Goal: Information Seeking & Learning: Learn about a topic

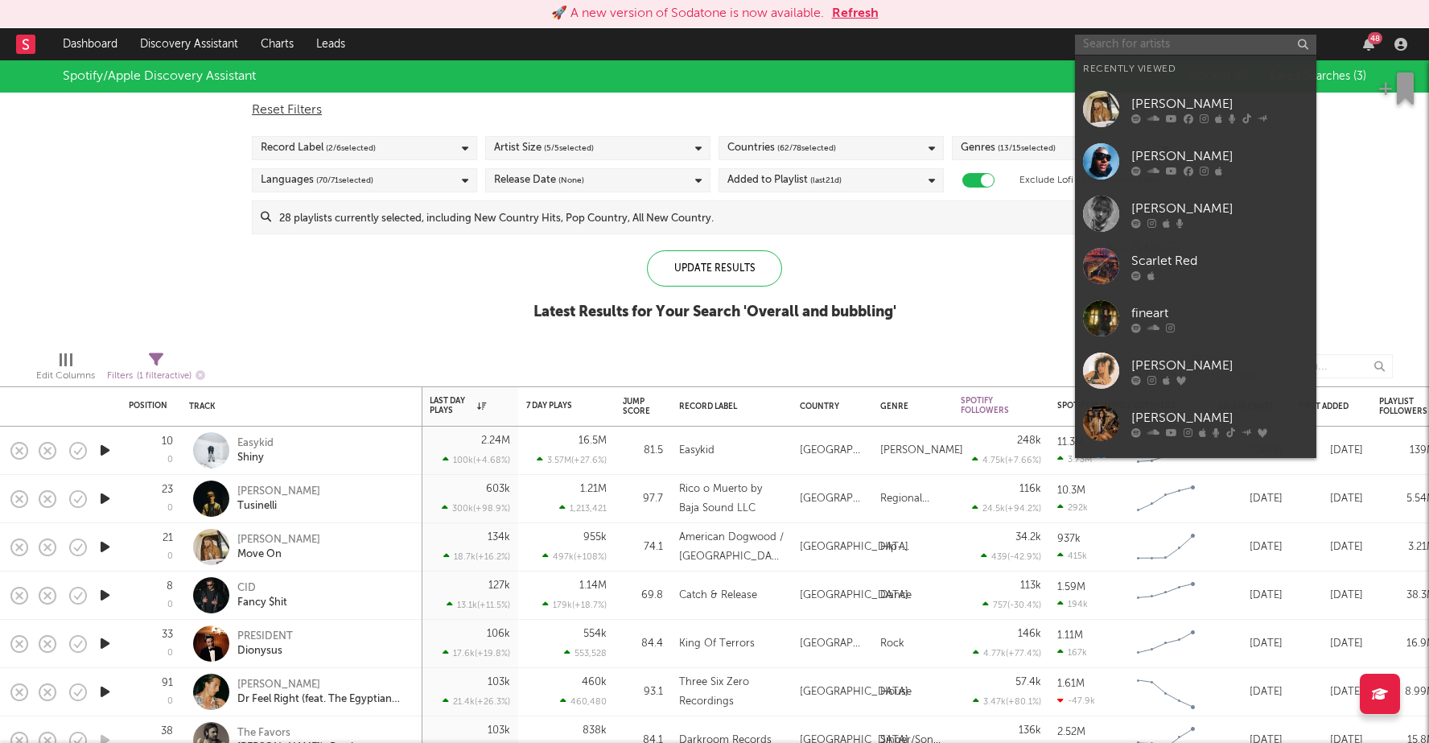
click at [1164, 40] on input "text" at bounding box center [1195, 45] width 241 height 20
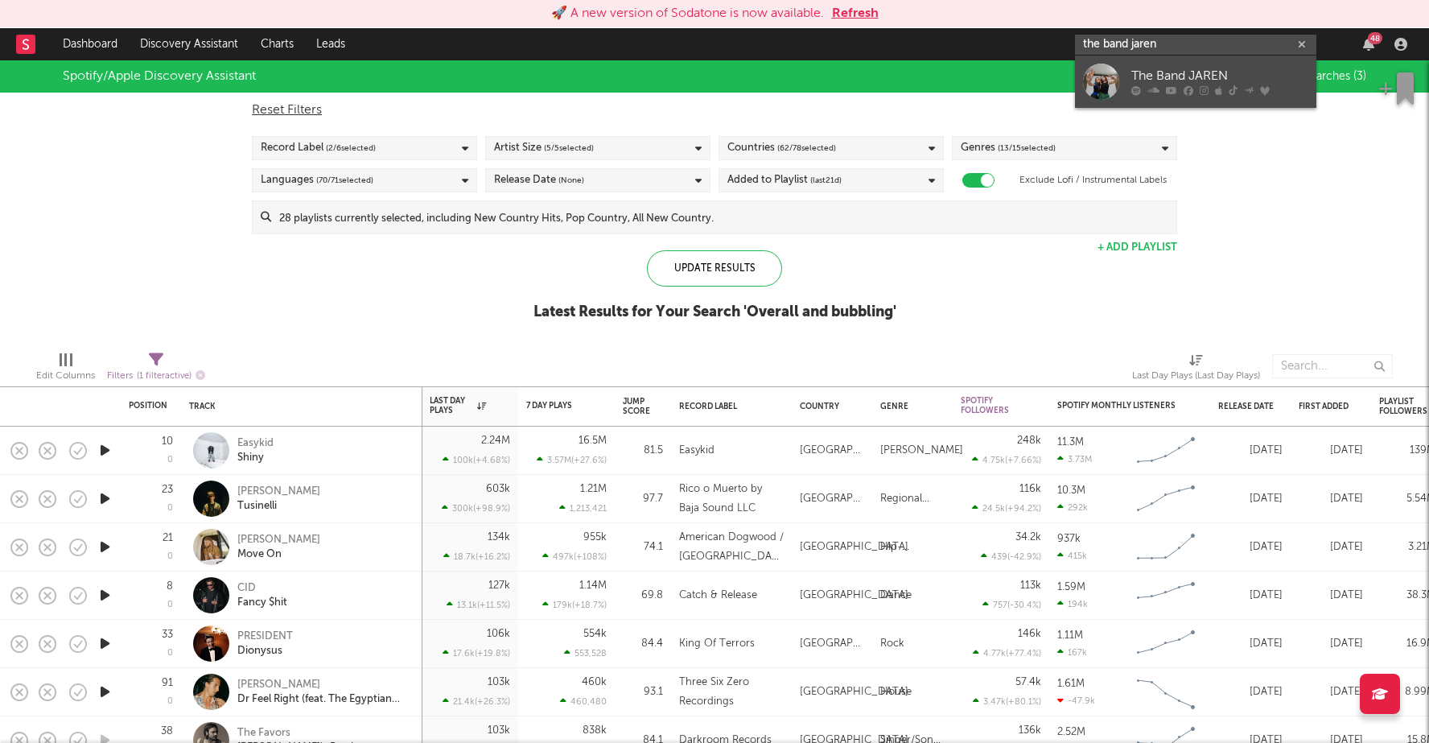
type input "the band jaren"
click at [1222, 77] on div "The Band JAREN" at bounding box center [1219, 76] width 177 height 19
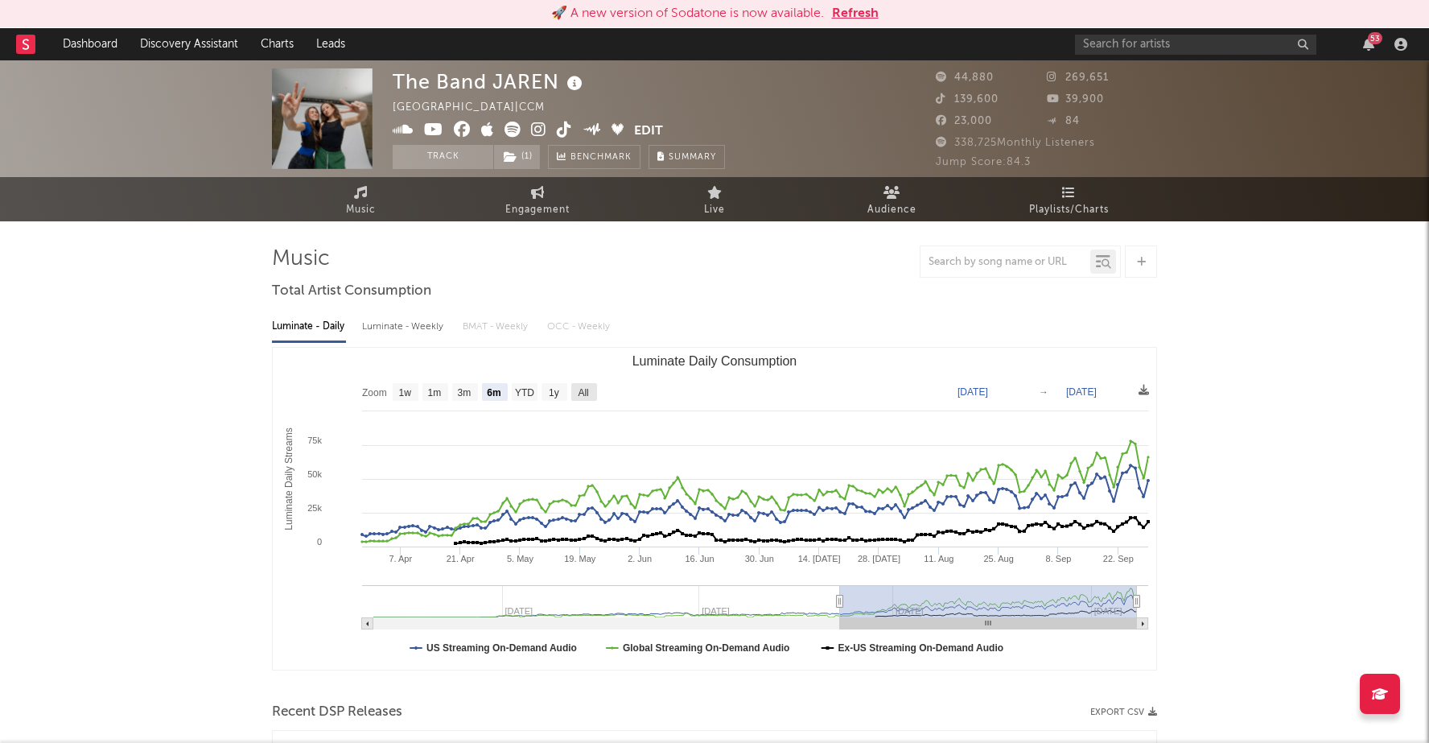
click at [584, 388] on text "All" at bounding box center [583, 392] width 10 height 11
select select "All"
type input "2024-06-13"
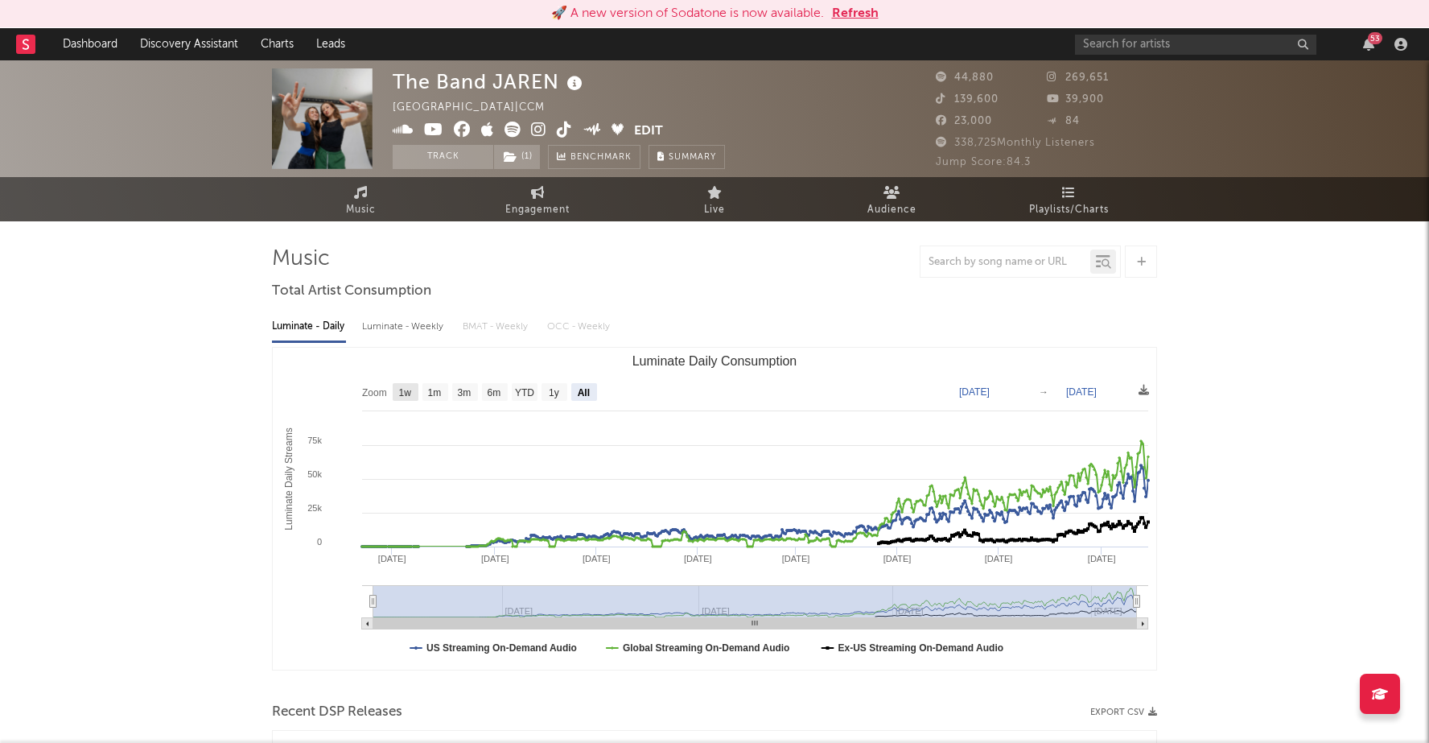
click at [408, 392] on text "1w" at bounding box center [405, 392] width 13 height 11
select select "1w"
type input "[DATE]"
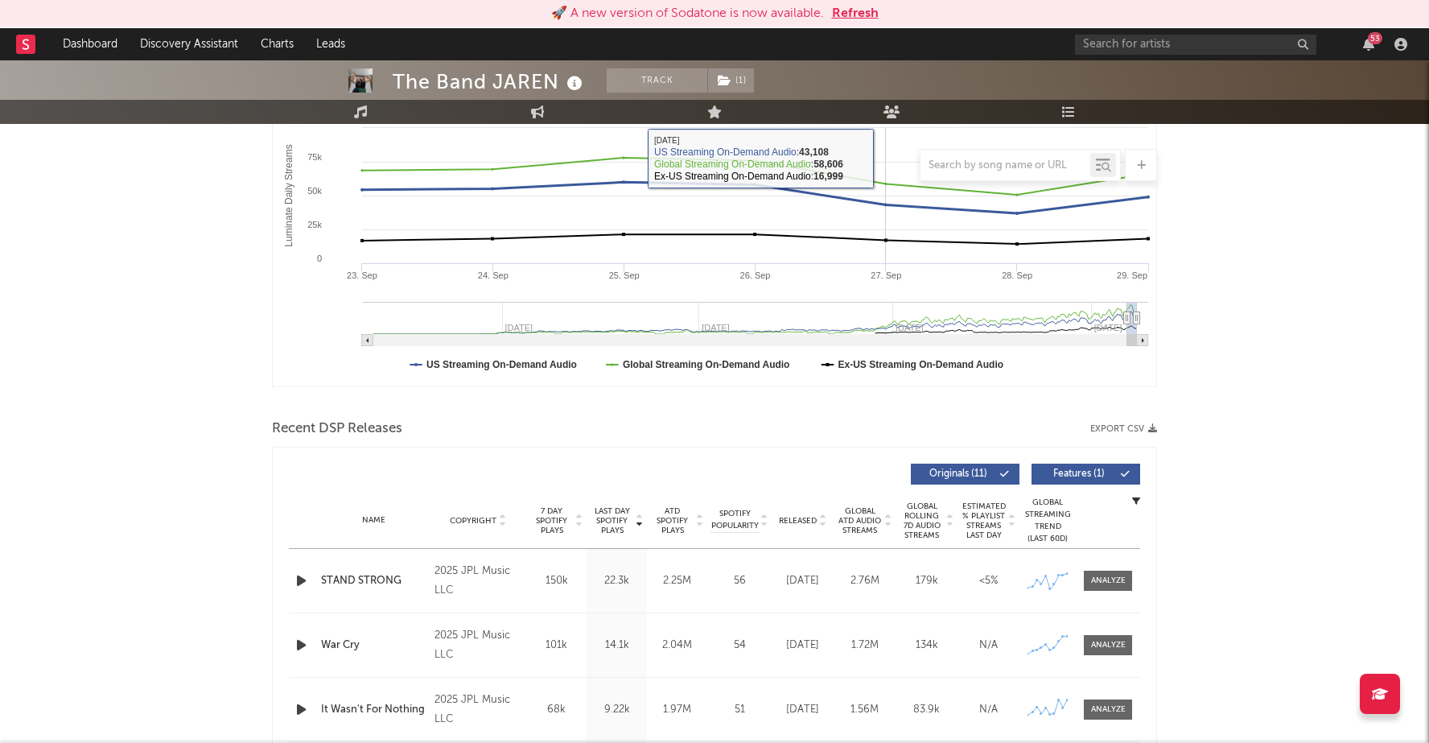
scroll to position [297, 0]
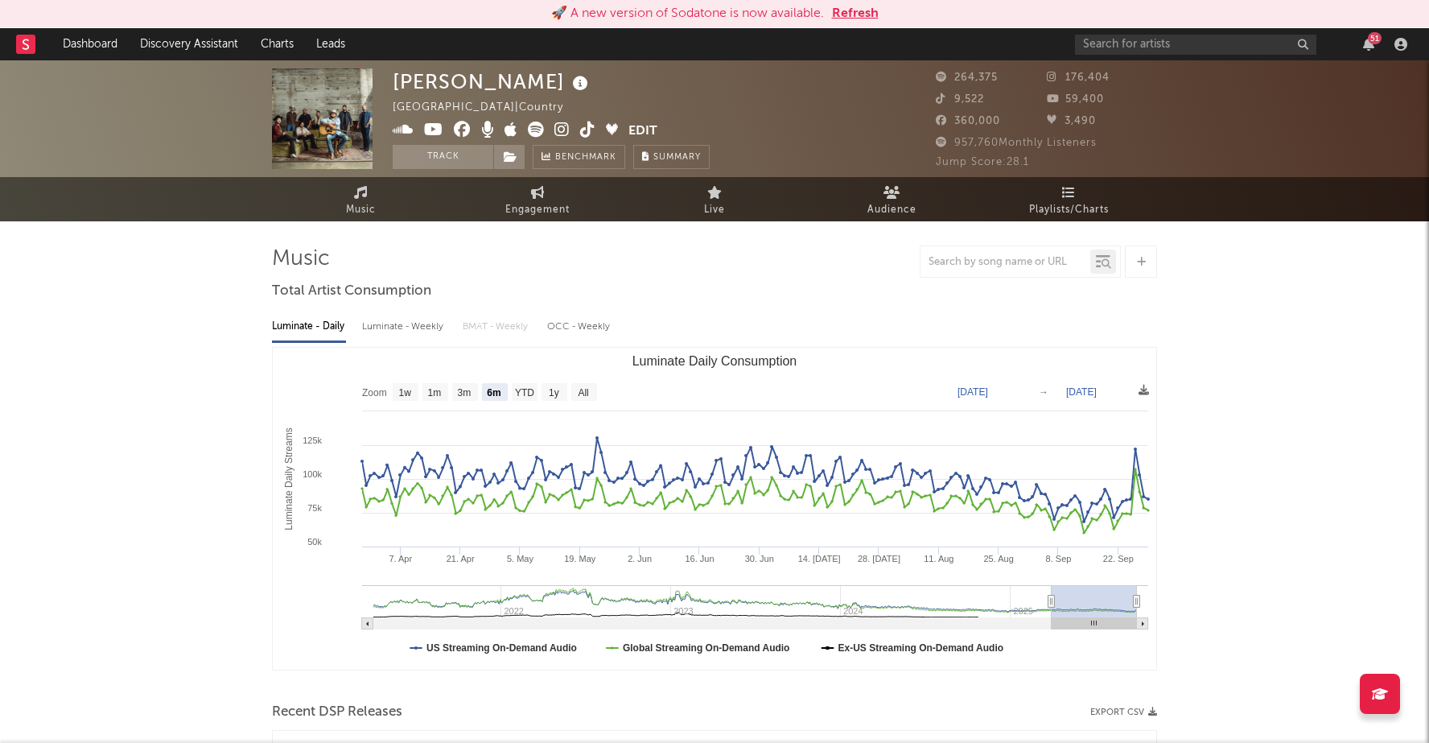
select select "6m"
click at [192, 51] on link "Discovery Assistant" at bounding box center [189, 44] width 121 height 32
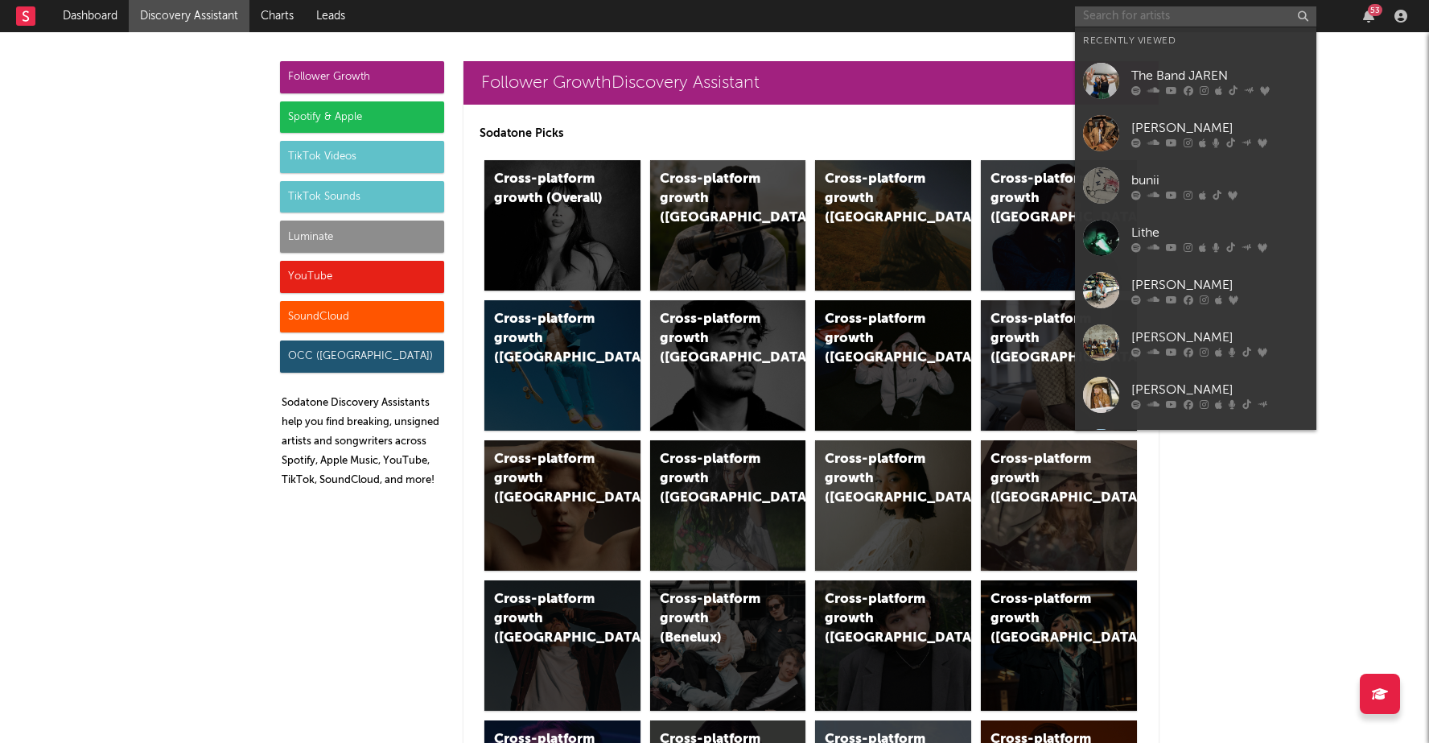
click at [1187, 20] on input "text" at bounding box center [1195, 16] width 241 height 20
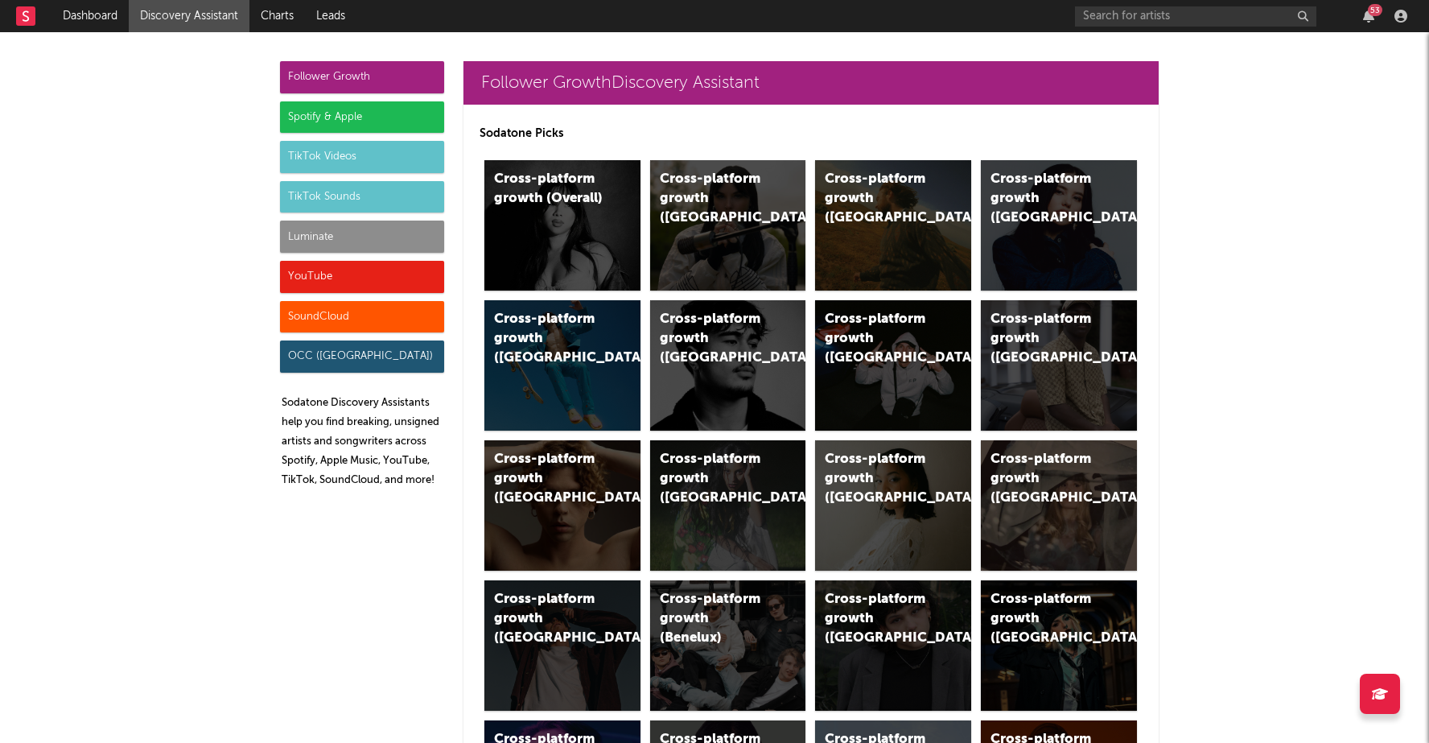
click at [391, 113] on div "Spotify & Apple" at bounding box center [362, 117] width 164 height 32
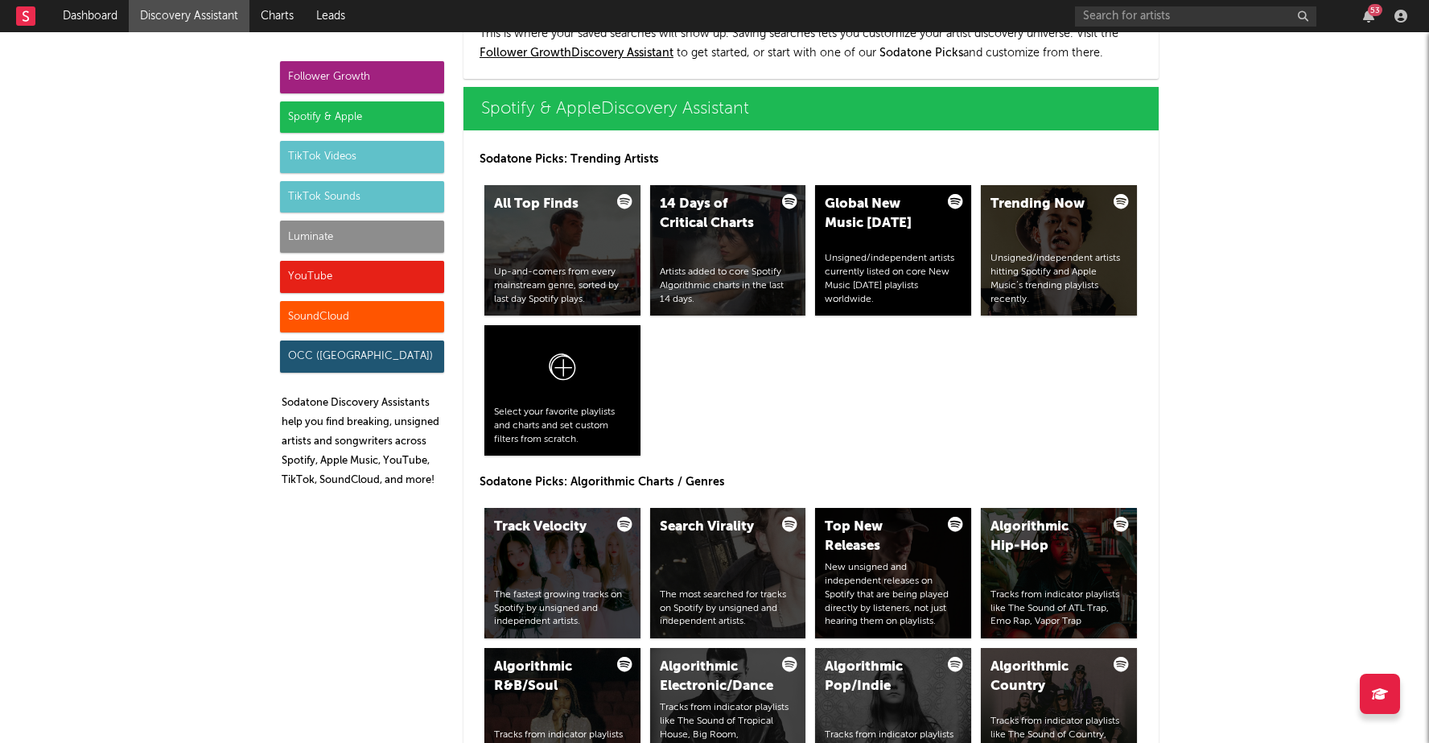
scroll to position [1608, 0]
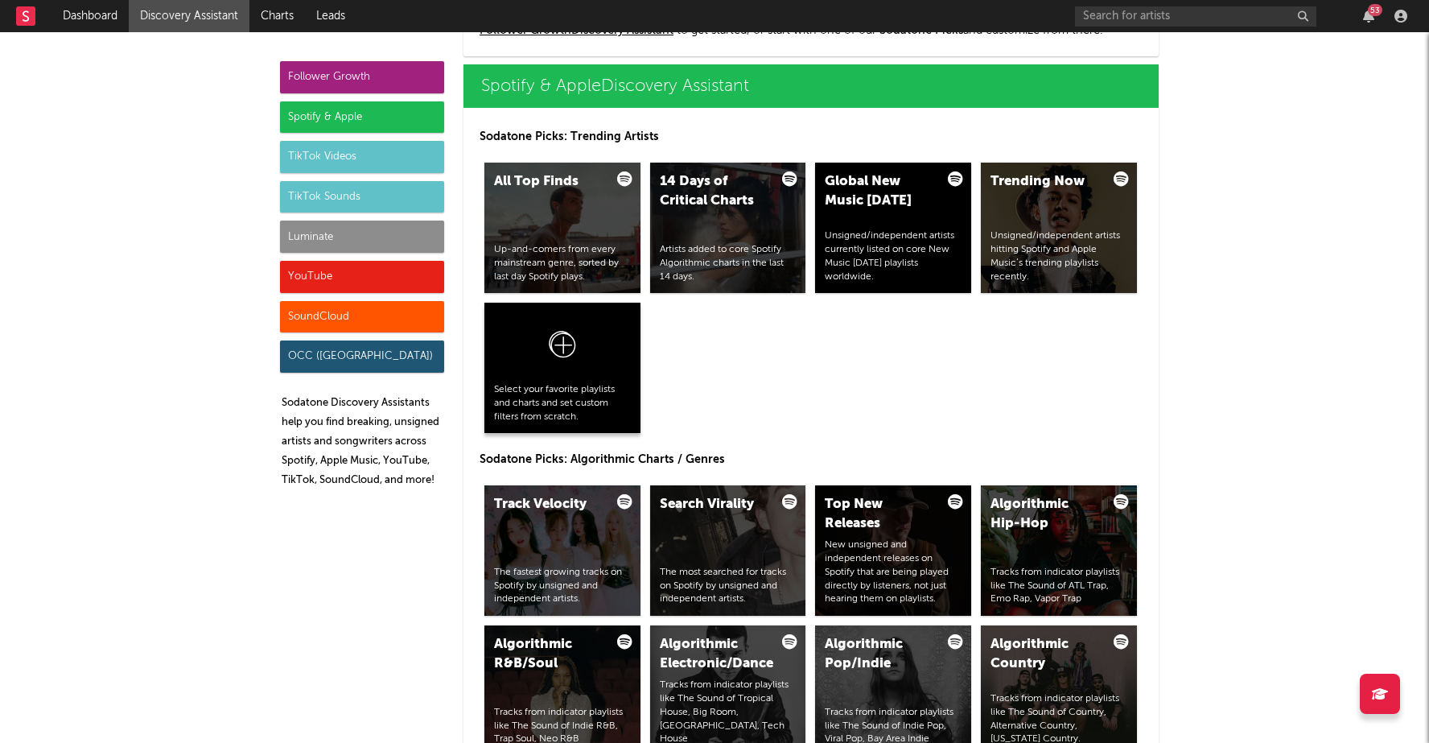
click at [579, 334] on div at bounding box center [562, 347] width 137 height 71
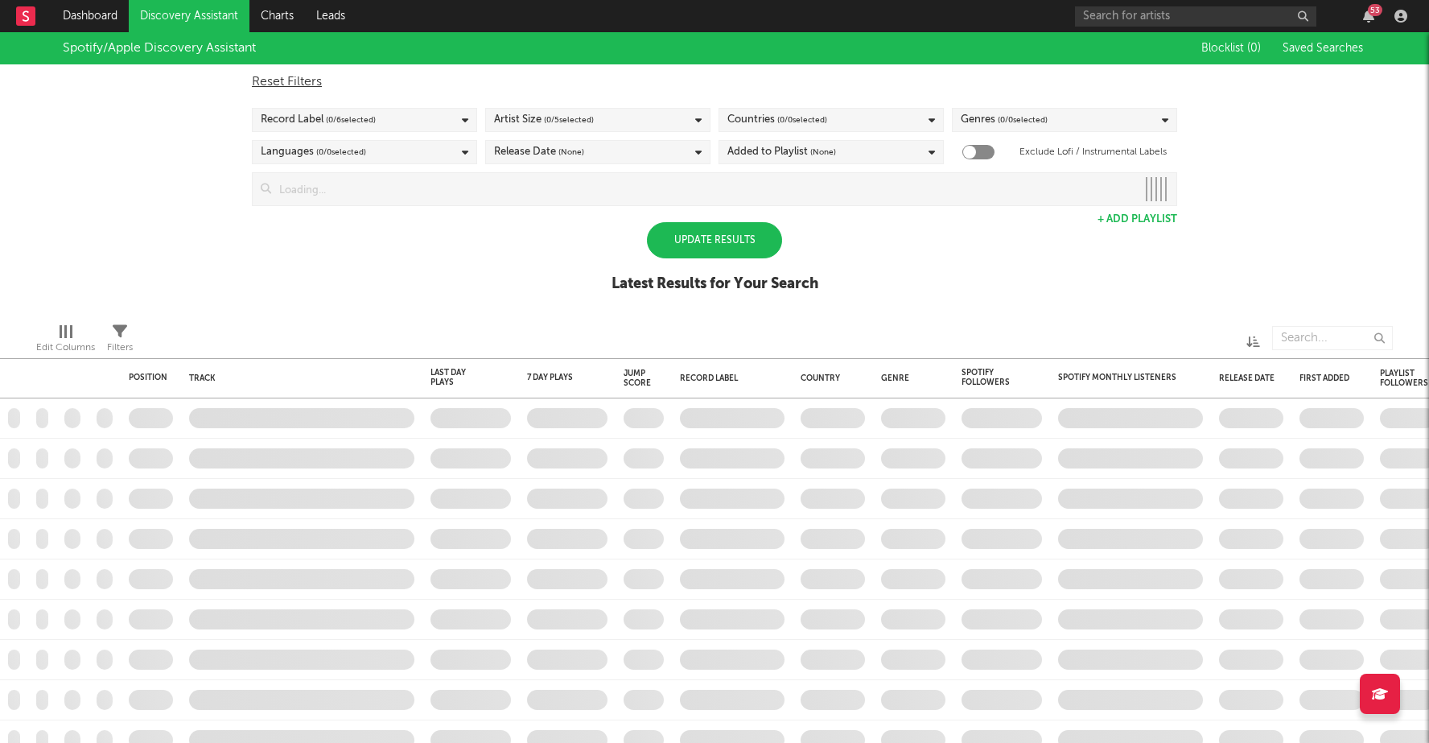
click at [678, 231] on div "Update Results" at bounding box center [714, 240] width 135 height 36
checkbox input "true"
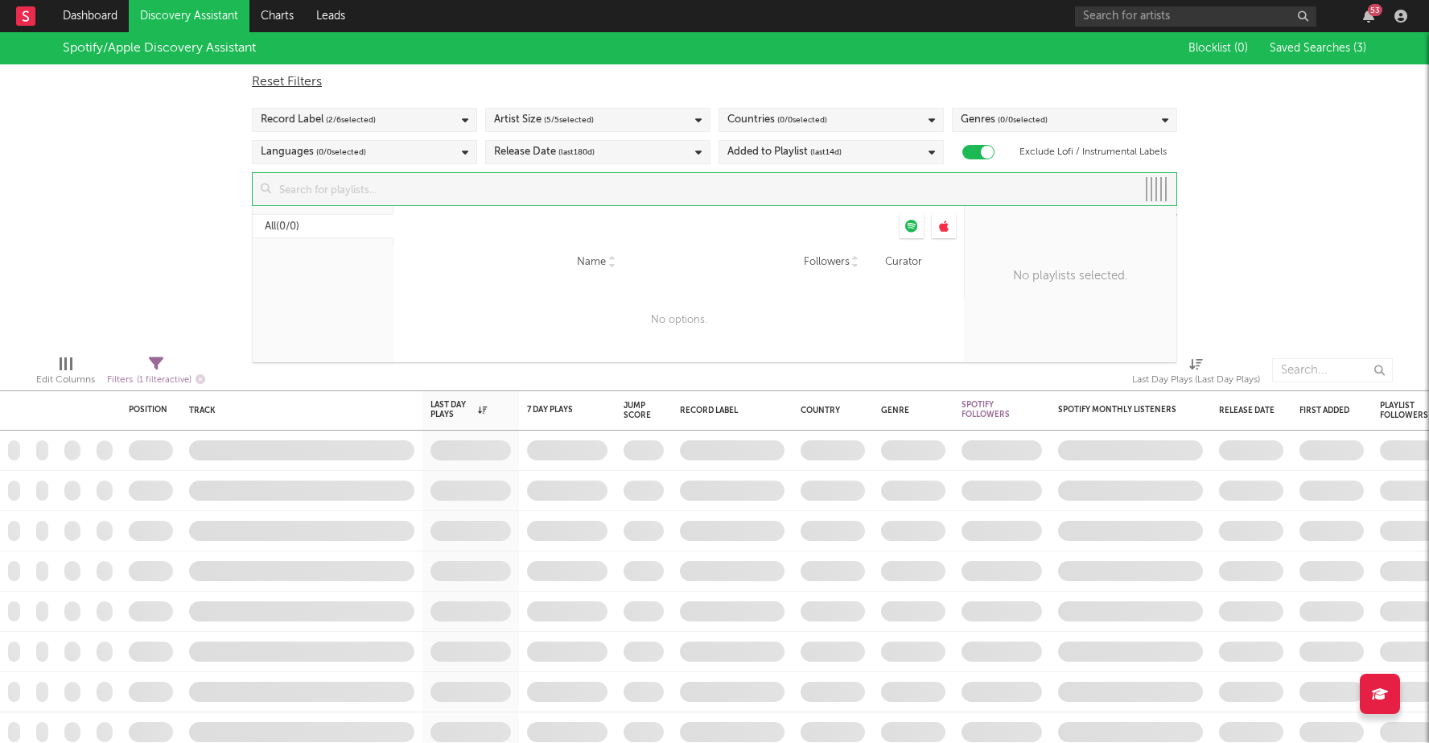
click at [639, 184] on input at bounding box center [703, 189] width 865 height 32
click at [641, 181] on input at bounding box center [703, 189] width 865 height 32
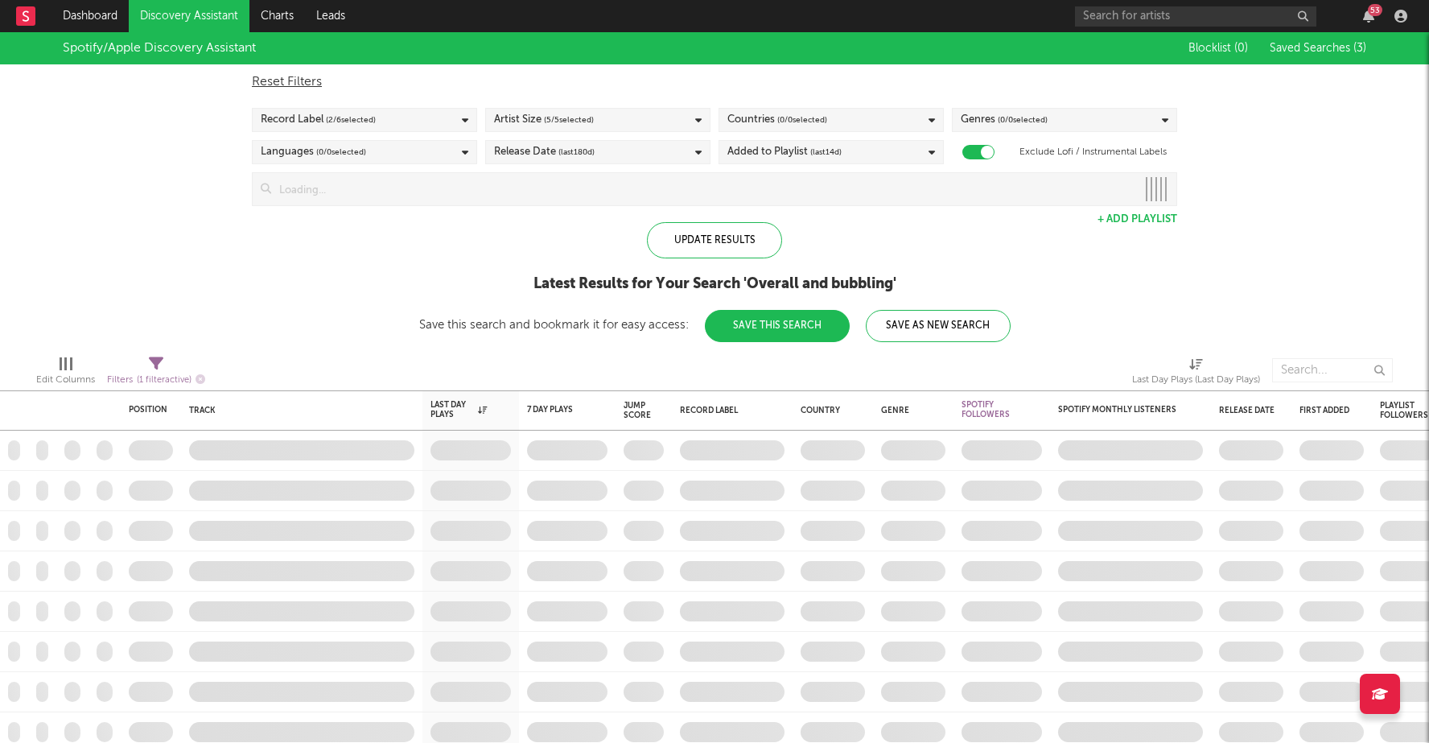
click at [1209, 242] on div "Spotify/Apple Discovery Assistant Blocklist ( 0 ) Saved Searches ( 3 ) Reset Fi…" at bounding box center [714, 187] width 1429 height 310
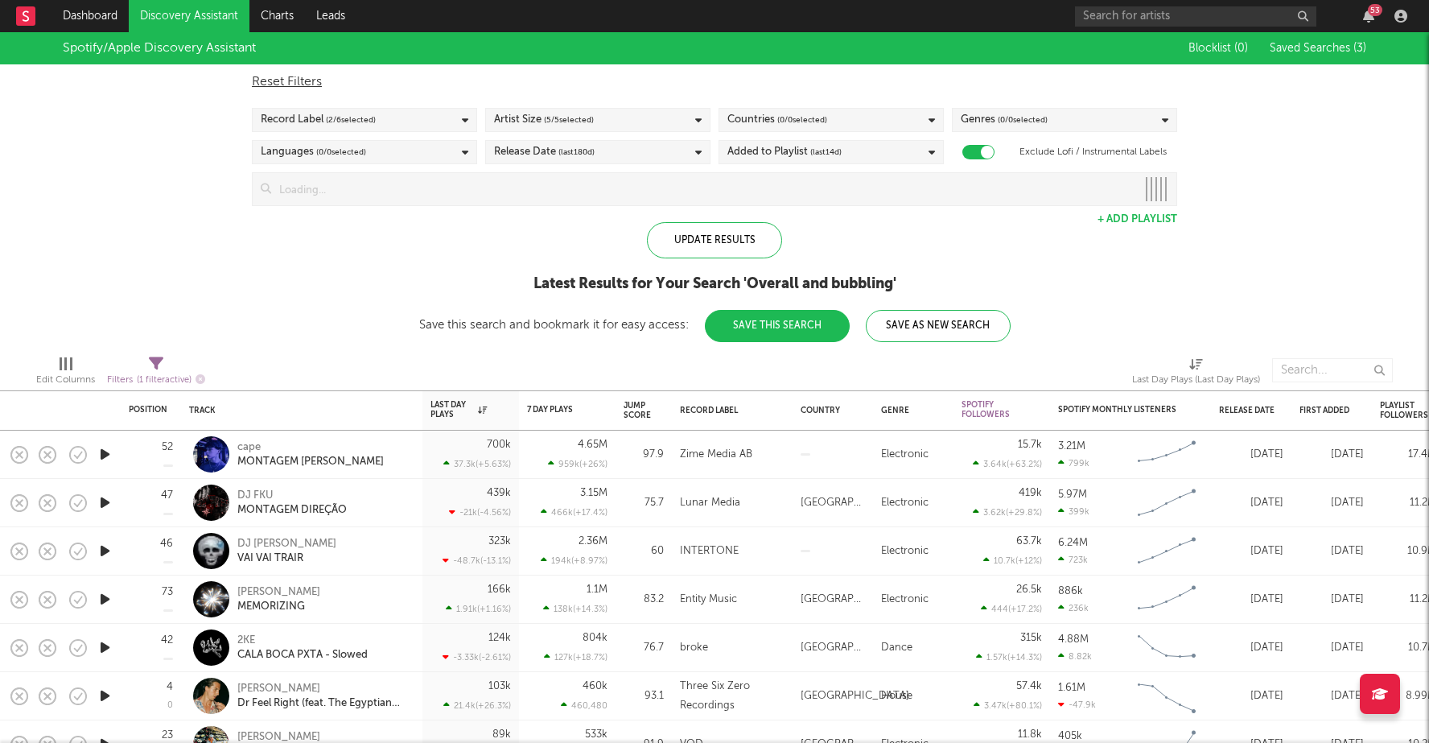
click at [584, 181] on input at bounding box center [703, 189] width 865 height 32
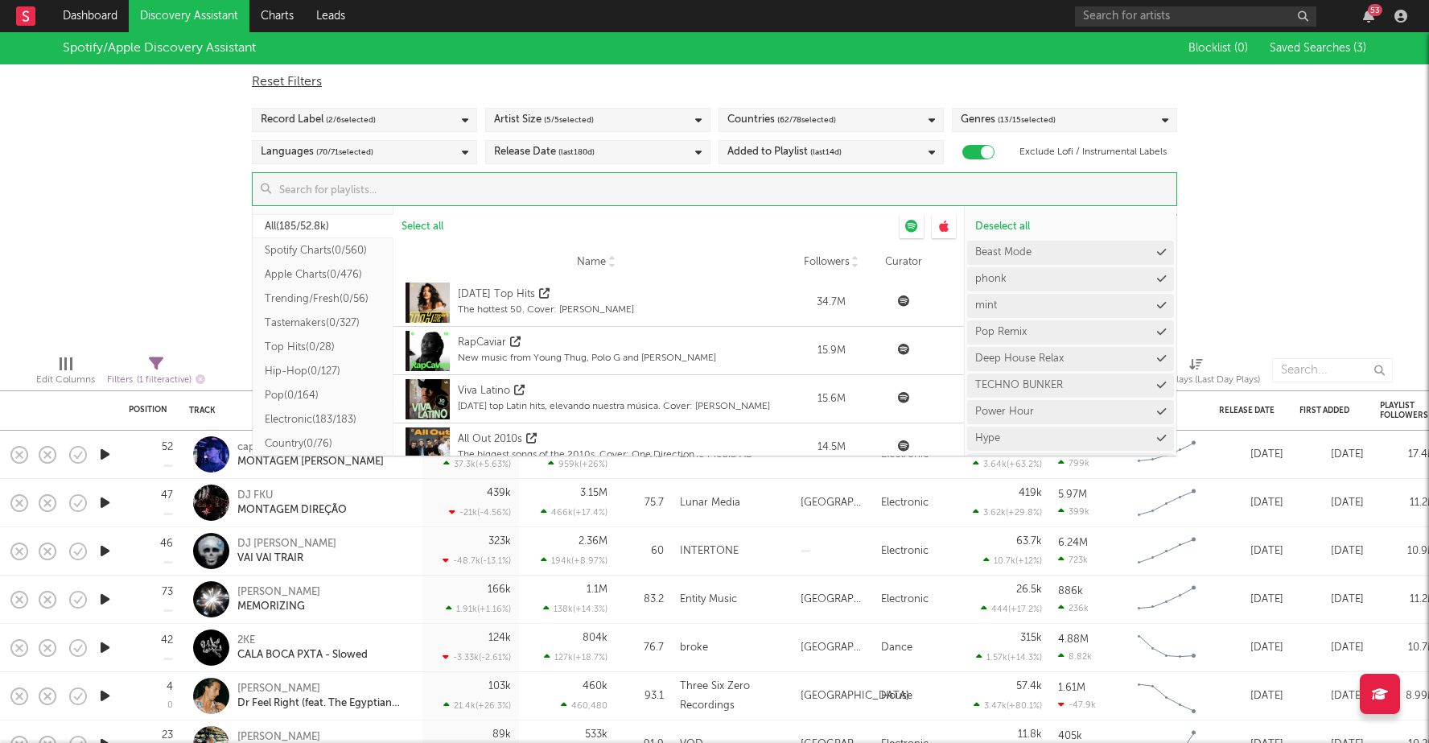
scroll to position [10, 0]
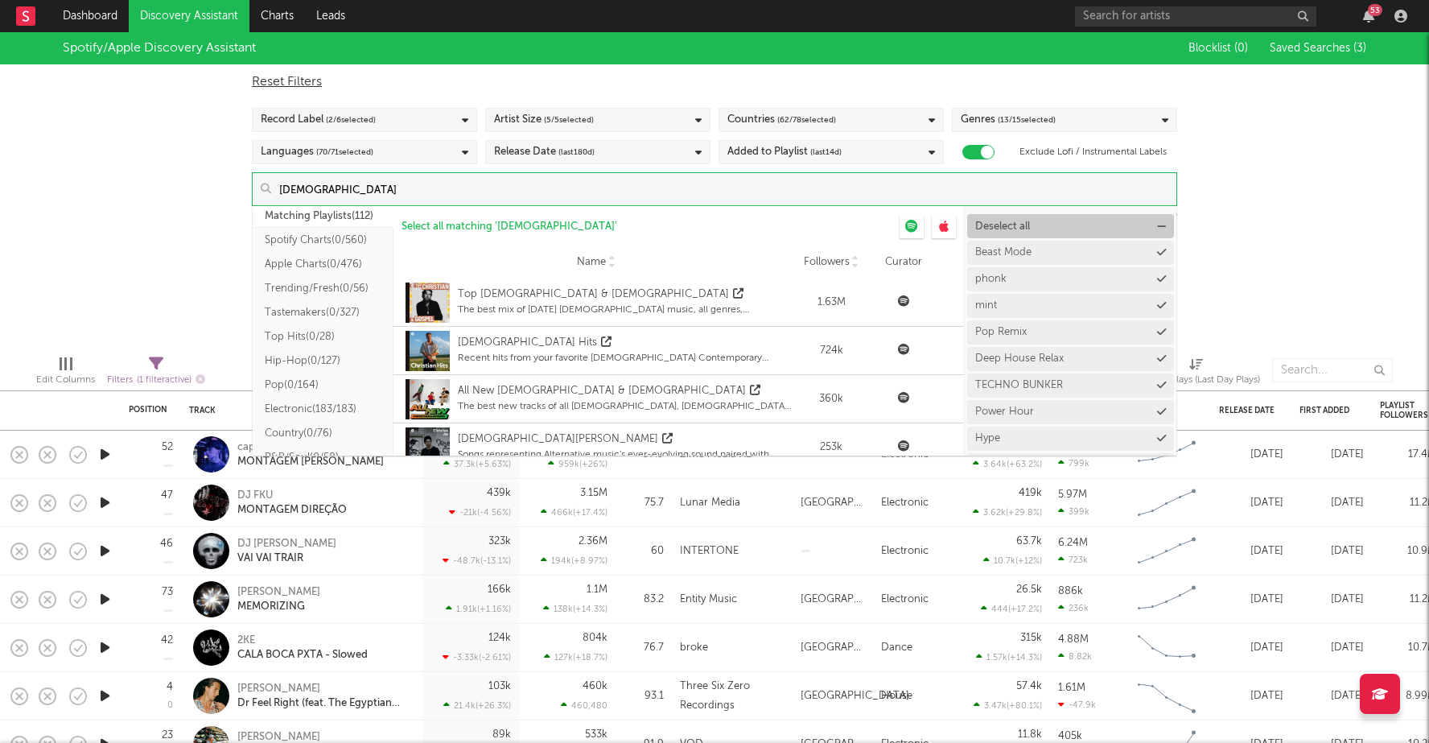
type input "christian"
click at [991, 216] on button "Deselect all" at bounding box center [1070, 226] width 207 height 24
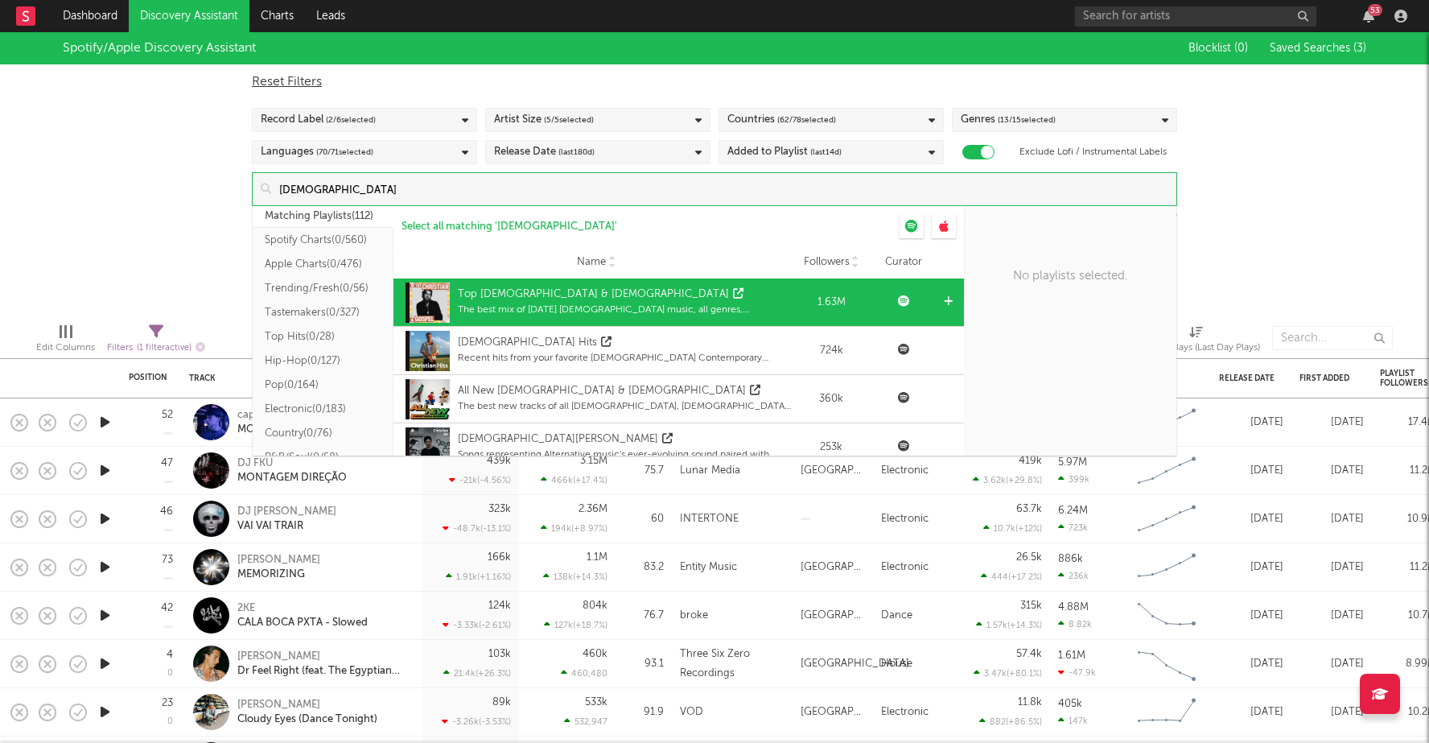
click at [520, 296] on div "Top Christian & Gospel" at bounding box center [593, 294] width 271 height 16
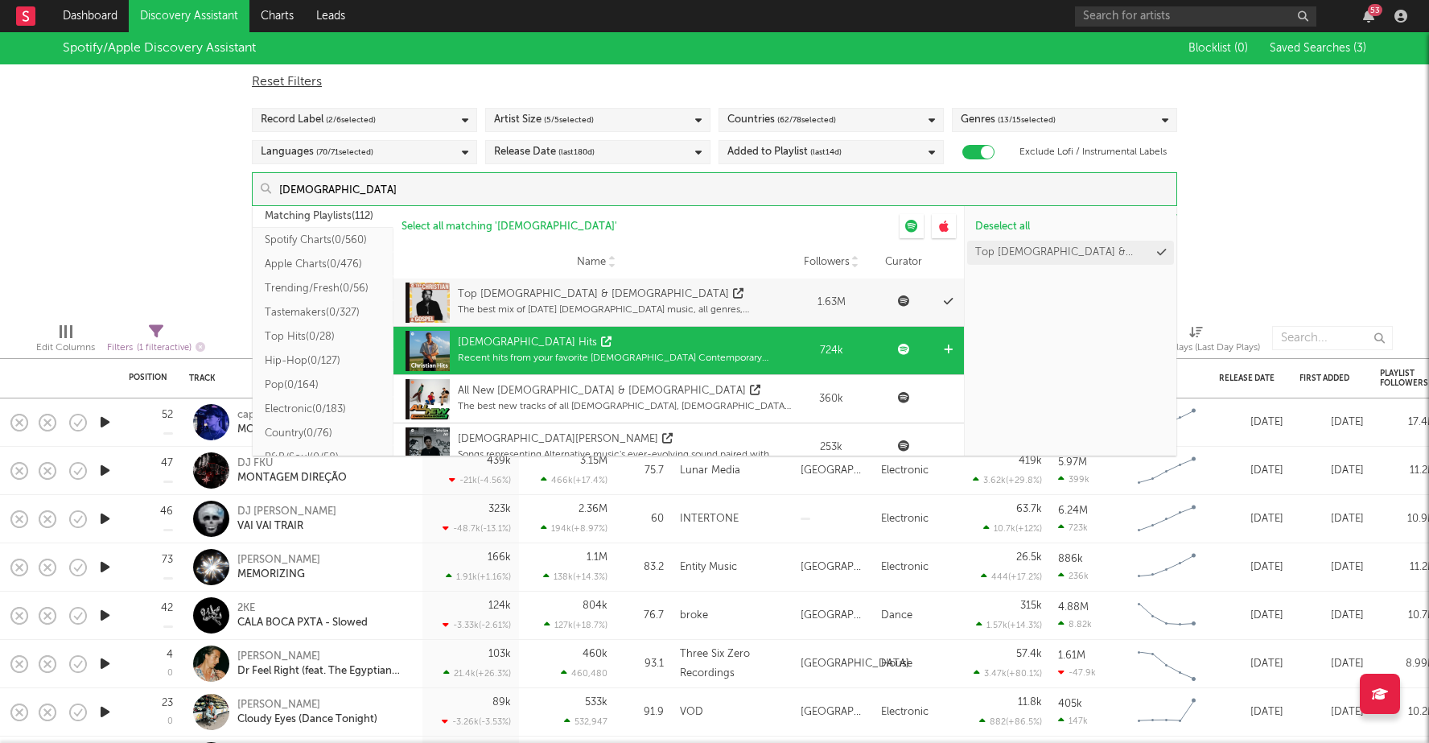
click at [504, 338] on div "Christian Hits" at bounding box center [527, 343] width 139 height 16
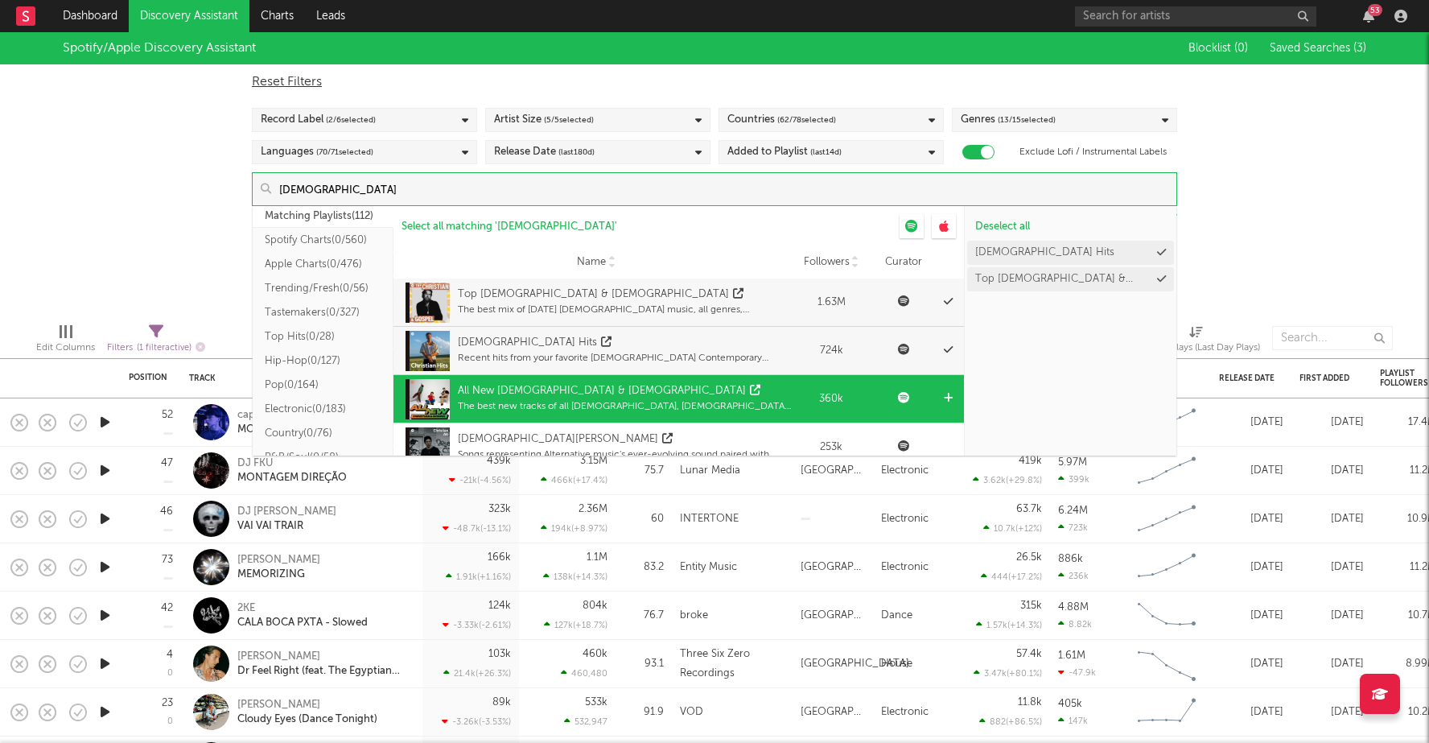
click at [505, 381] on div "All New Christian & Gospel The best new tracks of all Christian, Gospel, Worshi…" at bounding box center [624, 399] width 333 height 40
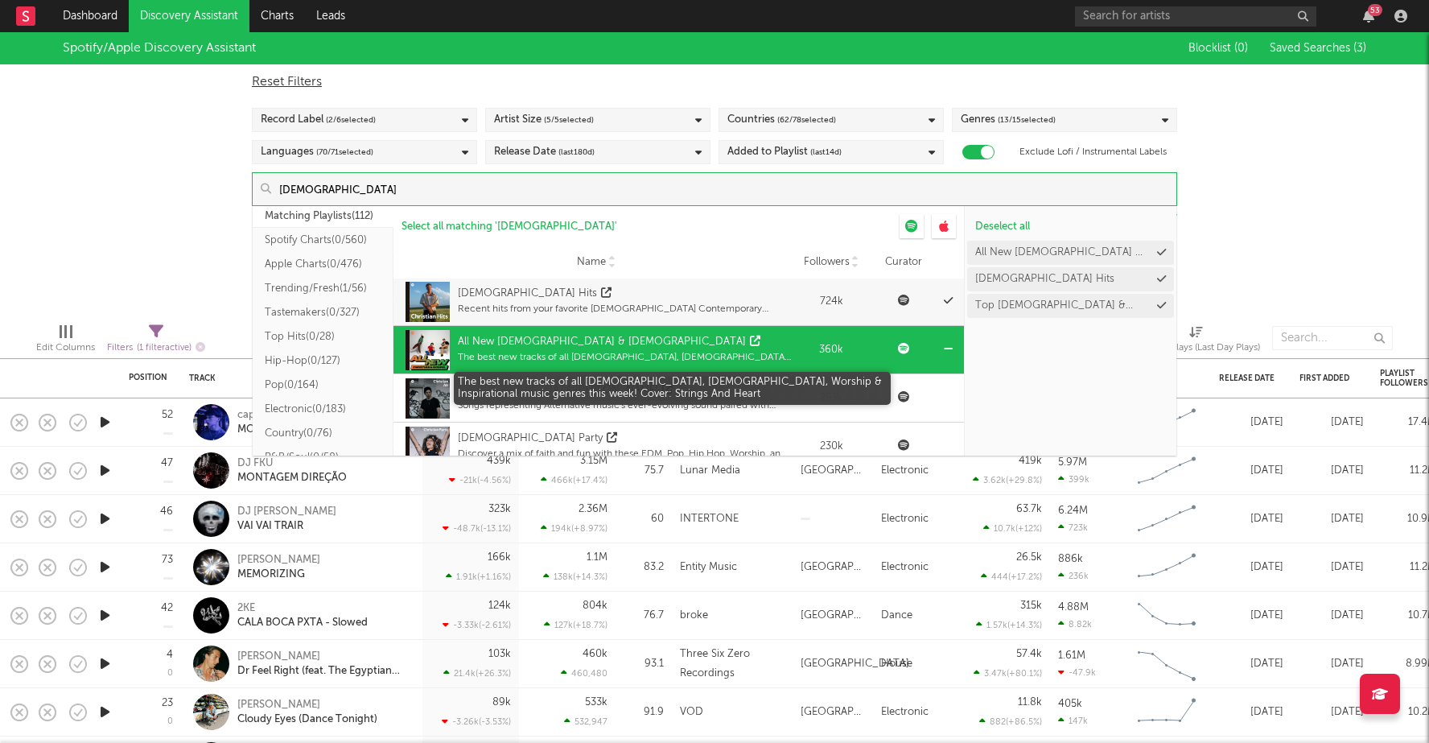
scroll to position [53, 0]
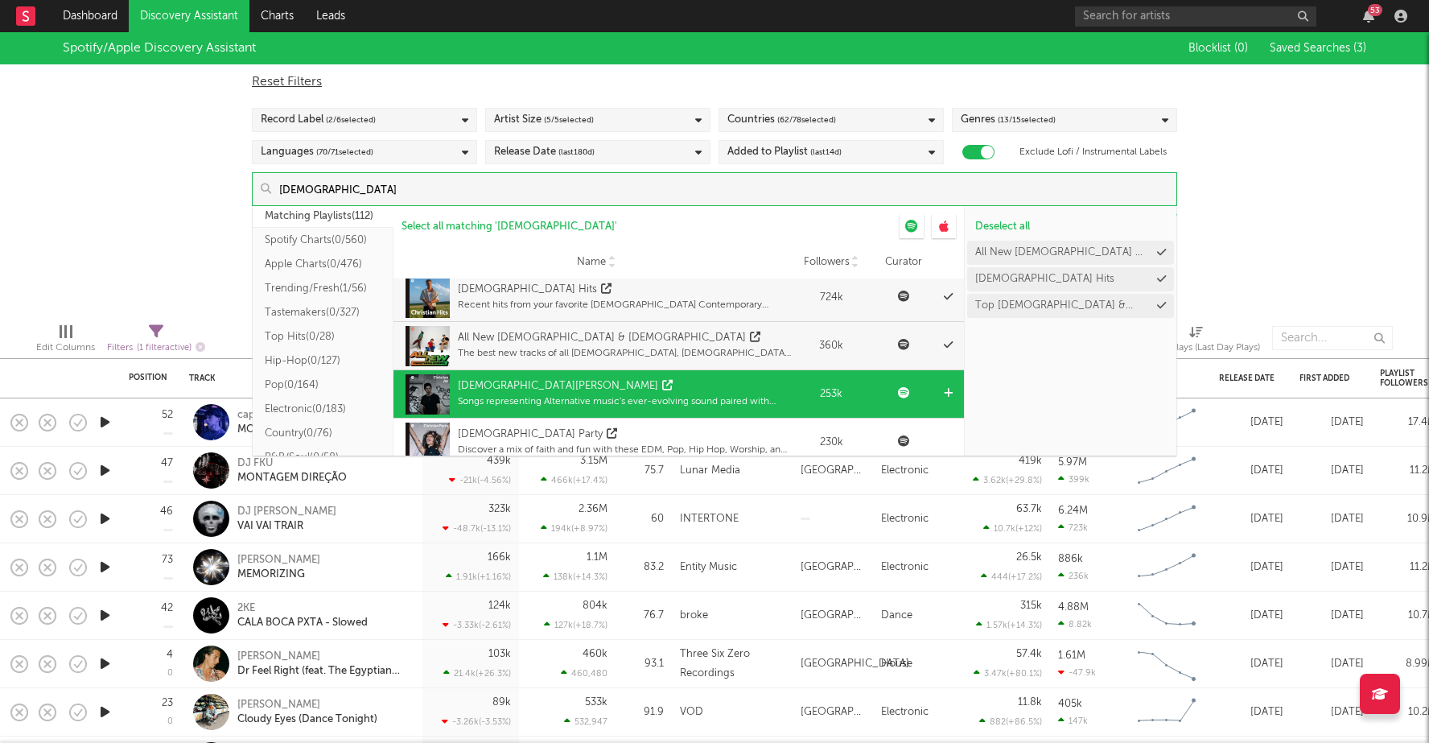
click at [501, 384] on div "Christian Alt" at bounding box center [558, 386] width 200 height 16
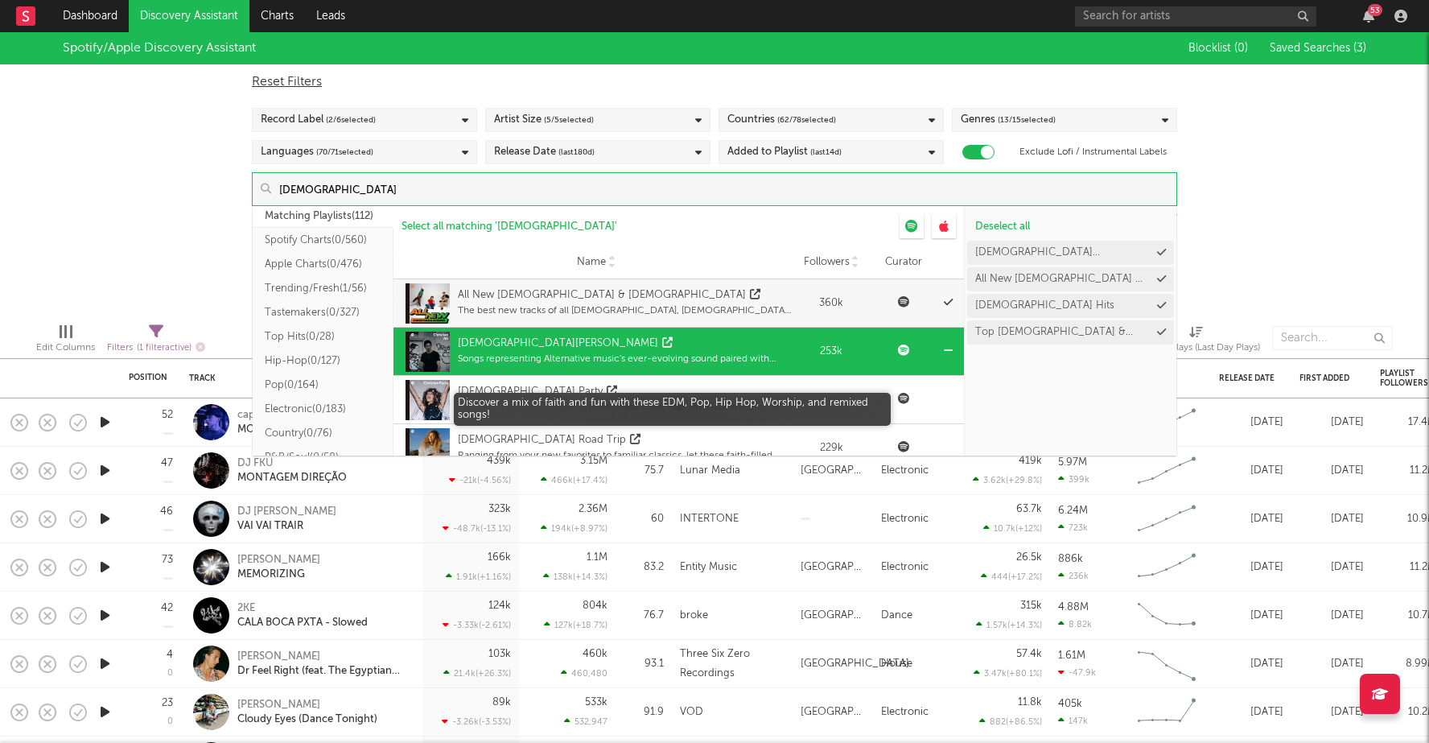
scroll to position [100, 0]
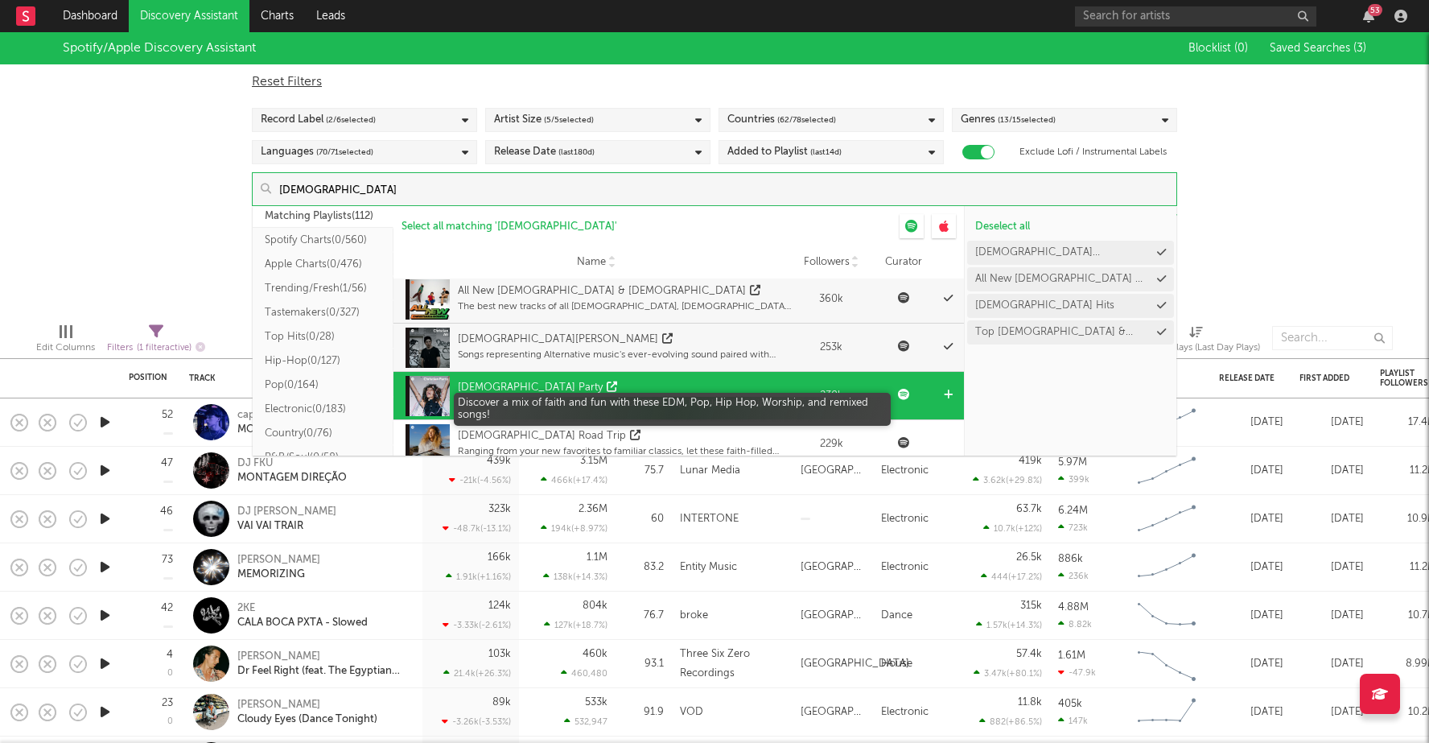
click at [496, 398] on div "Discover a mix of faith and fun with these EDM, Pop, Hip Hop, Worship, and remi…" at bounding box center [624, 403] width 333 height 14
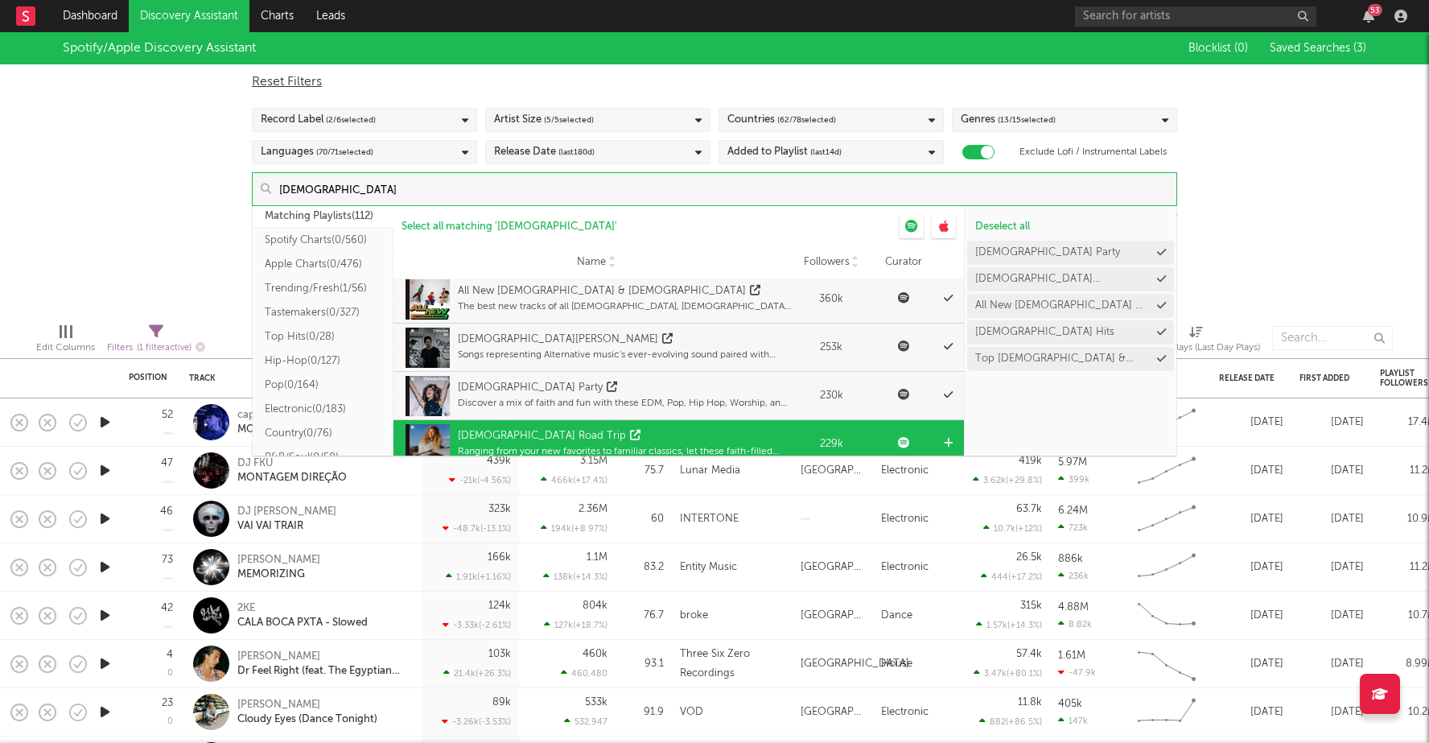
click at [498, 430] on div "Christian Road Trip" at bounding box center [542, 436] width 168 height 16
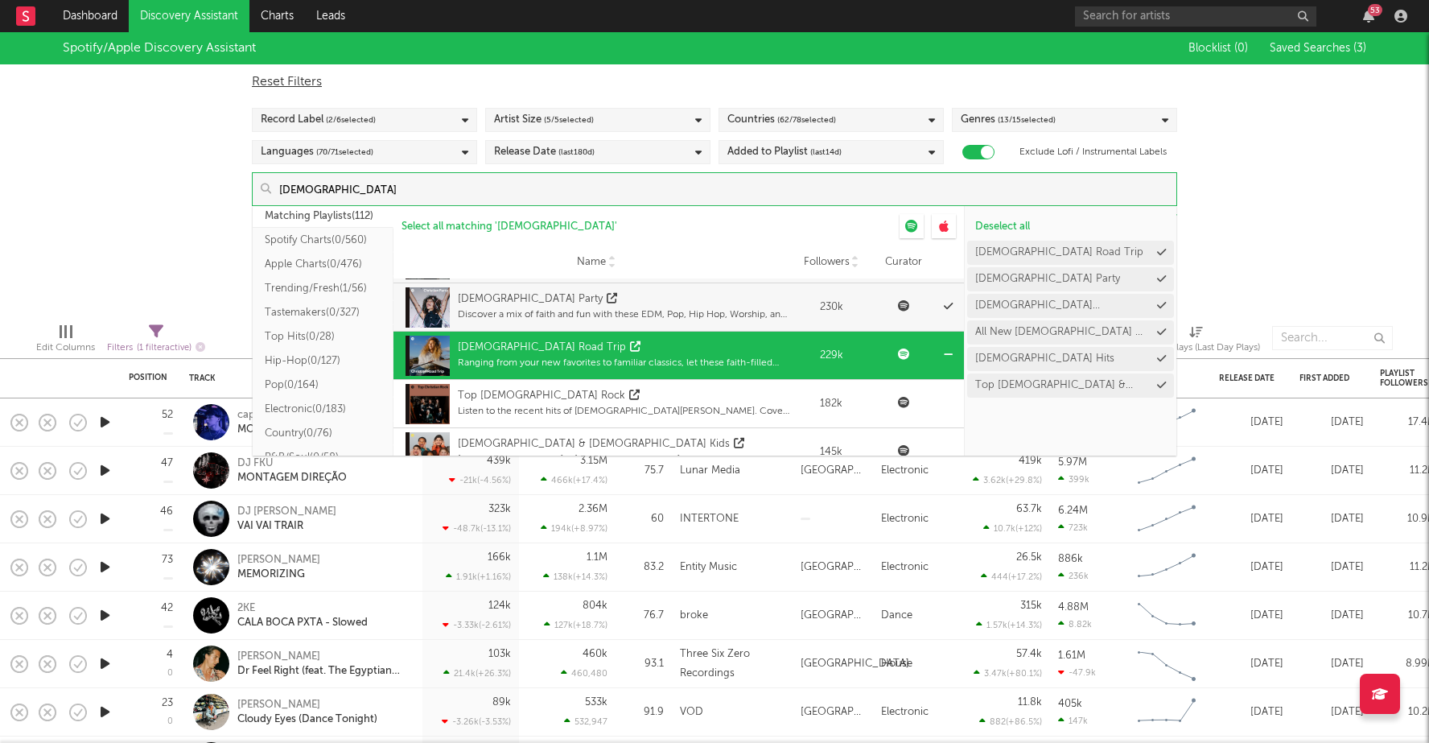
scroll to position [196, 0]
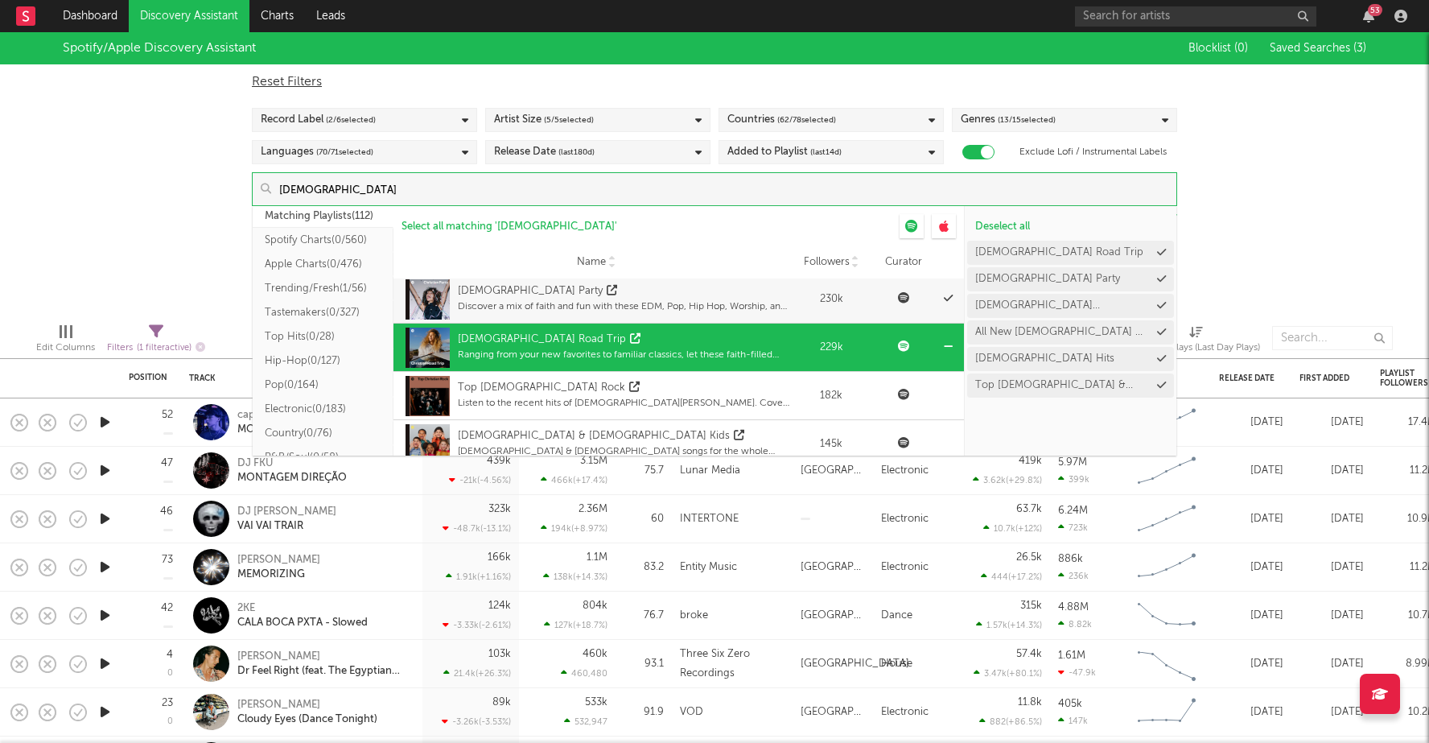
click at [498, 430] on div "Christian & Gospel Kids" at bounding box center [594, 436] width 272 height 16
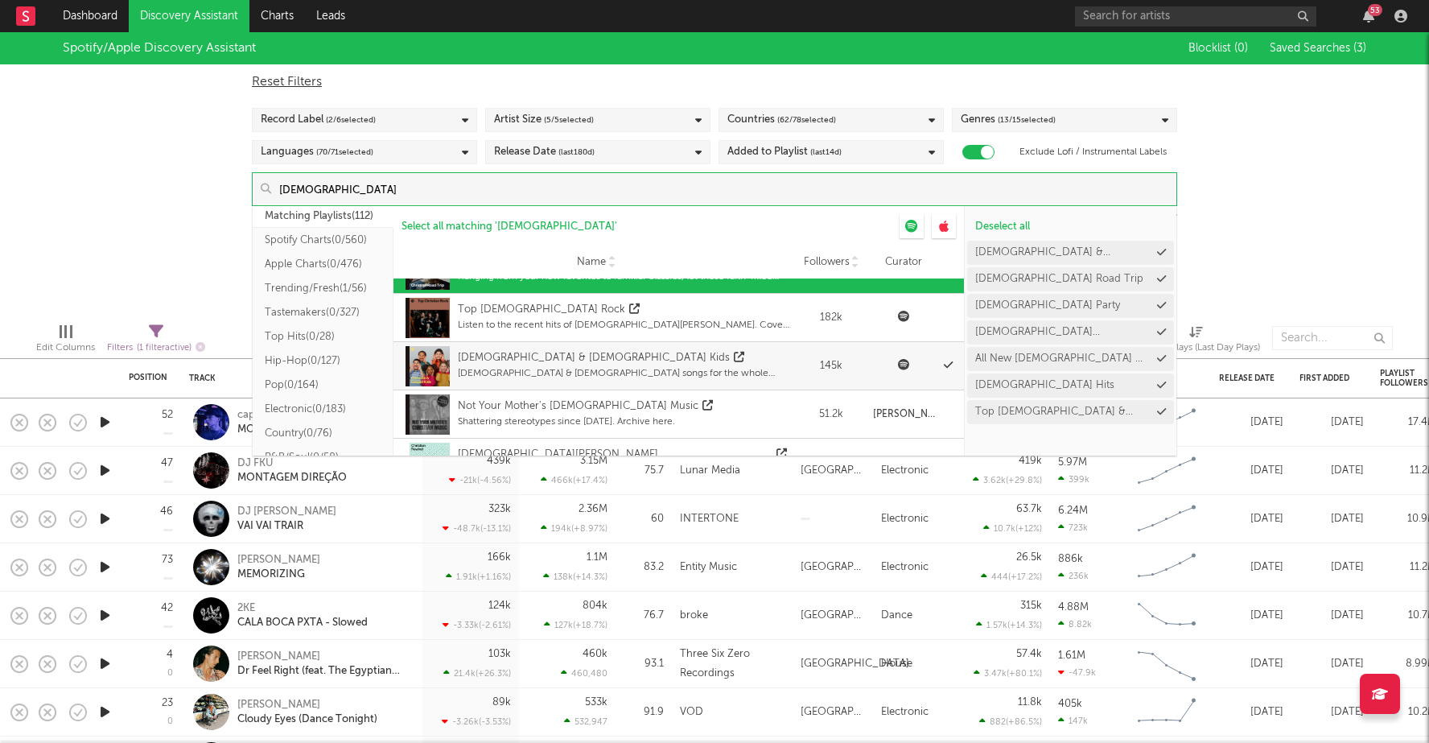
scroll to position [278, 0]
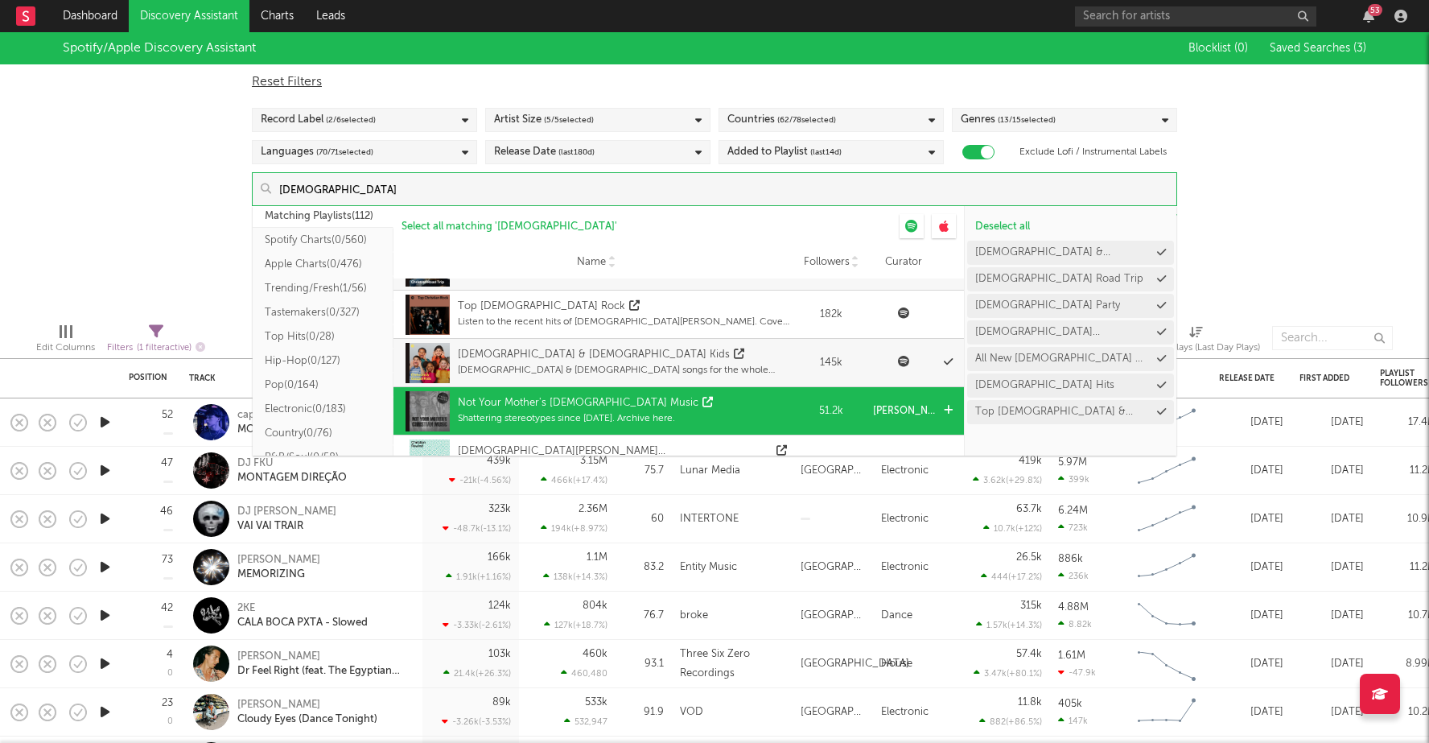
click at [517, 404] on div "Not Your Mother's Christian Music" at bounding box center [578, 403] width 241 height 16
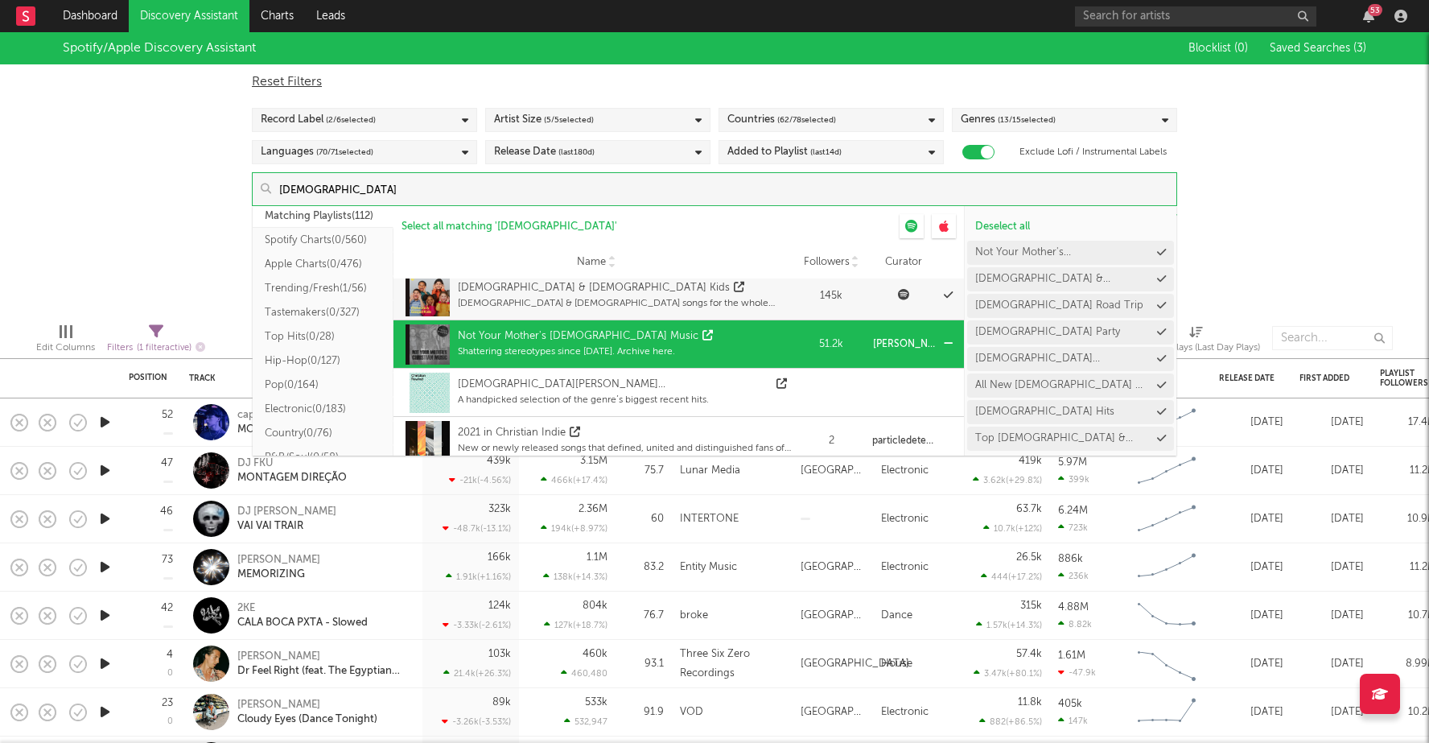
scroll to position [348, 0]
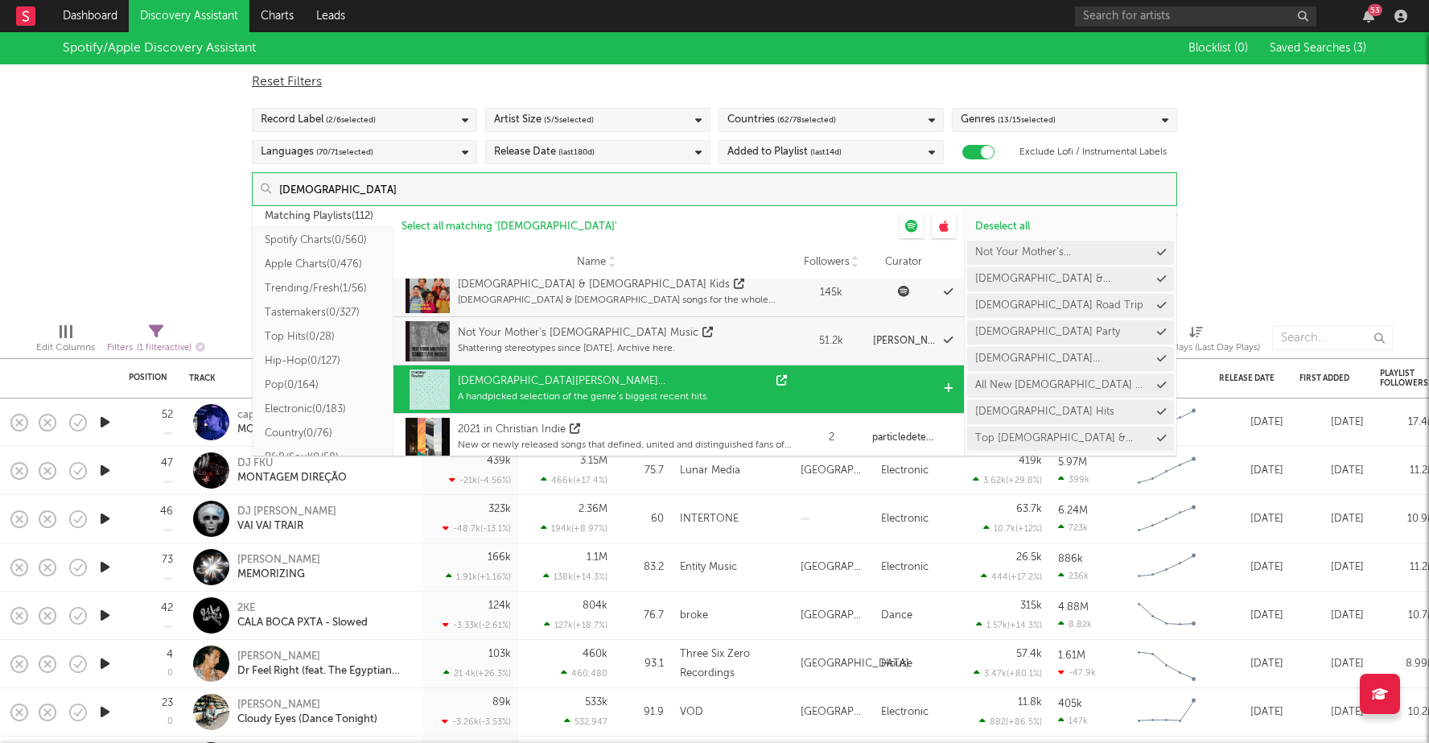
click at [516, 385] on div "Christian Rewind (US)" at bounding box center [615, 381] width 315 height 16
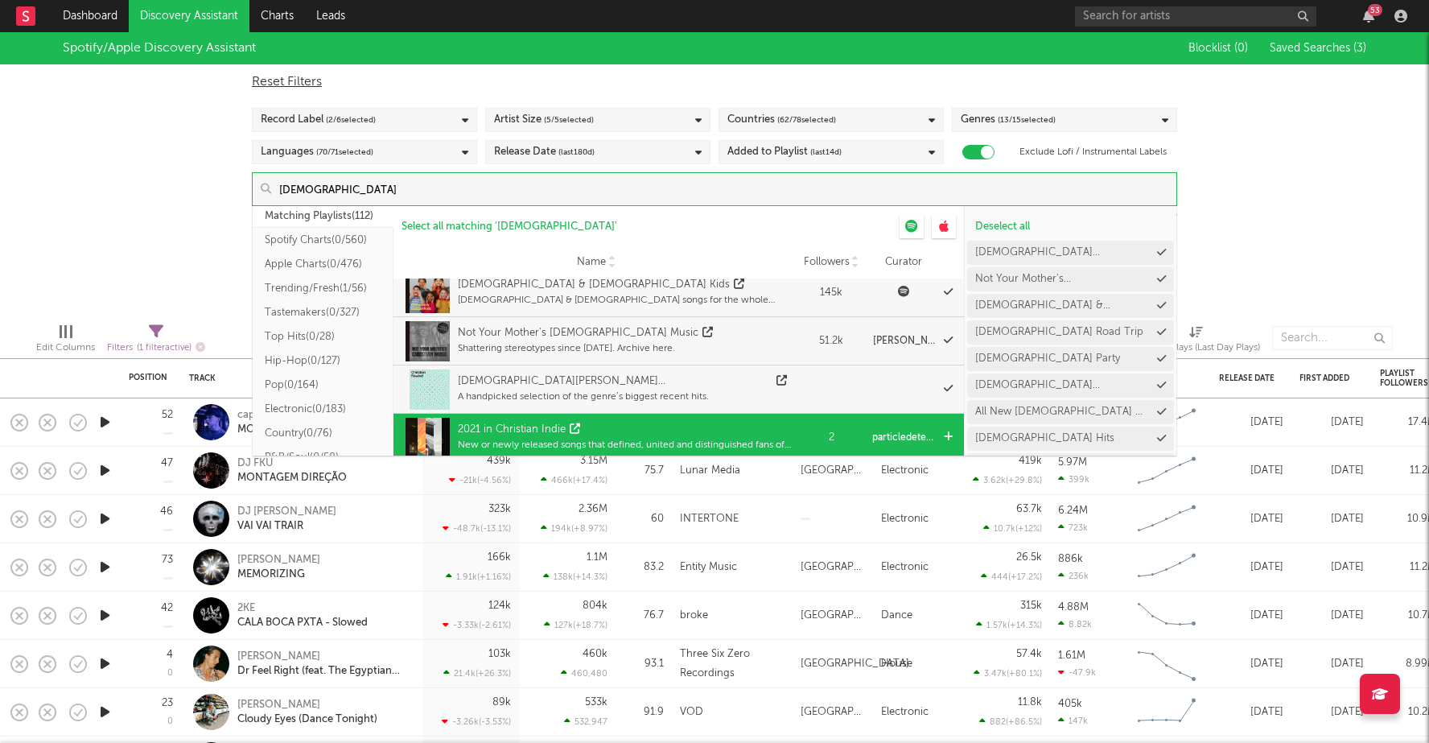
click at [523, 432] on div "2021 in Christian Indie" at bounding box center [512, 430] width 108 height 16
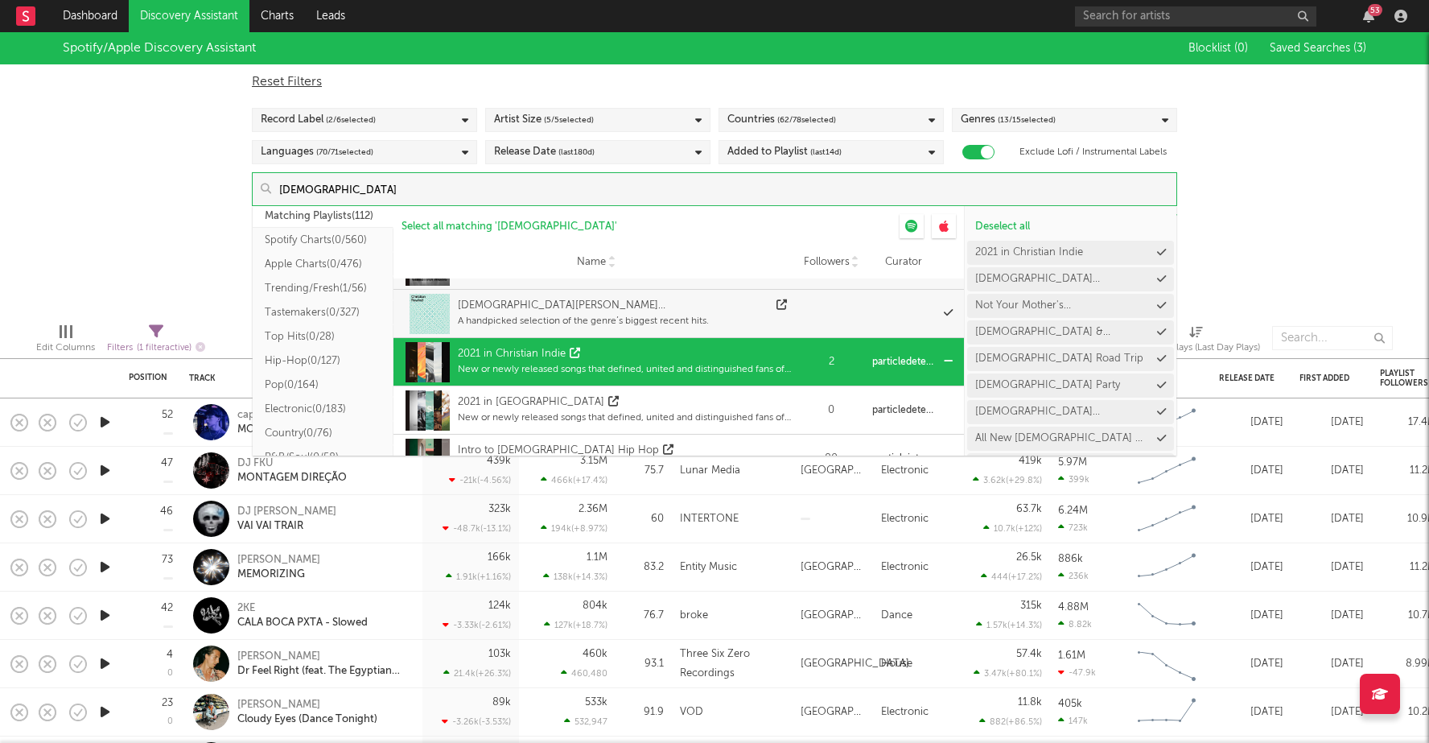
scroll to position [429, 0]
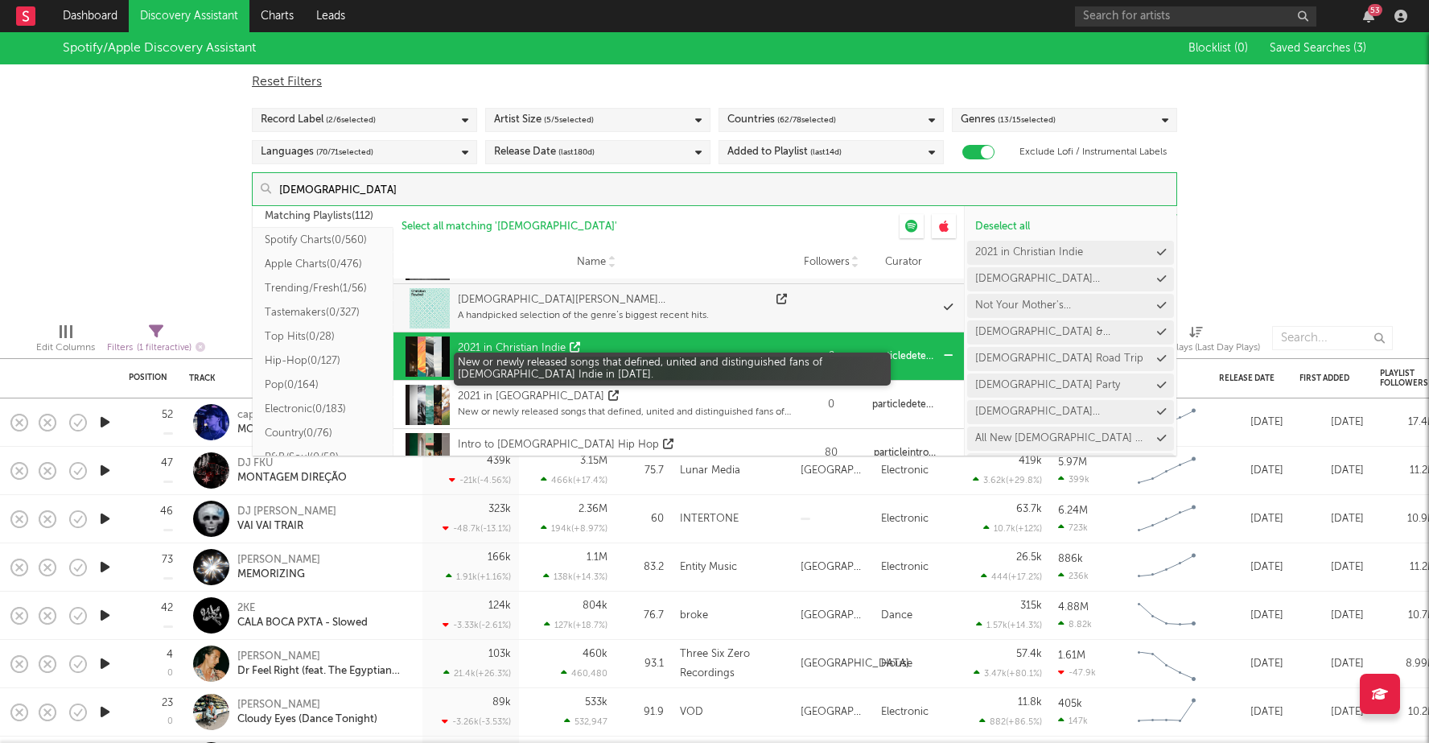
click at [520, 357] on div "New or newly released songs that defined, united and distinguished fans of Chri…" at bounding box center [624, 363] width 333 height 14
click at [521, 357] on div "New or newly released songs that defined, united and distinguished fans of Chri…" at bounding box center [624, 363] width 333 height 14
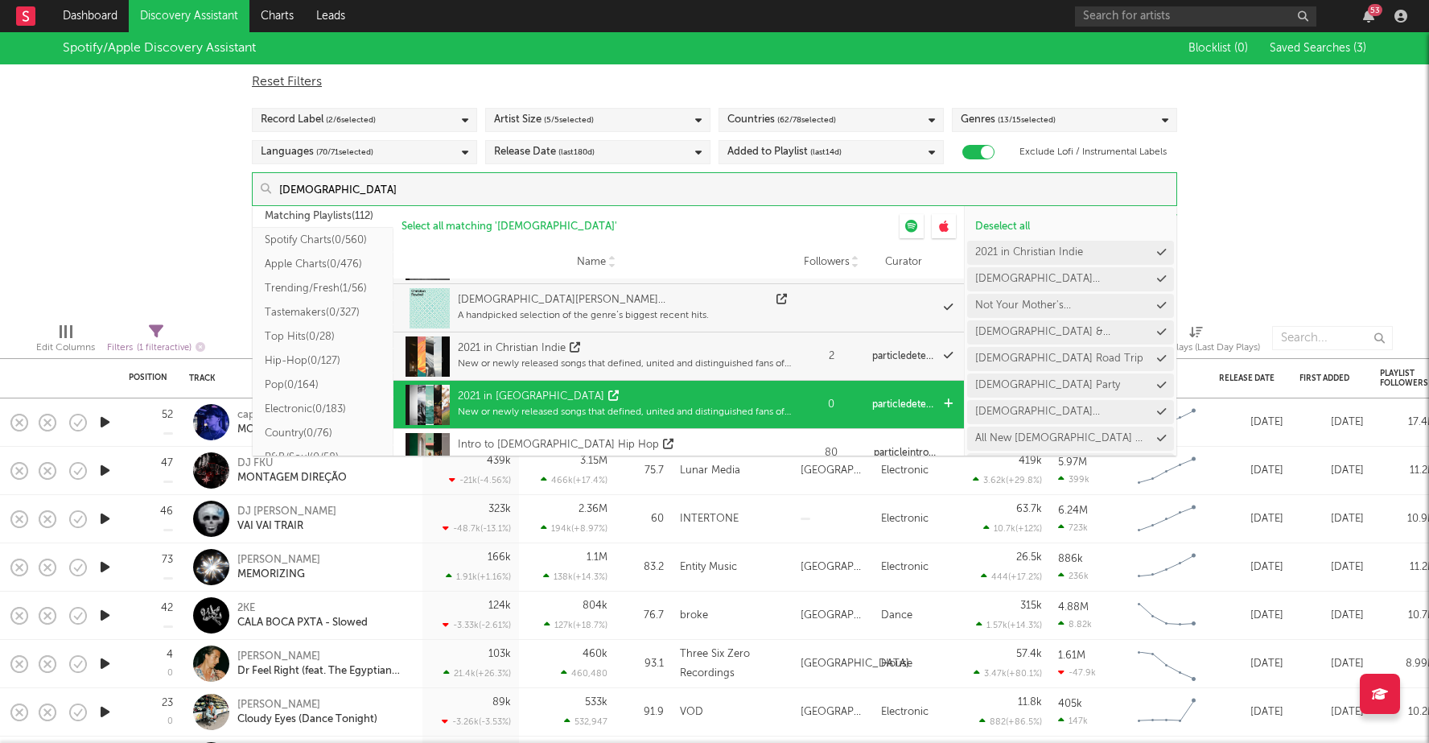
click at [522, 397] on div "2021 in Latin Christian" at bounding box center [531, 397] width 146 height 16
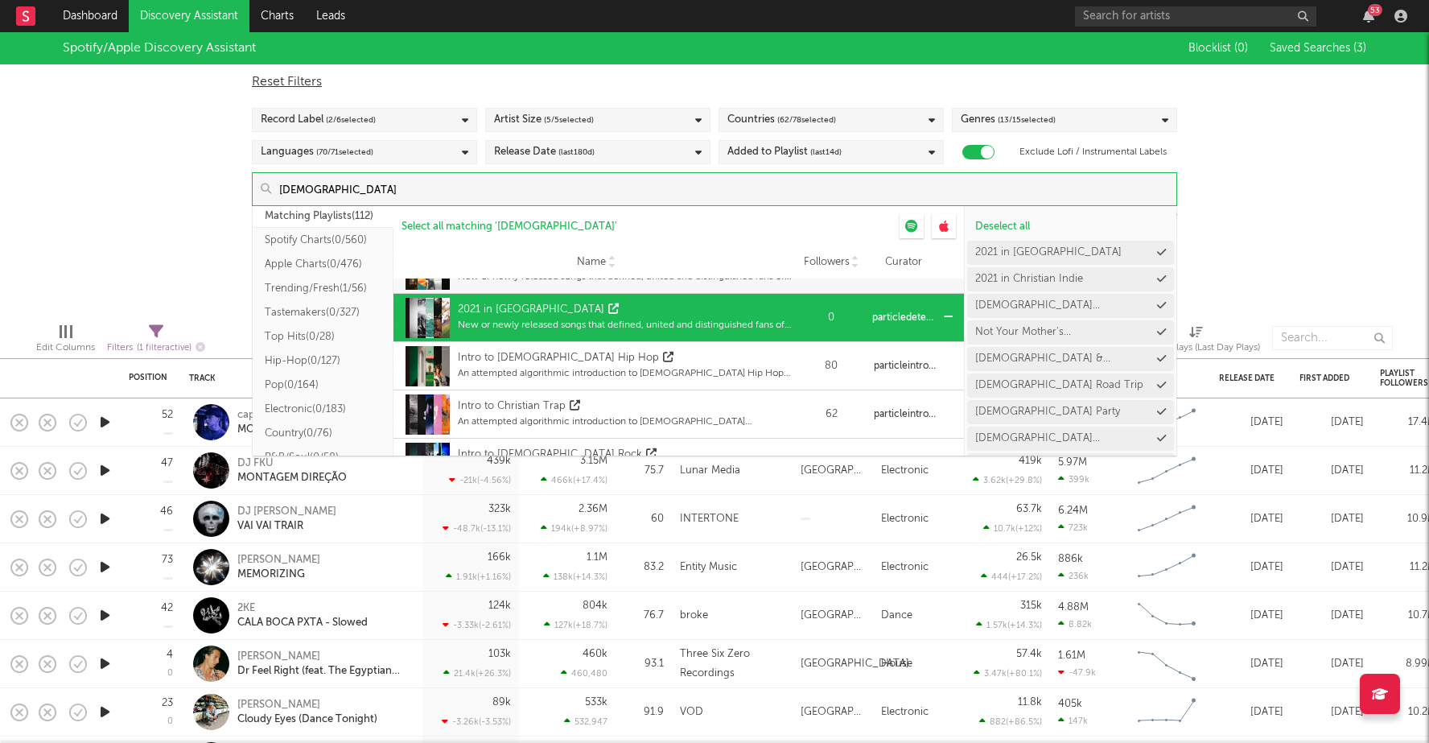
click at [522, 397] on div "Intro to Christian Trap An attempted algorithmic introduction to Christian Trap…" at bounding box center [624, 414] width 333 height 40
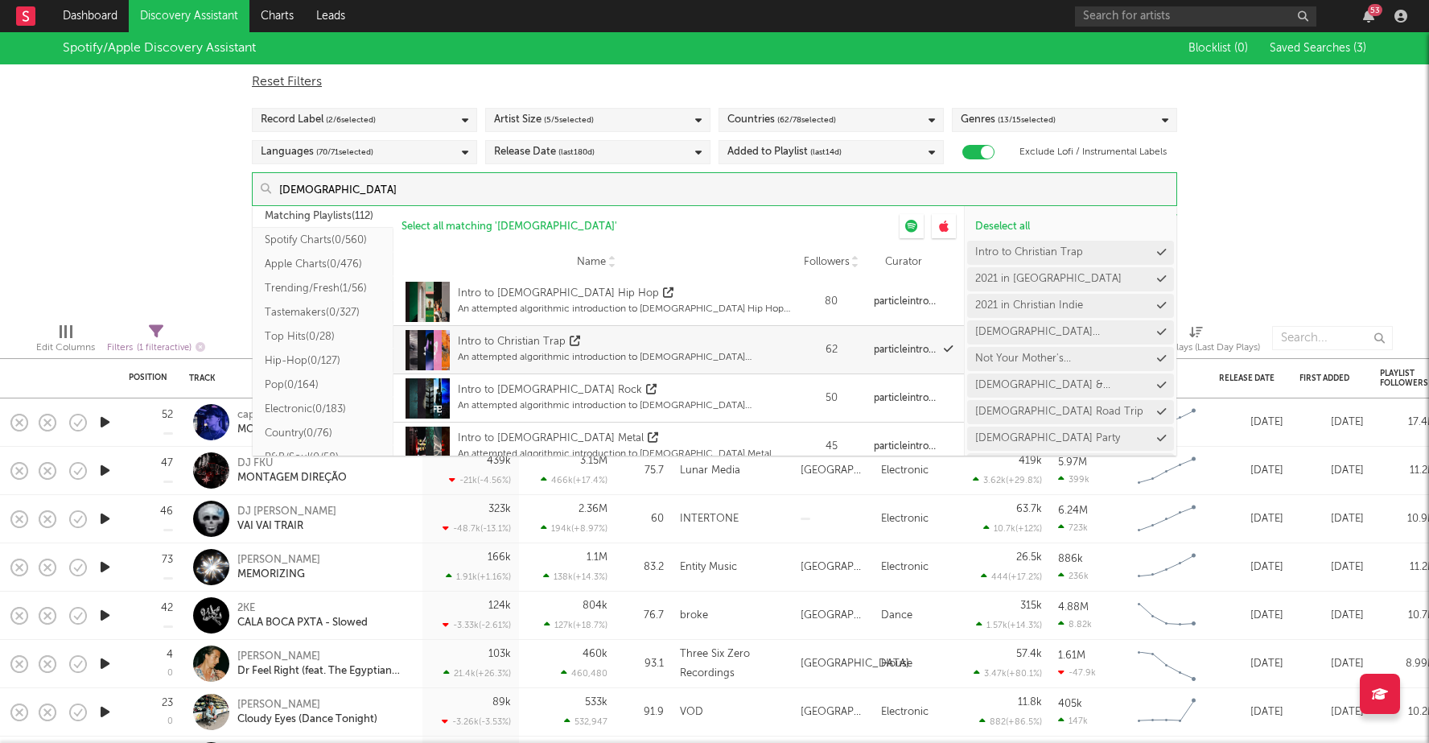
scroll to position [591, 0]
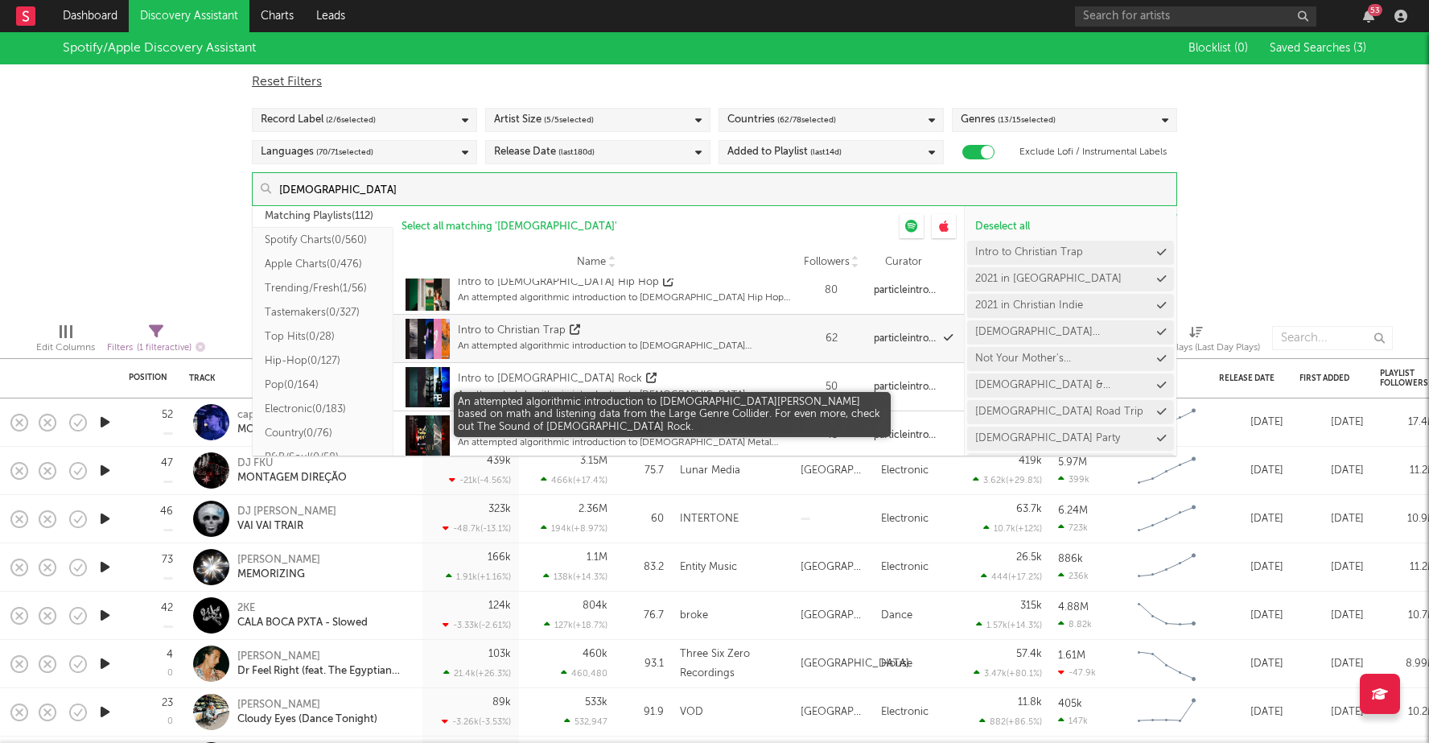
click at [522, 397] on div "An attempted algorithmic introduction to Christian Rock based on math and liste…" at bounding box center [624, 394] width 333 height 14
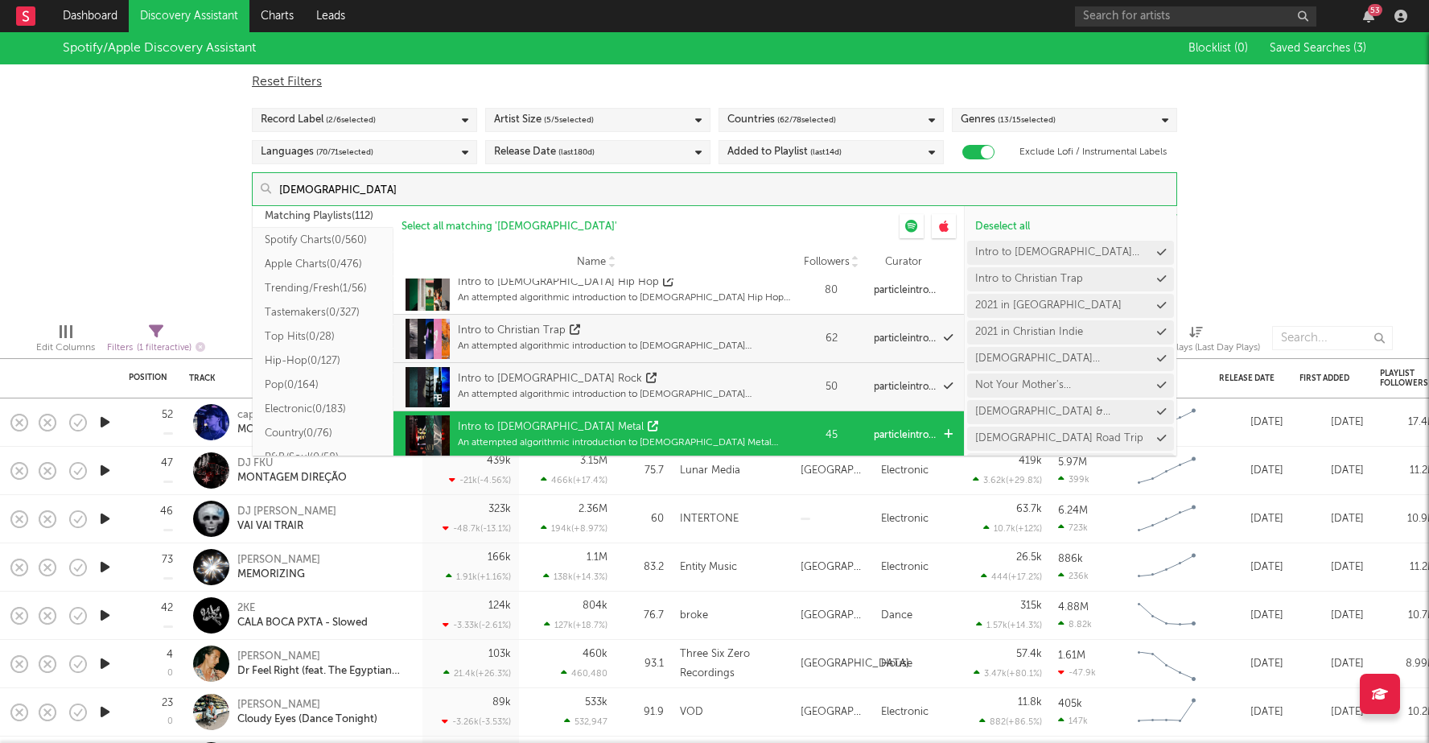
click at [521, 419] on div "Intro to Christian Metal" at bounding box center [551, 427] width 186 height 16
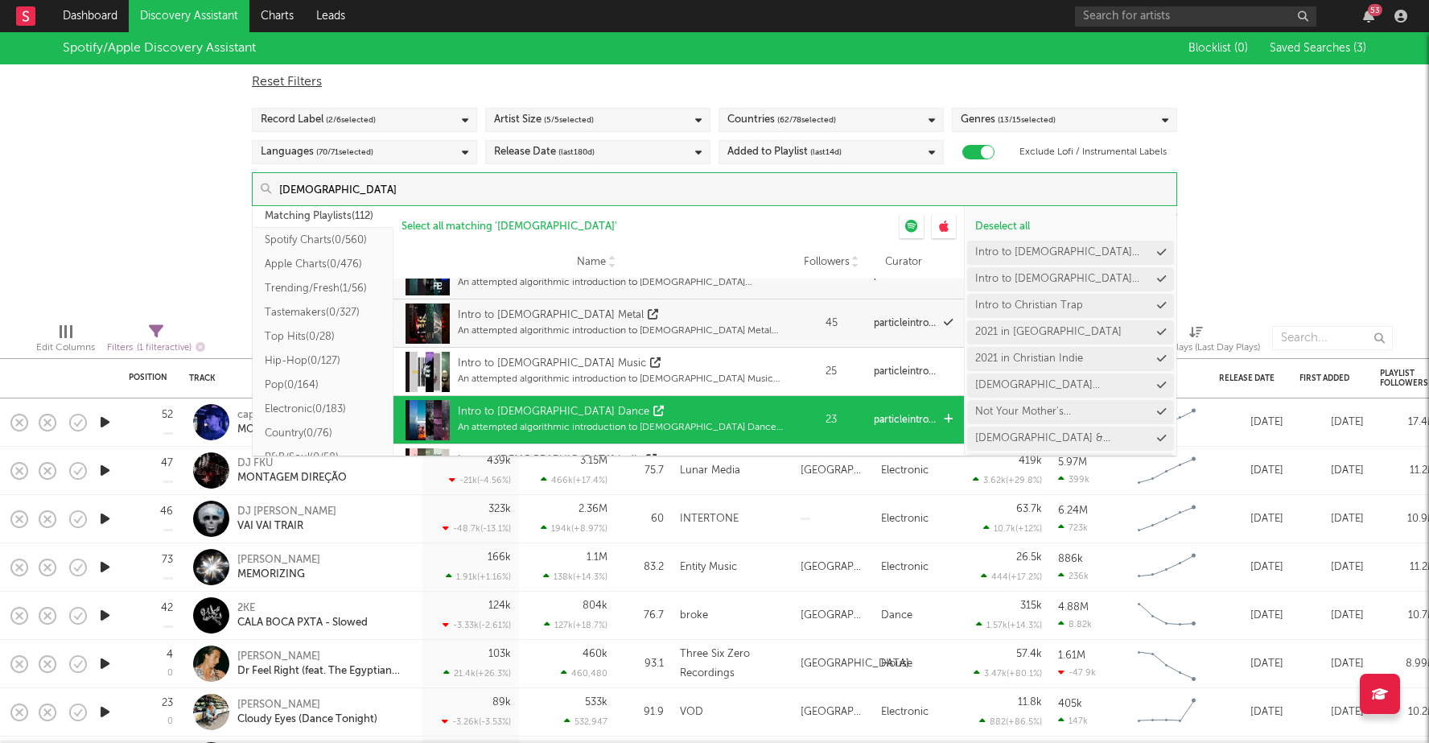
click at [520, 405] on div "Intro to Christian Dance" at bounding box center [554, 412] width 192 height 16
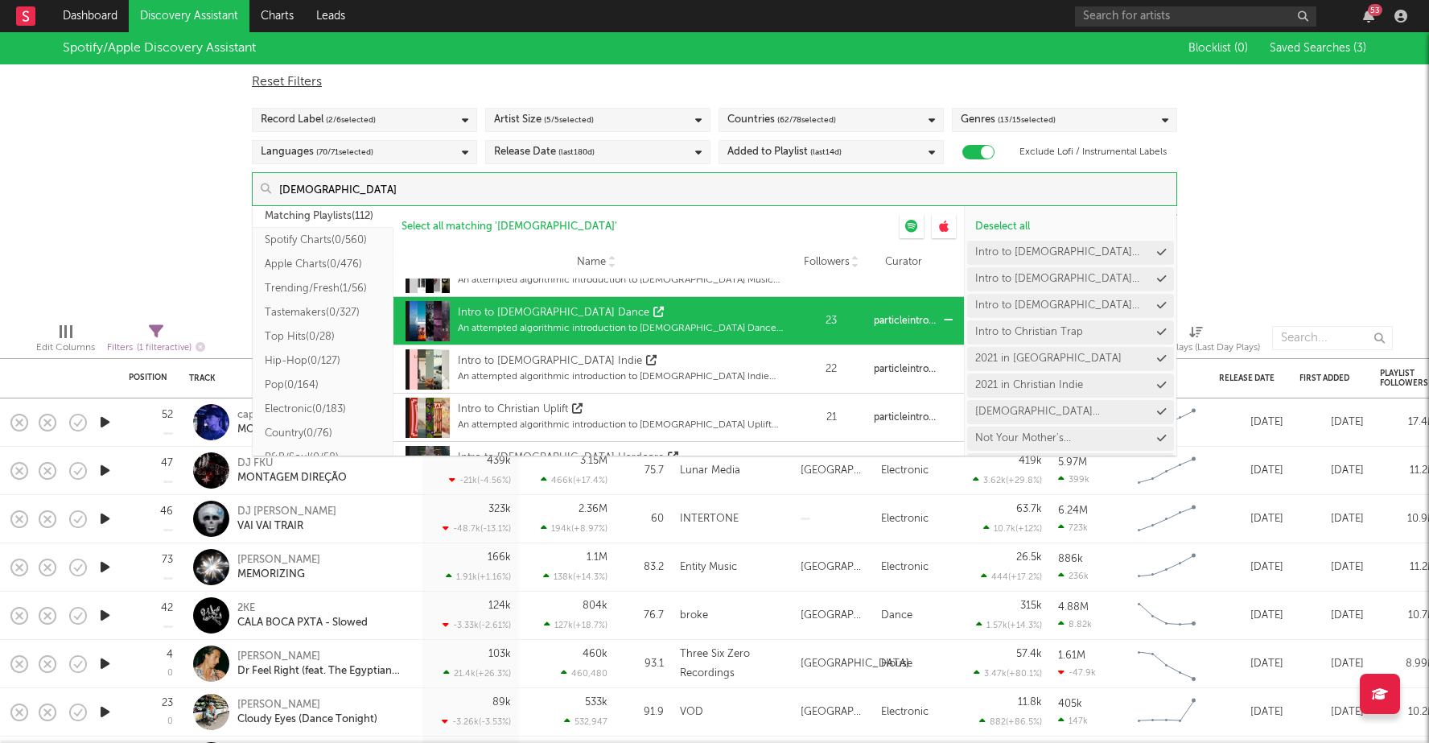
scroll to position [809, 0]
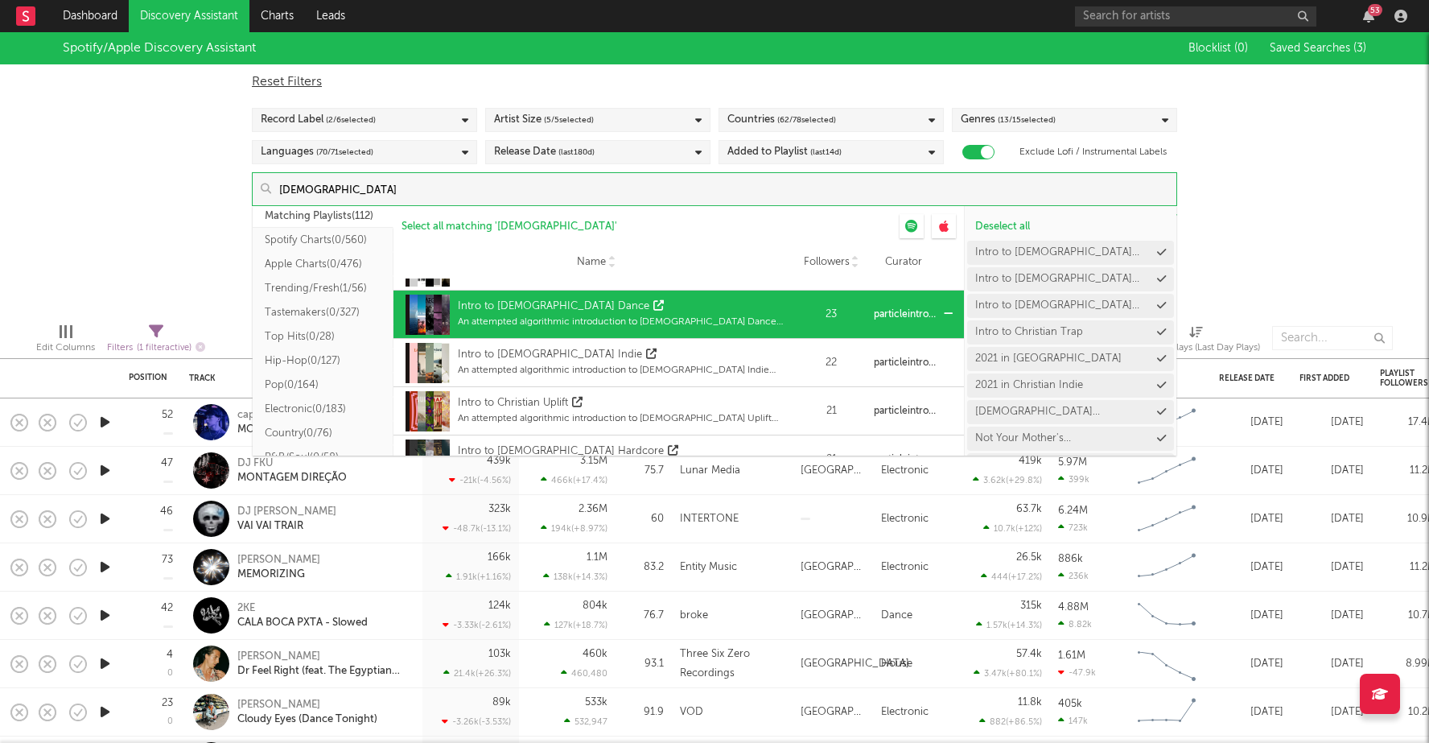
click at [520, 405] on div "Intro to Christian Uplift" at bounding box center [513, 403] width 110 height 16
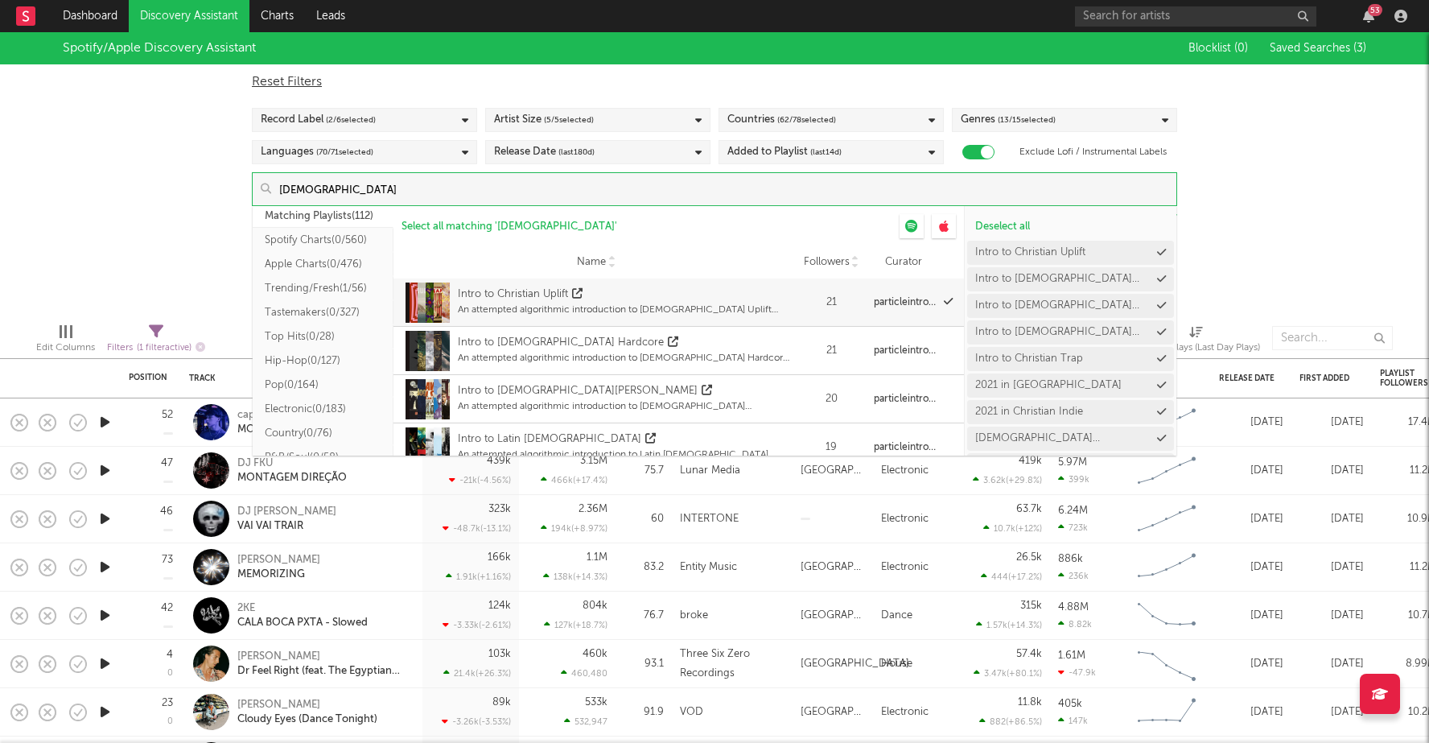
scroll to position [922, 0]
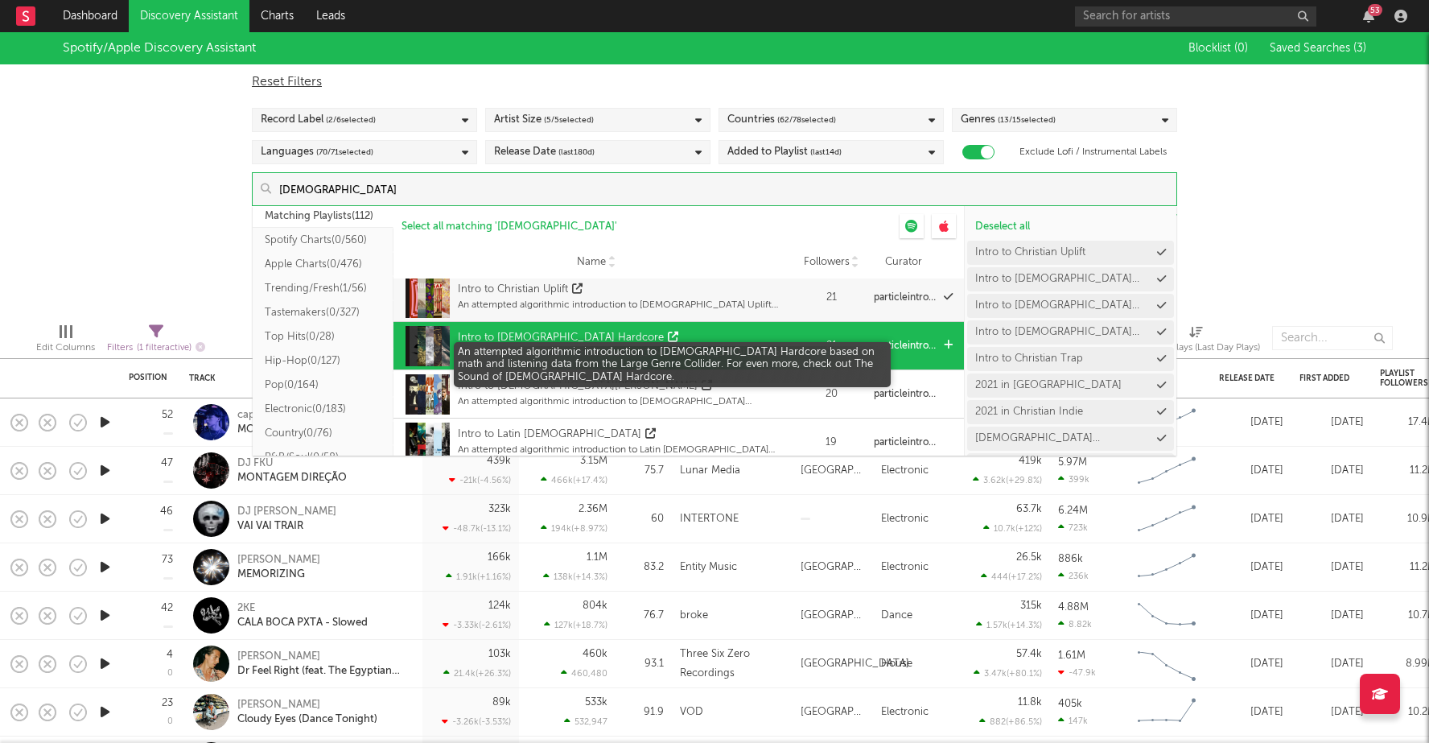
click at [525, 351] on div "An attempted algorithmic introduction to Christian Hardcore based on math and l…" at bounding box center [624, 353] width 333 height 14
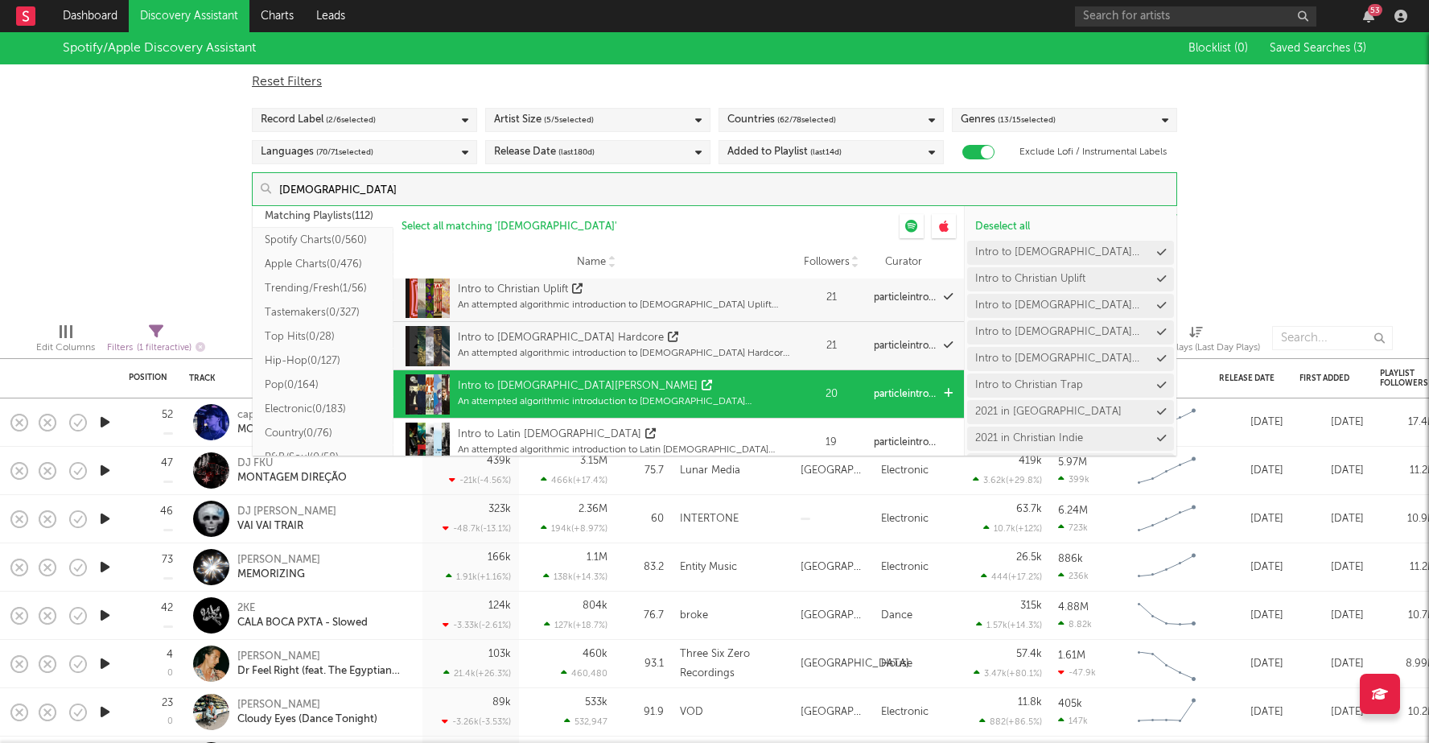
click at [521, 385] on div "Intro to Christian Punk" at bounding box center [578, 386] width 240 height 16
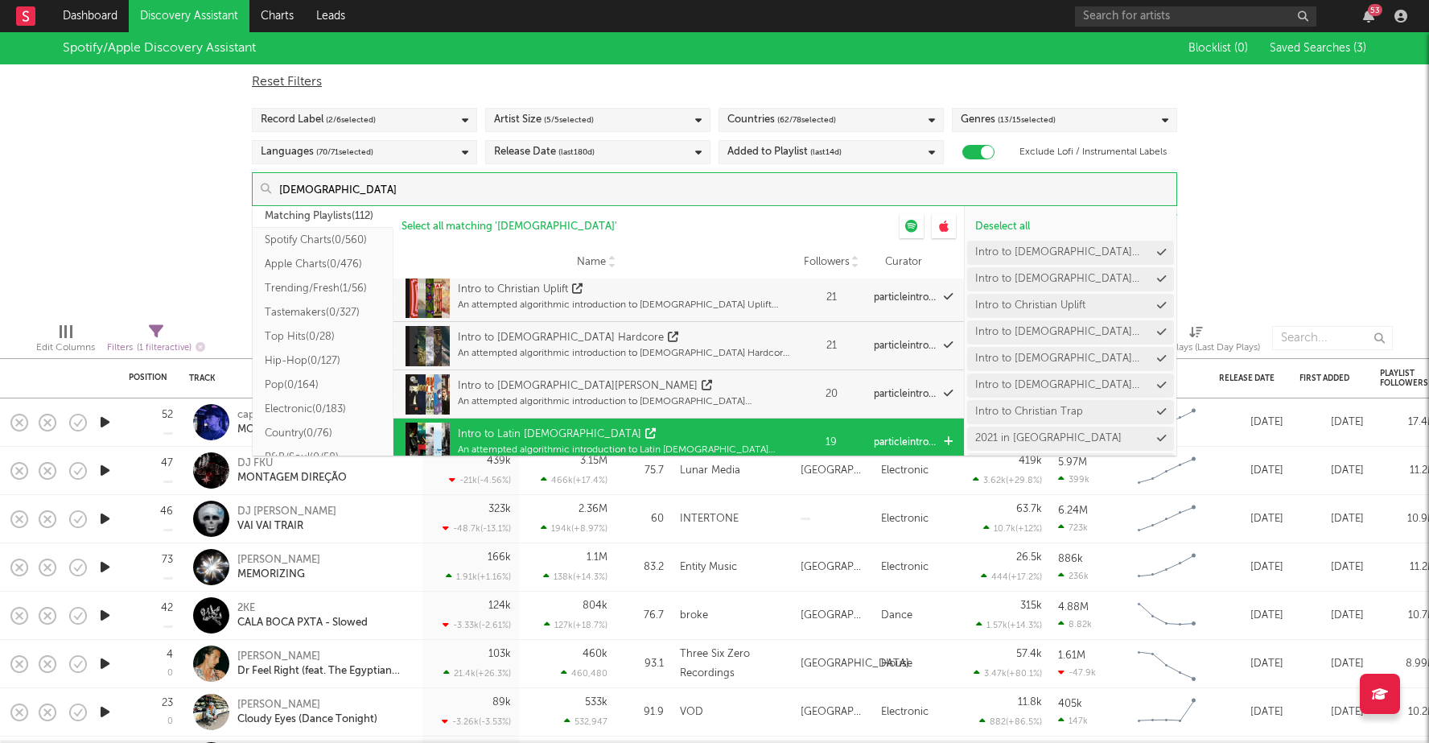
click at [521, 432] on div "Intro to Latin Christian" at bounding box center [549, 434] width 183 height 16
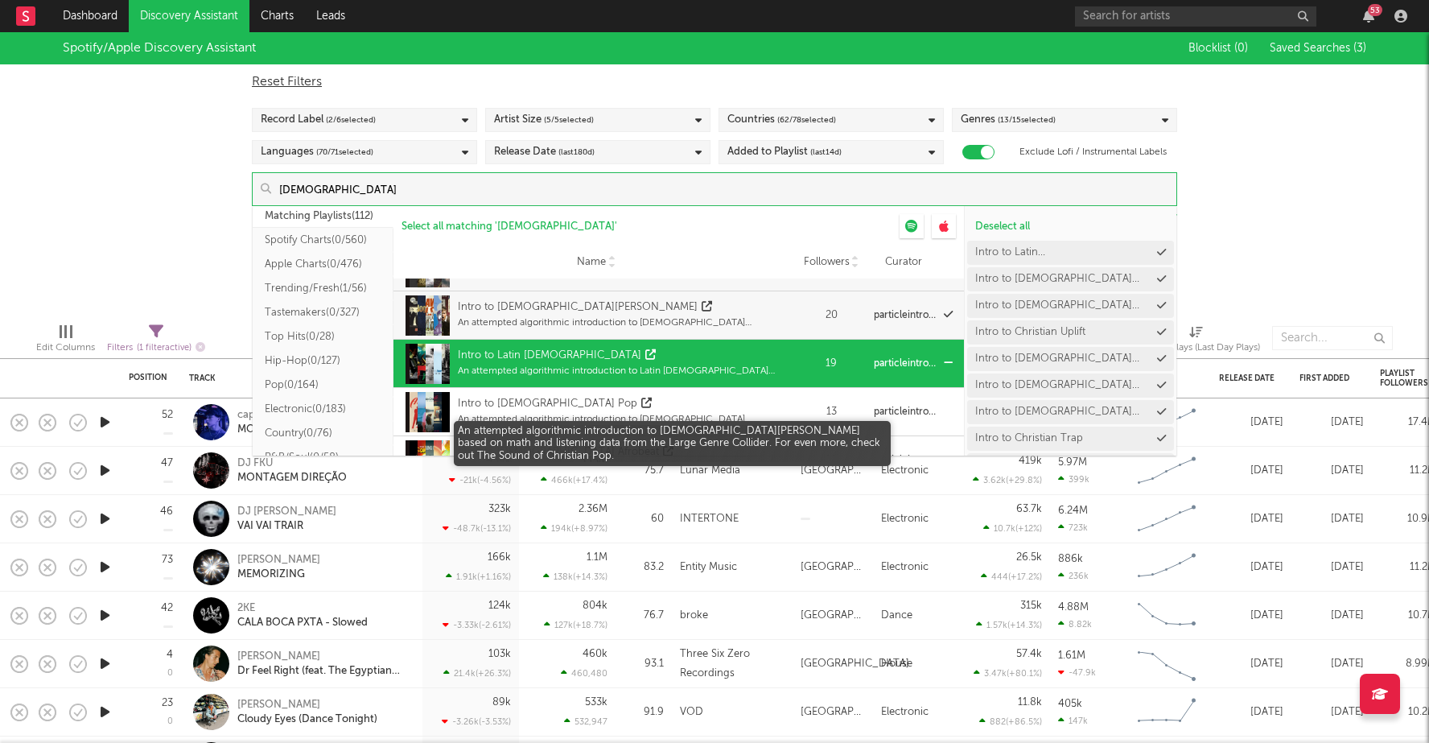
scroll to position [1005, 0]
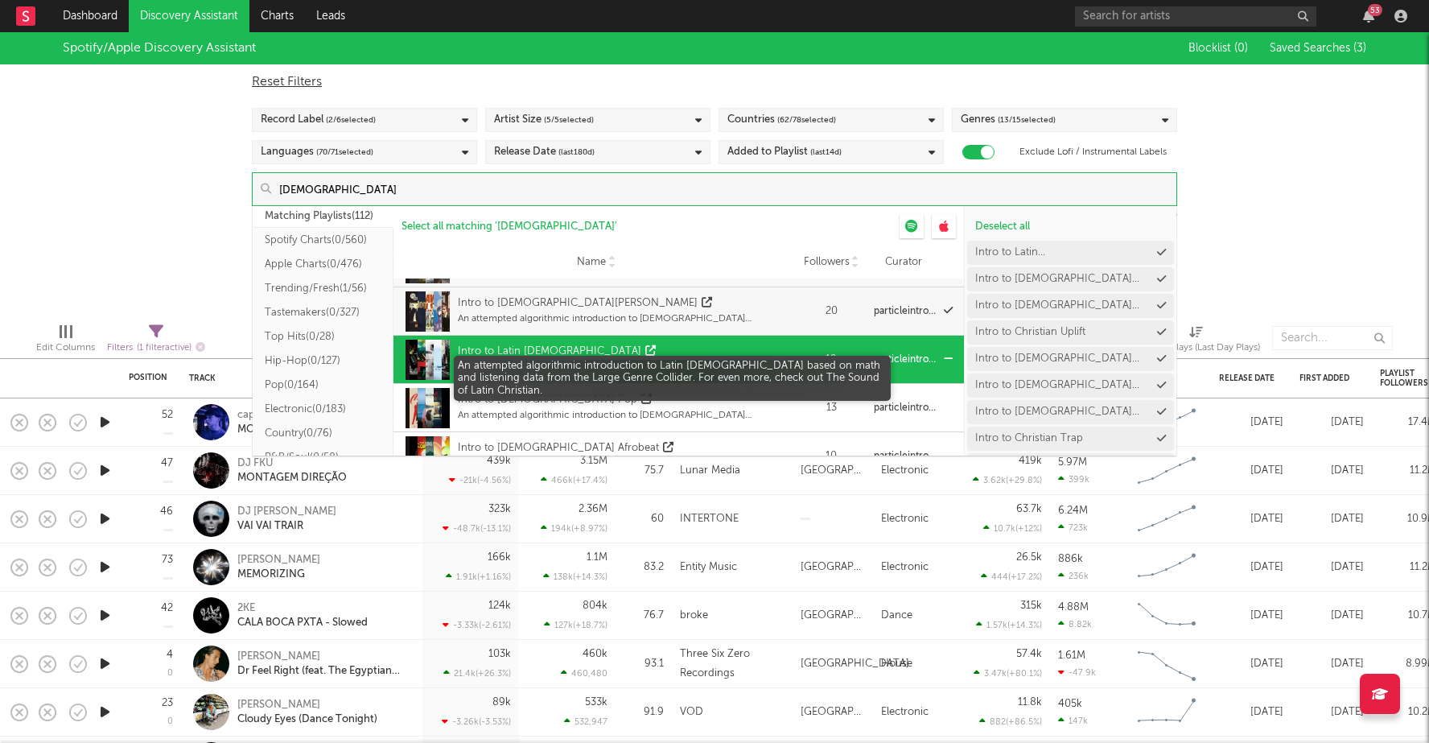
click at [533, 370] on div "An attempted algorithmic introduction to Latin Christian based on math and list…" at bounding box center [624, 367] width 333 height 14
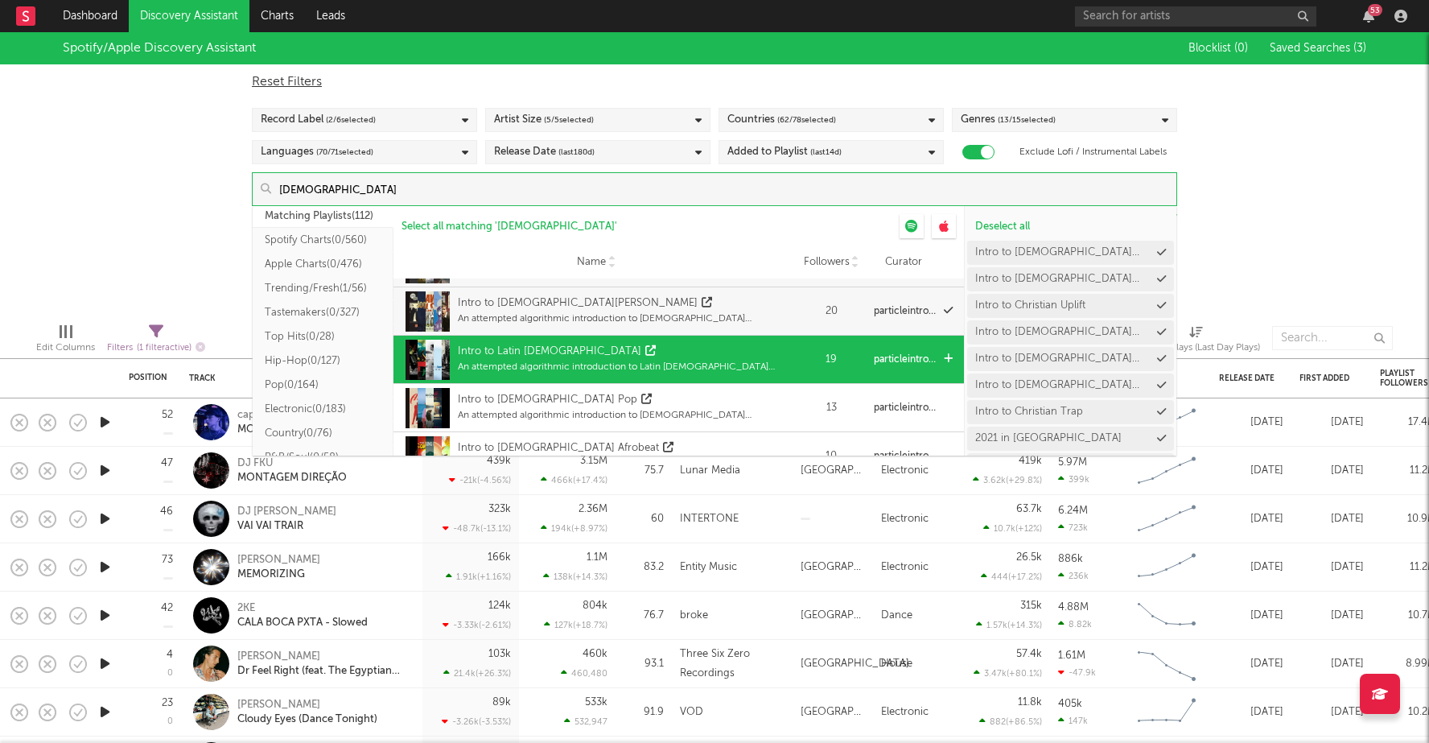
click at [525, 364] on div "An attempted algorithmic introduction to Latin Christian based on math and list…" at bounding box center [624, 367] width 333 height 14
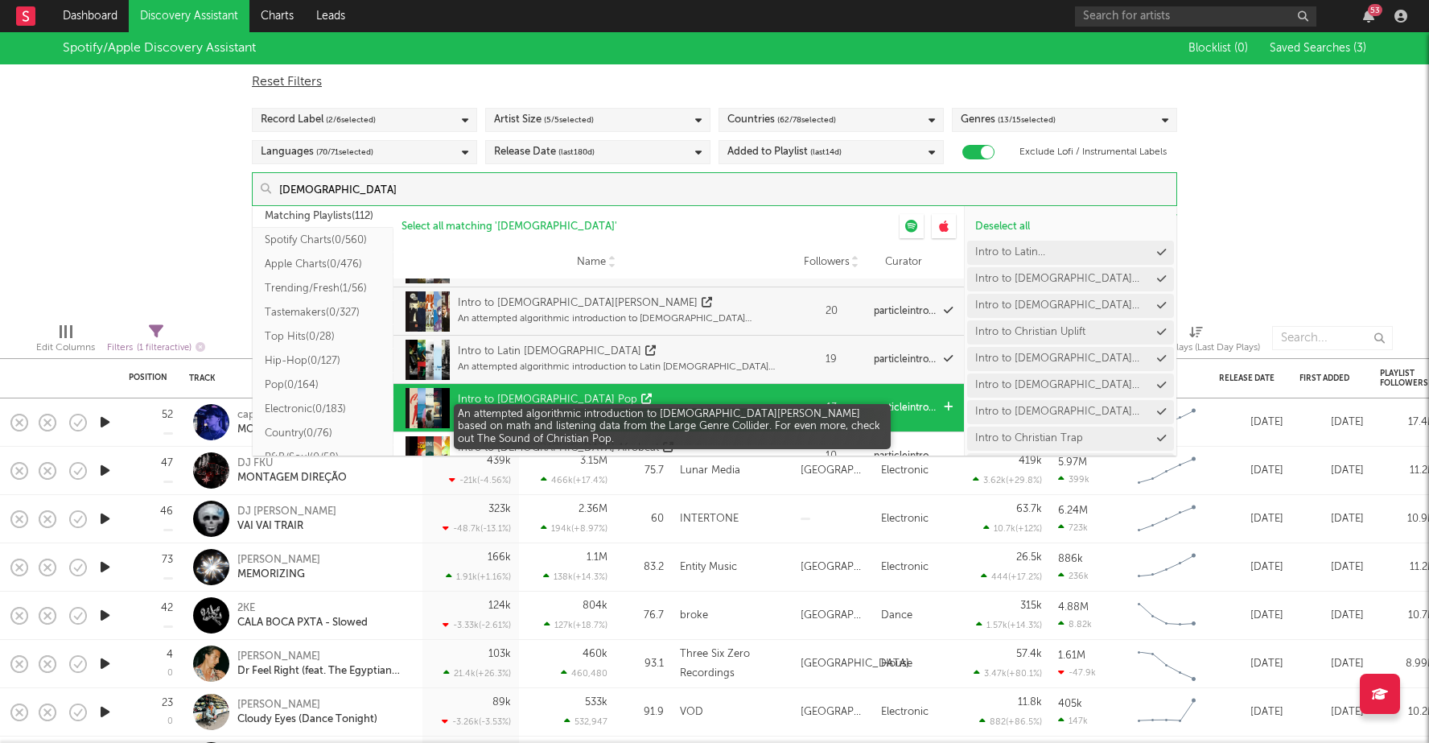
click at [516, 408] on div "An attempted algorithmic introduction to Christian Pop based on math and listen…" at bounding box center [624, 415] width 333 height 14
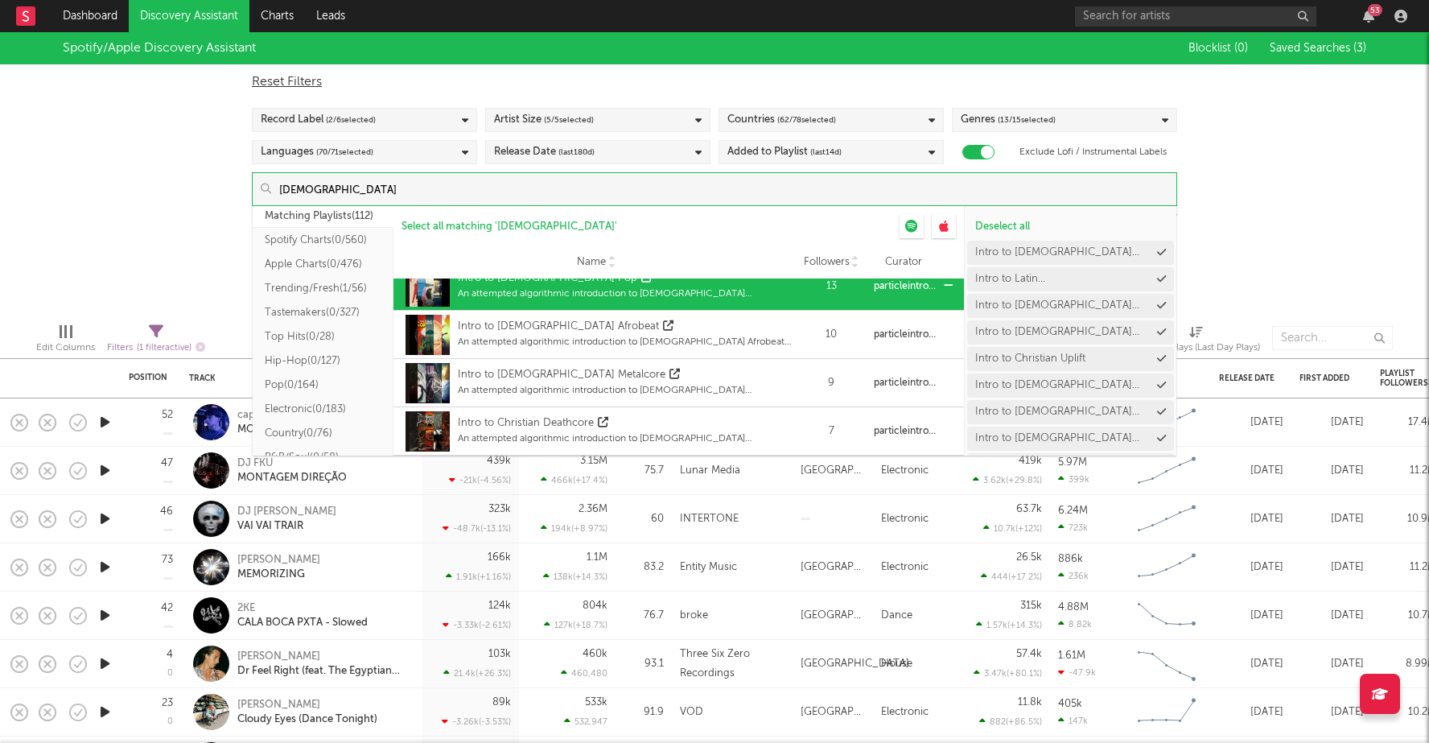
scroll to position [1136, 0]
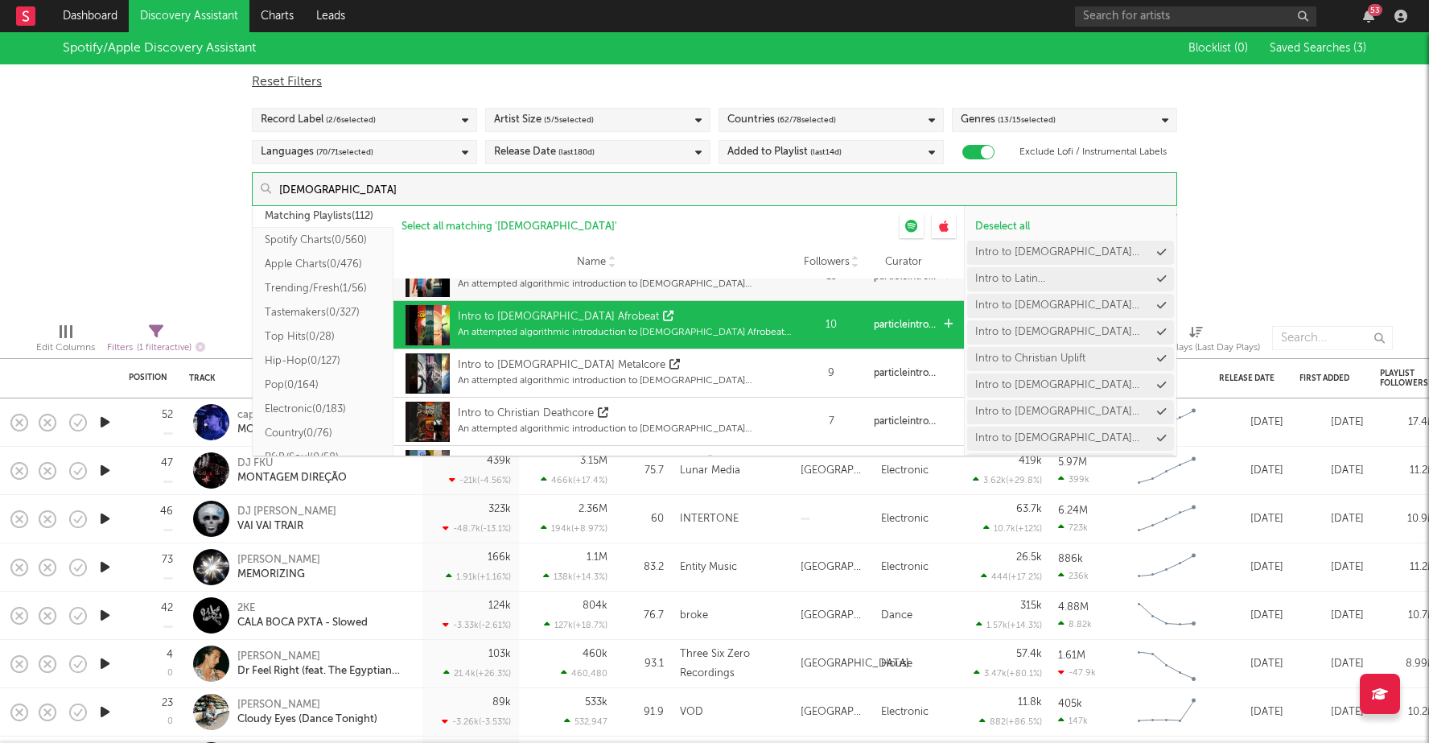
click at [519, 319] on div "Intro to Christian Afrobeat" at bounding box center [558, 317] width 201 height 16
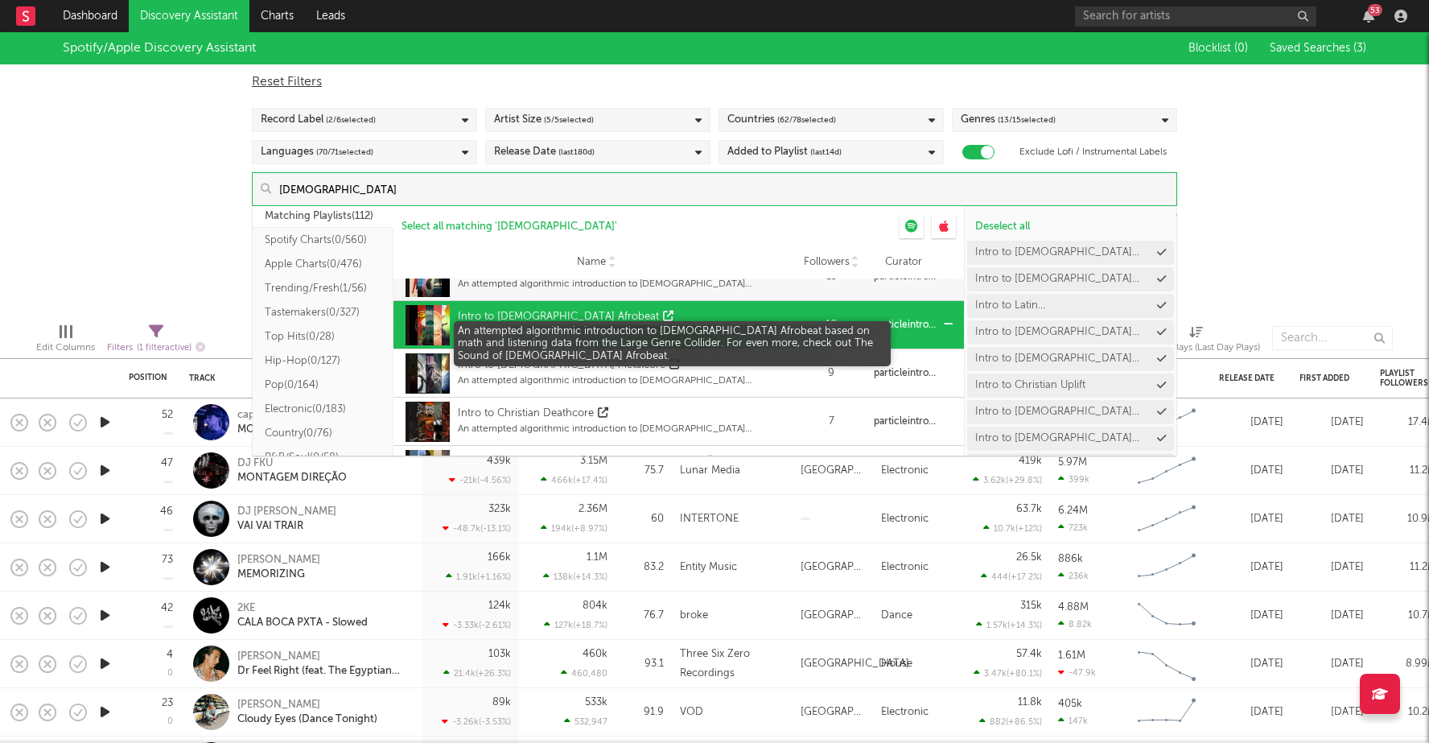
click at [512, 327] on div "An attempted algorithmic introduction to Christian Afrobeat based on math and l…" at bounding box center [624, 332] width 333 height 14
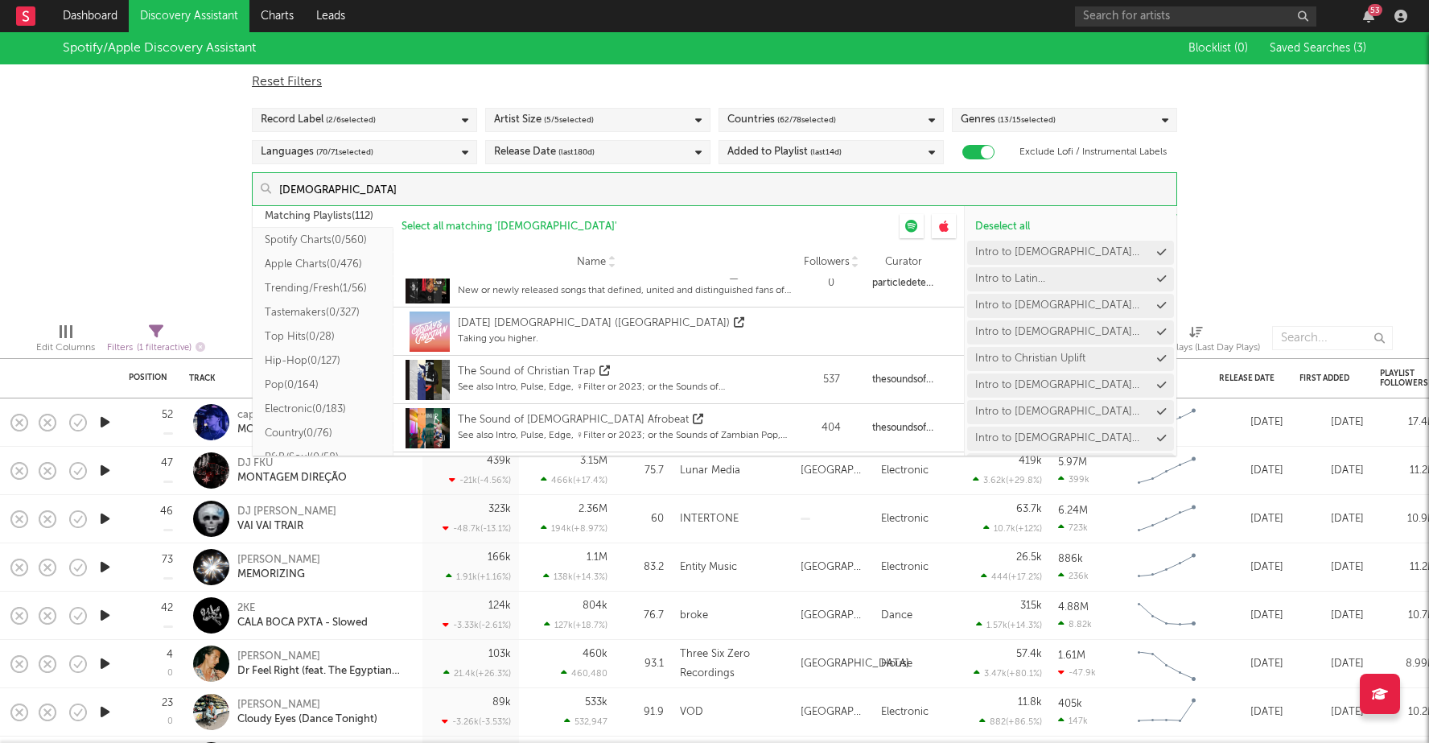
scroll to position [2143, 0]
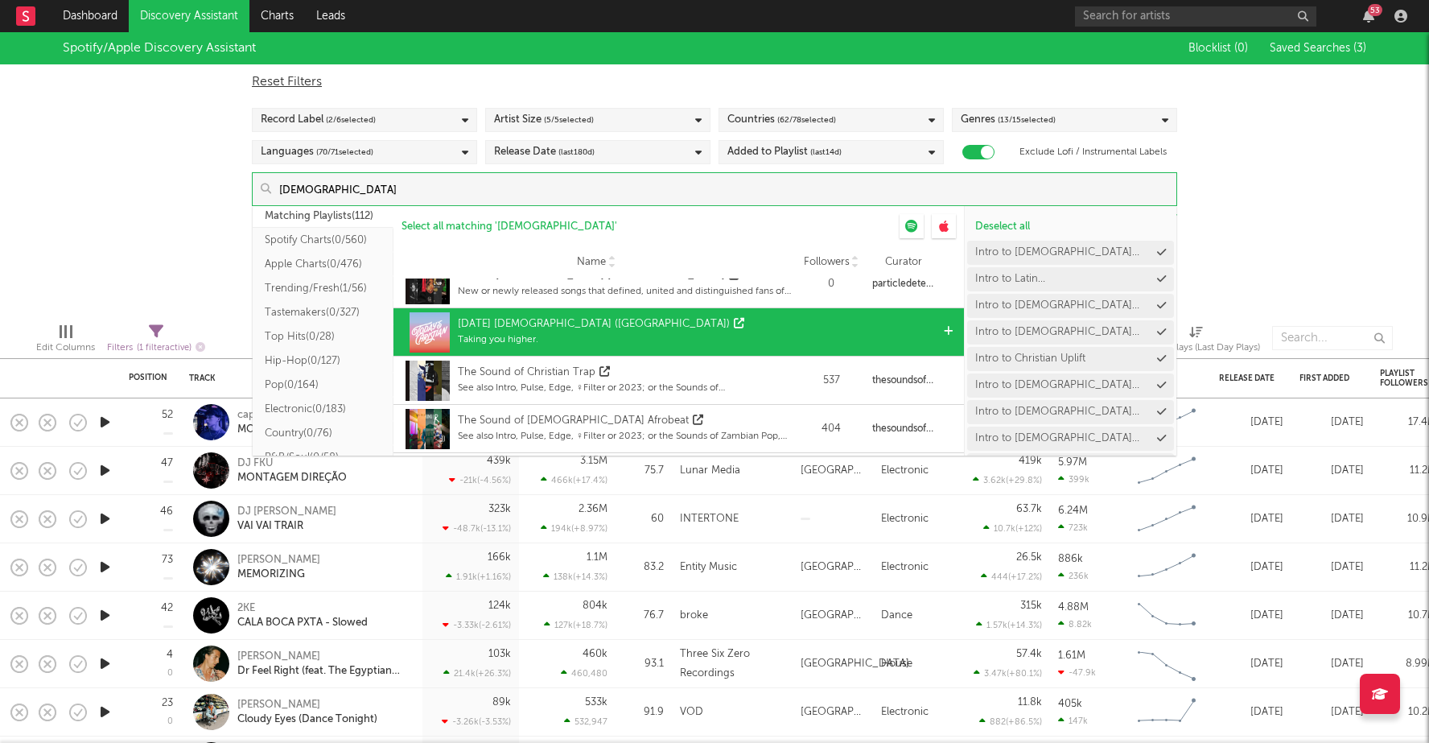
click at [521, 314] on div "Today’s Christian (US) Taking you higher." at bounding box center [603, 332] width 290 height 40
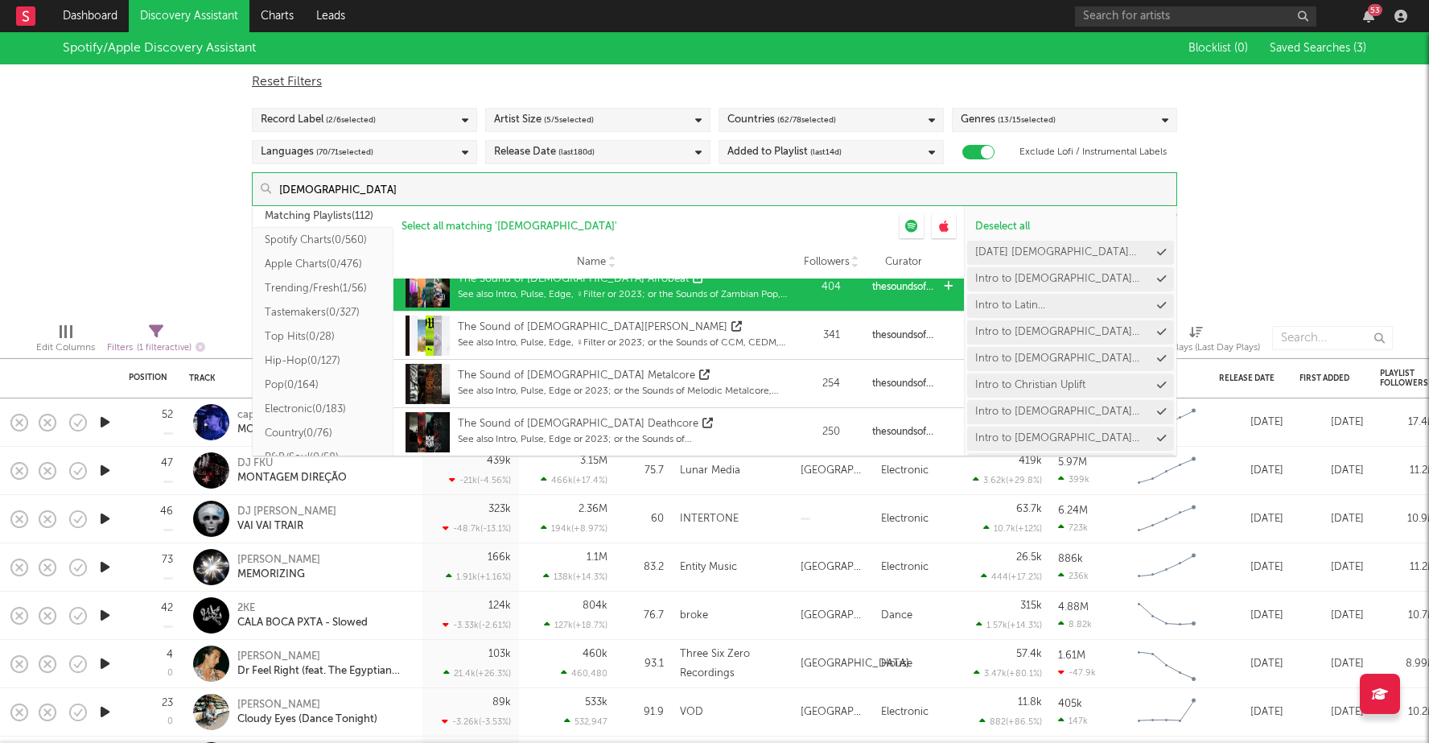
scroll to position [2285, 0]
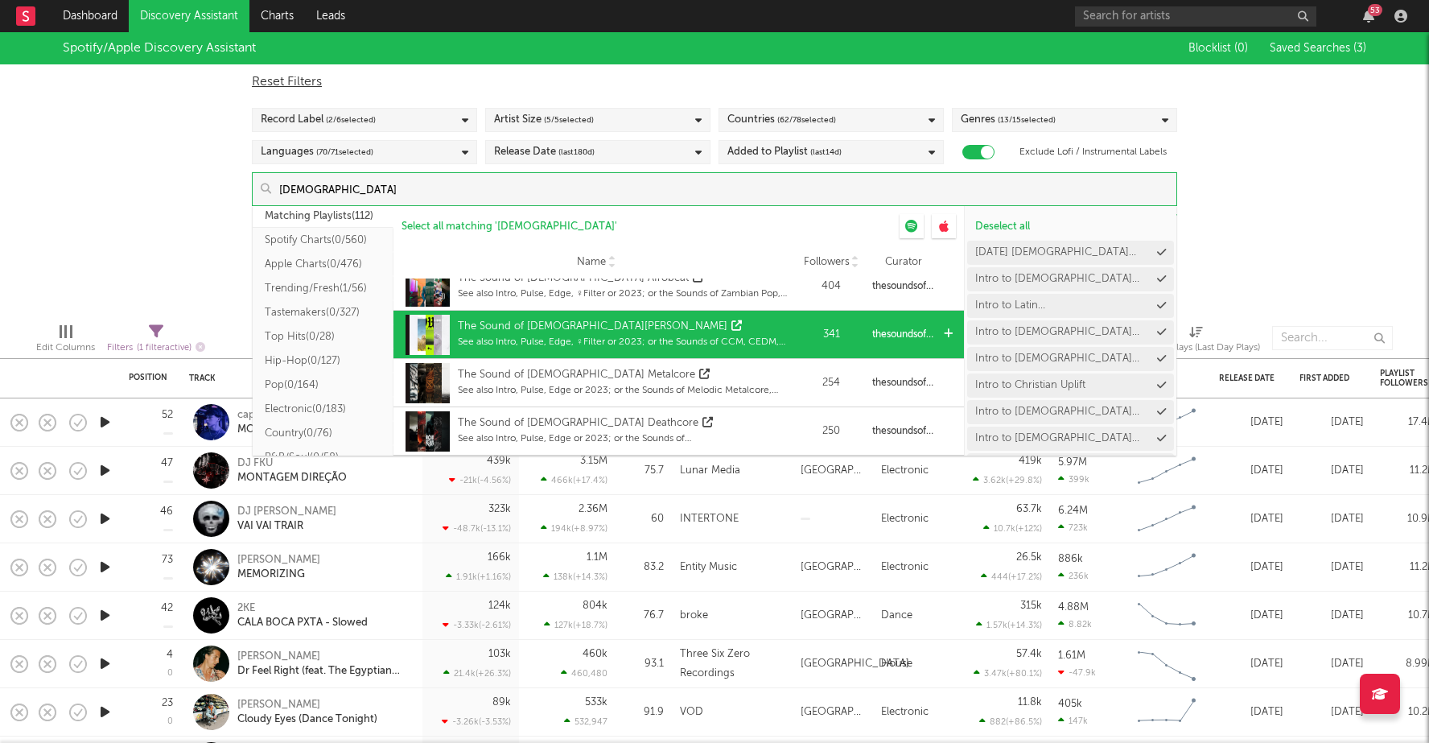
click at [748, 327] on div "The Sound of Christian Pop" at bounding box center [624, 327] width 333 height 16
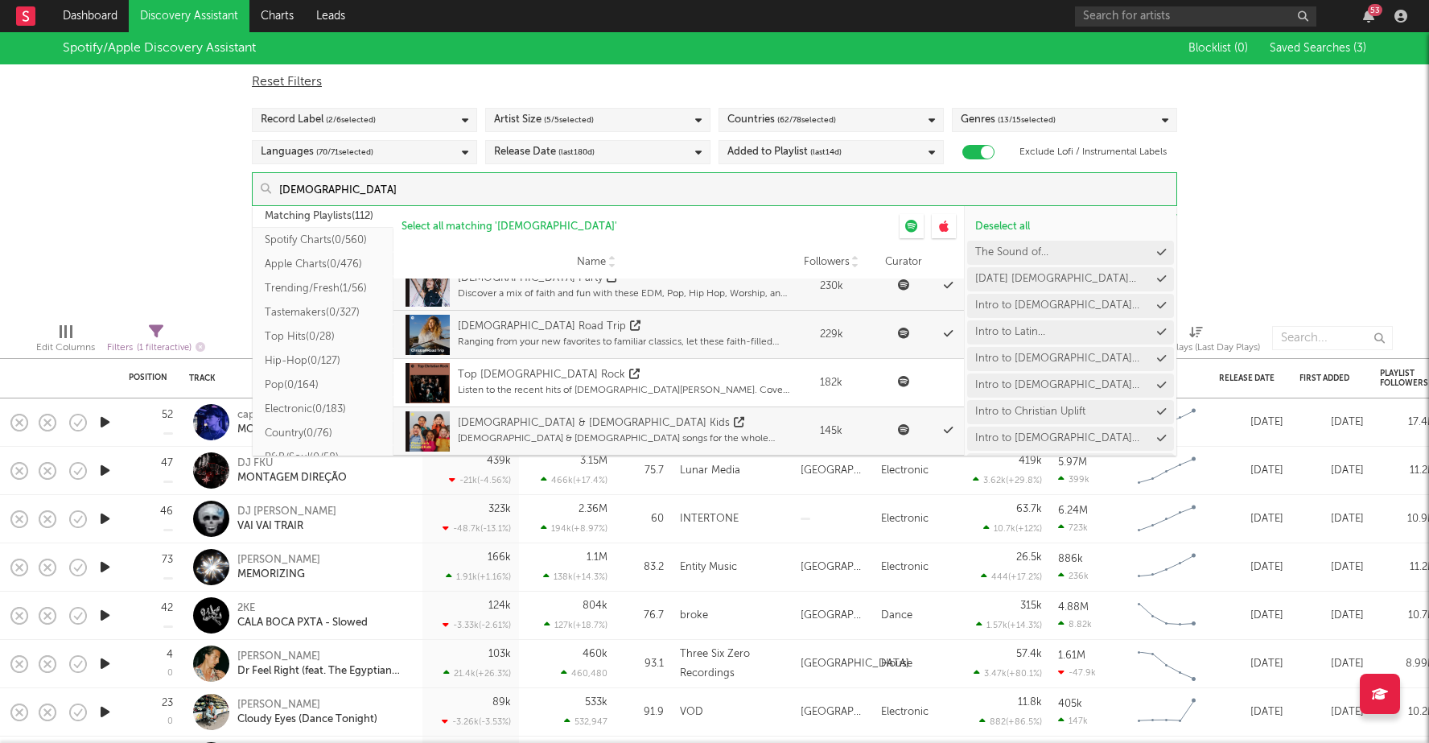
scroll to position [0, 0]
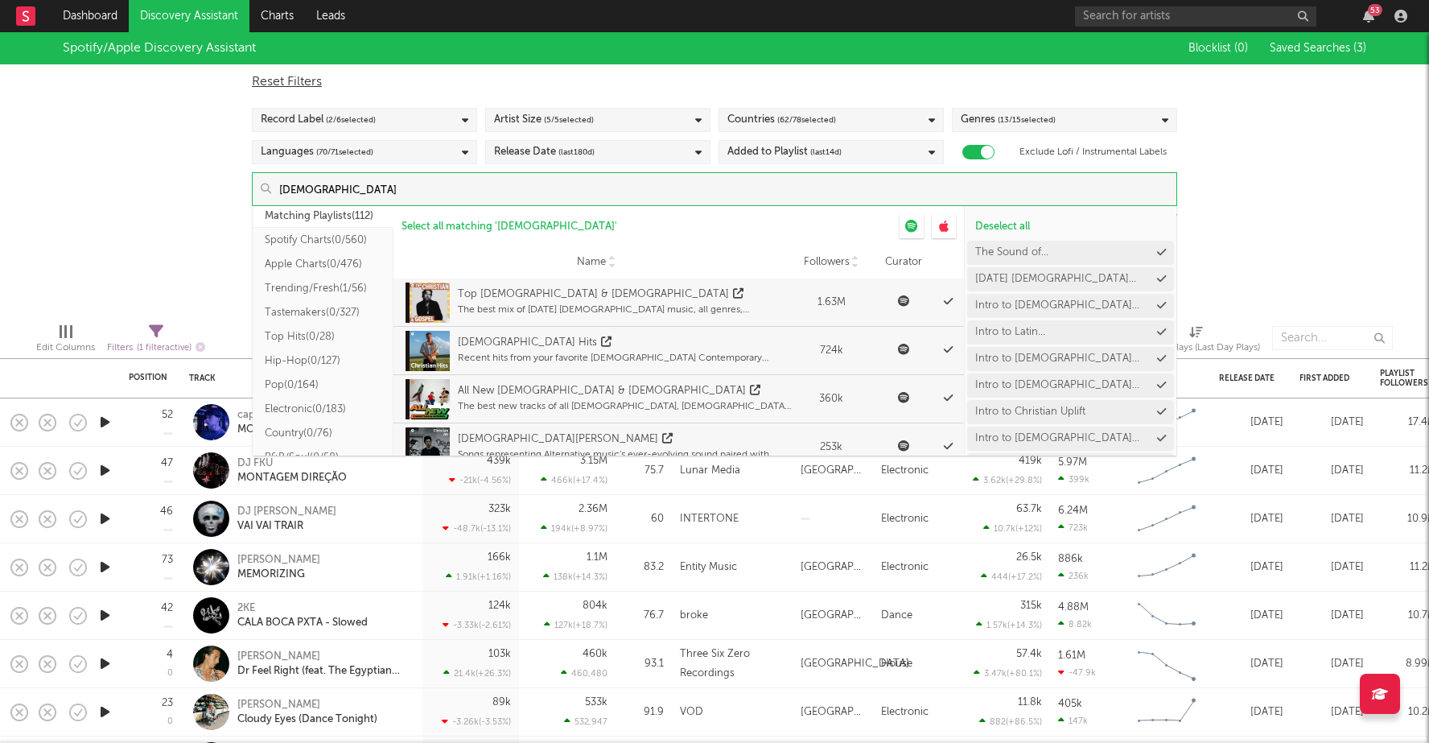
click at [1337, 224] on div "Spotify/Apple Discovery Assistant Blocklist ( 0 ) Saved Searches ( 3 ) Reset Fi…" at bounding box center [714, 171] width 1429 height 278
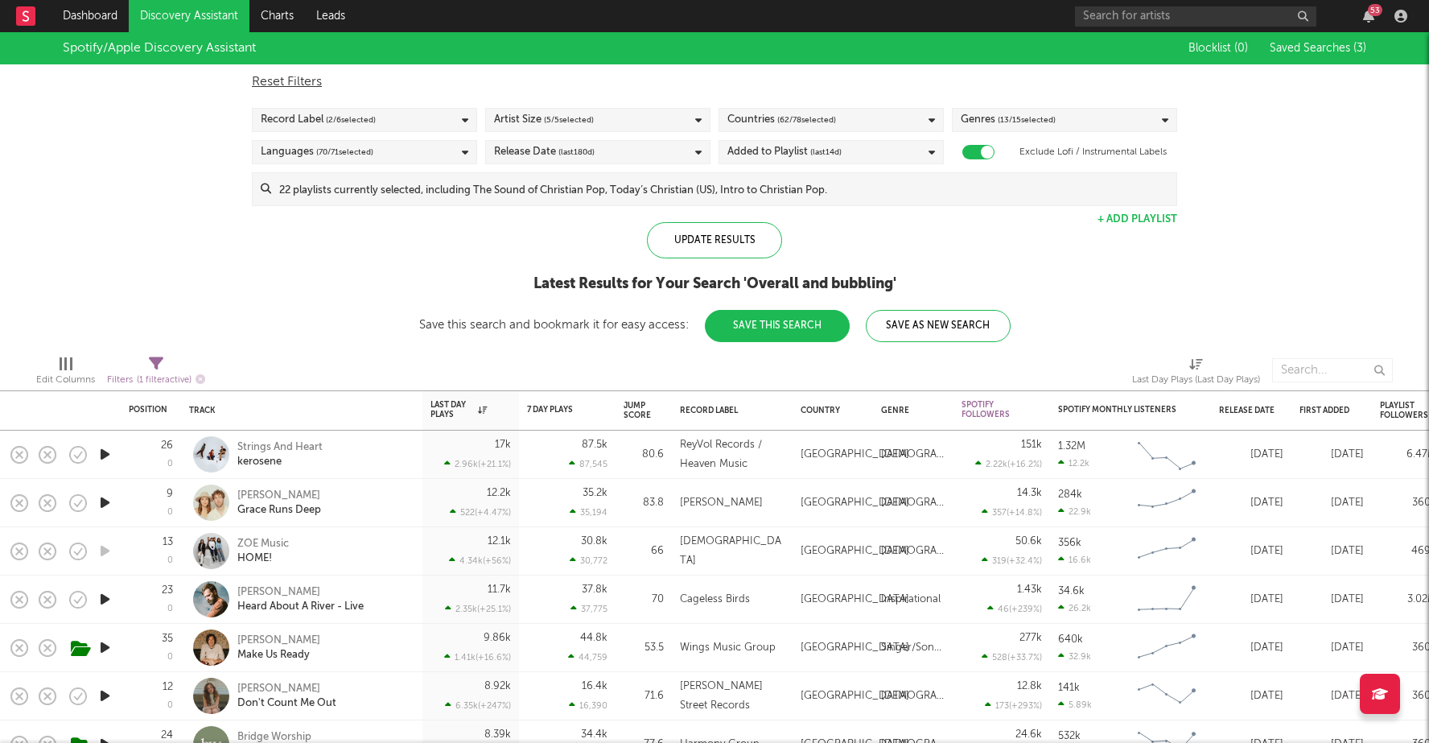
click at [533, 150] on div "Release Date (last 180 d)" at bounding box center [544, 151] width 101 height 19
click at [423, 292] on div "Latest Results for Your Search ' Overall and bubbling '" at bounding box center [714, 283] width 591 height 19
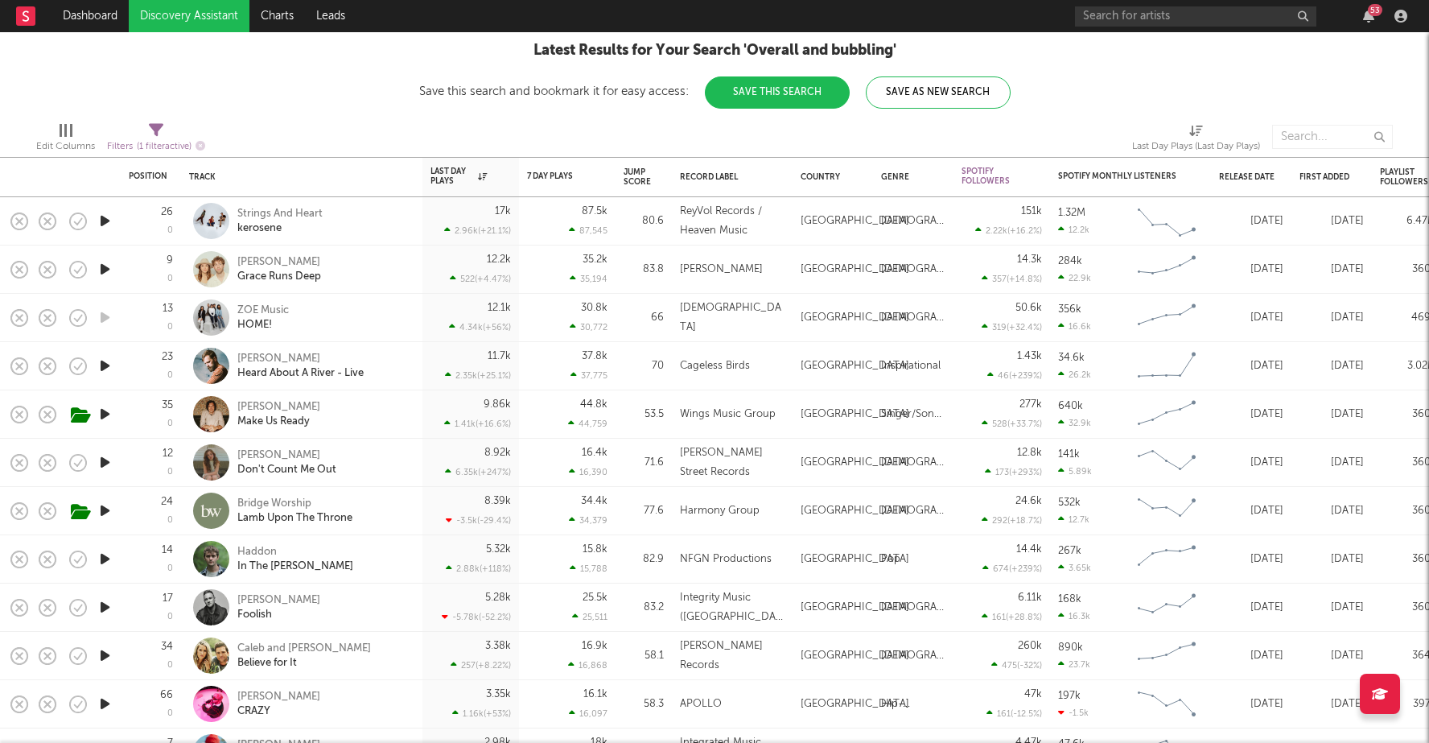
click at [103, 220] on icon "button" at bounding box center [105, 221] width 17 height 20
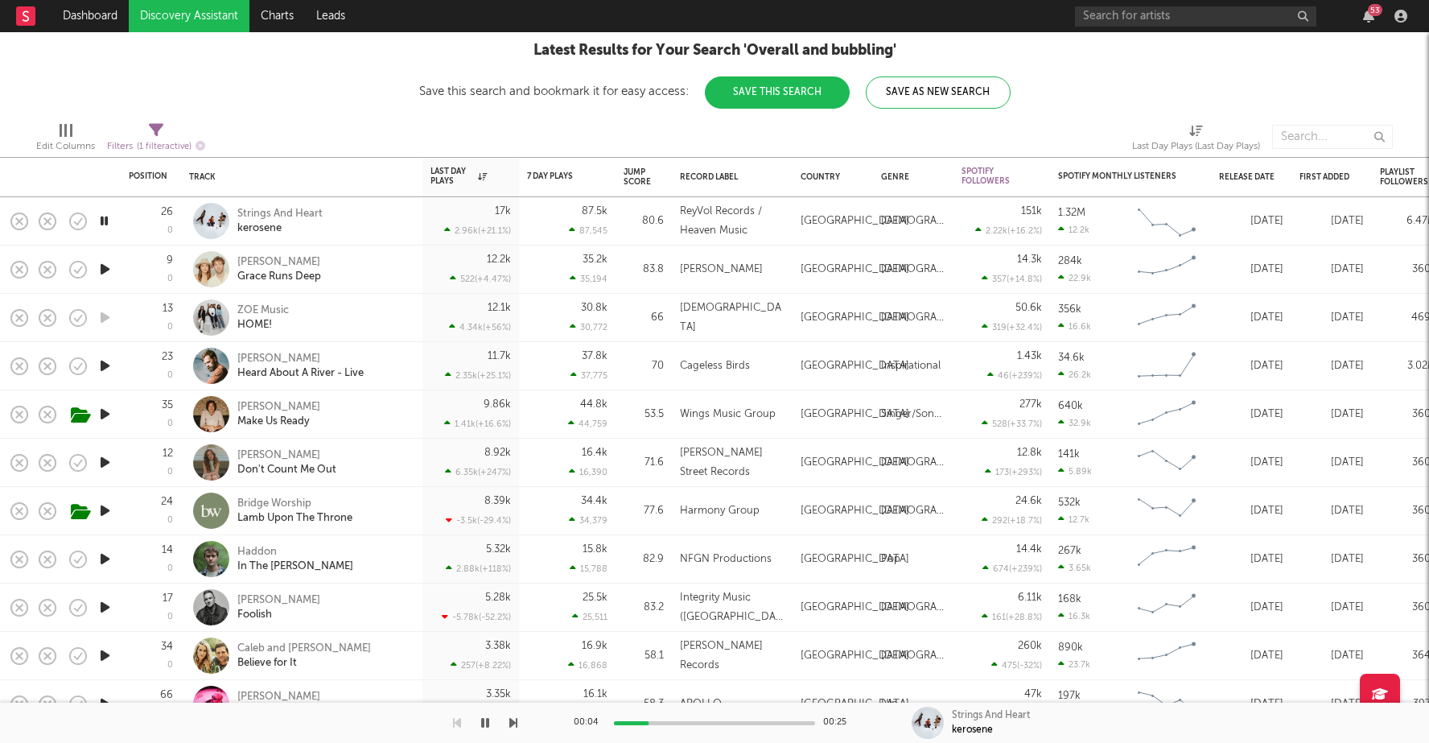
click at [103, 220] on icon "button" at bounding box center [104, 221] width 15 height 20
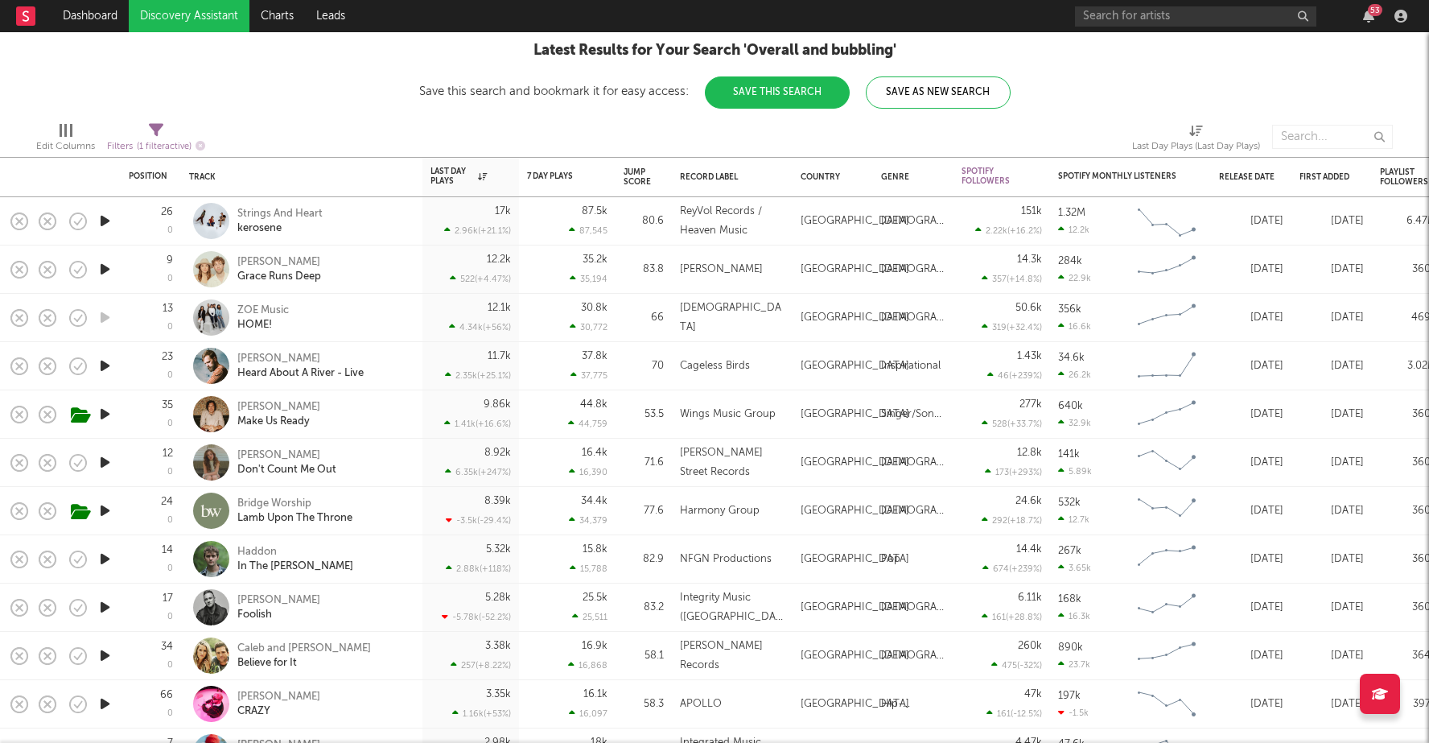
click at [106, 265] on icon "button" at bounding box center [105, 269] width 17 height 20
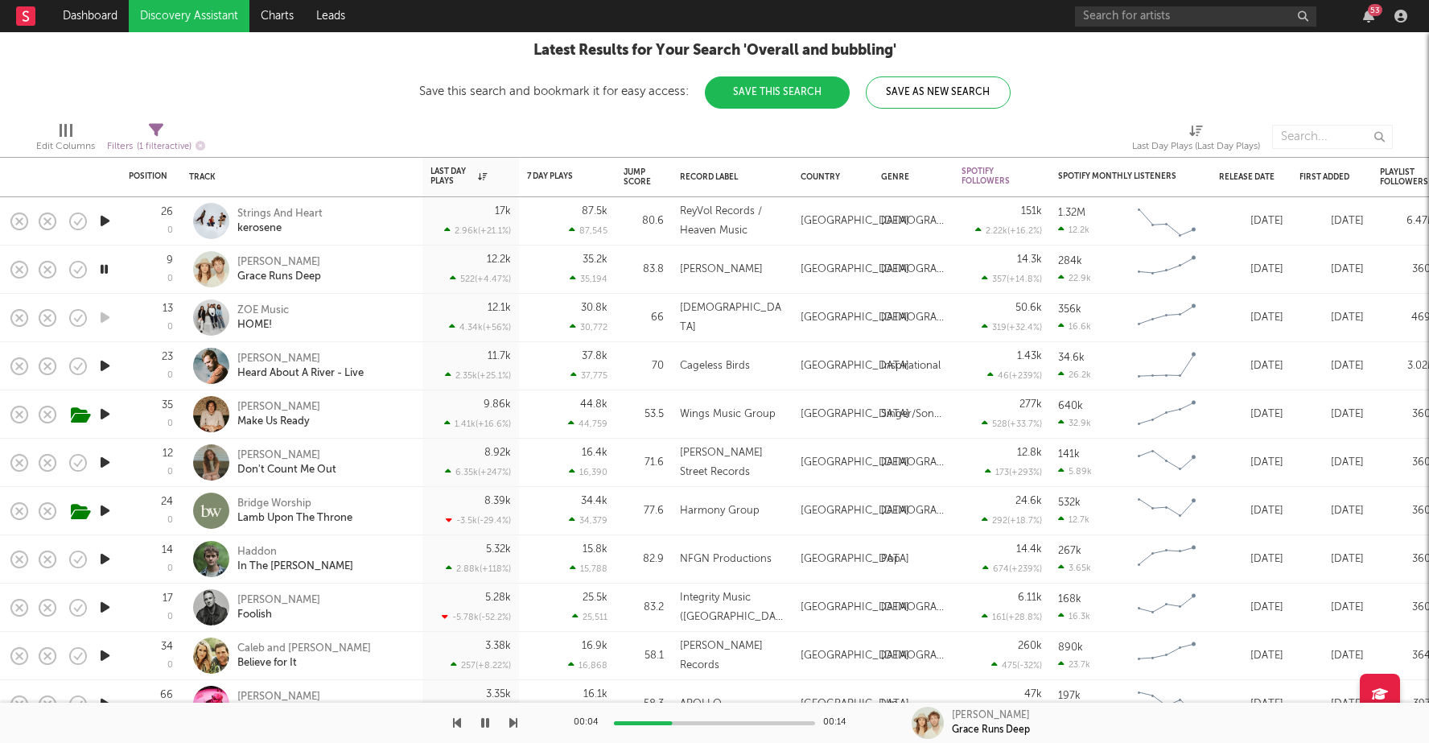
click at [106, 265] on icon "button" at bounding box center [104, 269] width 15 height 20
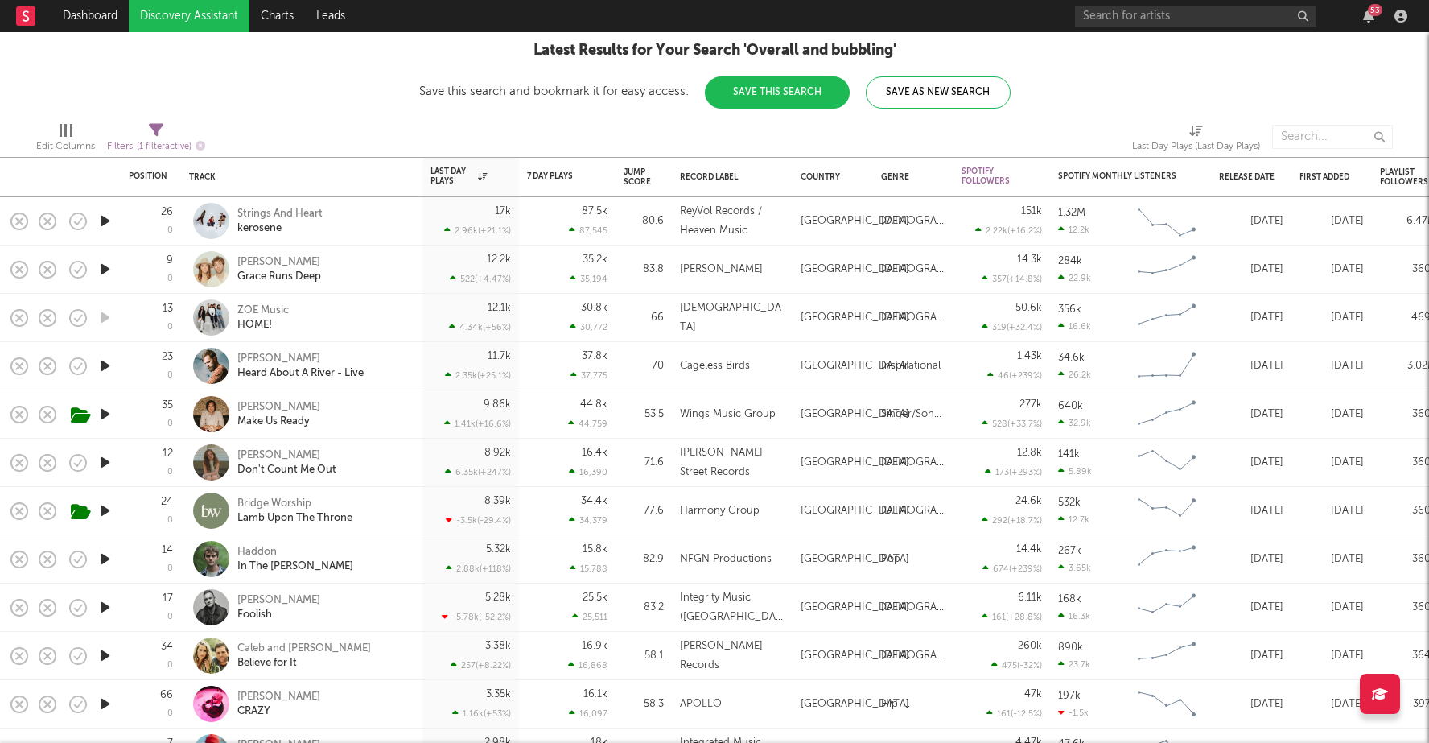
click at [106, 265] on icon "button" at bounding box center [105, 269] width 17 height 20
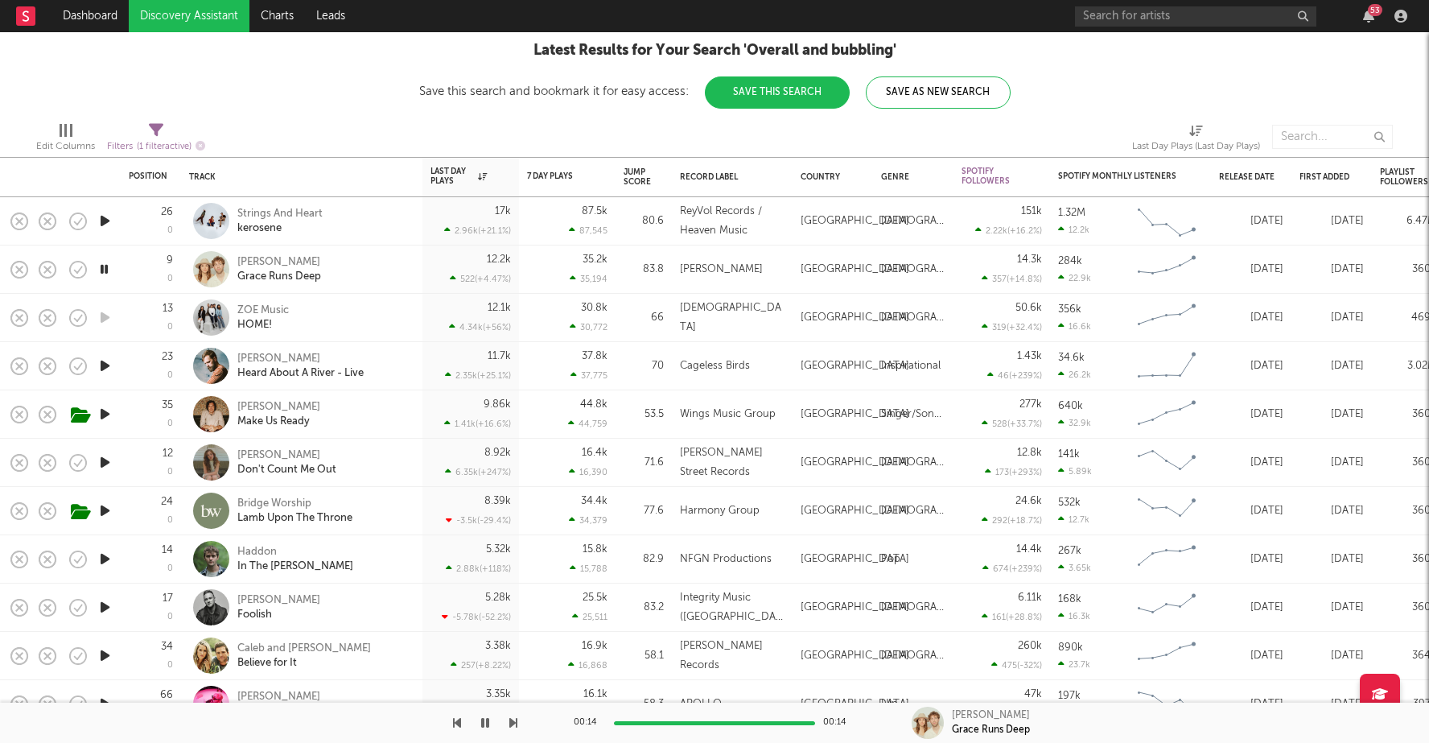
click at [105, 360] on icon "button" at bounding box center [105, 366] width 17 height 20
click at [105, 360] on icon "button" at bounding box center [104, 366] width 15 height 20
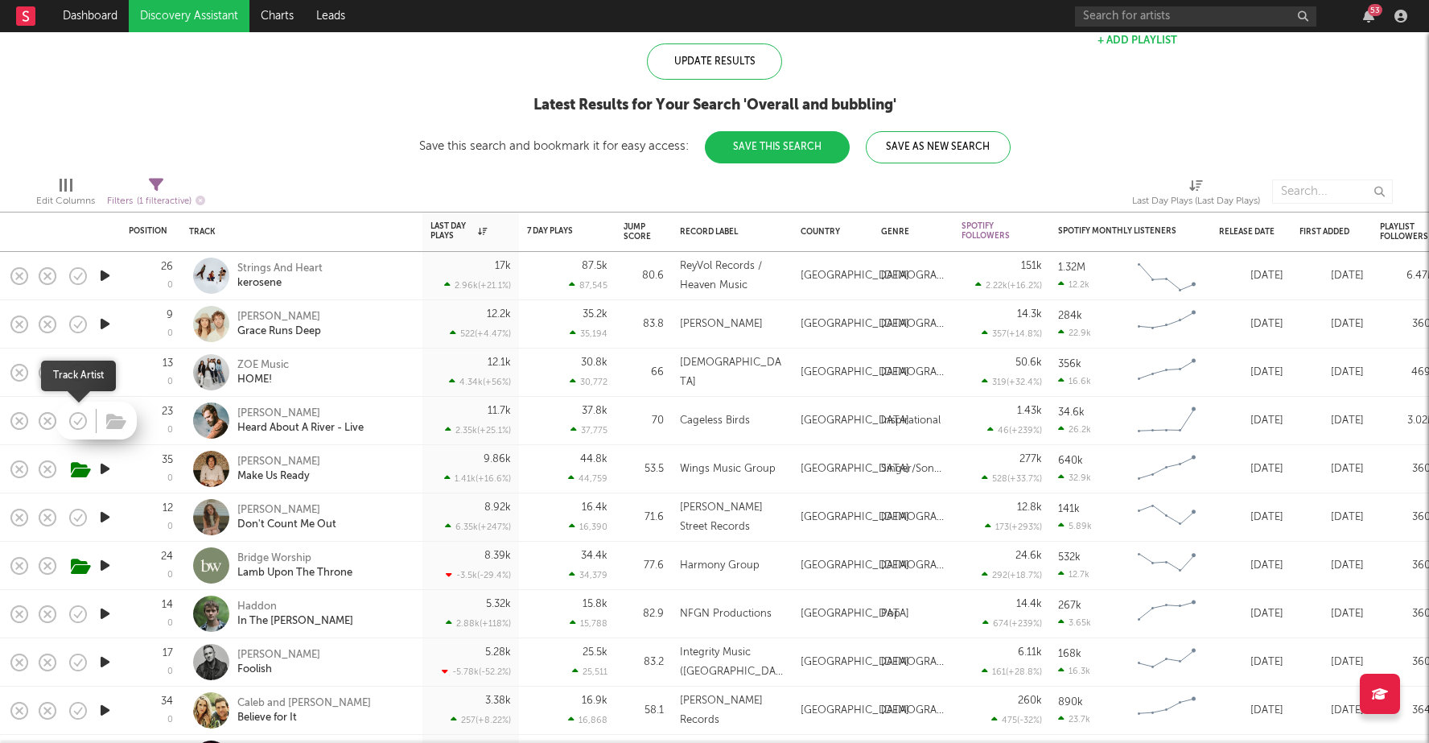
click at [78, 421] on icon "button" at bounding box center [79, 421] width 5 height 6
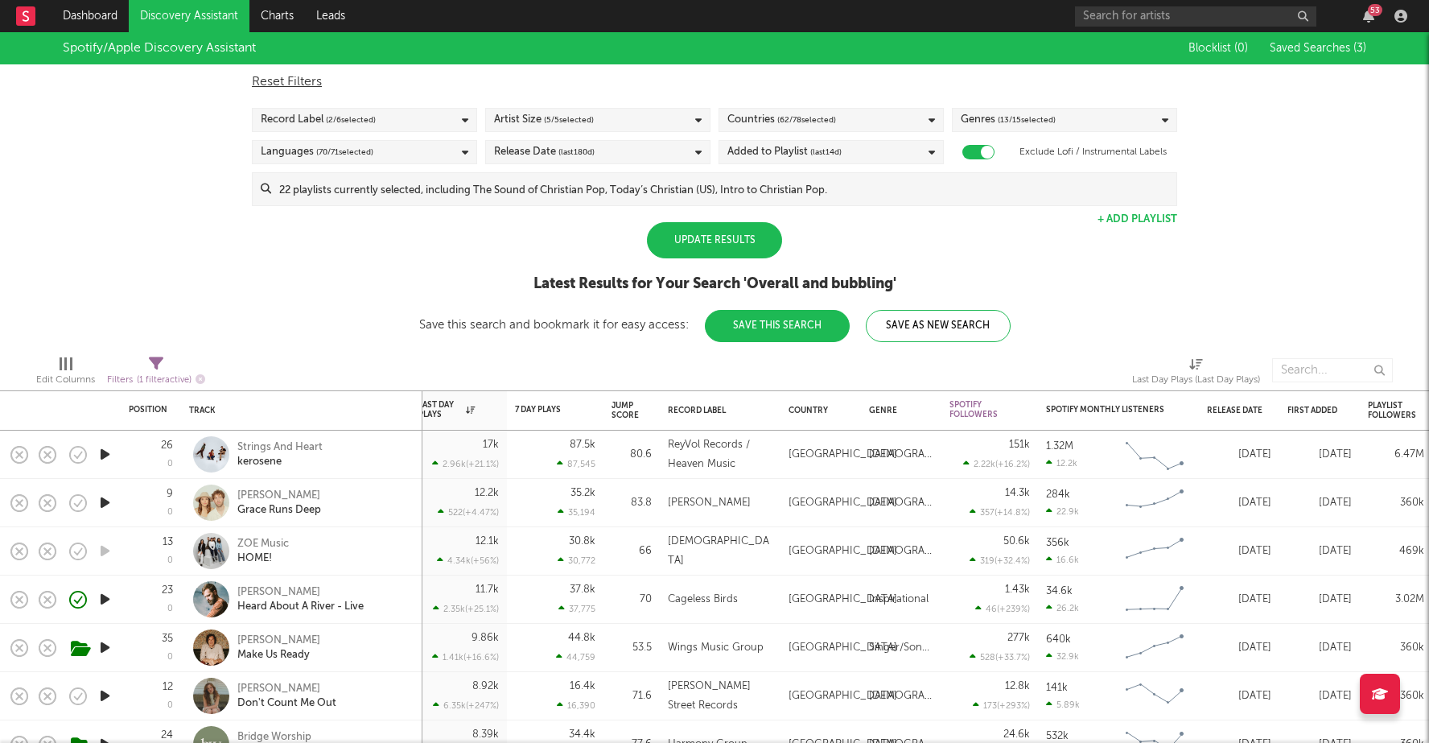
click at [727, 244] on div "Update Results" at bounding box center [714, 240] width 135 height 36
click at [644, 191] on input at bounding box center [723, 189] width 905 height 32
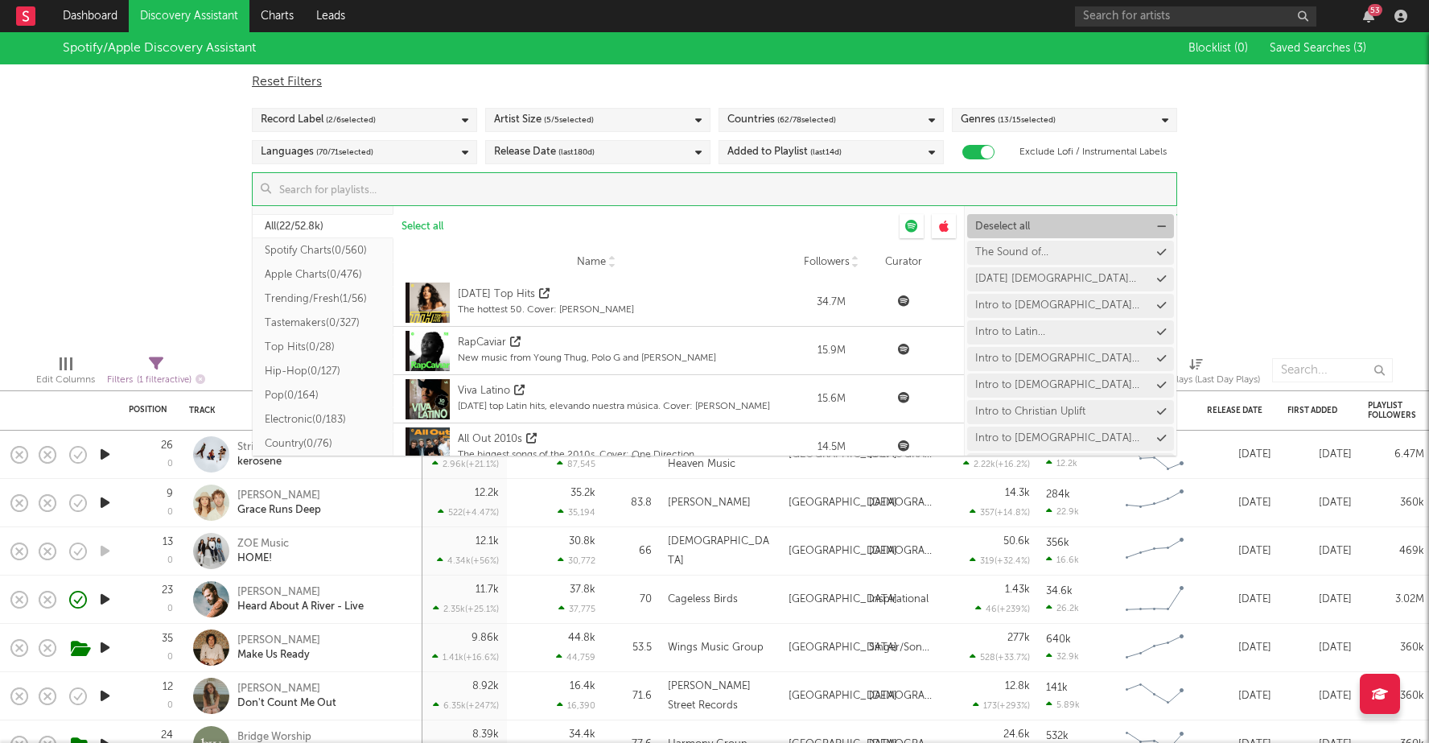
click at [1014, 228] on span "Deselect all" at bounding box center [1002, 226] width 55 height 10
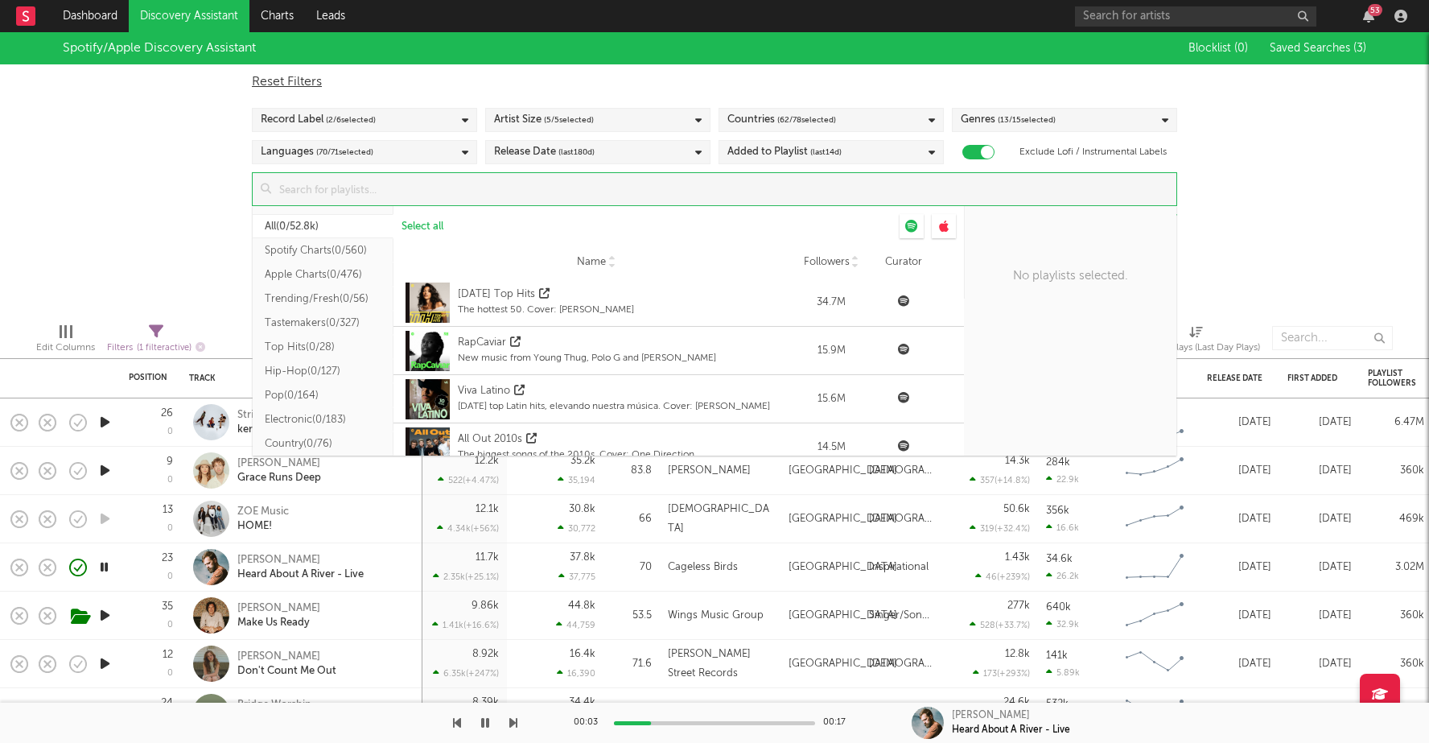
click at [596, 197] on input at bounding box center [723, 189] width 905 height 32
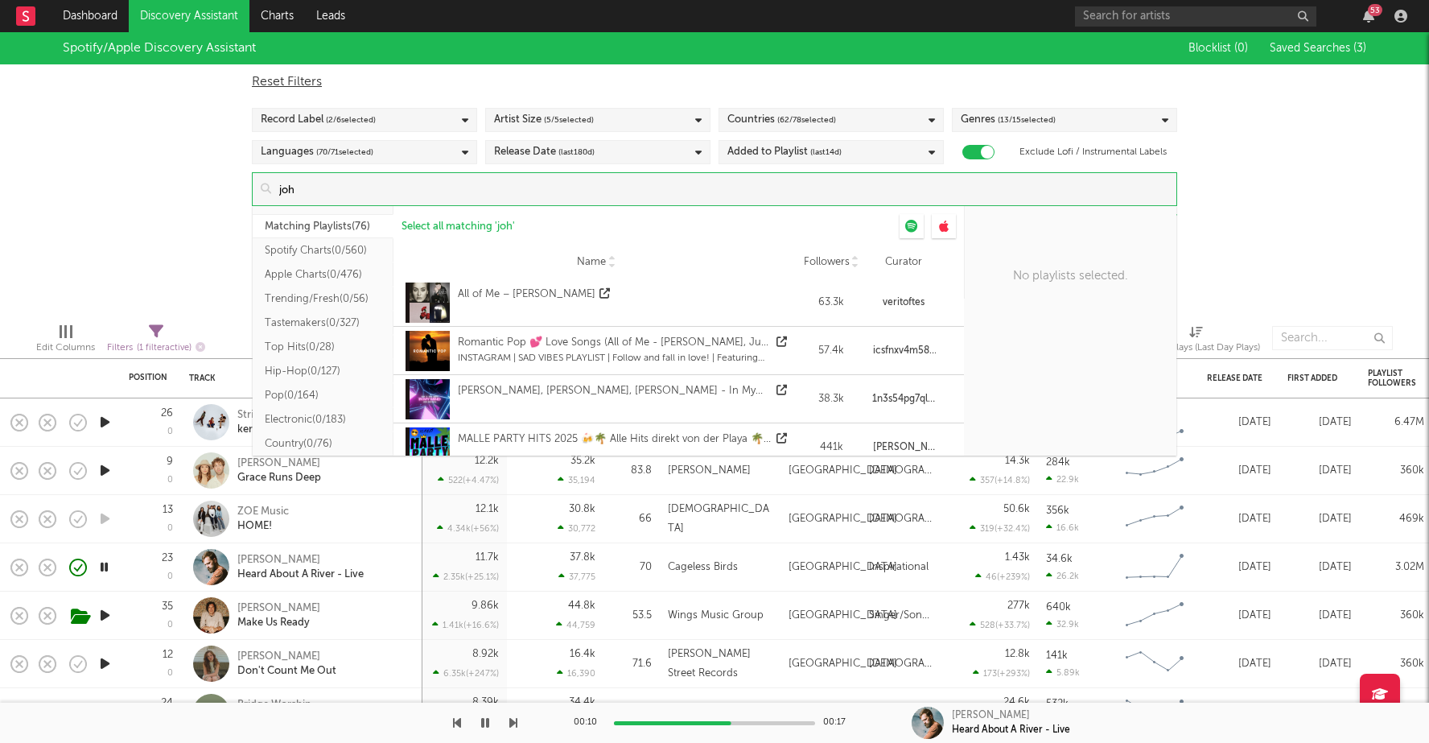
type input "jo"
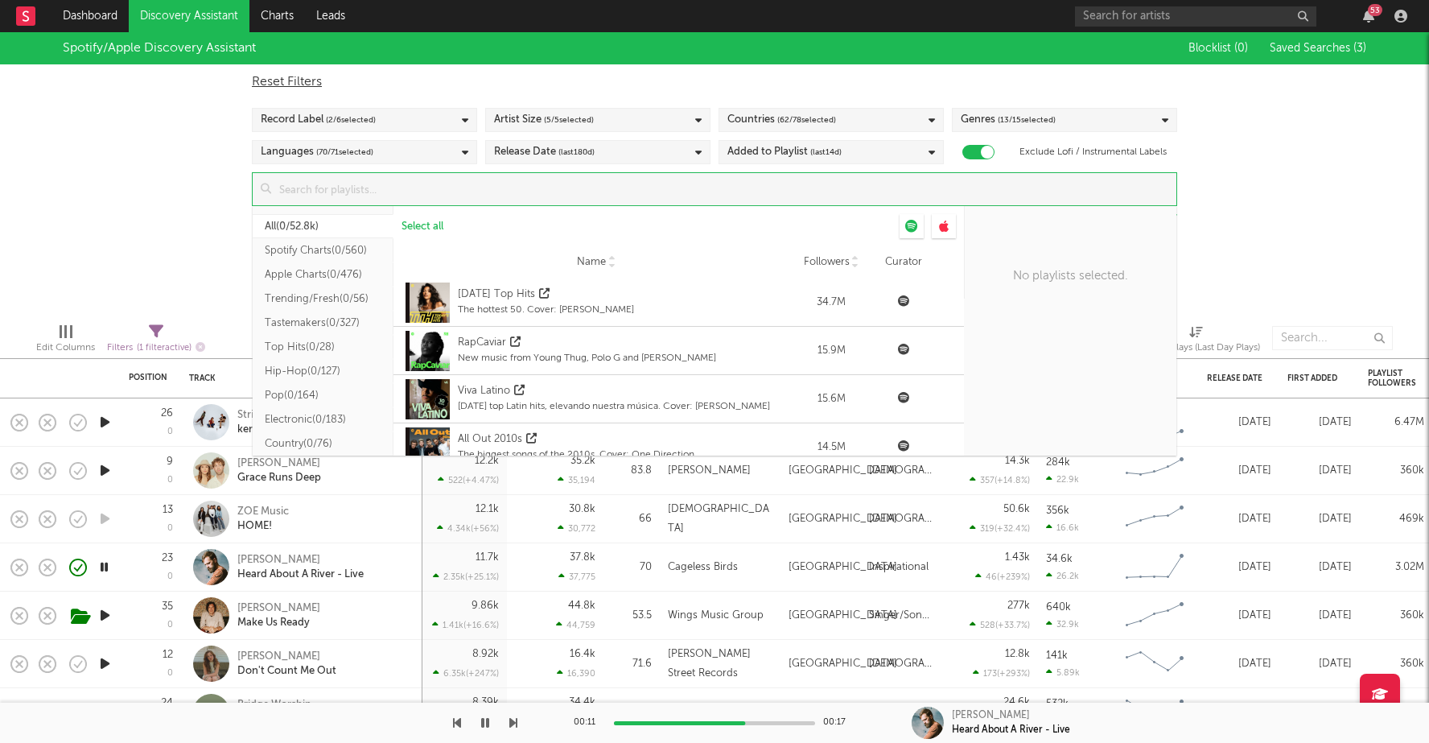
click at [117, 321] on div "Filters ( 1 filter active)" at bounding box center [156, 341] width 98 height 47
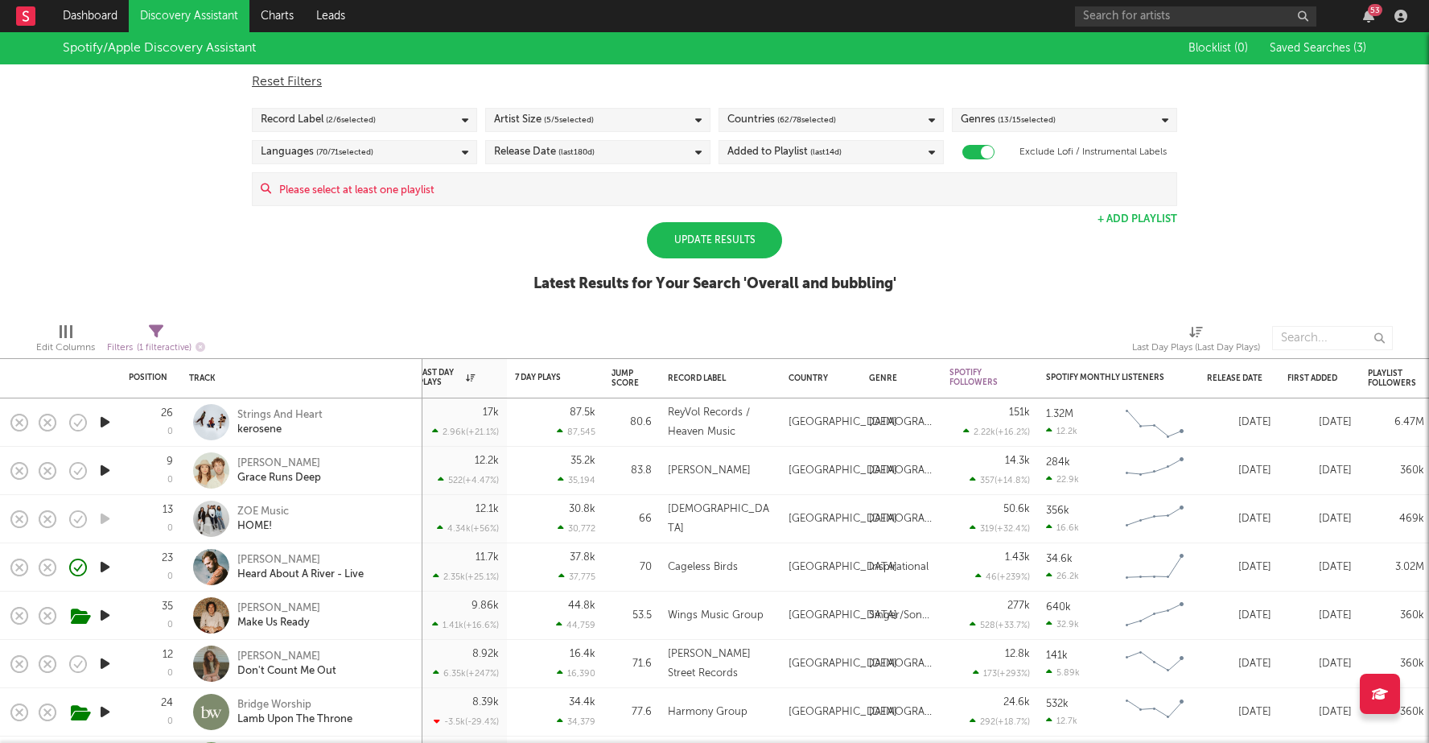
click at [631, 186] on input at bounding box center [723, 189] width 905 height 32
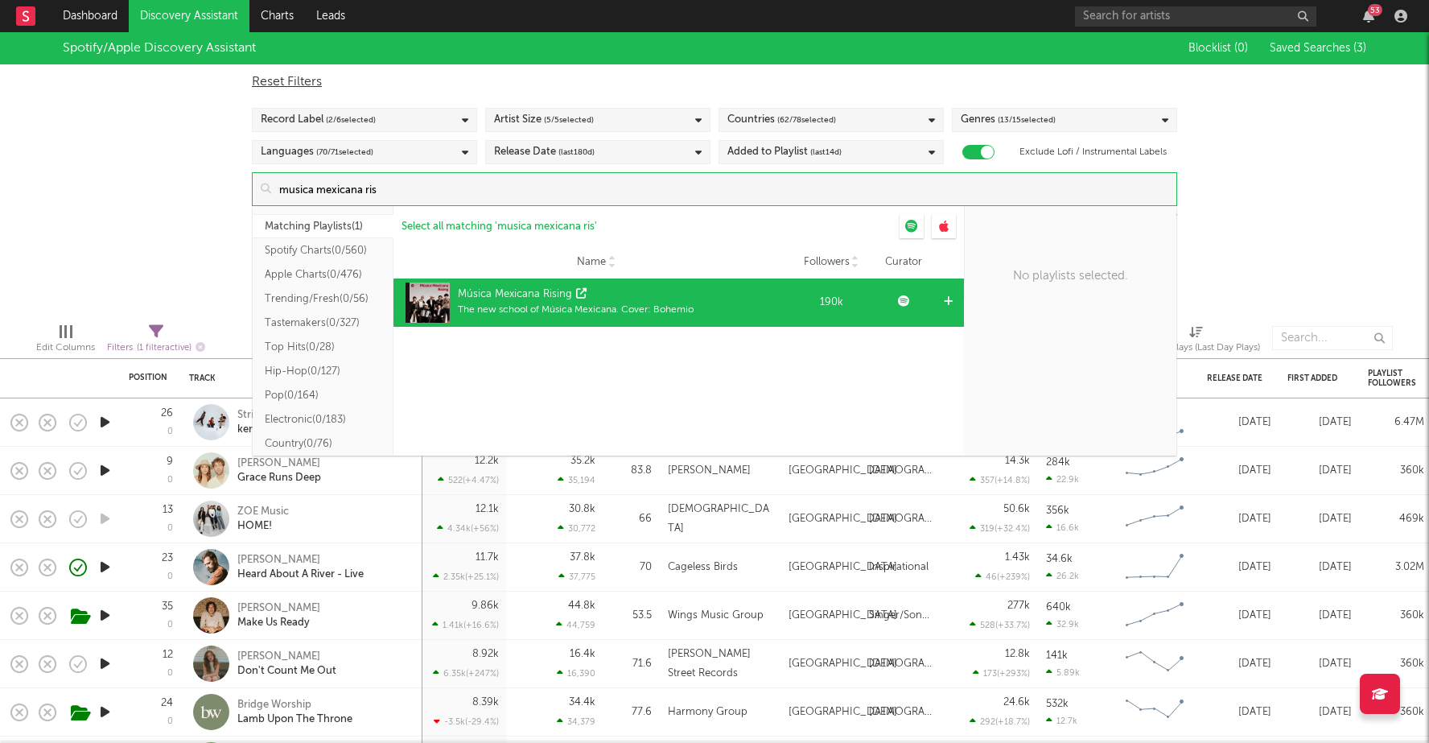
click at [618, 300] on div "Música Mexicana Rising" at bounding box center [576, 294] width 236 height 16
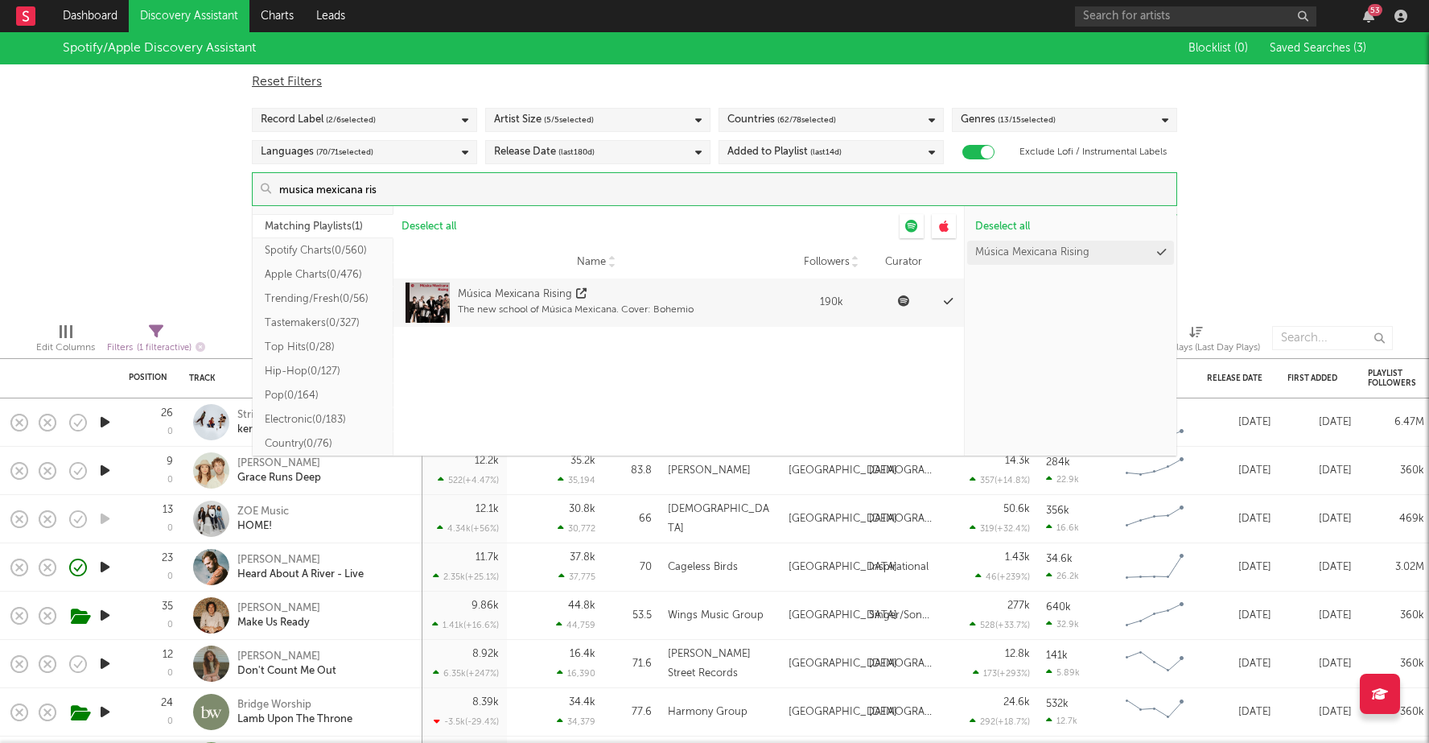
click at [393, 194] on input "musica mexicana ris" at bounding box center [723, 189] width 905 height 32
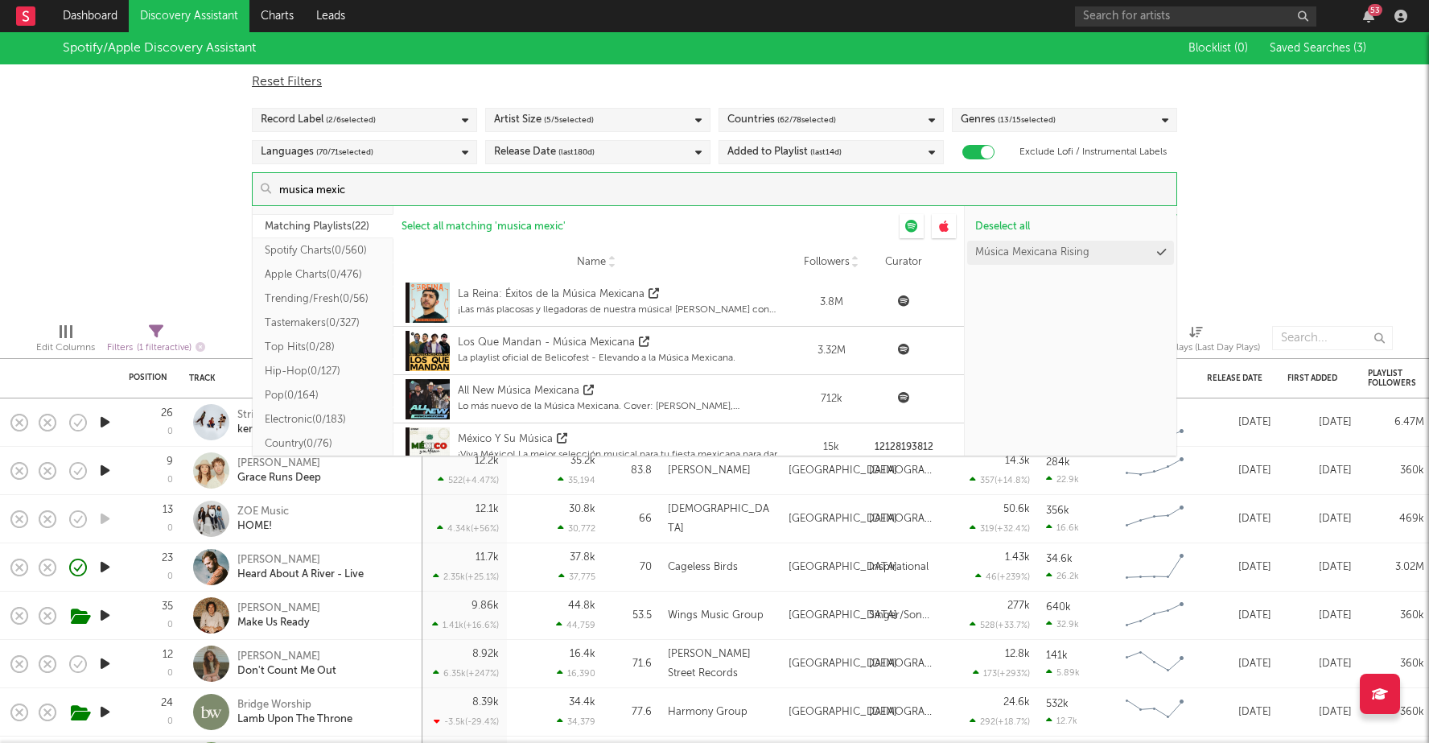
click at [307, 194] on input "musica mexic" at bounding box center [723, 189] width 905 height 32
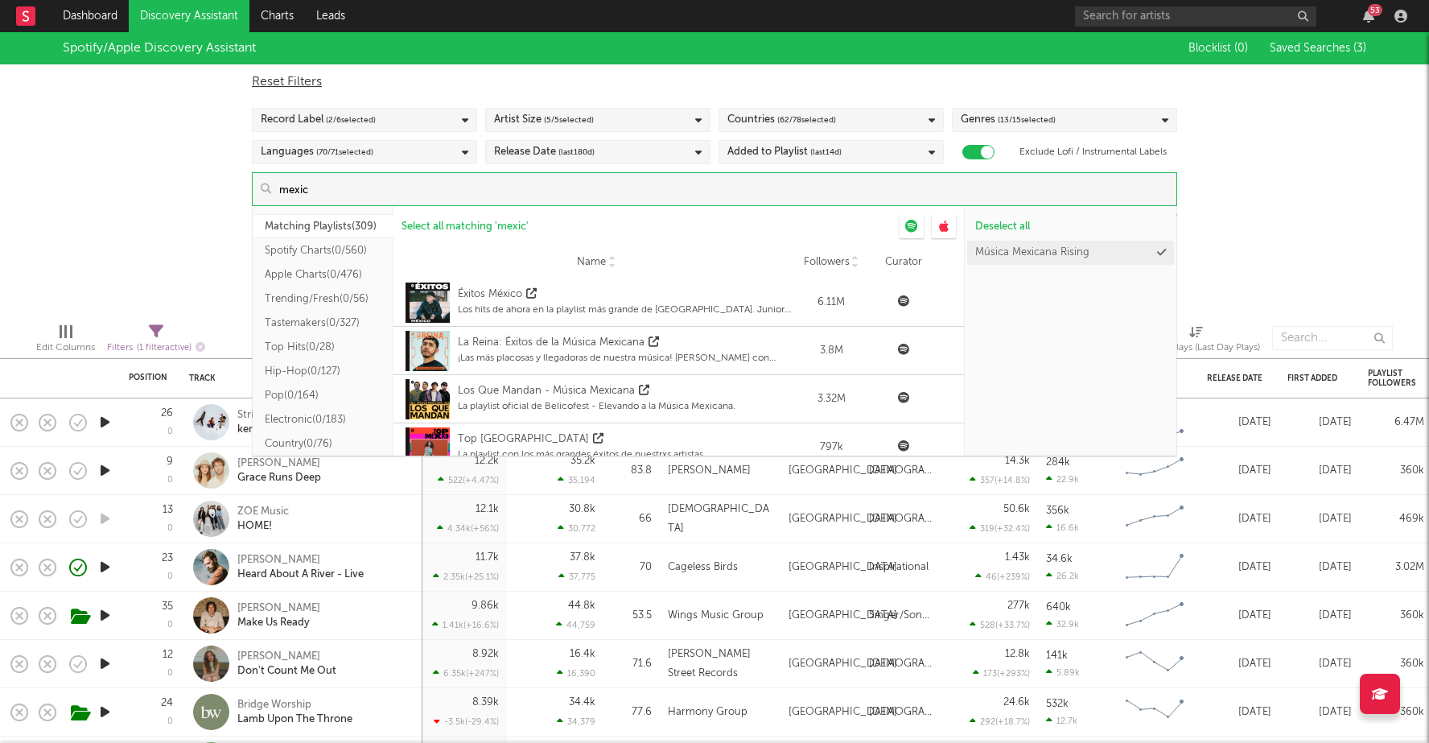
click at [311, 195] on input "mexic" at bounding box center [723, 189] width 905 height 32
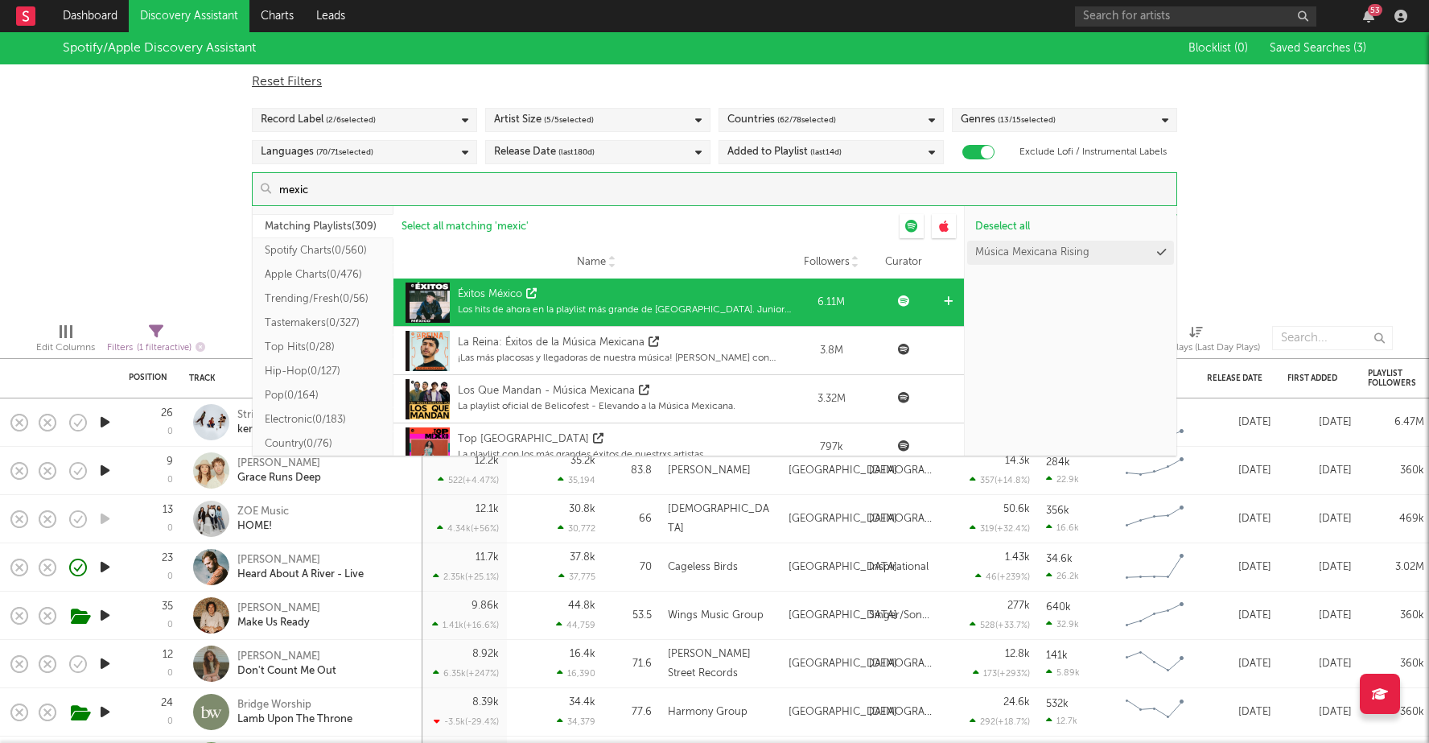
type input "mexic"
click at [470, 290] on div "Éxitos México" at bounding box center [490, 294] width 64 height 16
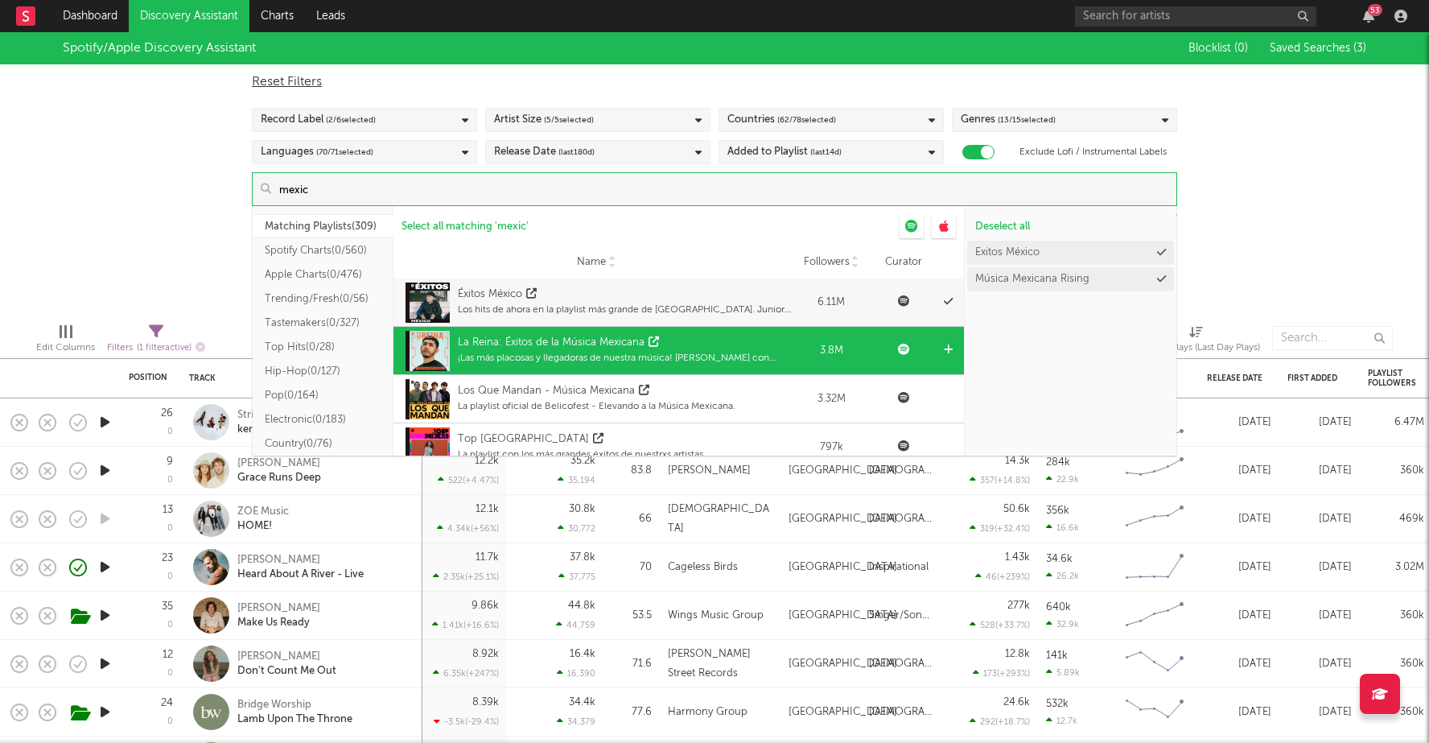
click at [491, 331] on div "La Reina: Éxitos de la Música Mexicana ¡Las más placosas y llegadoras de nuestr…" at bounding box center [624, 351] width 333 height 40
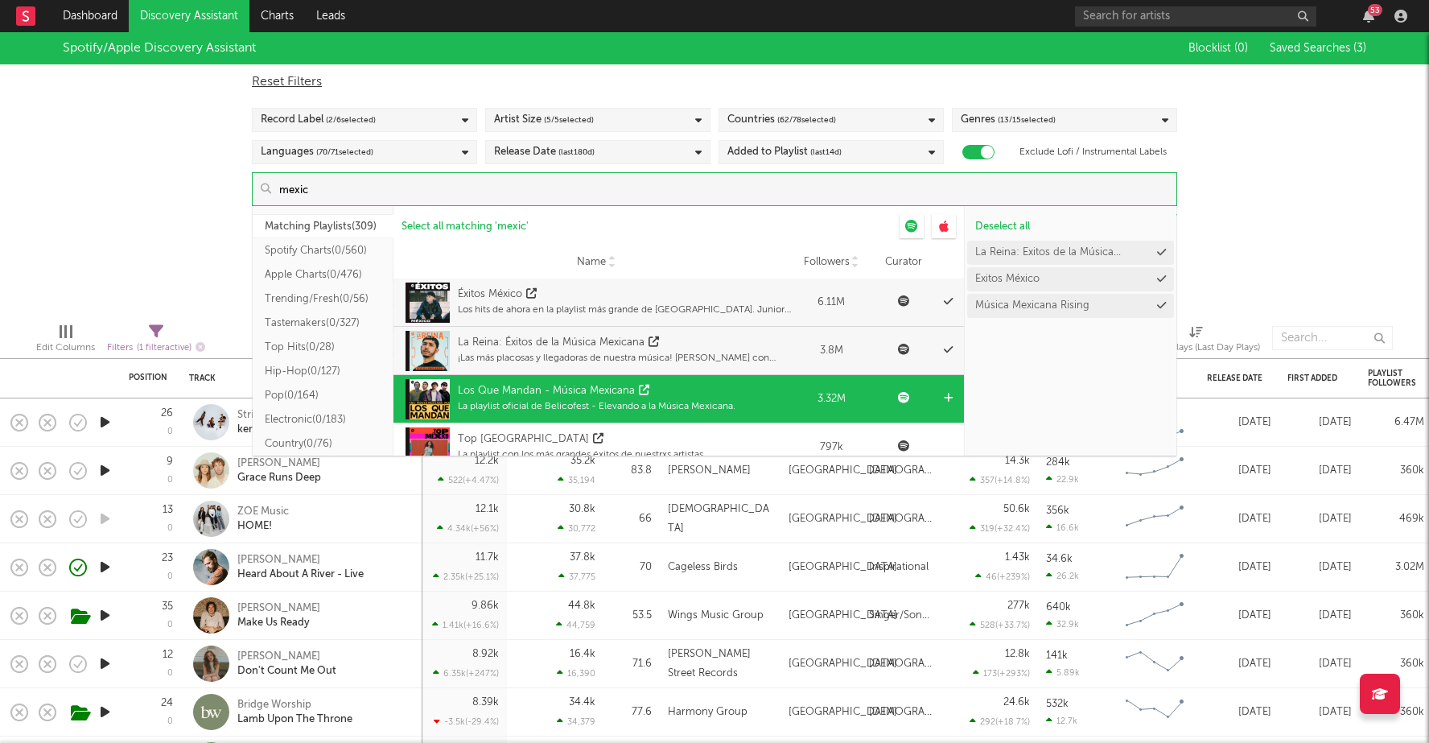
click at [499, 389] on div "Los Que Mandan - Música Mexicana" at bounding box center [546, 391] width 177 height 16
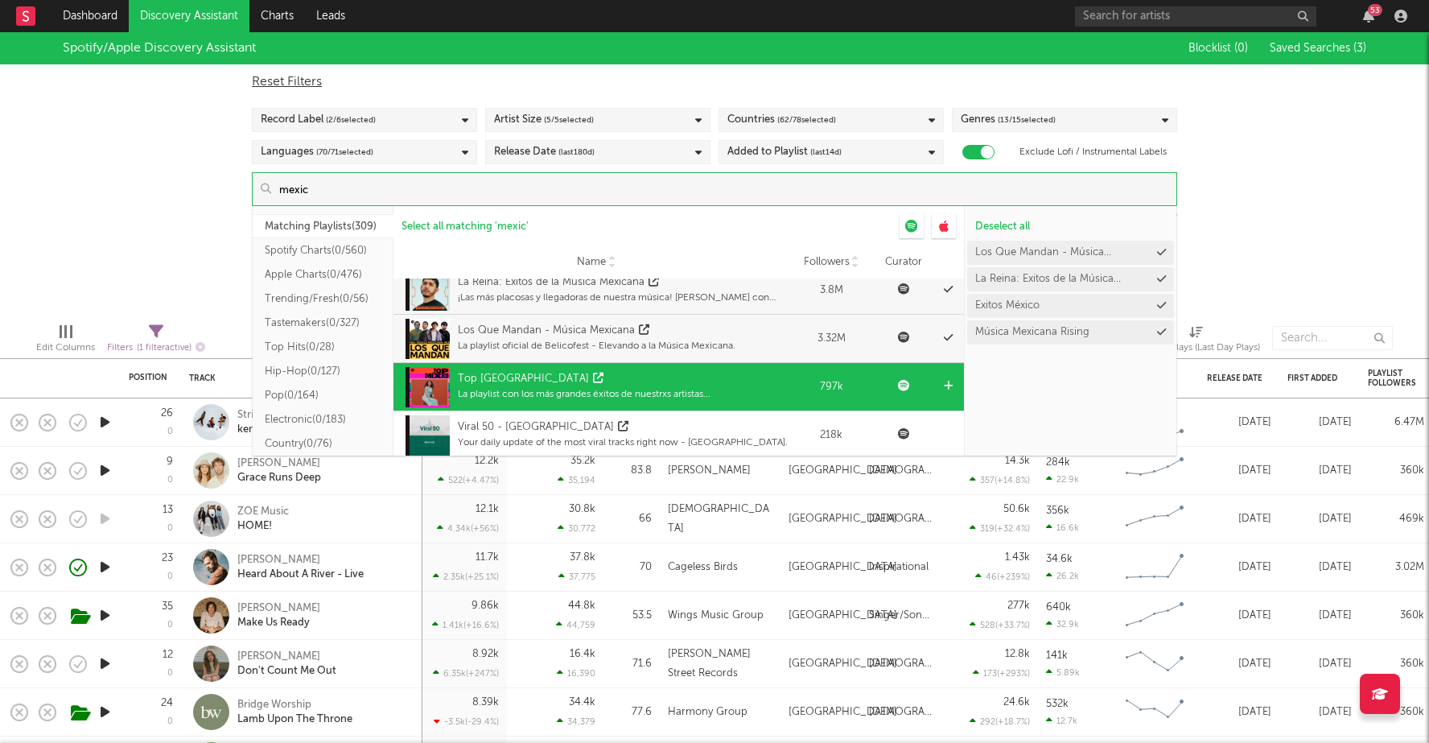
scroll to position [66, 0]
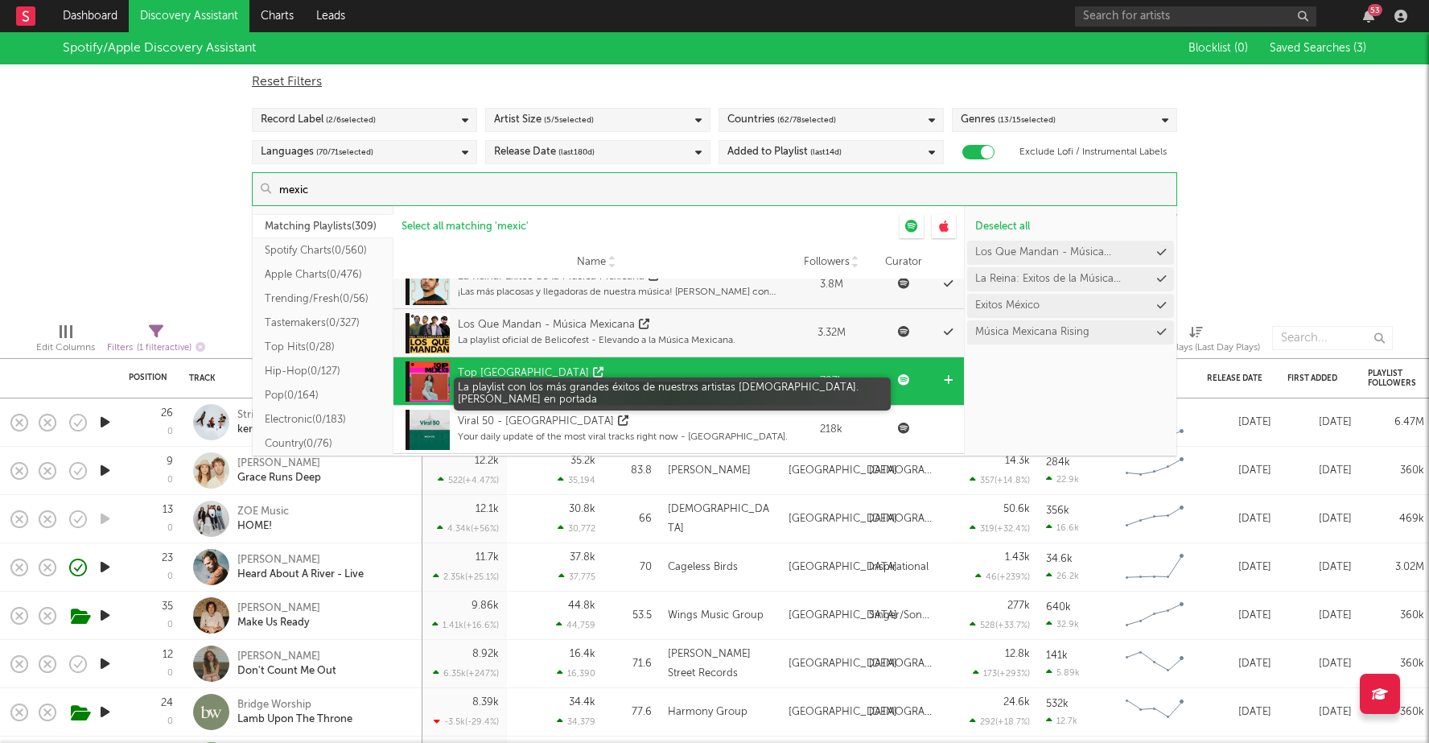
click at [498, 388] on div "La playlist con los más grandes éxitos de nuestrxs artistas mexicanxs. Silvana …" at bounding box center [624, 388] width 333 height 14
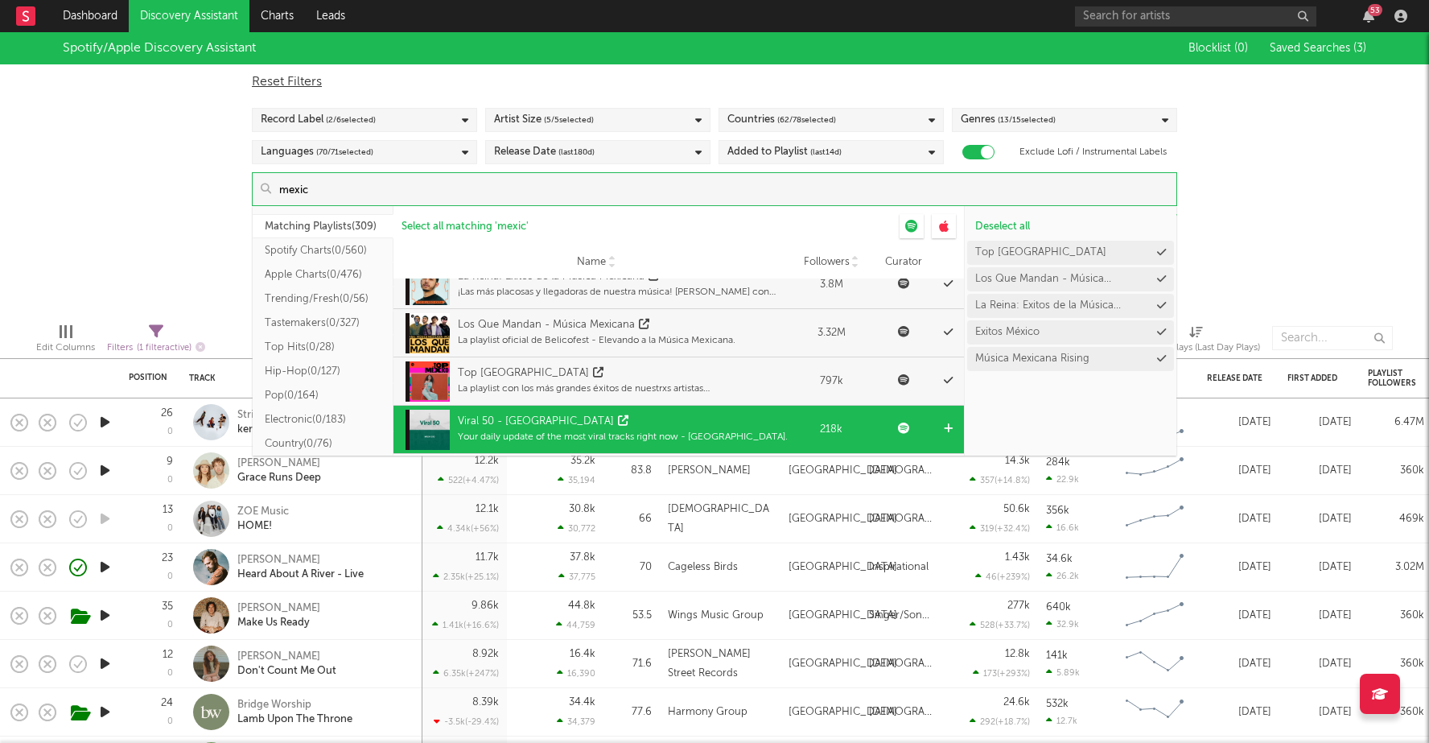
click at [519, 432] on div "Your daily update of the most viral tracks right now - Mexico." at bounding box center [623, 437] width 330 height 14
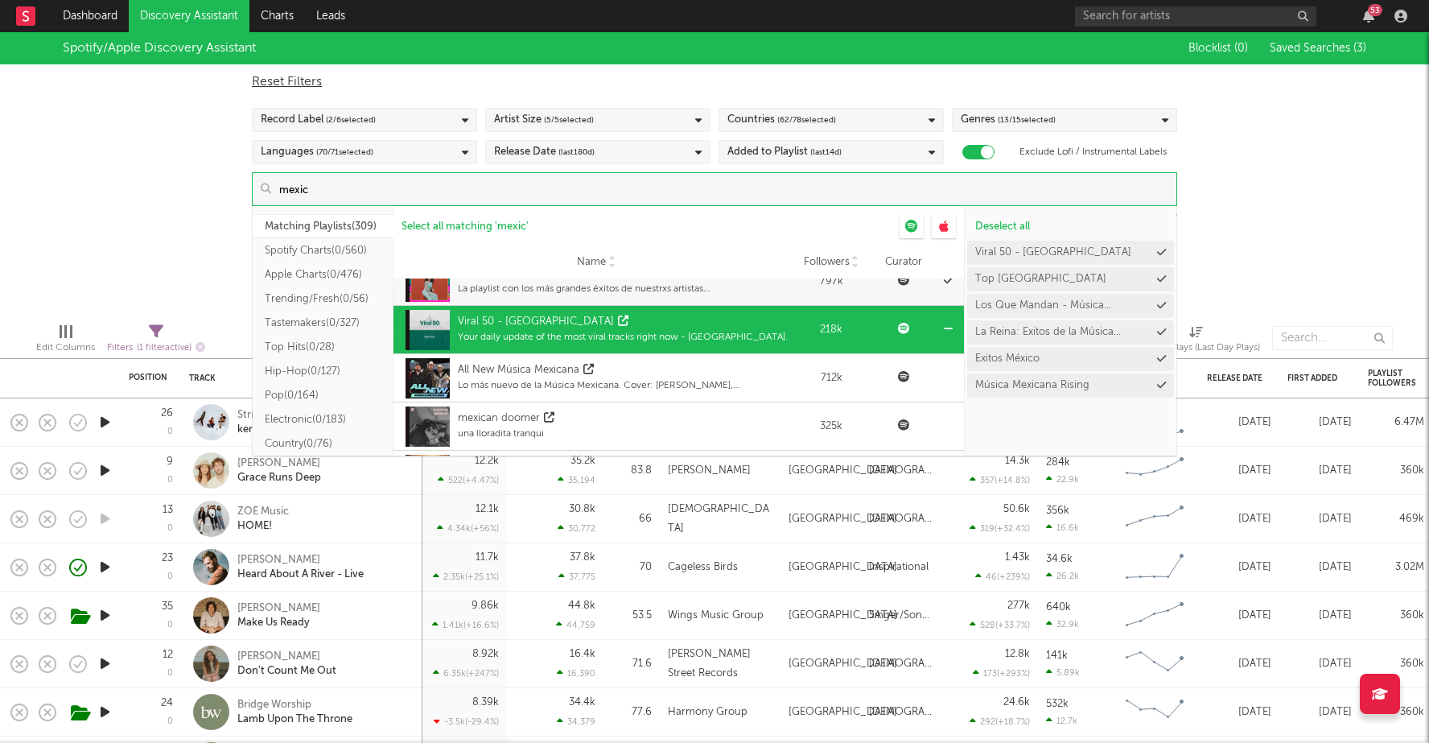
scroll to position [182, 0]
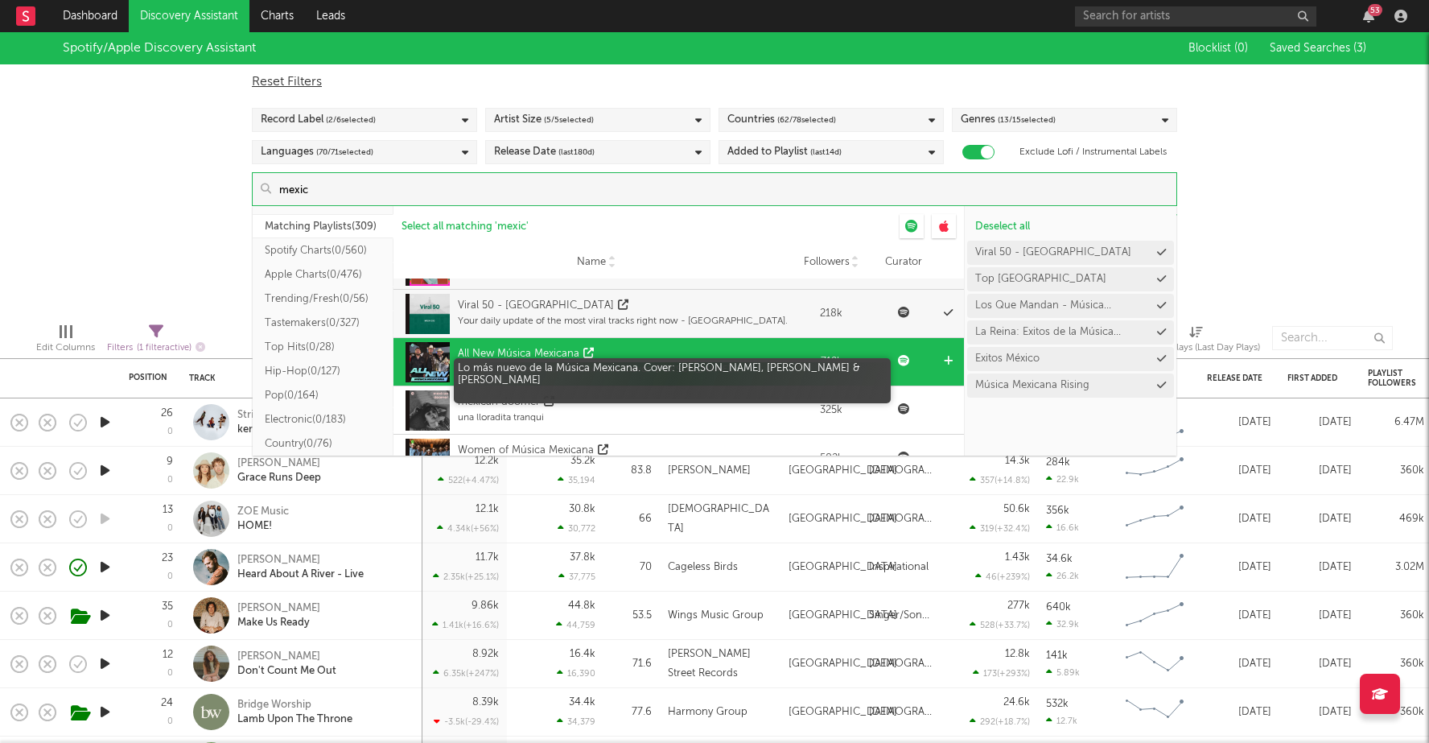
click at [525, 362] on div "Lo más nuevo de la Música Mexicana. Cover: Raúl Beltran, Luis R Conriquez & Edg…" at bounding box center [624, 369] width 333 height 14
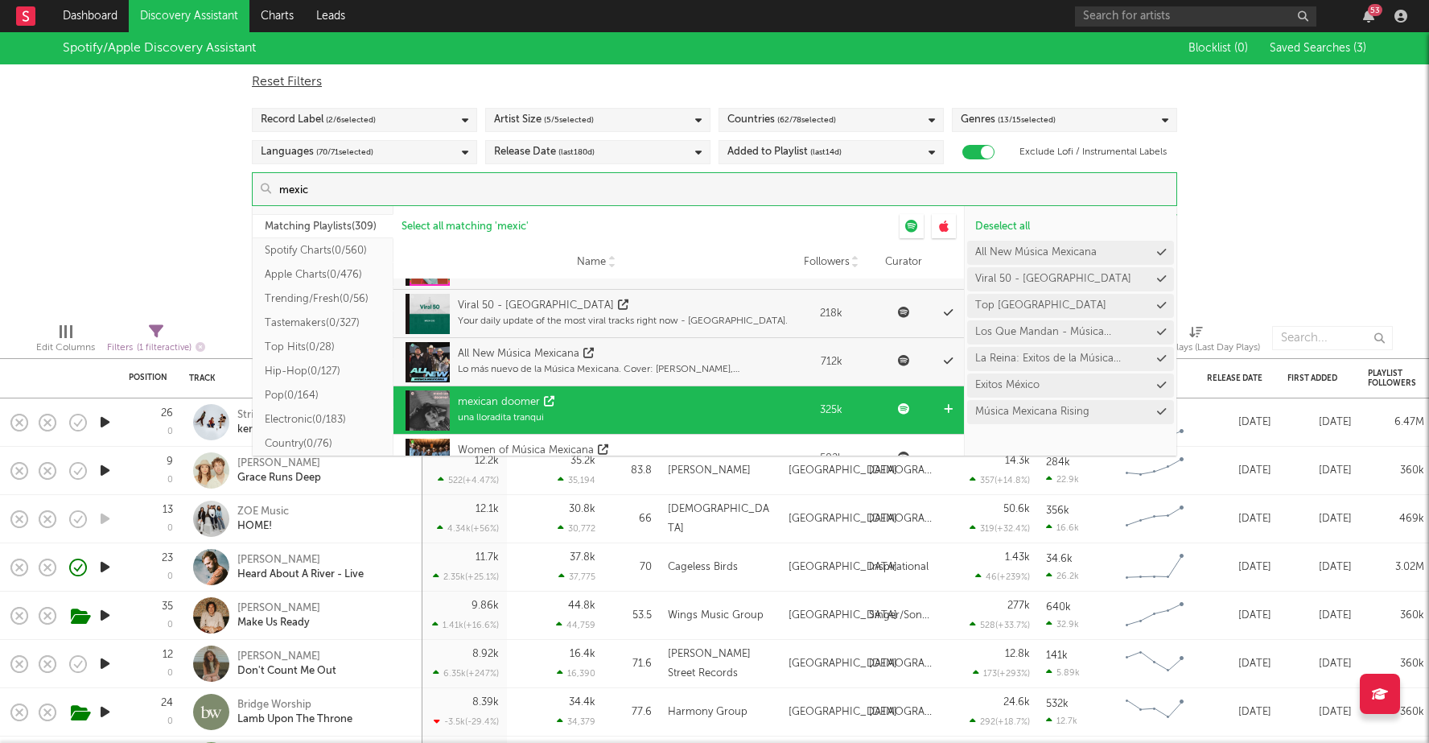
click at [537, 413] on div "una lloradita tranqui" at bounding box center [508, 417] width 101 height 14
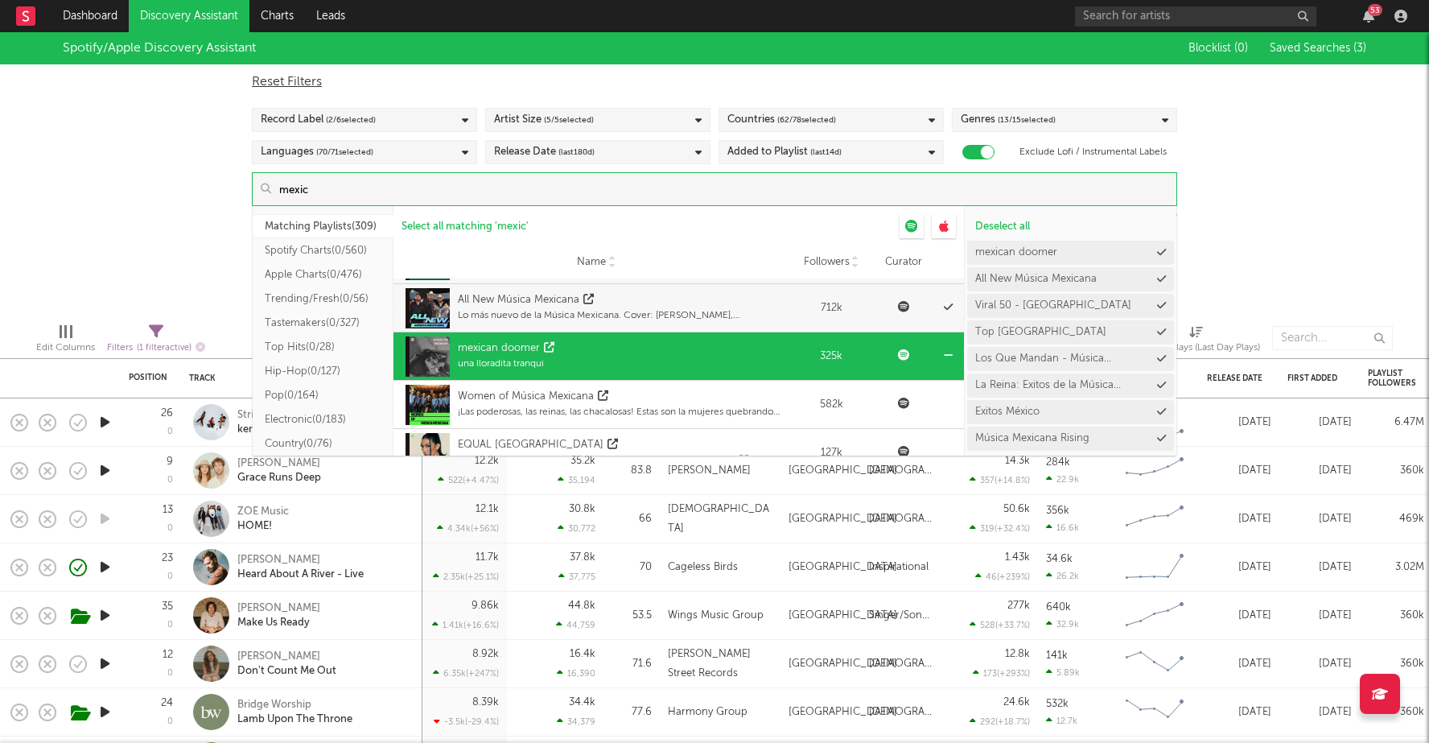
scroll to position [238, 0]
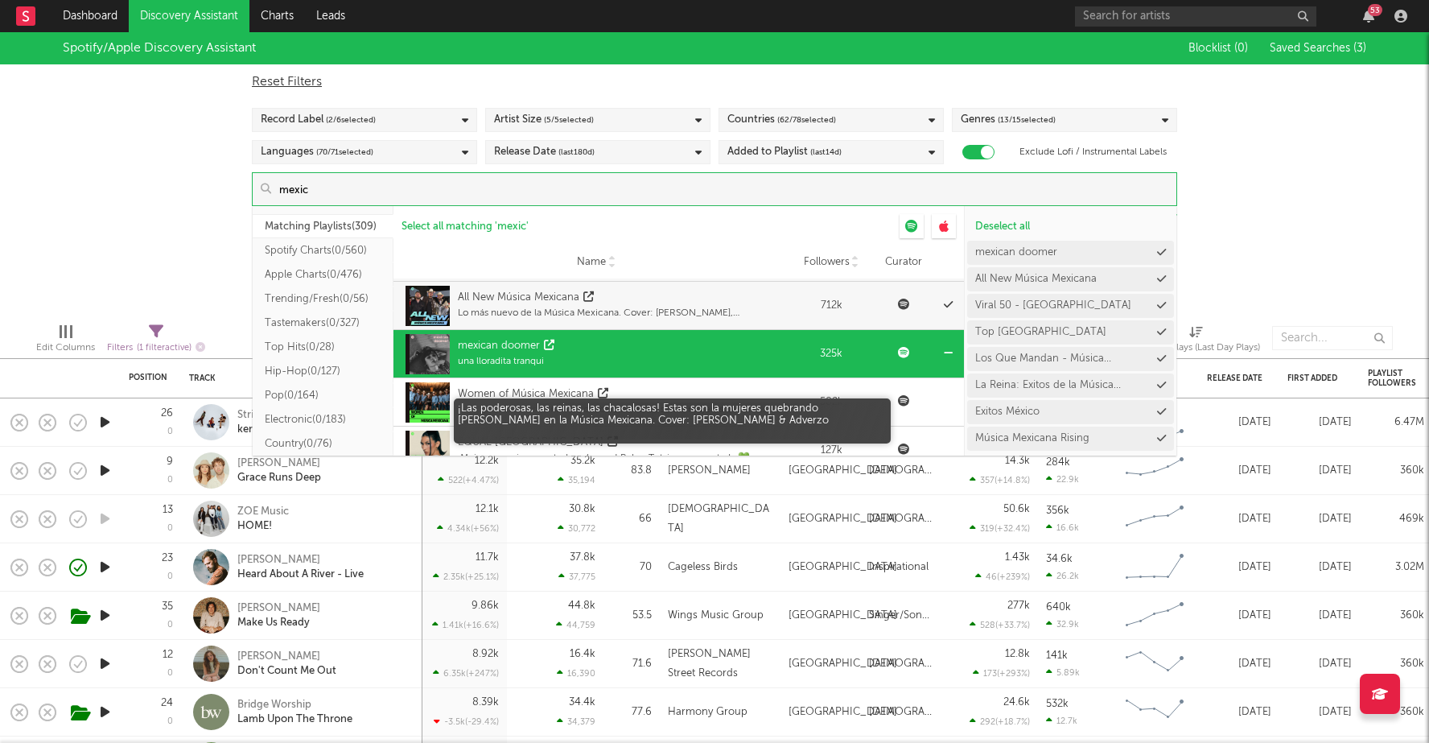
click at [537, 413] on div "¡Las poderosas, las reinas, las chacalosas! Estas son la mujeres quebrando barr…" at bounding box center [624, 409] width 333 height 14
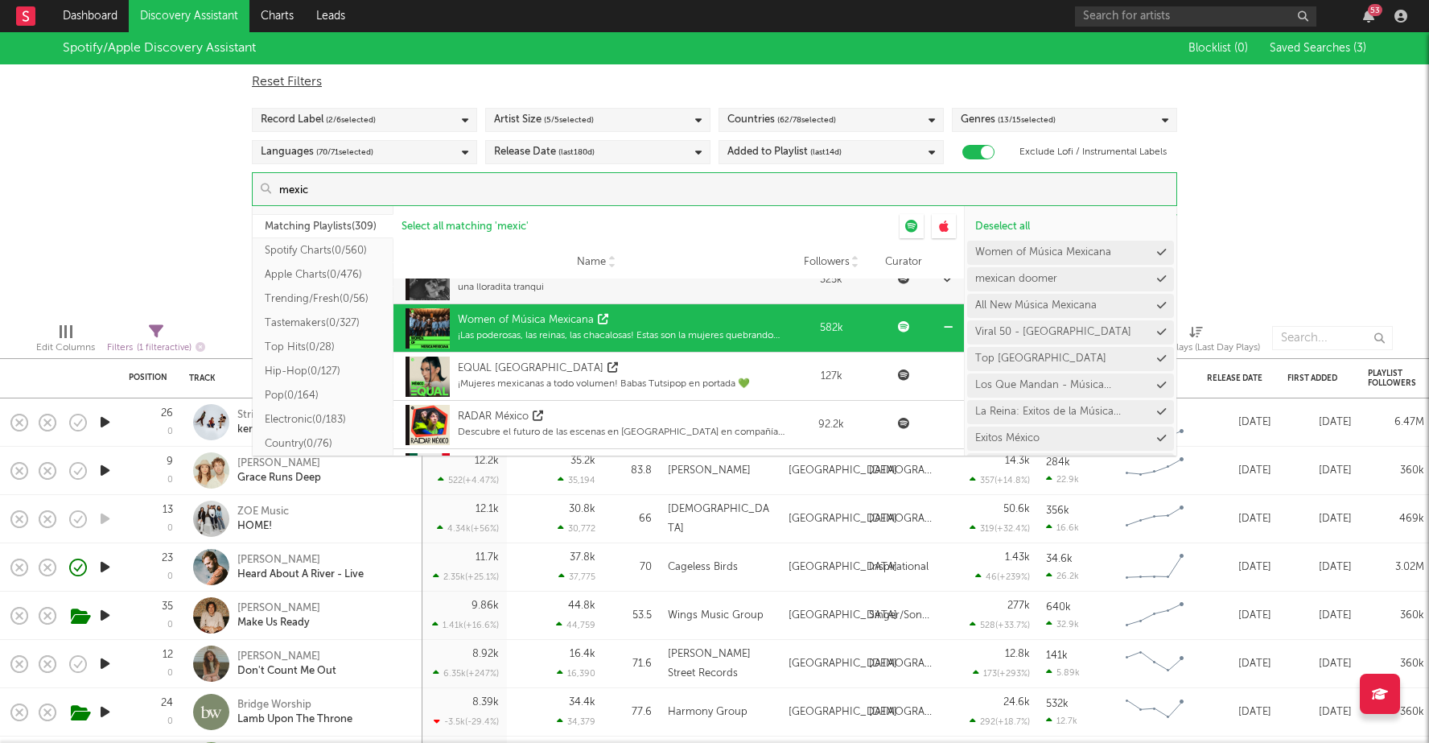
scroll to position [328, 0]
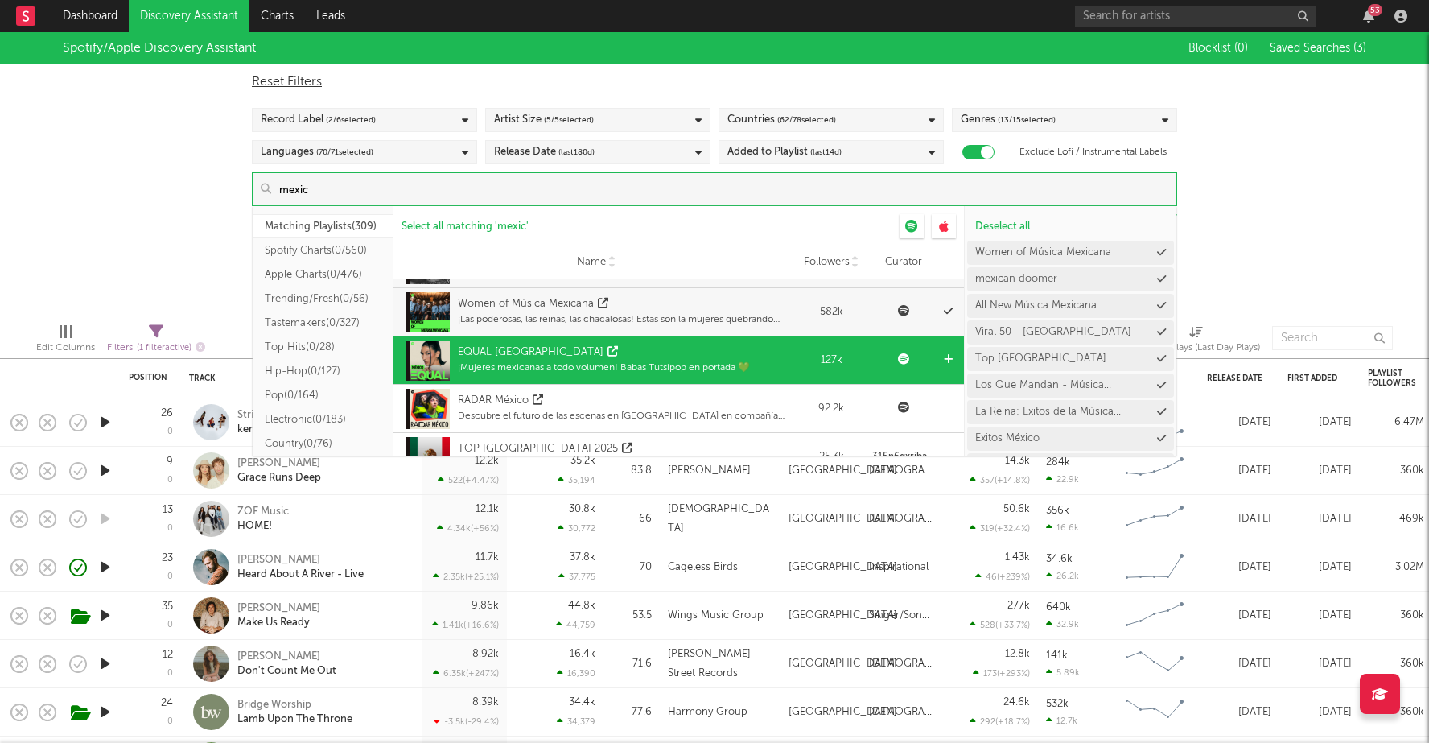
click at [570, 368] on div "¡Mujeres mexicanas a todo volumen! Babas Tutsipop en portada 💚" at bounding box center [604, 367] width 292 height 14
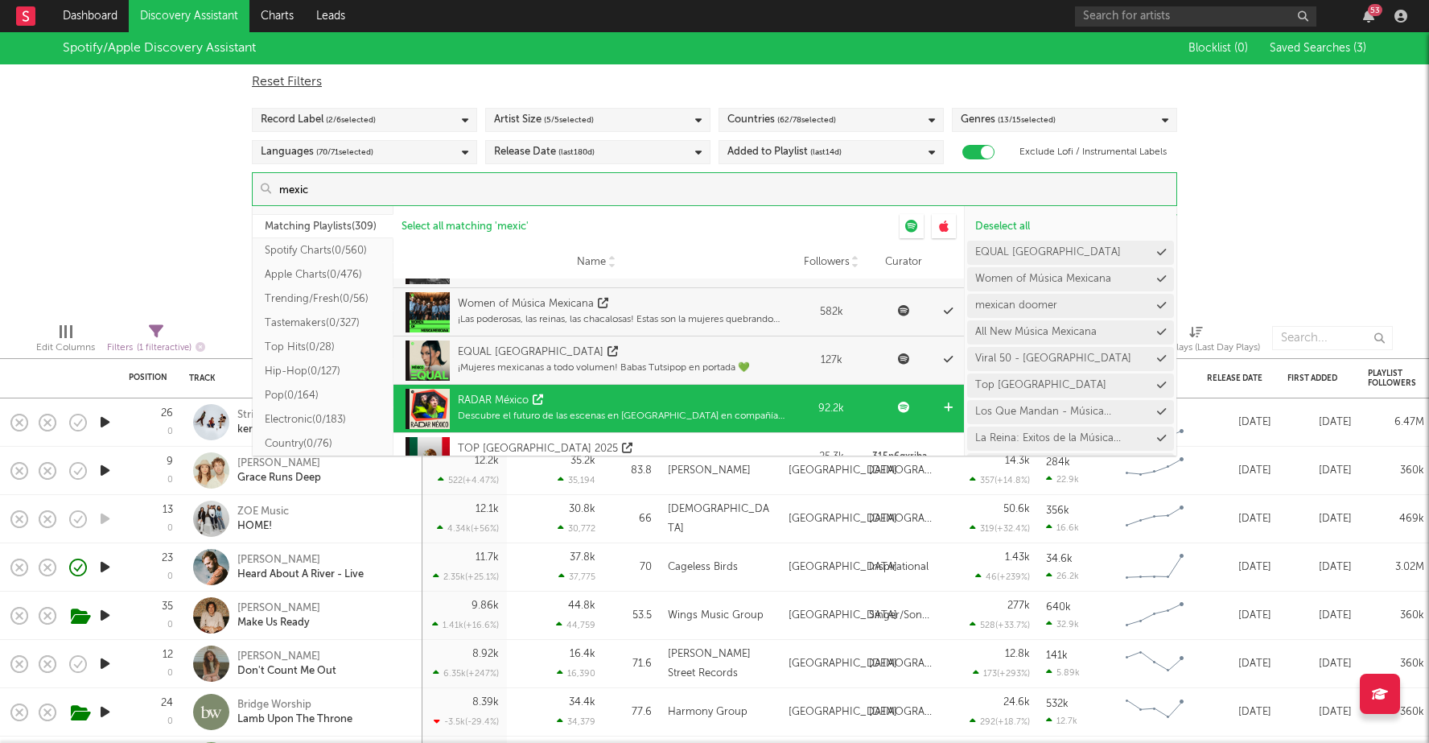
click at [587, 406] on div "RADAR México" at bounding box center [624, 401] width 333 height 16
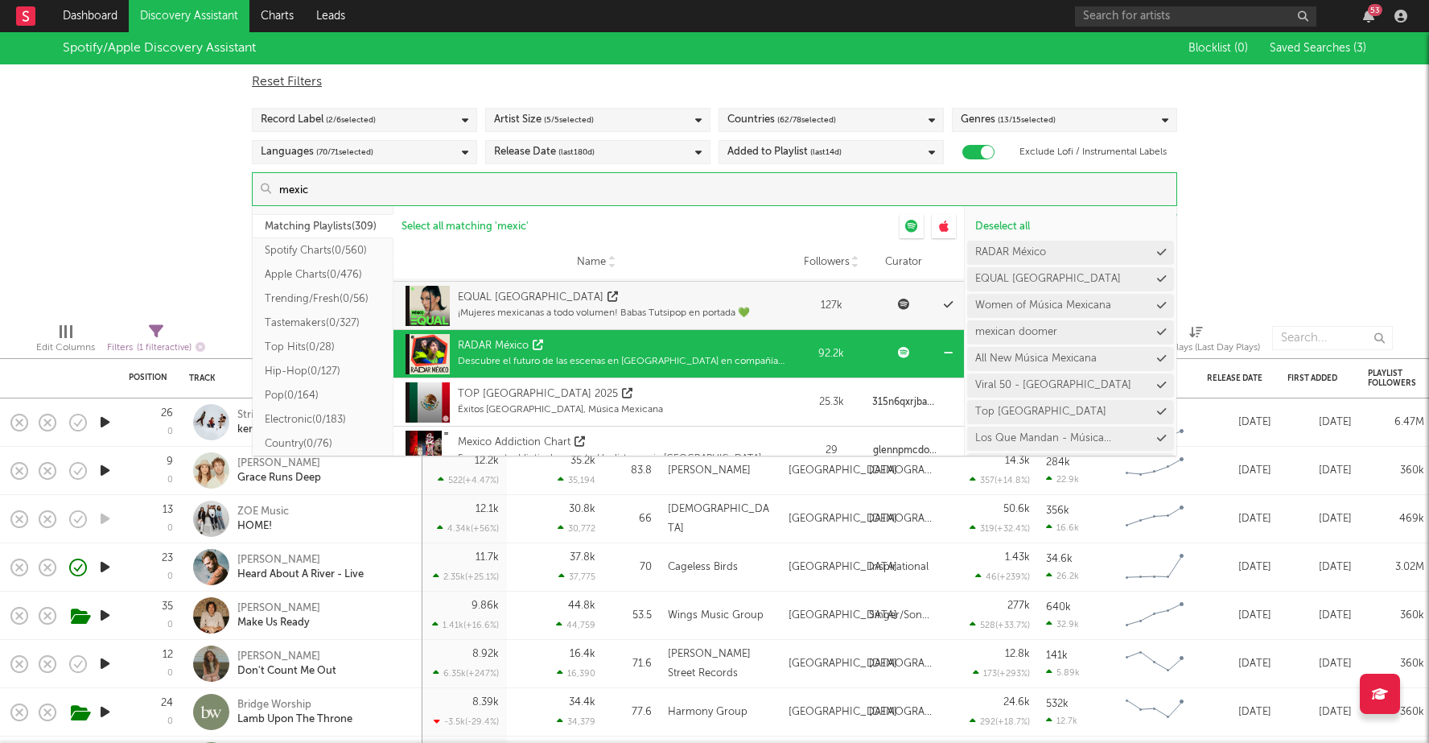
scroll to position [397, 0]
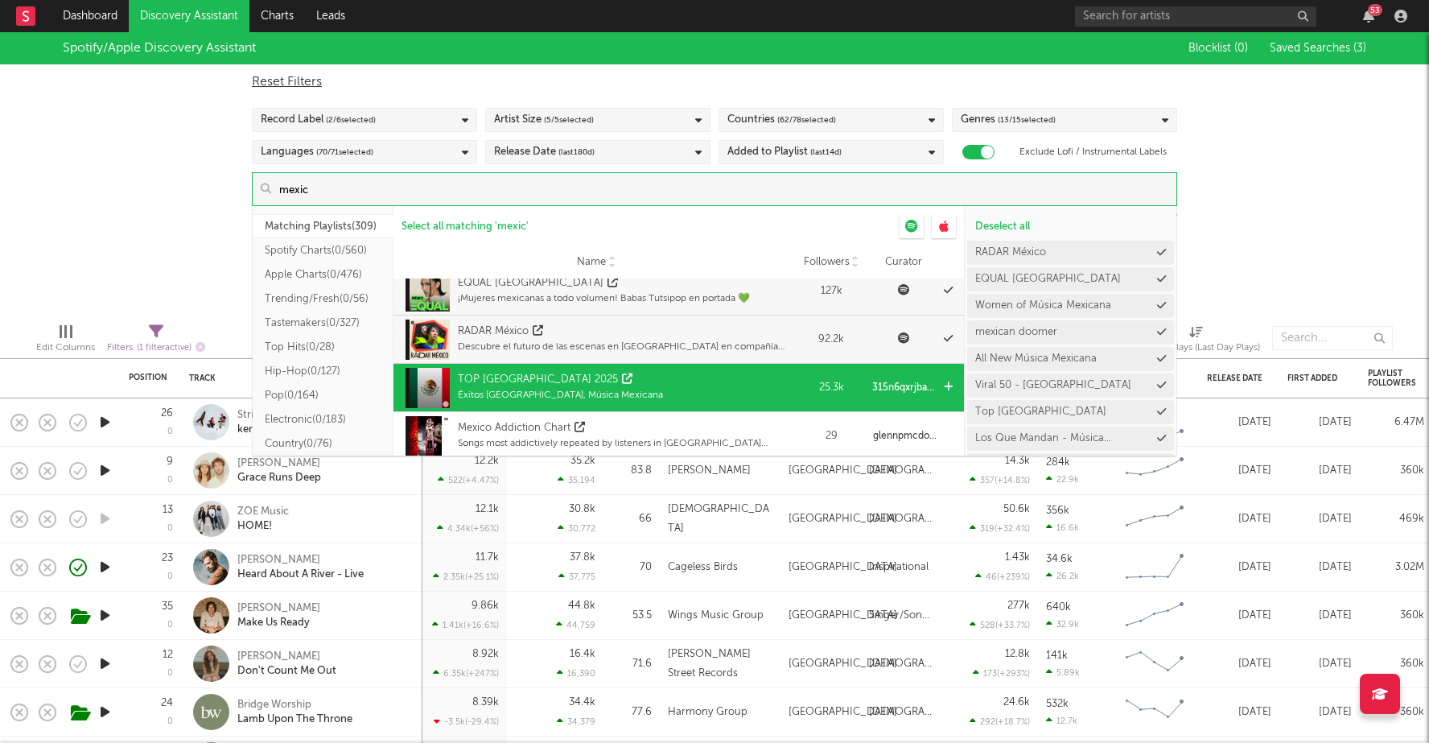
click at [587, 390] on div "Éxitos Mexico, Música Mexicana" at bounding box center [560, 395] width 205 height 14
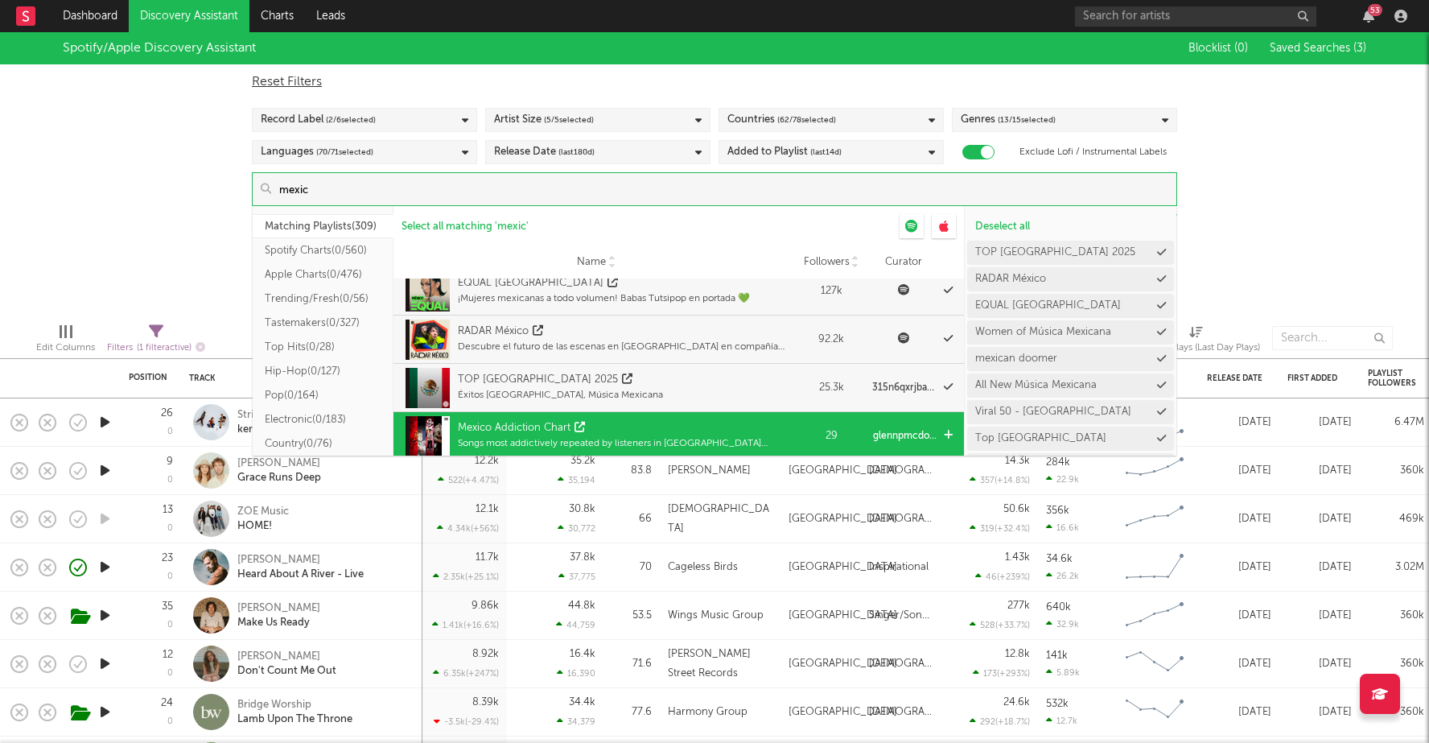
click at [587, 417] on div "Mexico Addiction Chart Songs most addictively repeated by listeners in Mexico y…" at bounding box center [624, 436] width 333 height 40
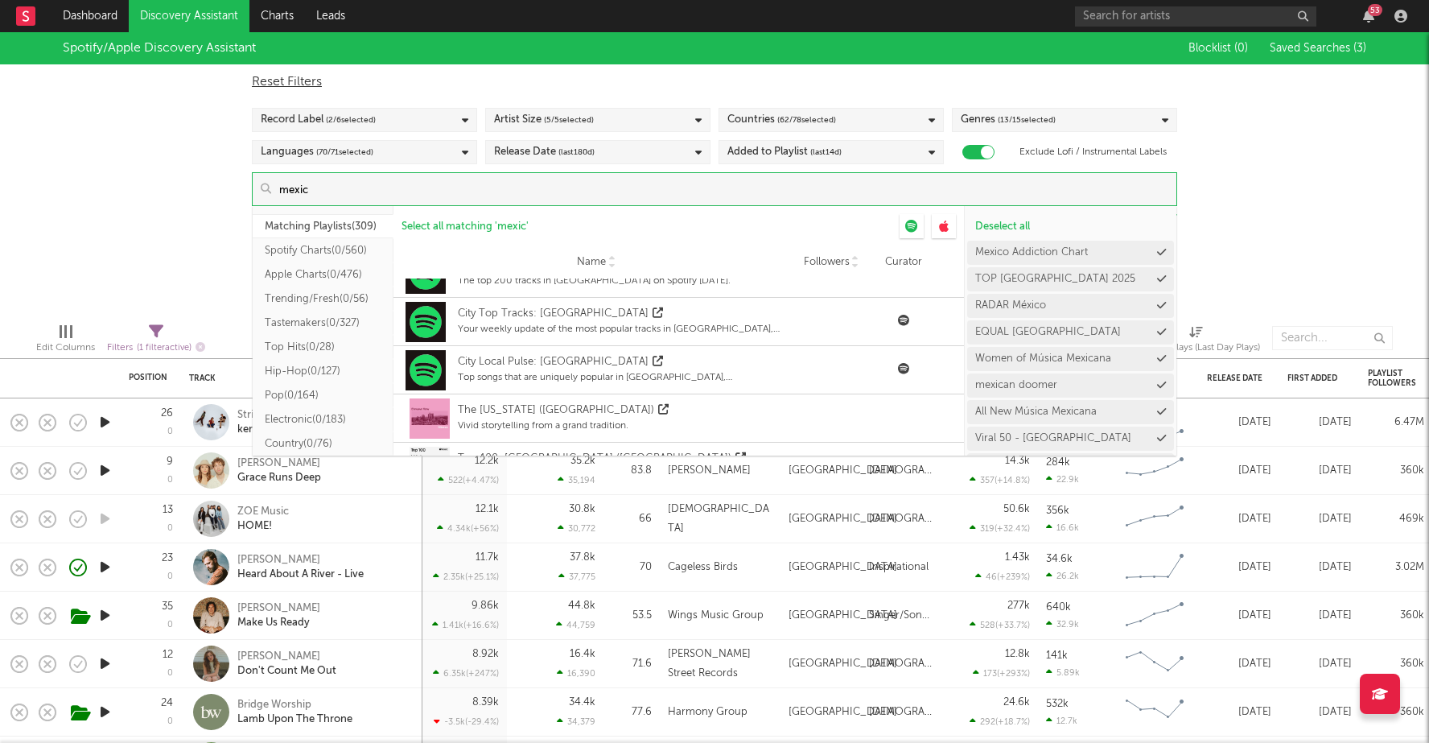
scroll to position [628, 0]
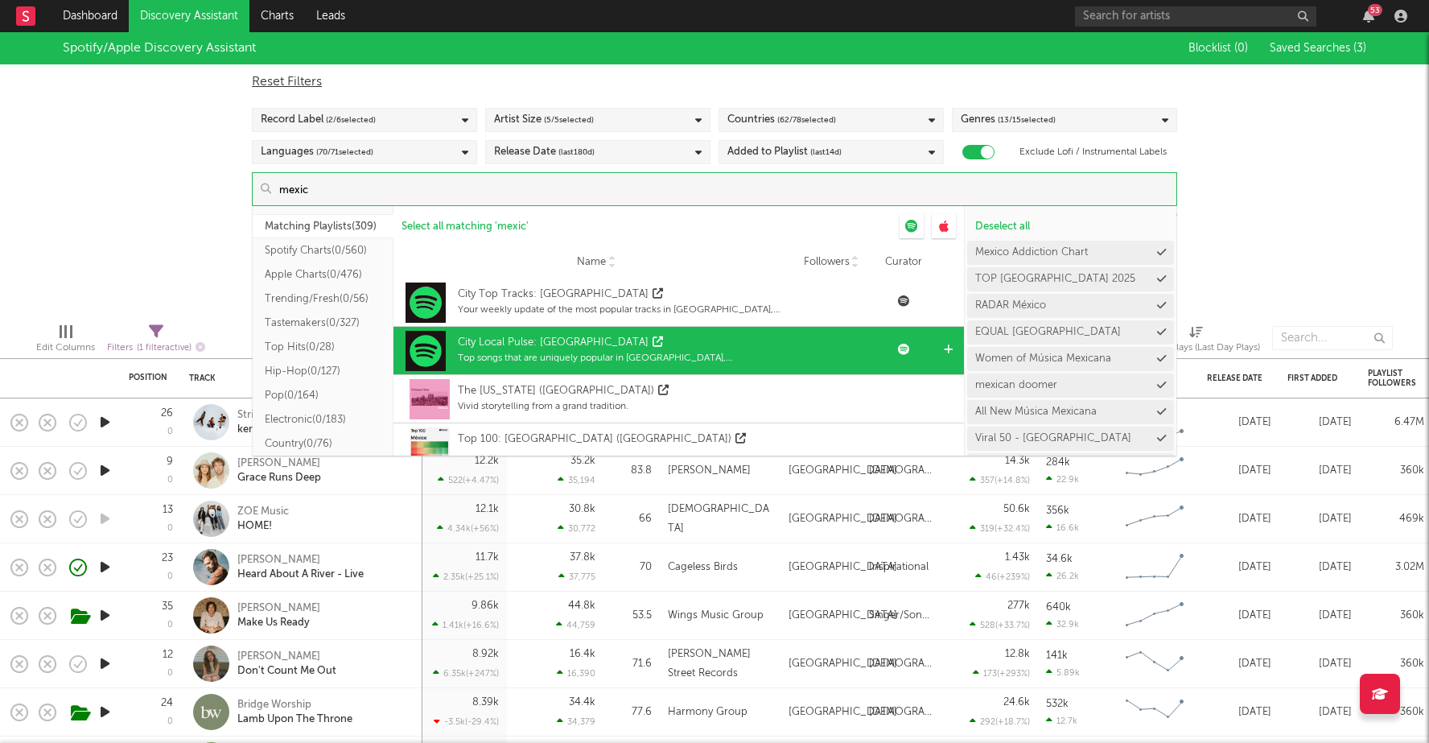
click at [631, 344] on div "City Local Pulse: Mexico City" at bounding box center [624, 343] width 333 height 16
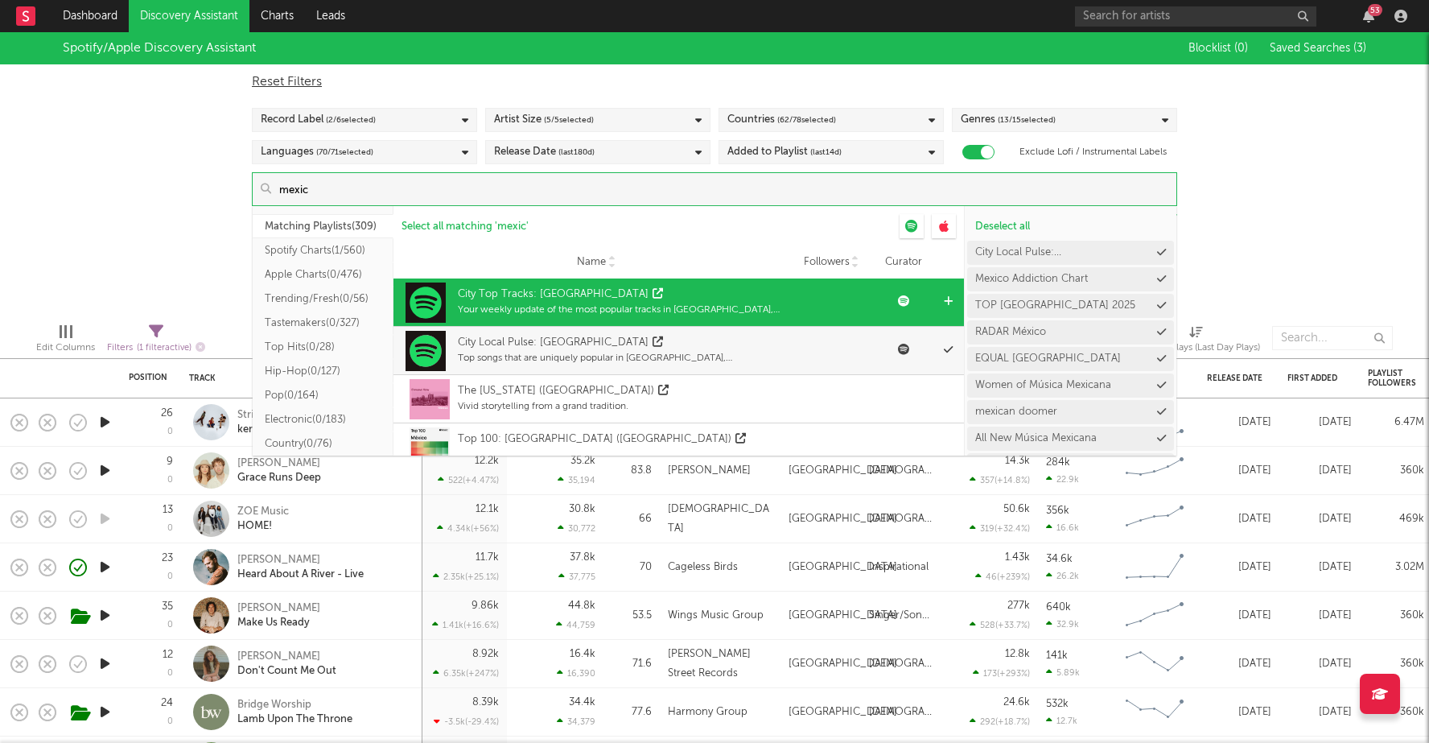
click at [637, 305] on div "Your weekly update of the most popular tracks in Mexico City, Mexico." at bounding box center [624, 310] width 333 height 14
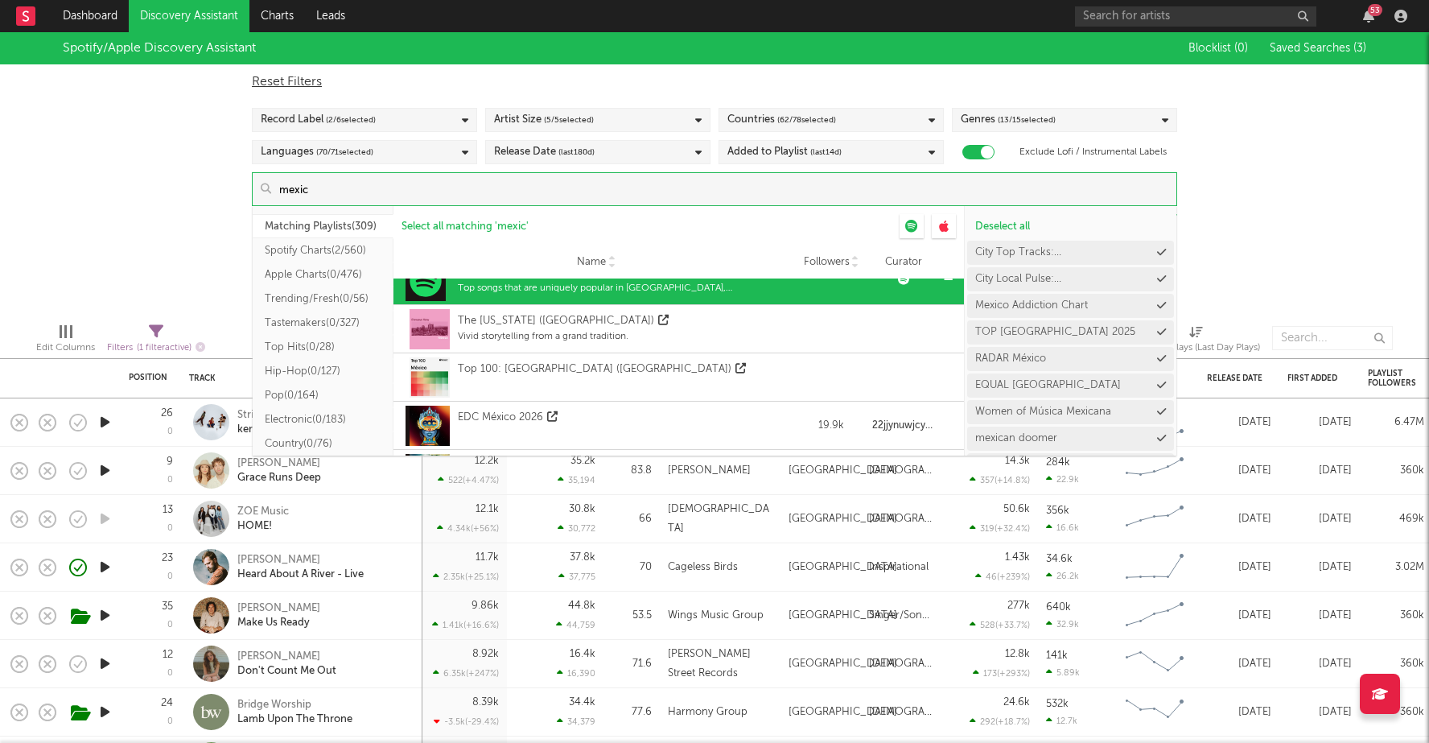
scroll to position [698, 0]
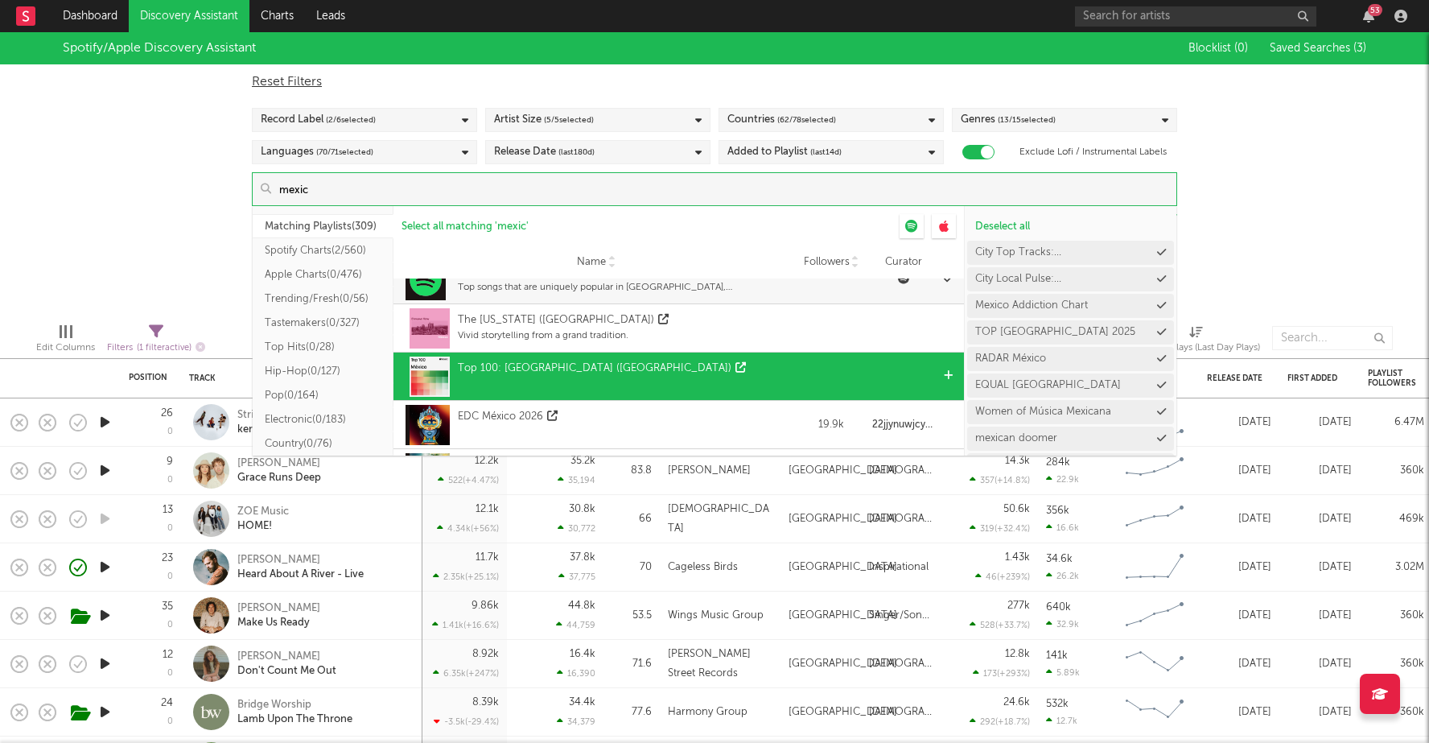
click at [654, 366] on div "Top 100: Mexico (MX)" at bounding box center [596, 376] width 389 height 48
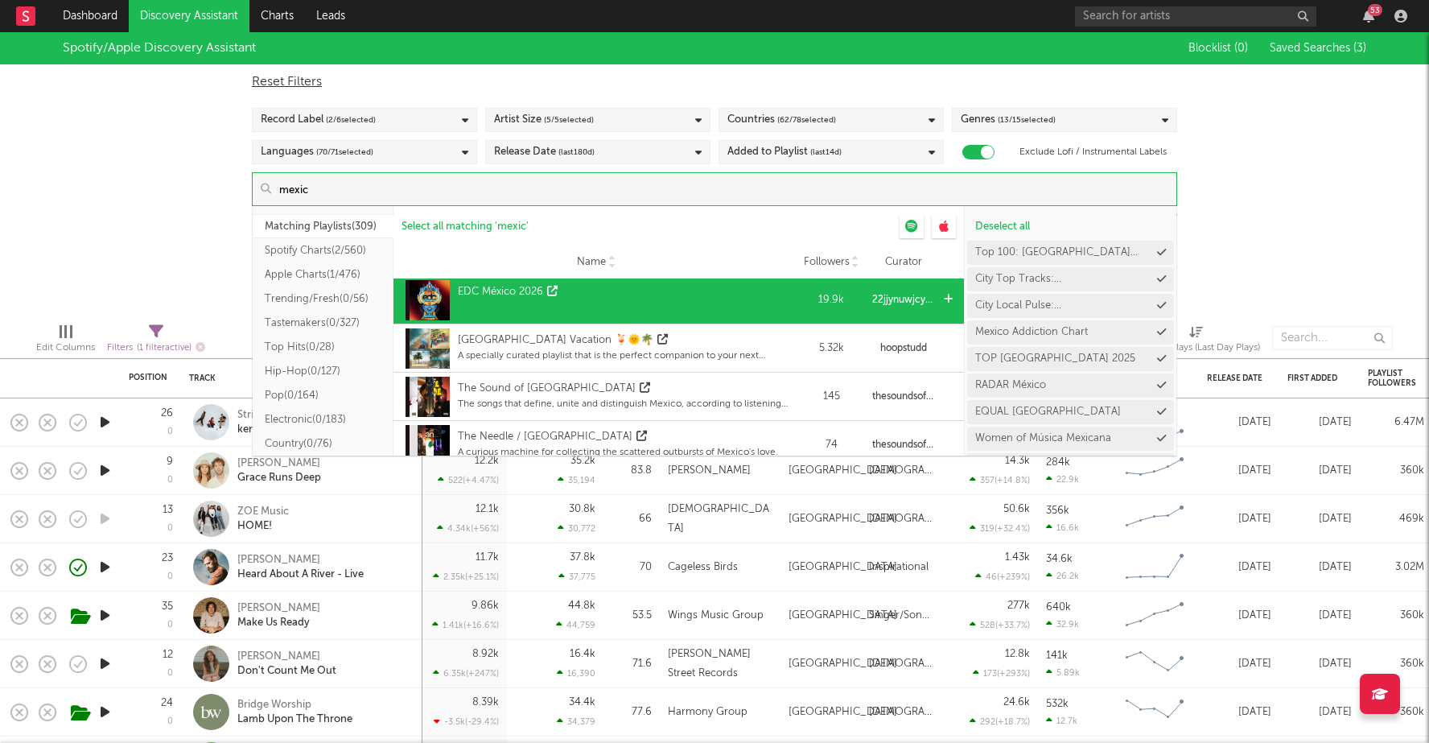
scroll to position [830, 0]
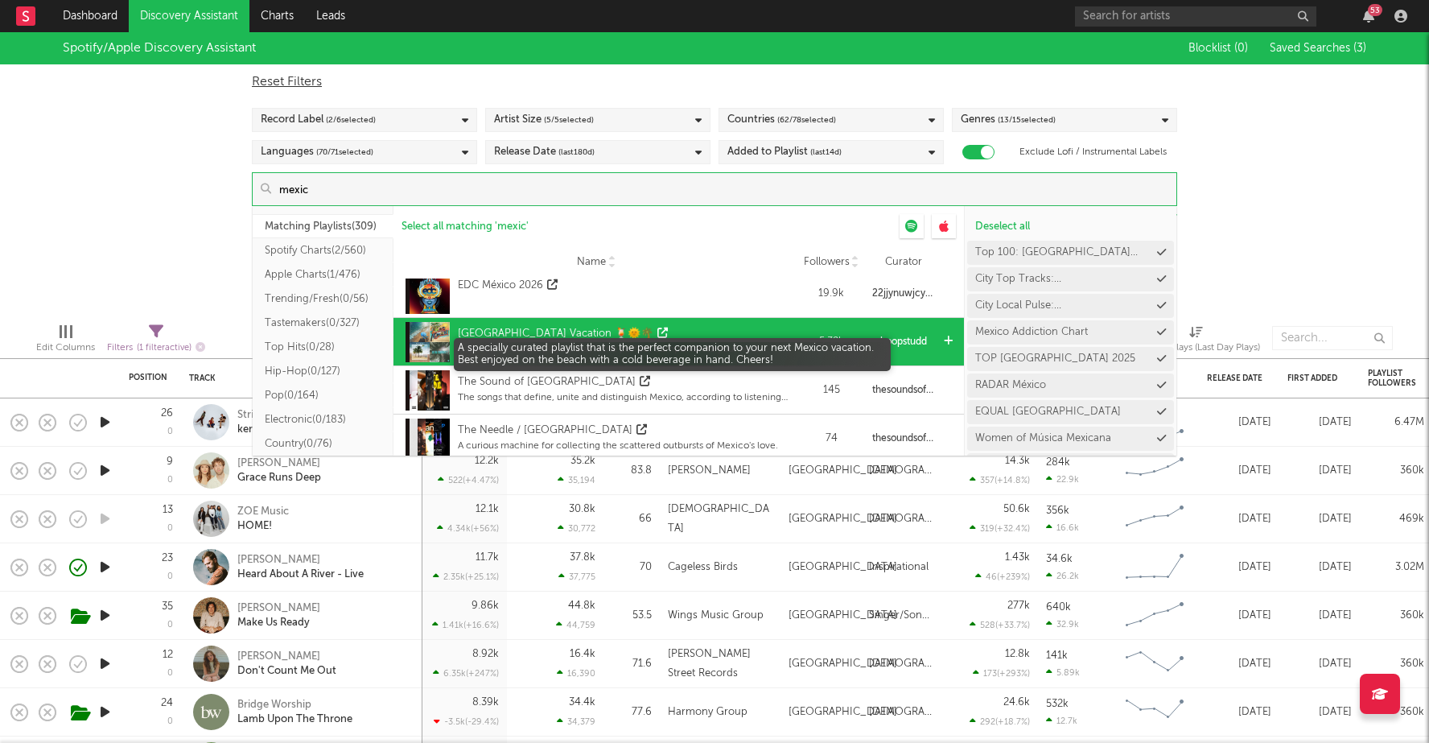
click at [659, 343] on div "A specially curated playlist that is the perfect companion to your next Mexico …" at bounding box center [624, 349] width 333 height 14
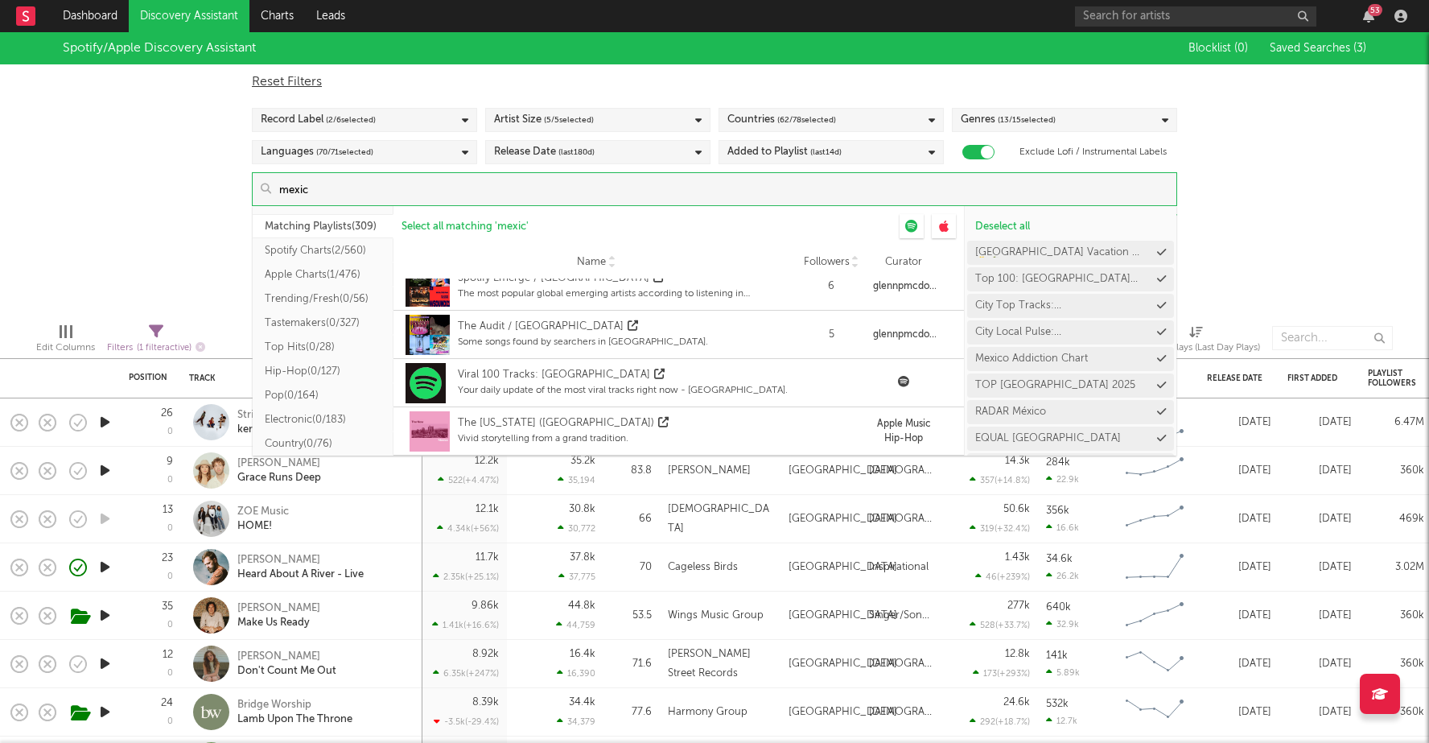
scroll to position [1081, 0]
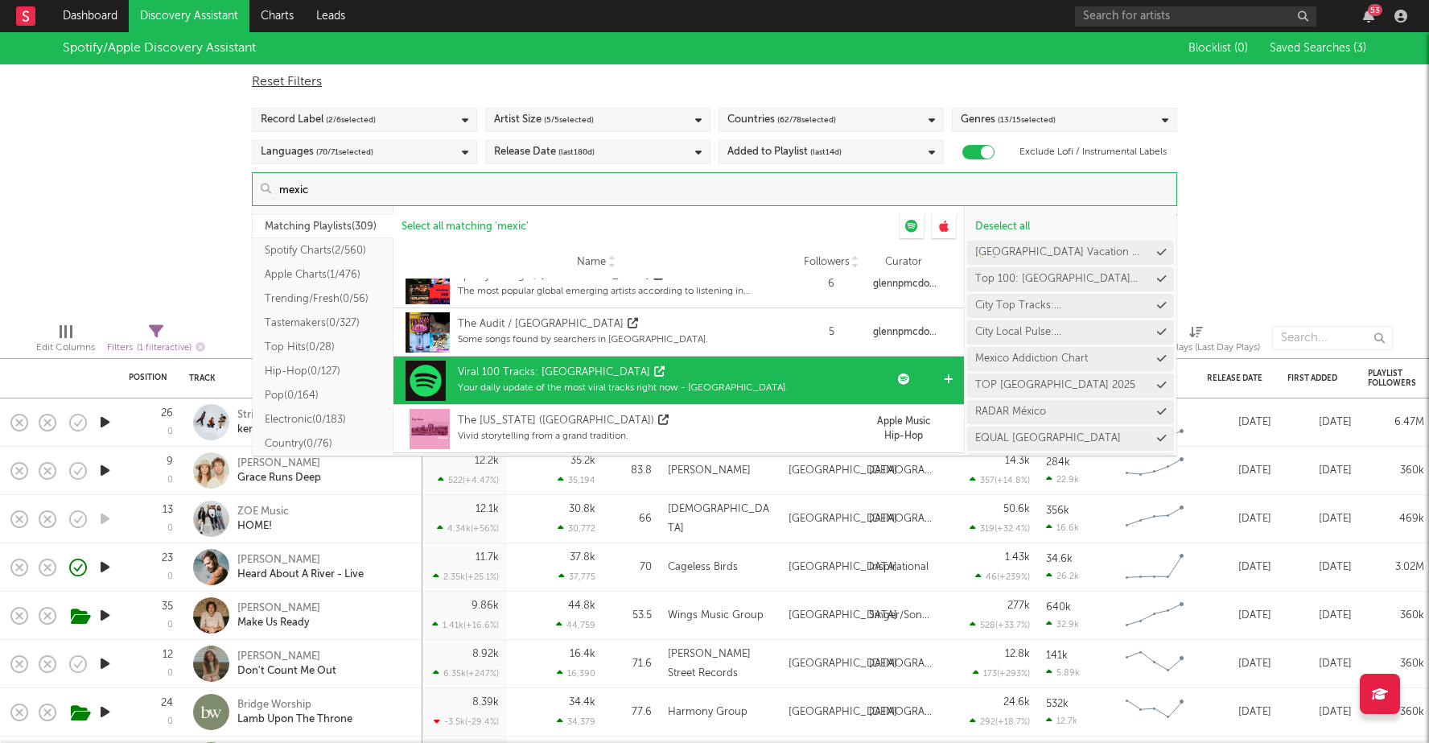
click at [676, 381] on div "Your daily update of the most viral tracks right now - Mexico." at bounding box center [623, 388] width 330 height 14
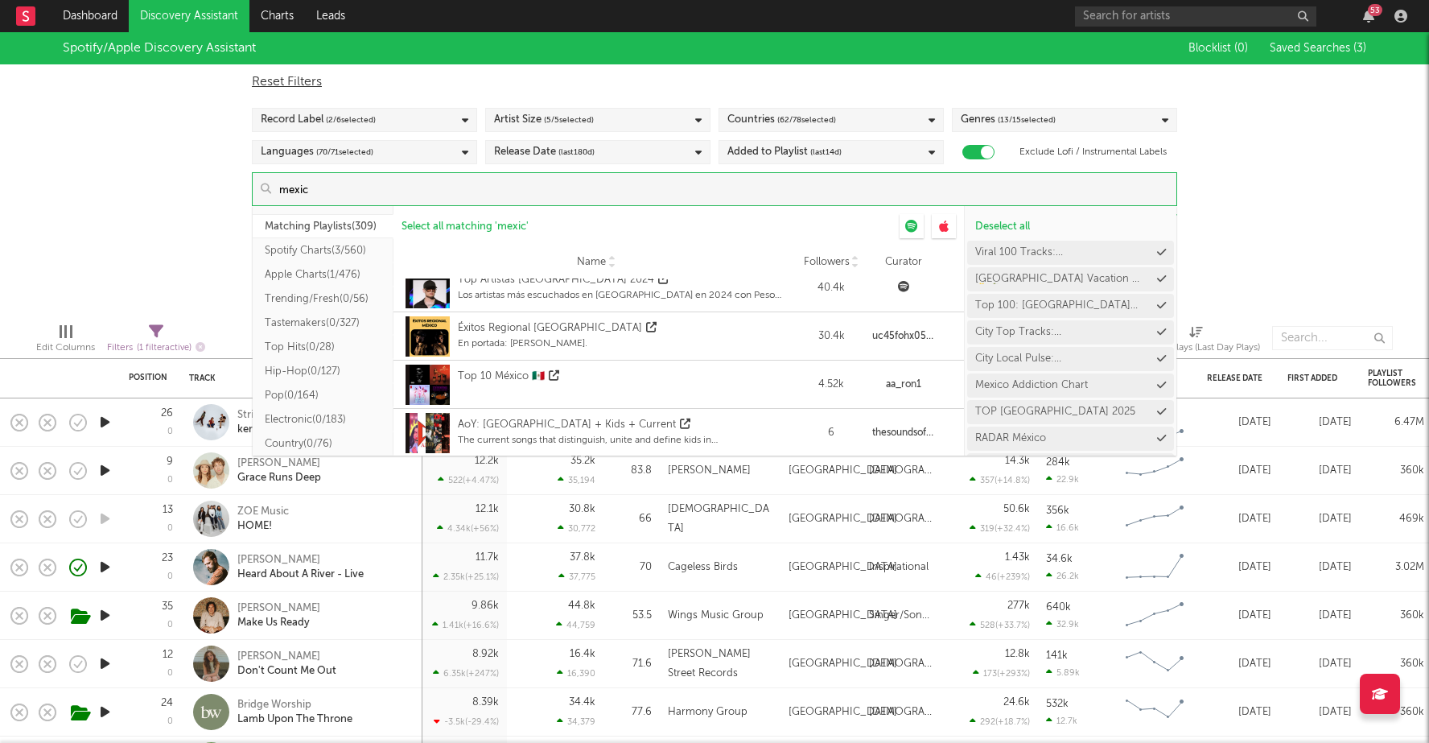
scroll to position [1314, 0]
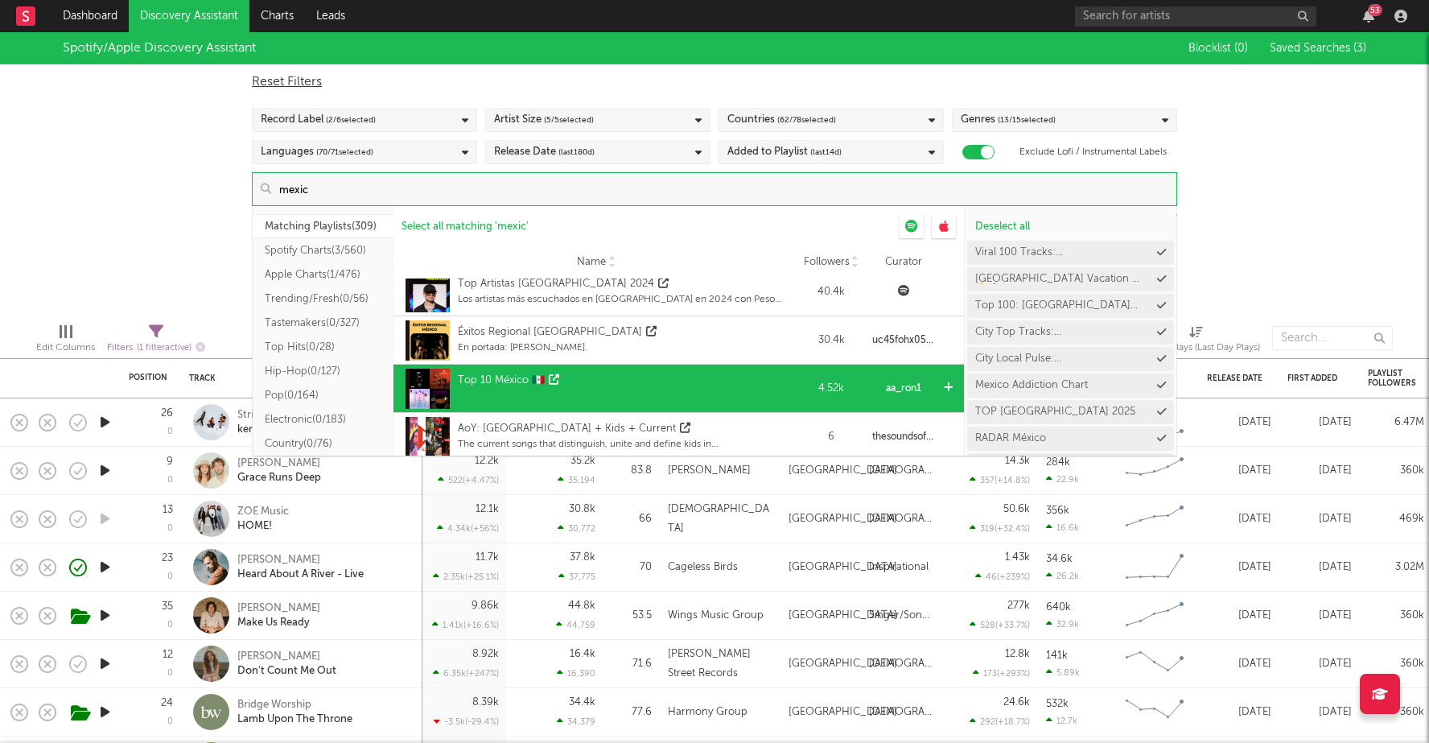
click at [675, 372] on div "Top 10 México 🇲🇽" at bounding box center [596, 389] width 389 height 48
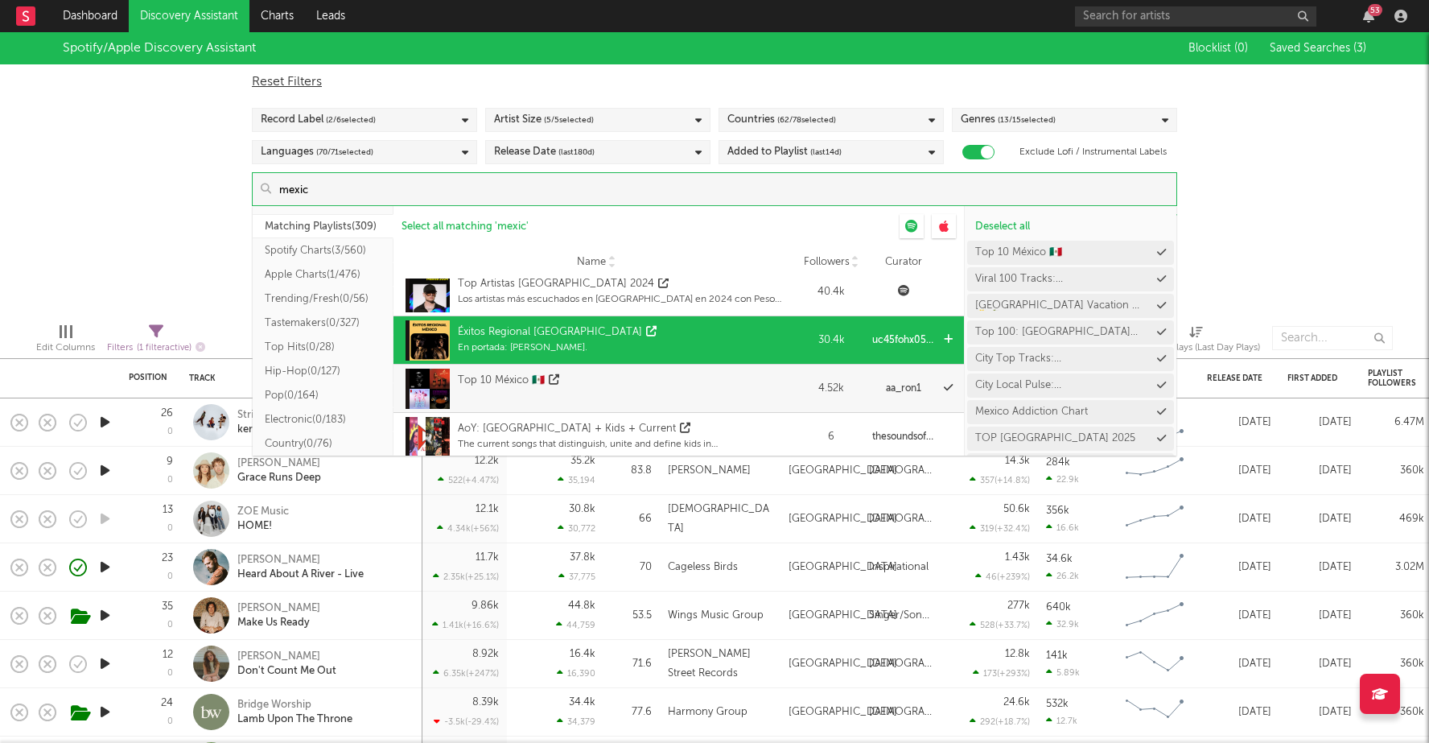
click at [678, 325] on div "Éxitos Regional México En portada: Vena de Rey." at bounding box center [596, 340] width 389 height 48
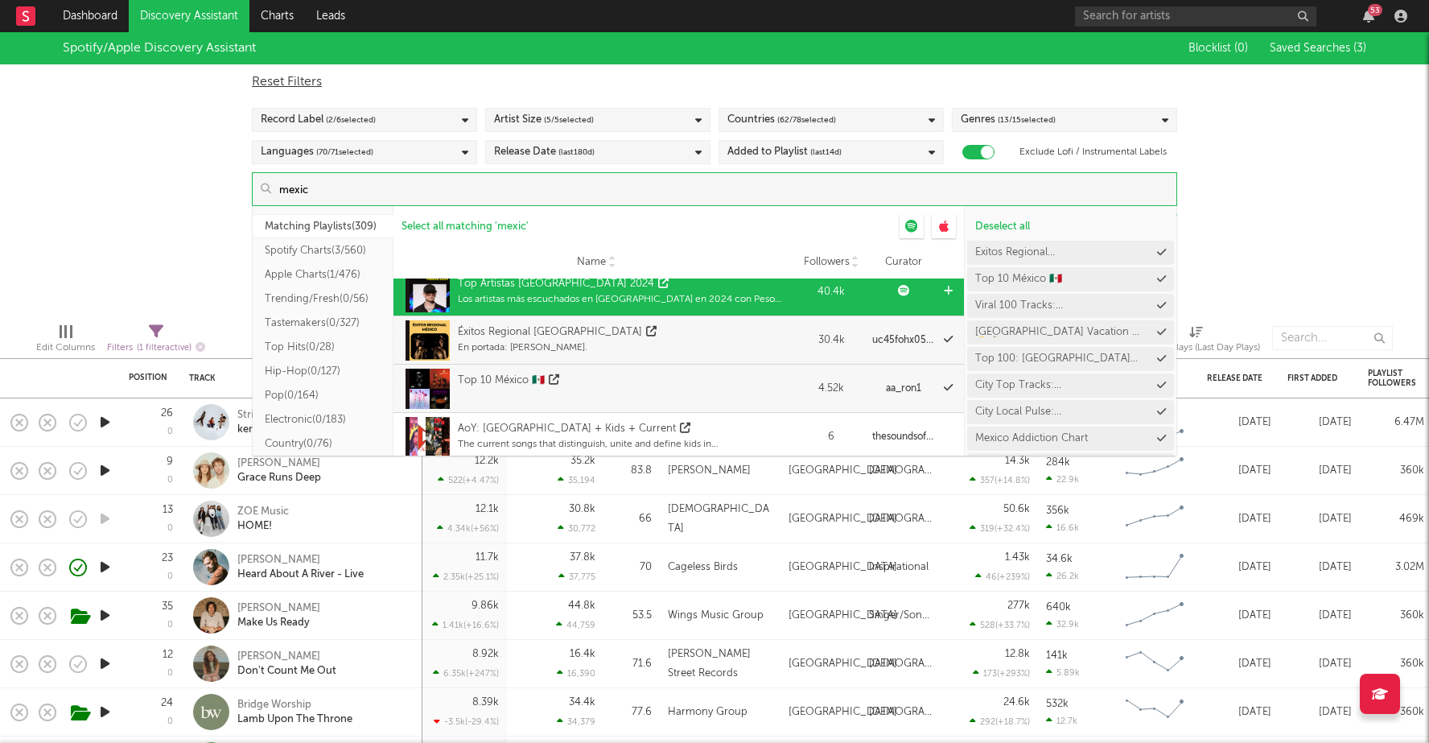
click at [675, 287] on div "Top Artistas México 2024" at bounding box center [624, 284] width 333 height 16
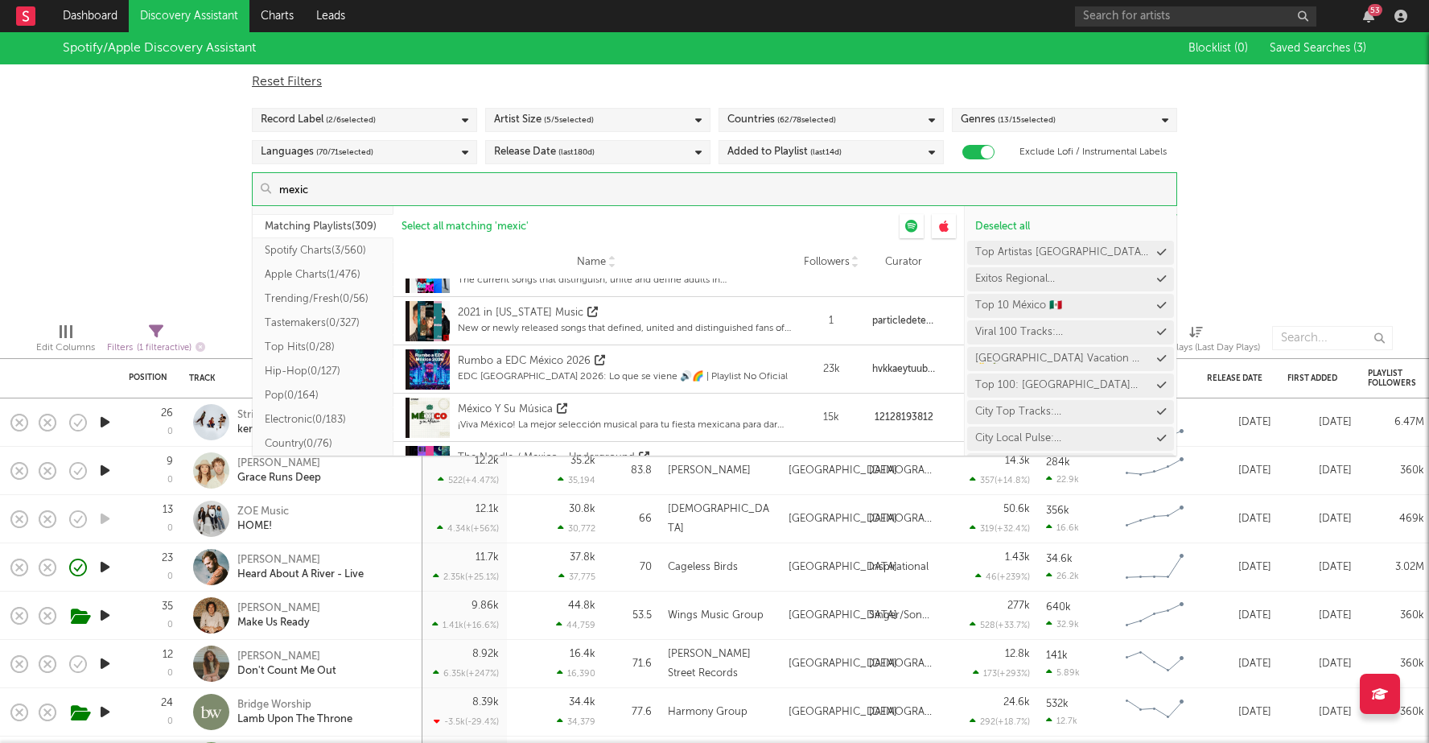
scroll to position [1658, 0]
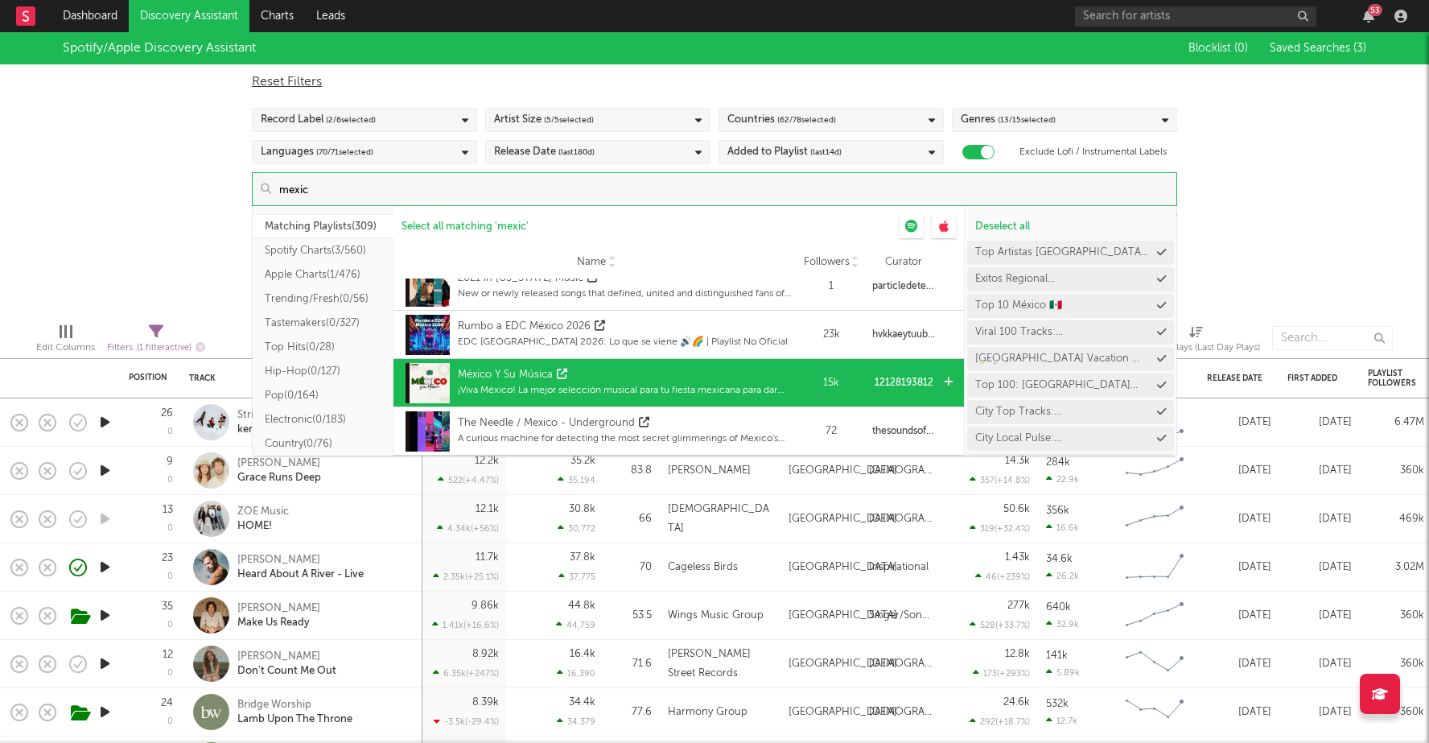
click at [678, 381] on div "México Y Su Música" at bounding box center [624, 375] width 333 height 16
click at [678, 327] on div "Rumbo a EDC México 2026" at bounding box center [623, 327] width 330 height 16
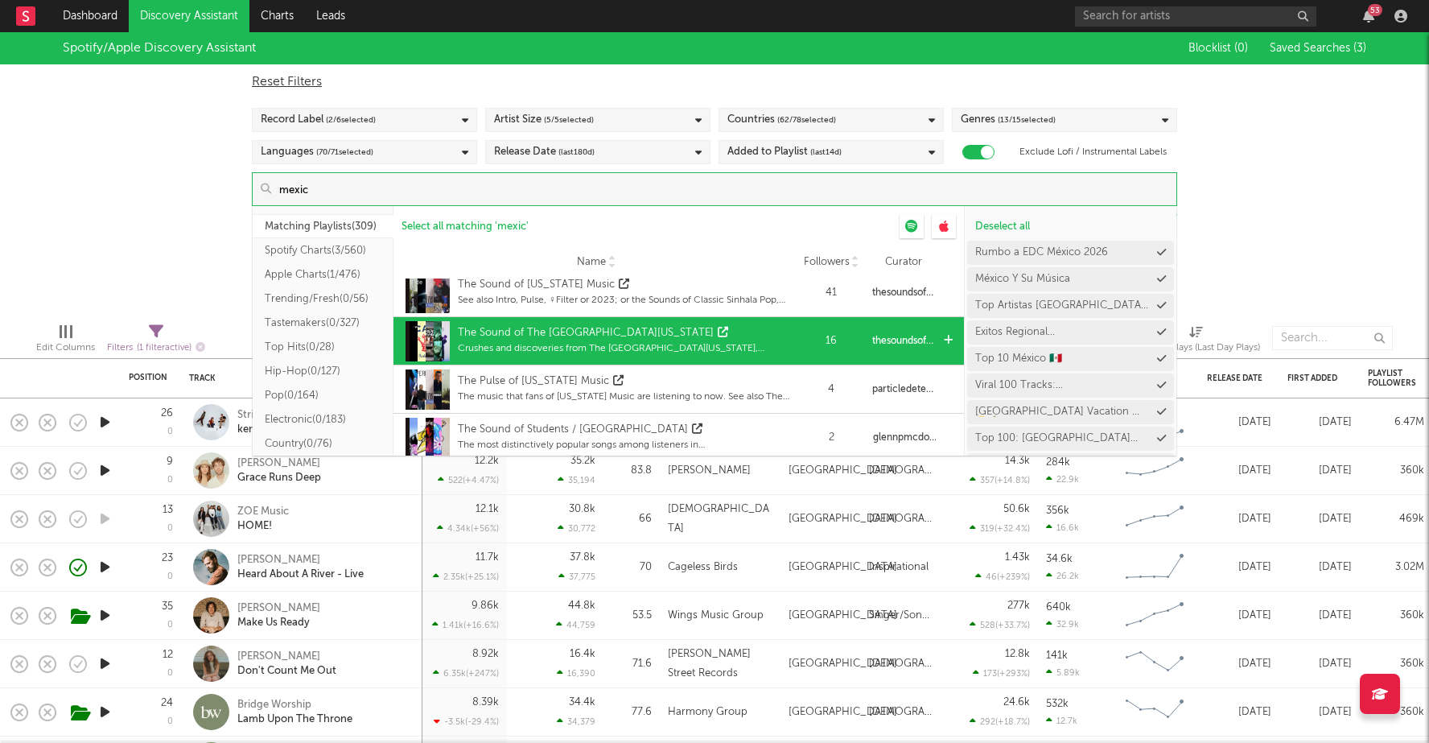
scroll to position [1983, 0]
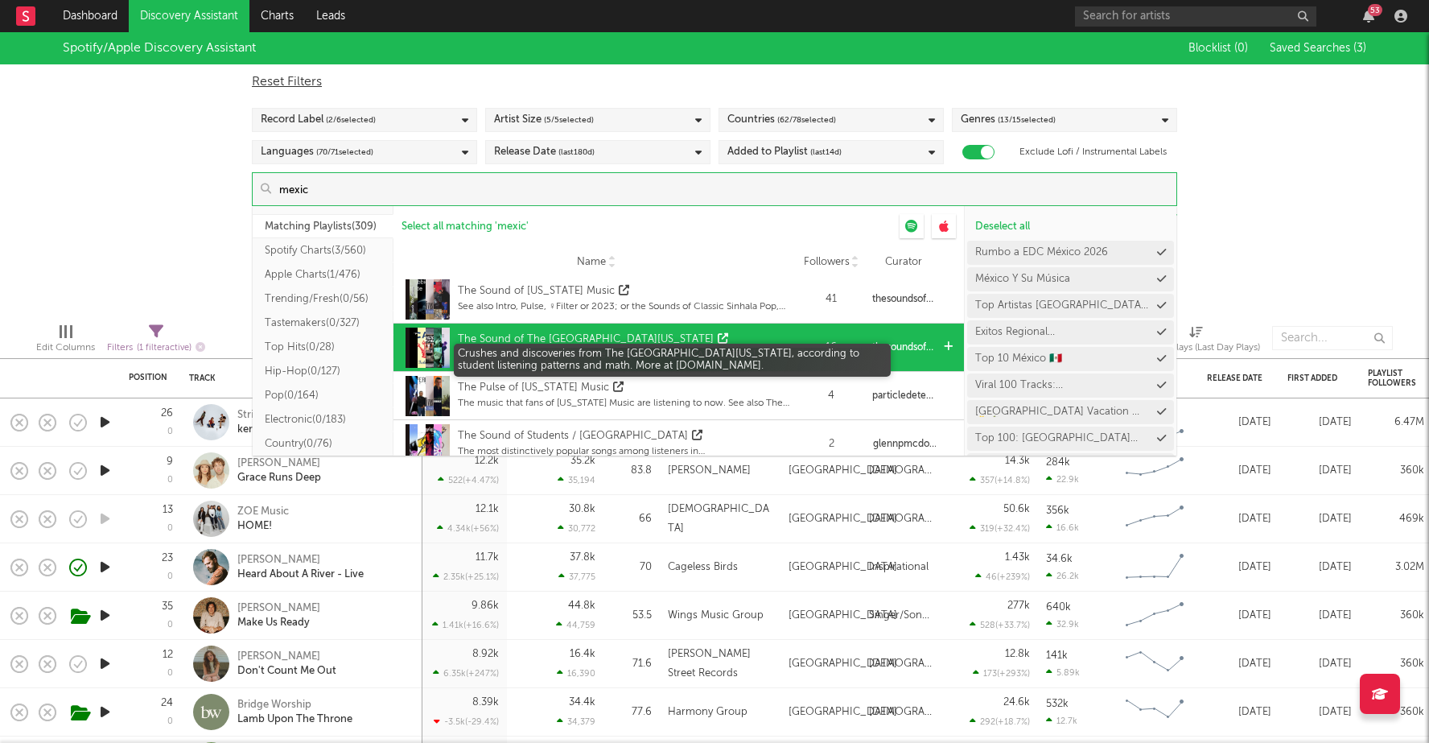
click at [706, 348] on div "Crushes and discoveries from The University of New Mexico, according to student…" at bounding box center [624, 355] width 333 height 14
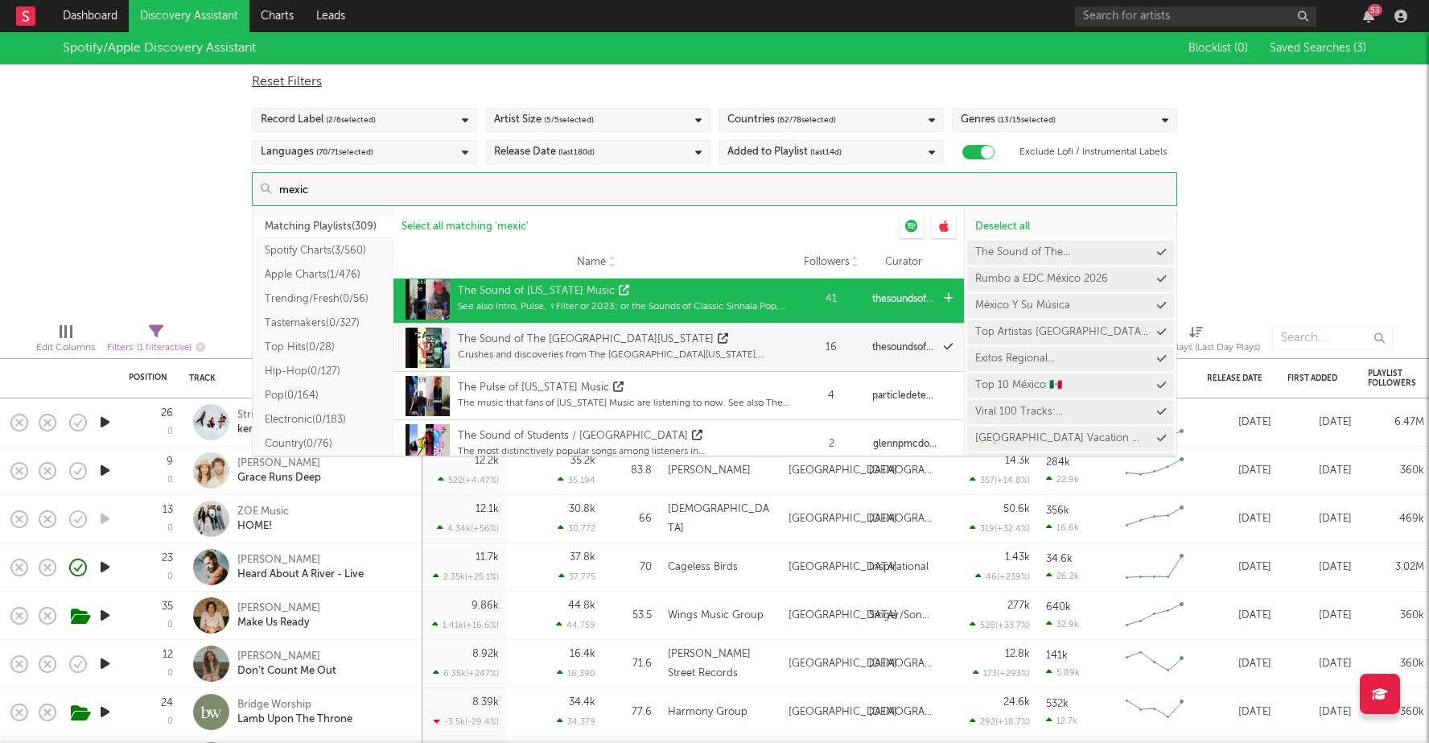
click at [710, 294] on div "The Sound of New Mexico Music" at bounding box center [624, 291] width 333 height 16
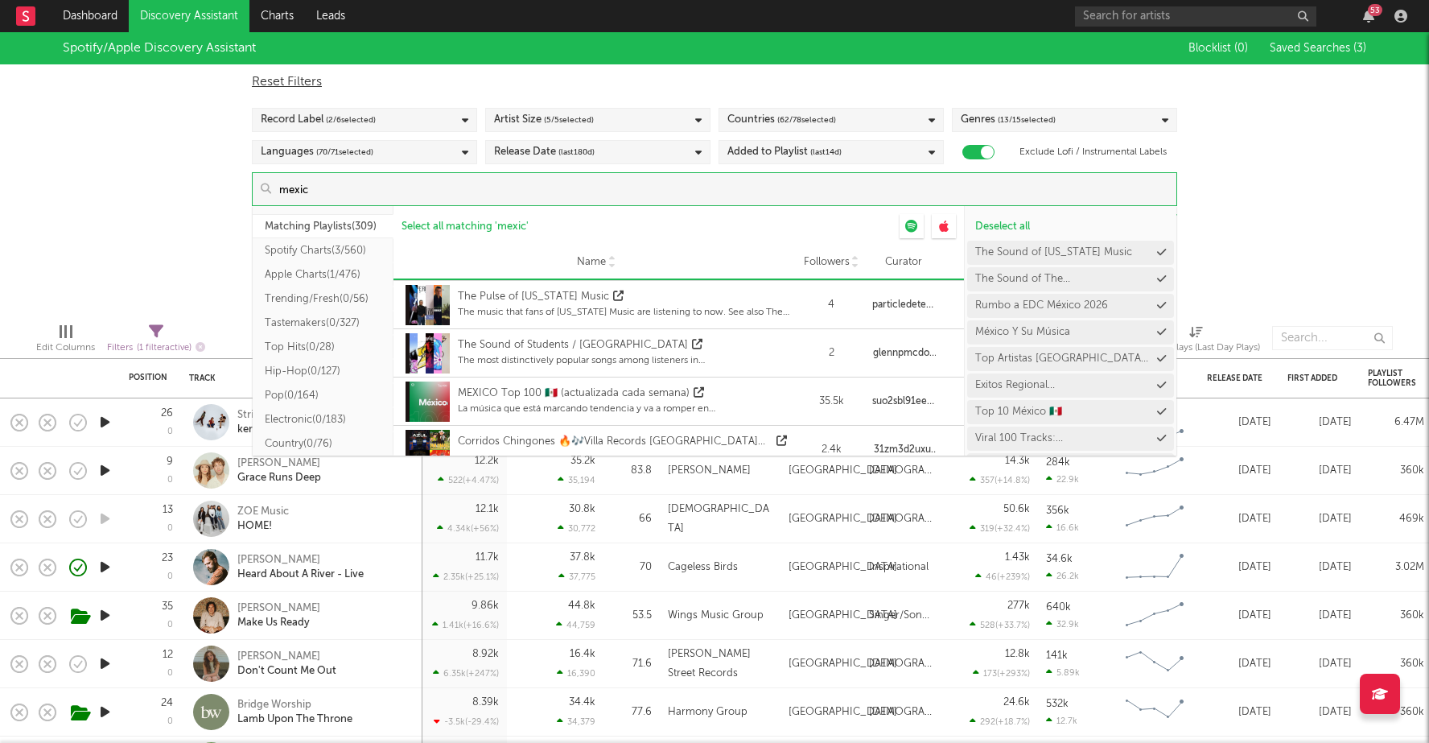
scroll to position [2086, 0]
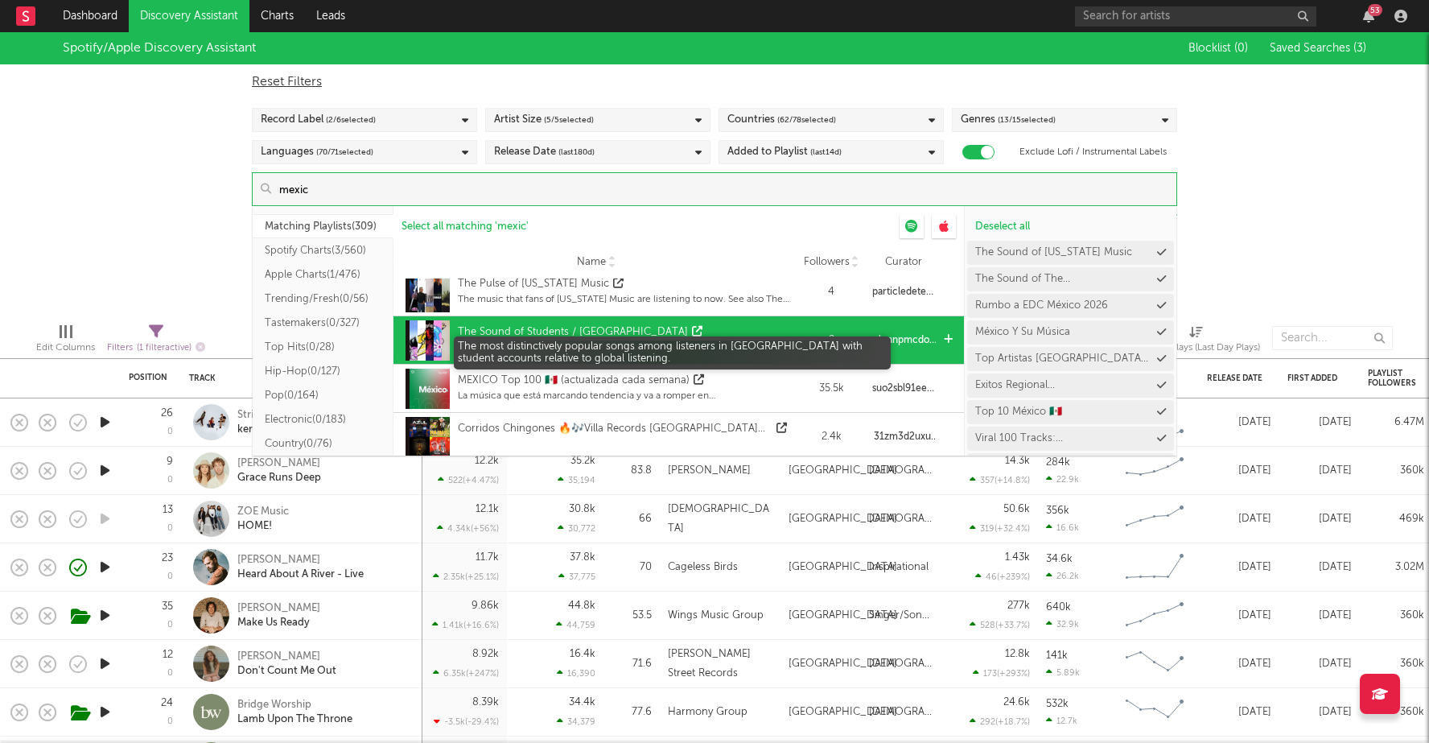
click at [715, 344] on div "The most distinctively popular songs among listeners in Mexico with student acc…" at bounding box center [624, 347] width 333 height 14
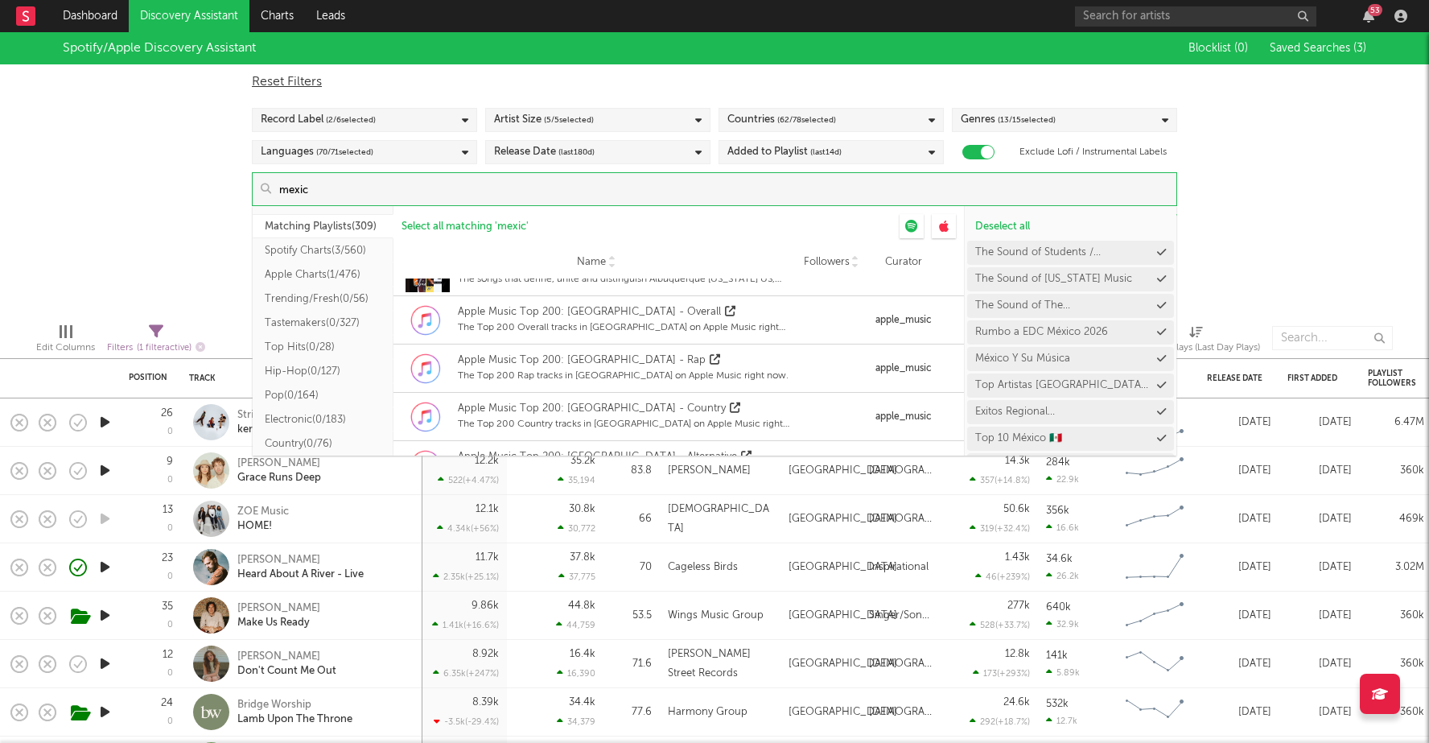
scroll to position [2277, 0]
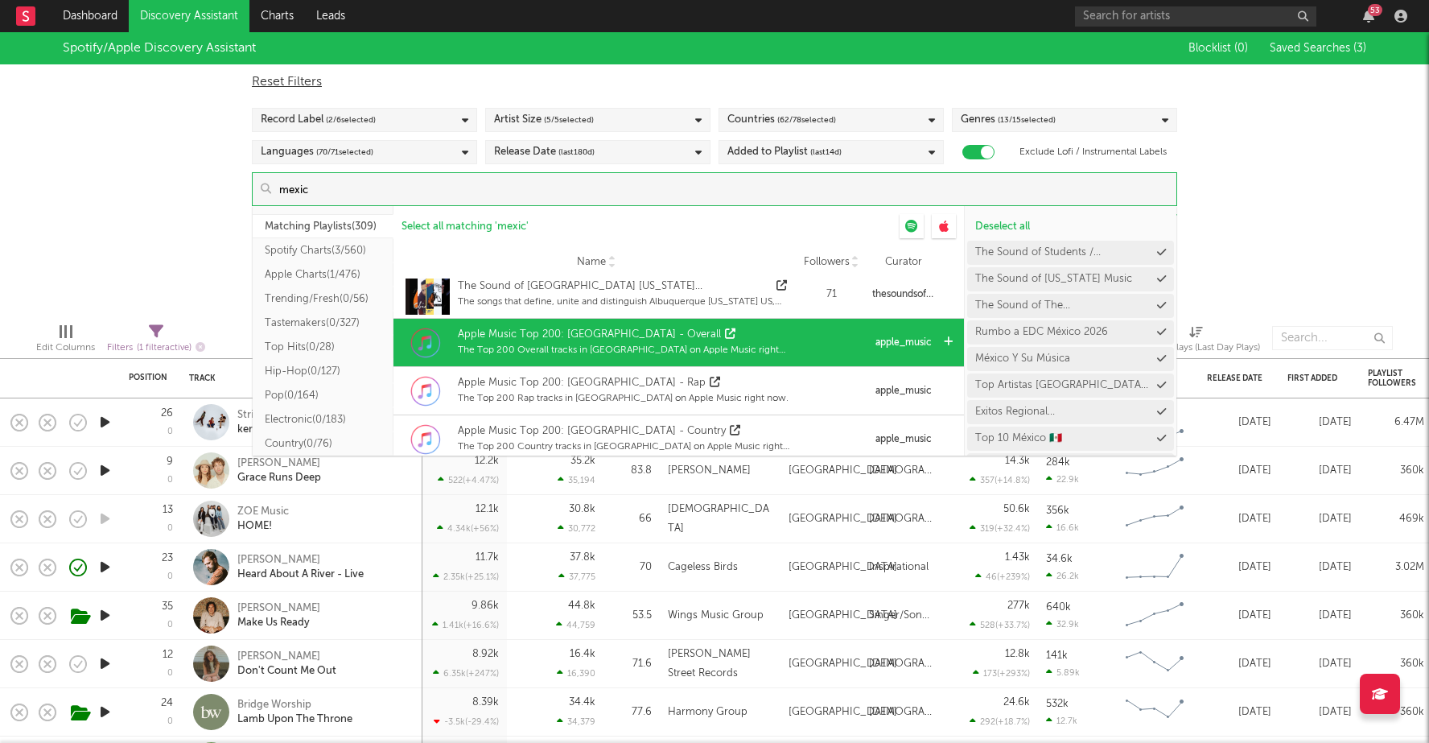
click at [720, 347] on div "The Top 200 Overall tracks in Mexico on Apple Music right now." at bounding box center [624, 350] width 333 height 14
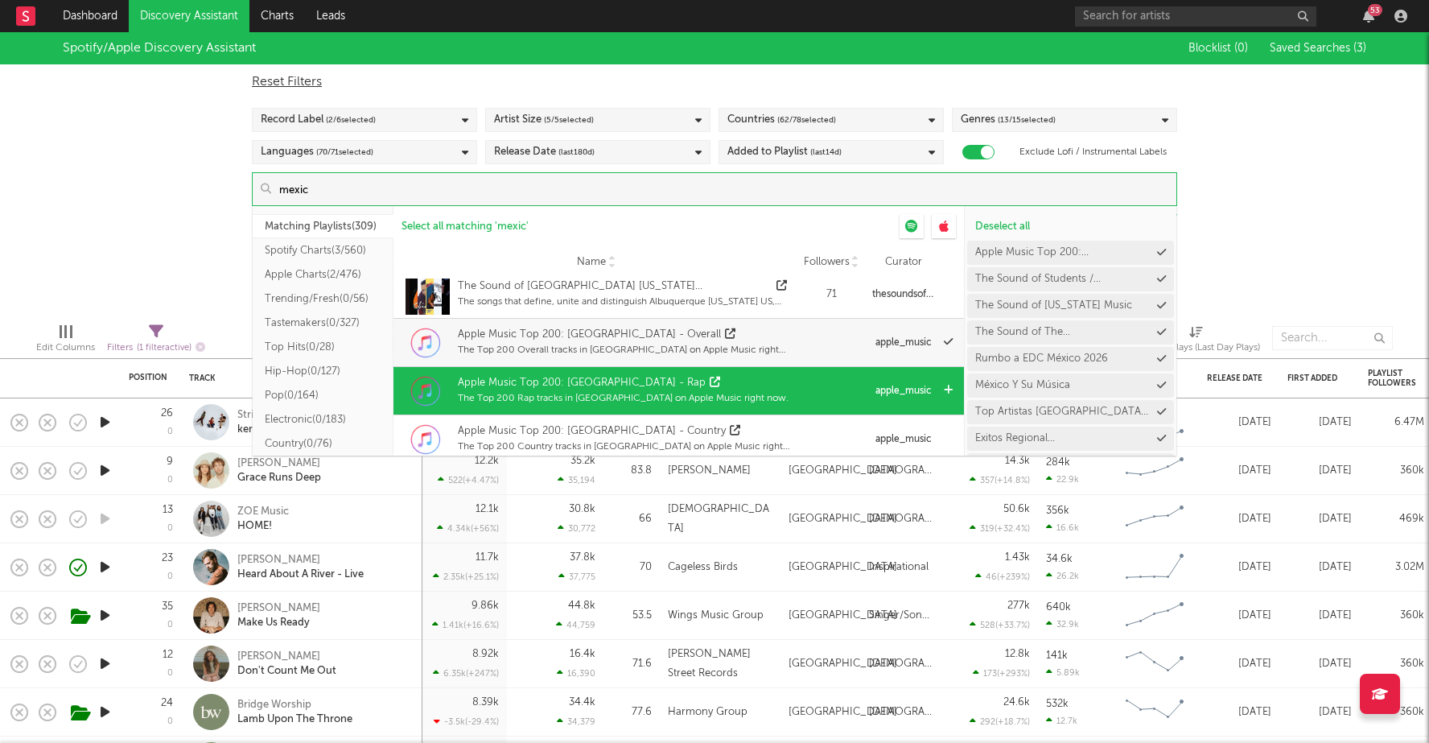
click at [722, 391] on div "The Top 200 Rap tracks in Mexico on Apple Music right now." at bounding box center [623, 398] width 331 height 14
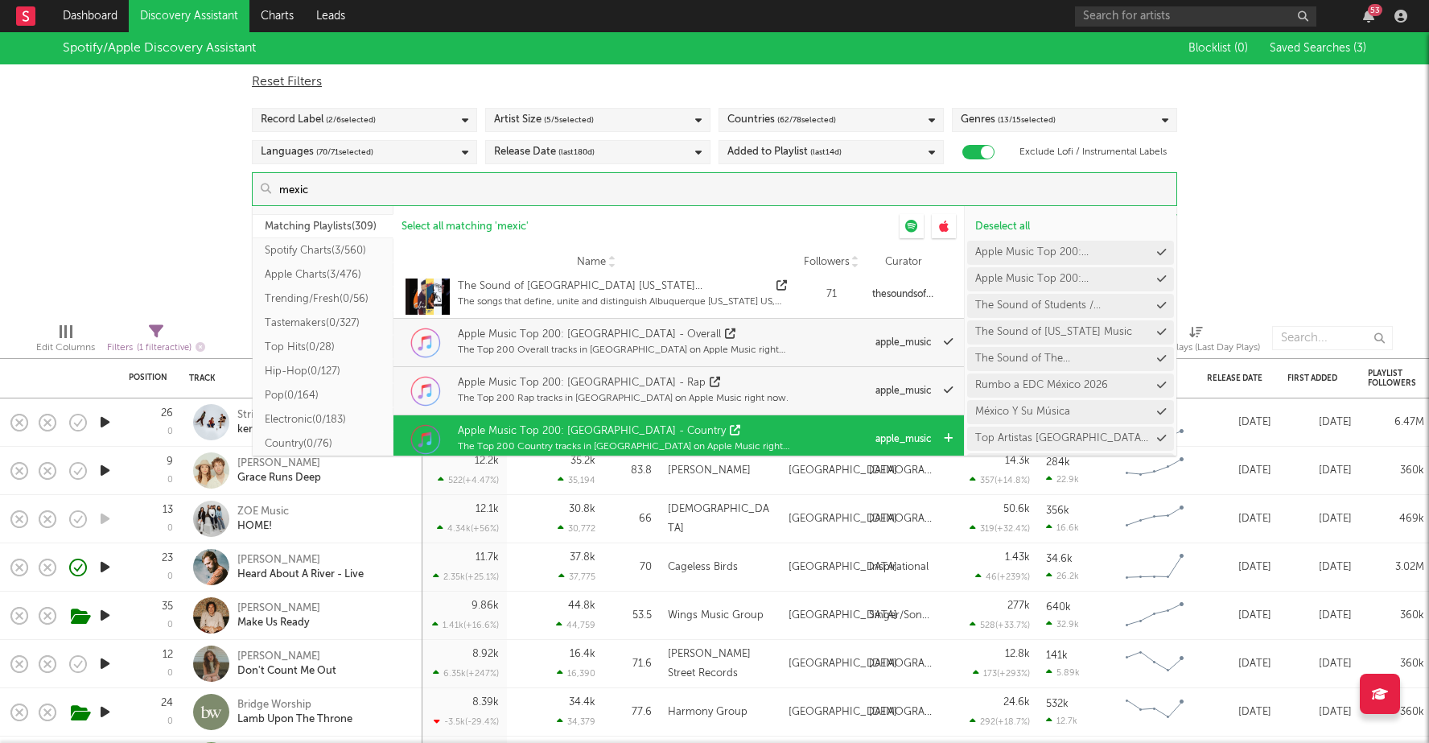
click at [720, 429] on div "Apple Music Top 200: Mexico - Country" at bounding box center [624, 431] width 333 height 16
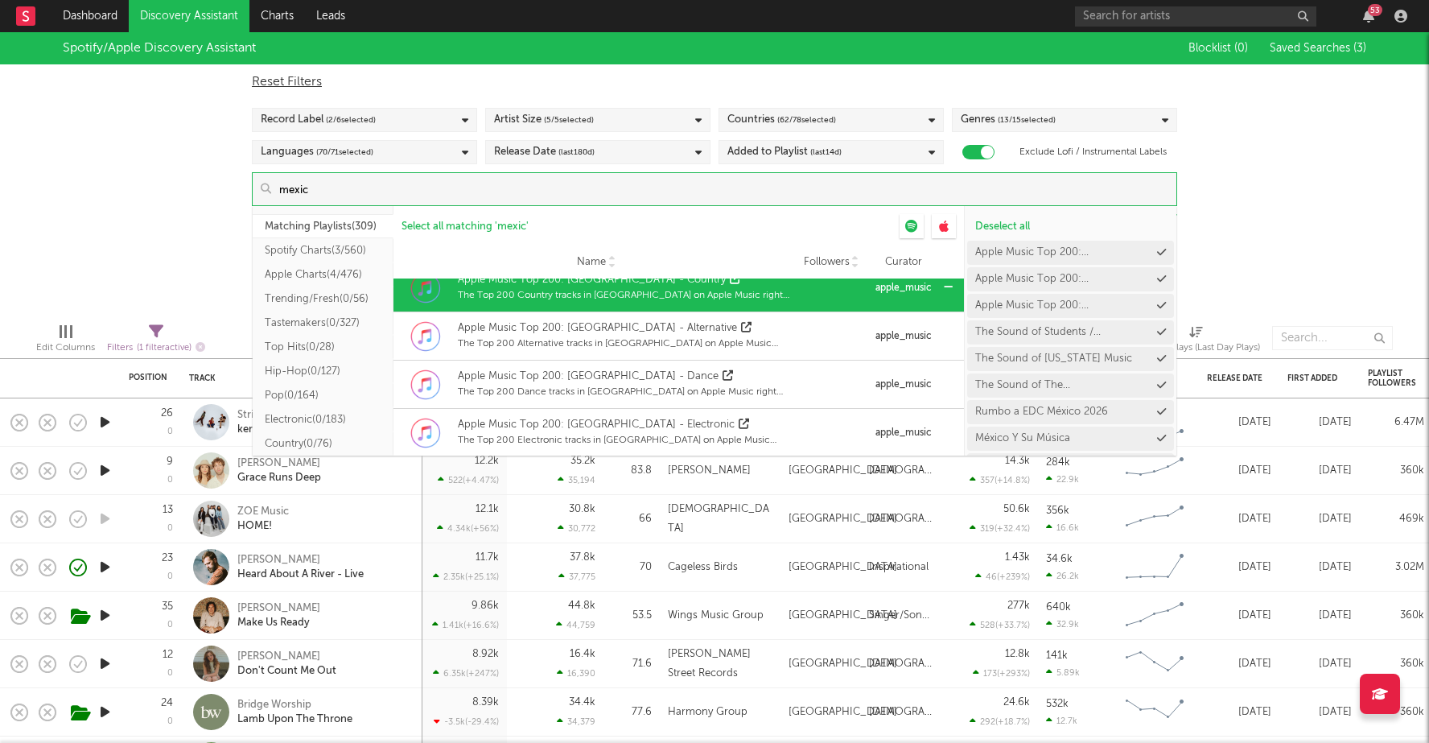
scroll to position [2449, 0]
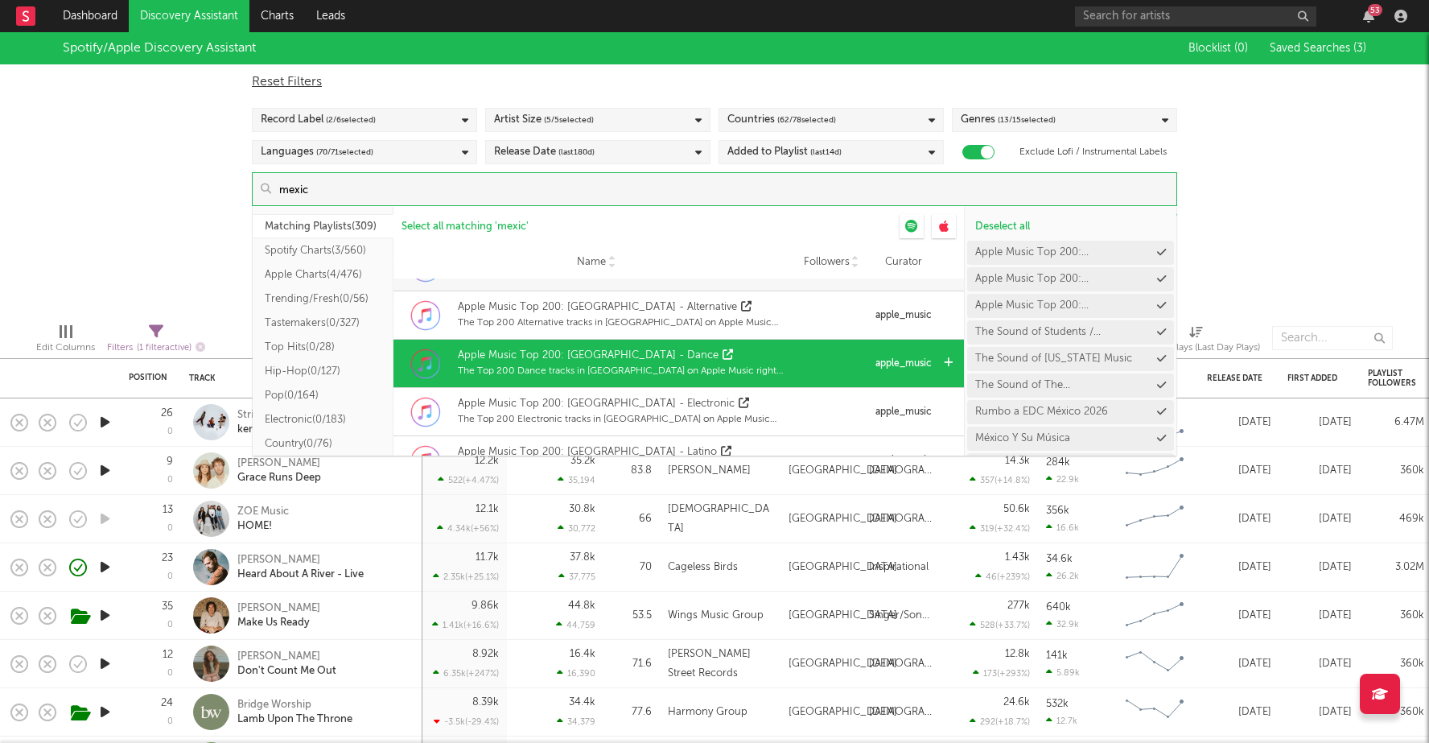
click at [740, 372] on div "Apple Music Top 200: Mexico - Dance The Top 200 Dance tracks in Mexico on Apple…" at bounding box center [596, 364] width 389 height 48
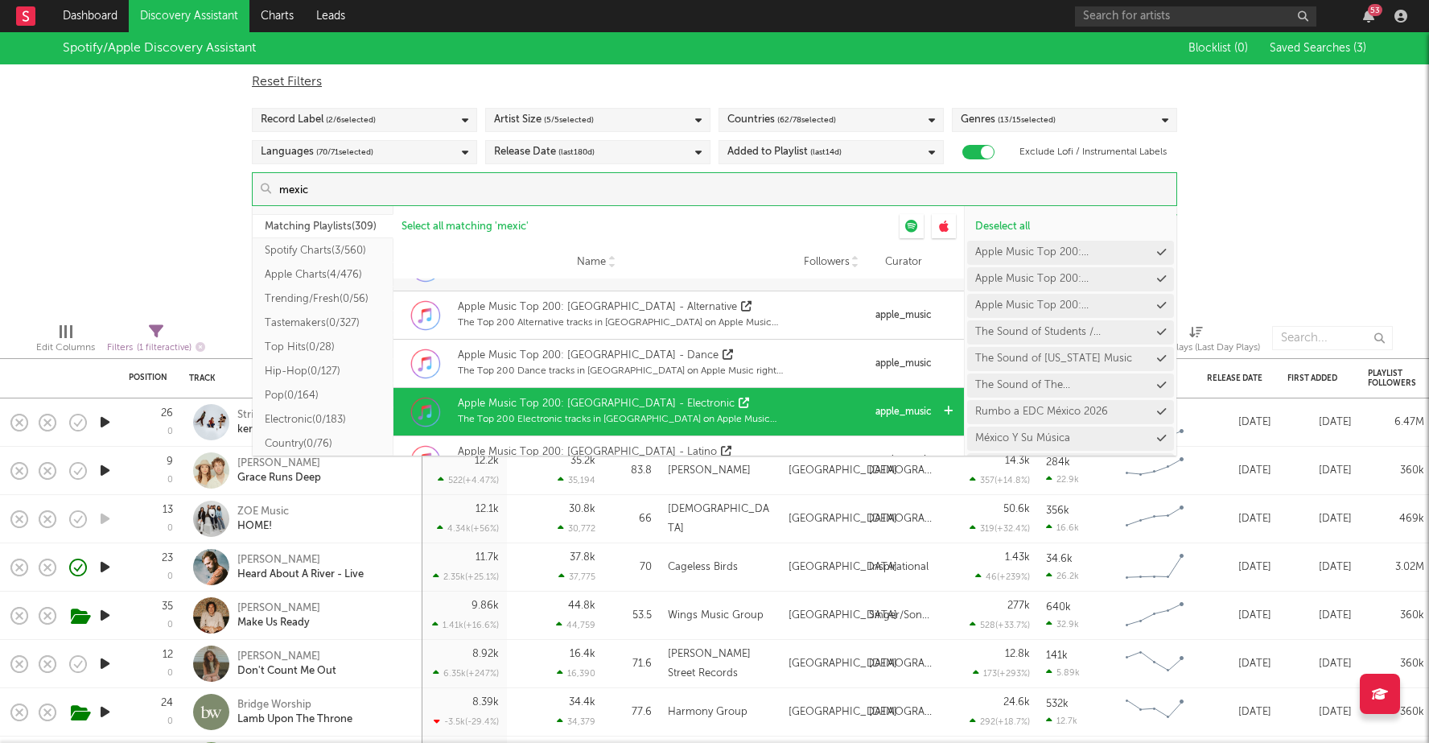
click at [743, 405] on div "Apple Music Top 200: Mexico - Electronic" at bounding box center [624, 404] width 333 height 16
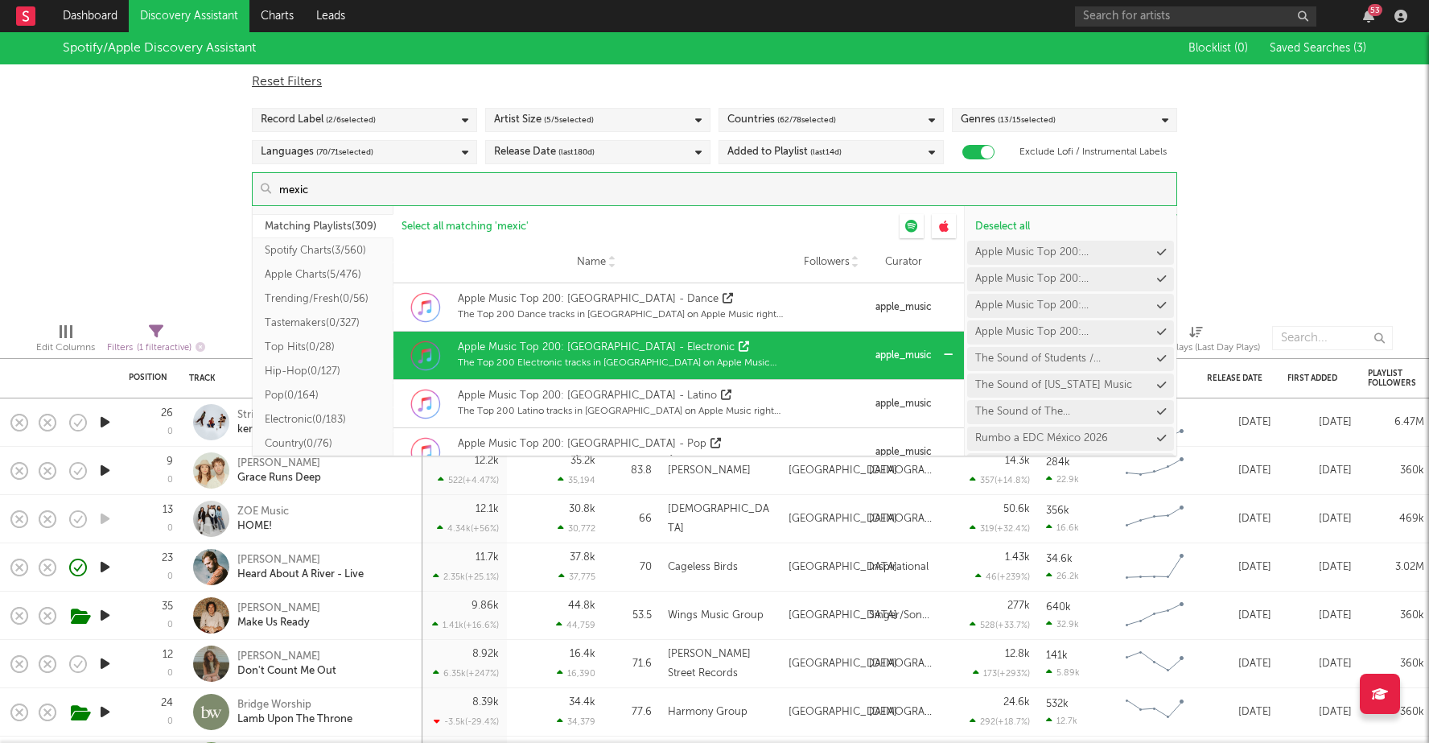
click at [747, 363] on div "The Top 200 Electronic tracks in Mexico on Apple Music right now." at bounding box center [624, 363] width 333 height 14
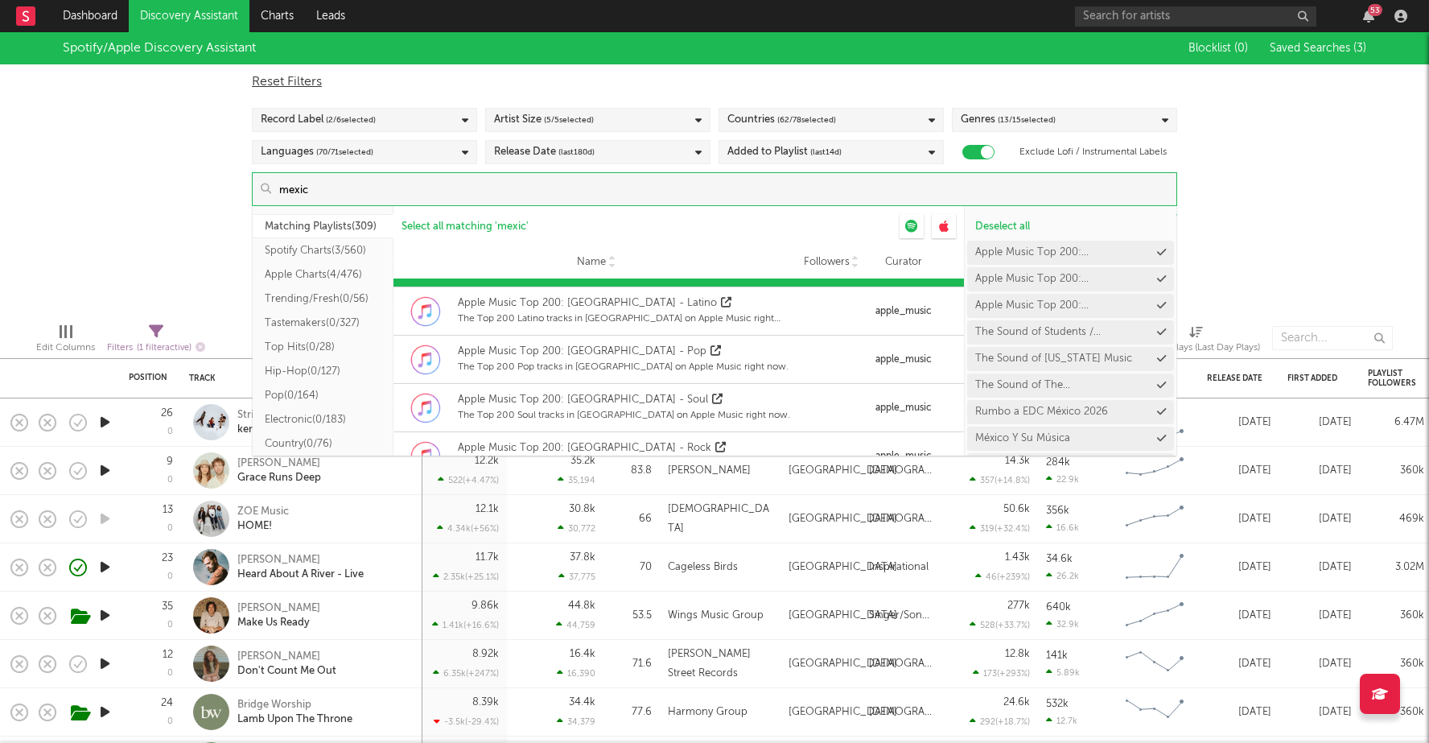
scroll to position [2608, 0]
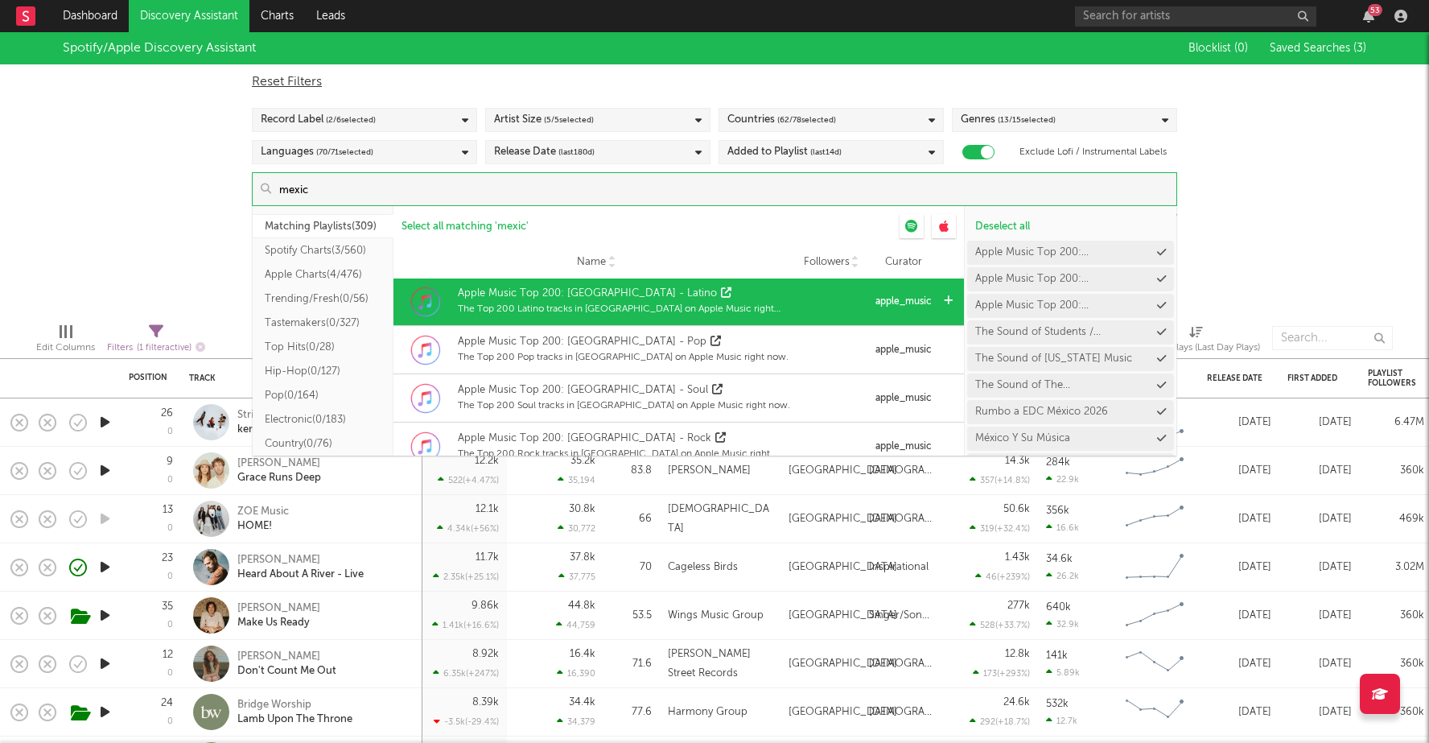
click at [747, 320] on div "Apple Music Top 200: Mexico - Latino The Top 200 Latino tracks in Mexico on App…" at bounding box center [596, 302] width 389 height 48
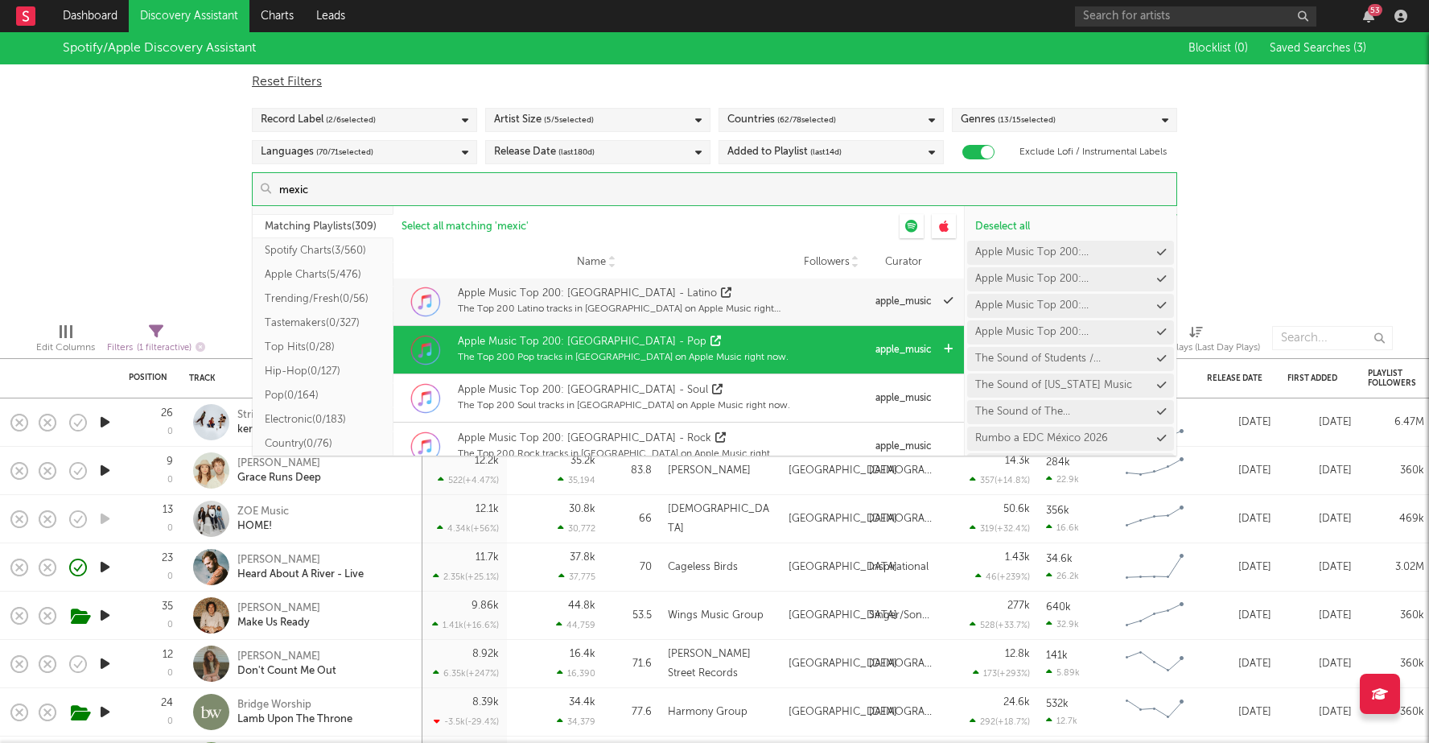
click at [749, 357] on div "Apple Music Top 200: Mexico - Pop The Top 200 Pop tracks in Mexico on Apple Mus…" at bounding box center [596, 350] width 389 height 48
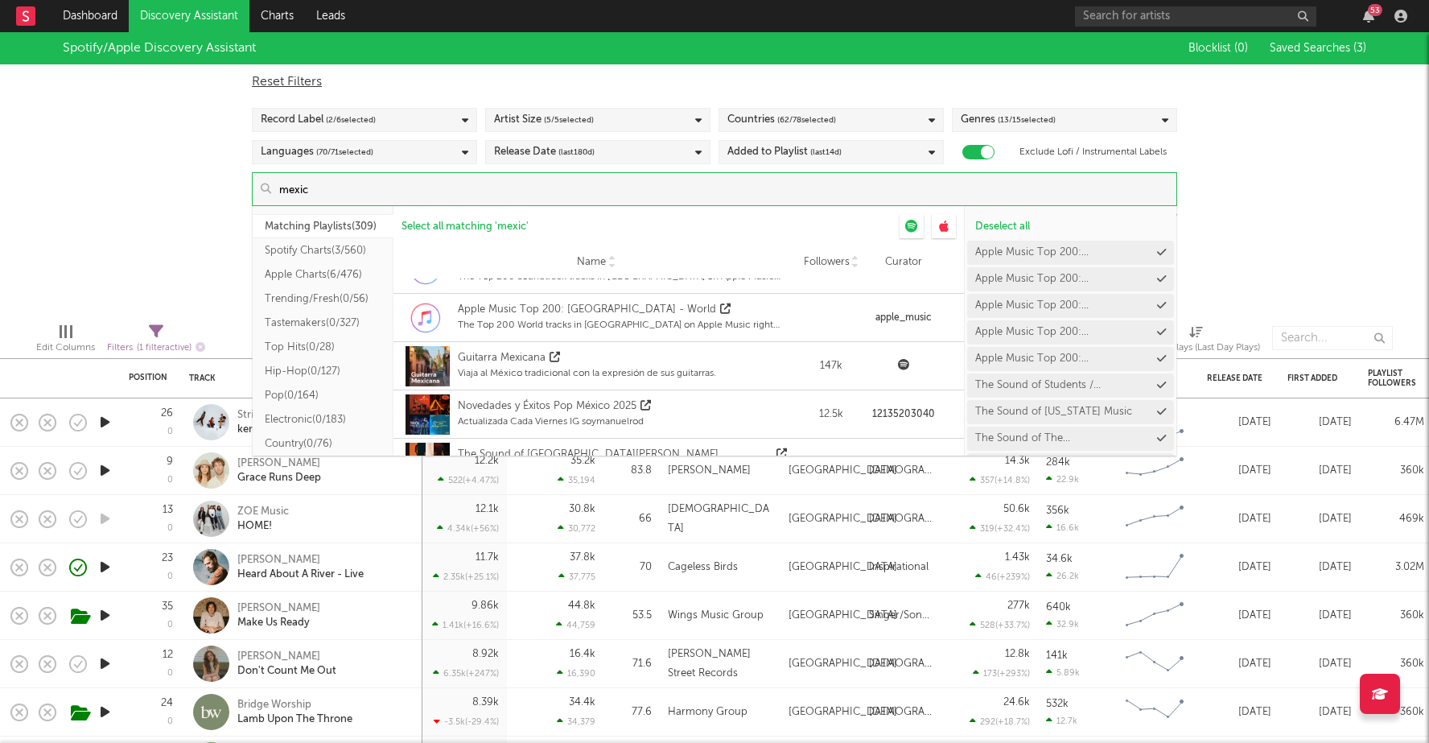
scroll to position [2885, 0]
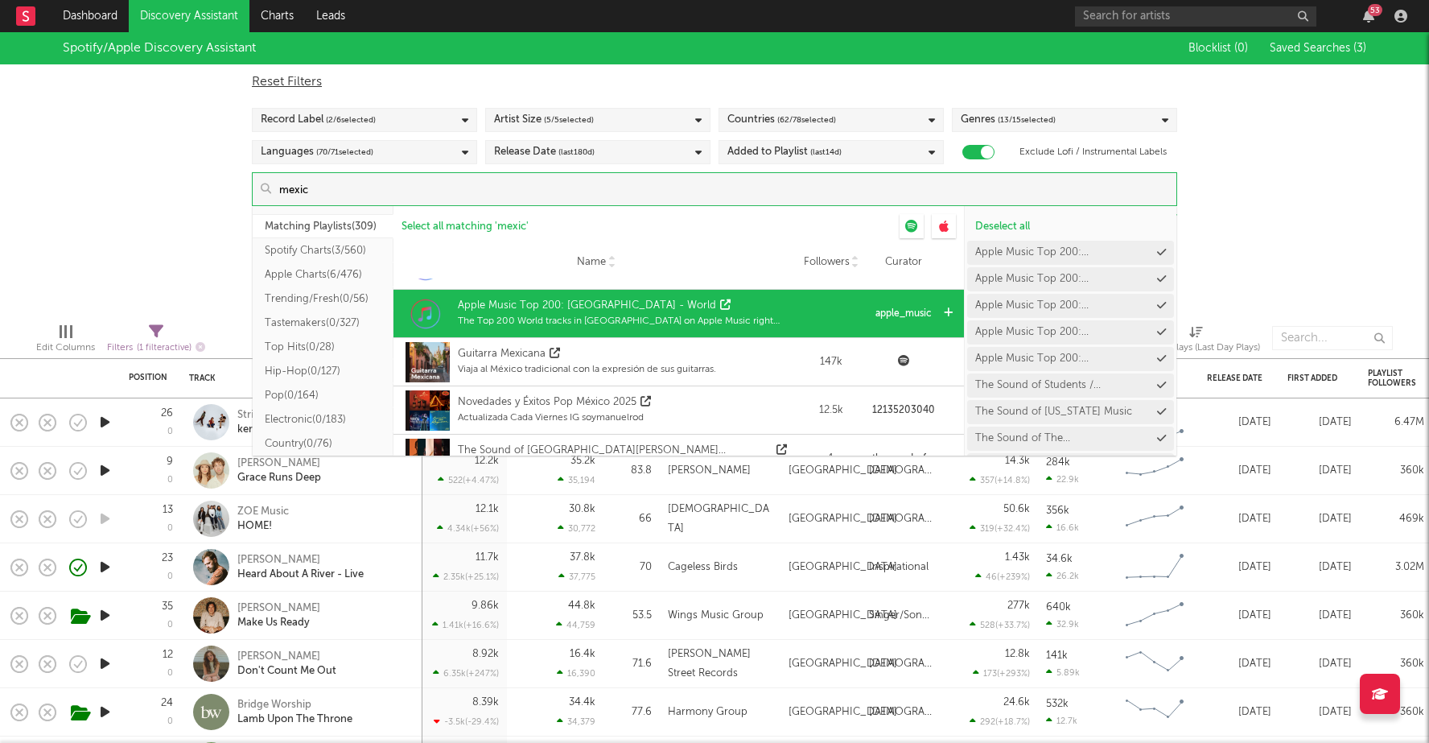
click at [746, 306] on div "Apple Music Top 200: Mexico - World The Top 200 World tracks in Mexico on Apple…" at bounding box center [596, 314] width 389 height 48
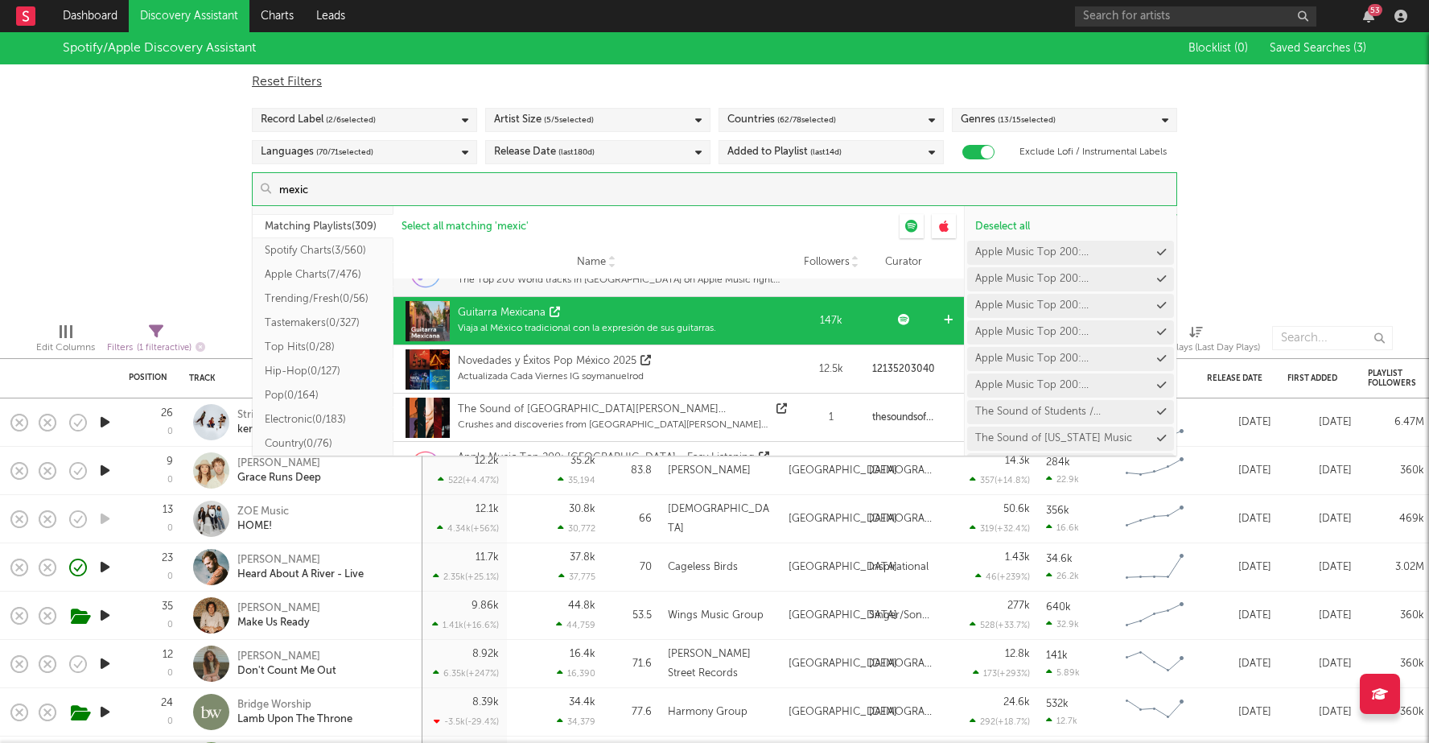
scroll to position [2931, 0]
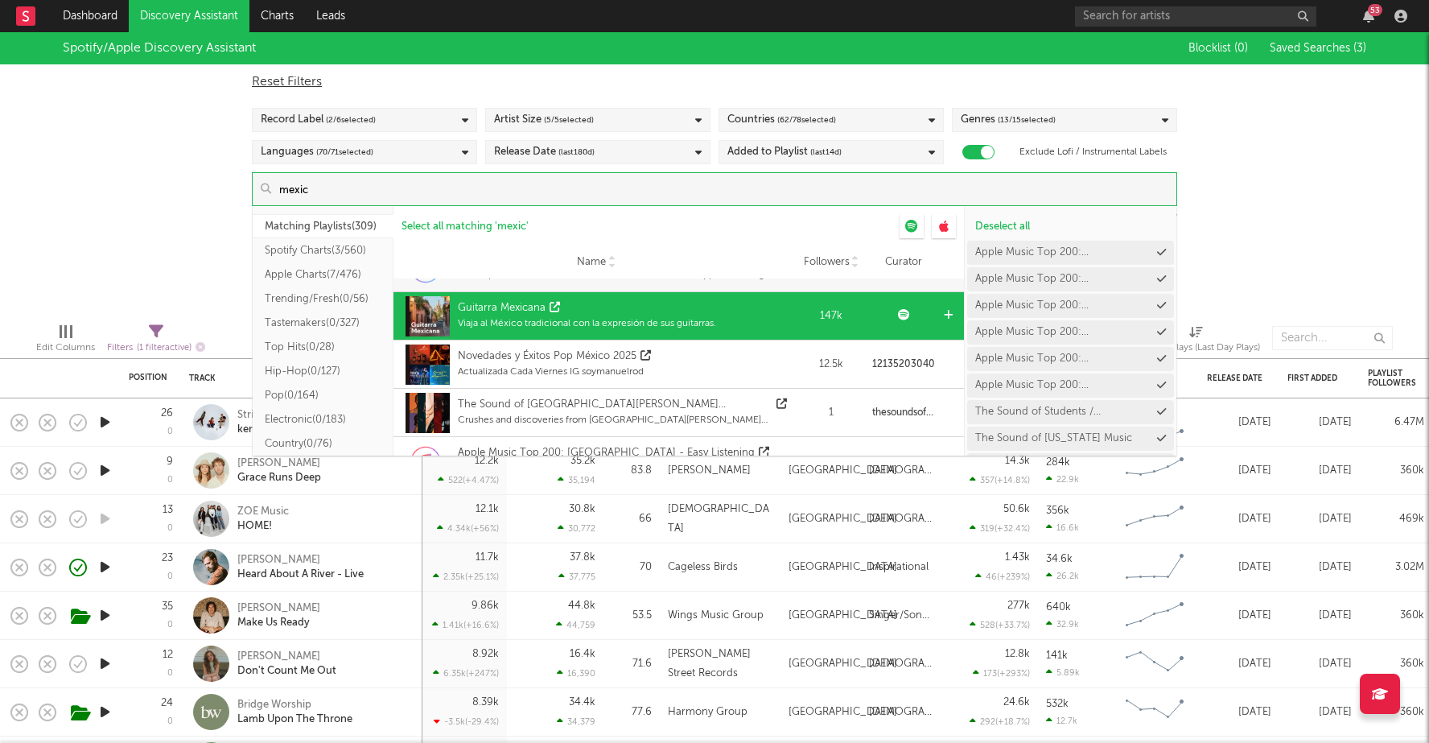
click at [723, 322] on div "Guitarra Mexicana Viaja al México tradicional con la expresión de sus guitarras." at bounding box center [596, 316] width 389 height 48
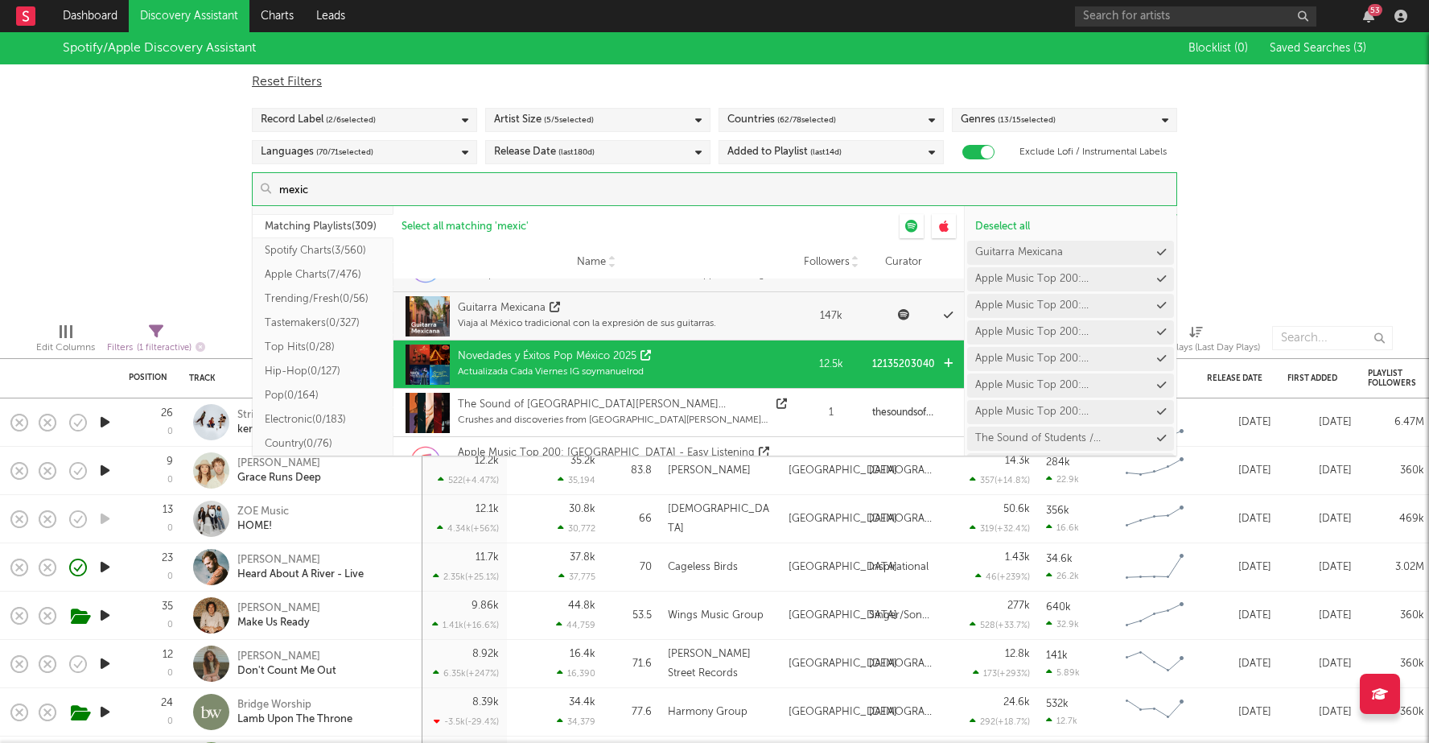
click at [728, 357] on div "Novedades y Éxitos Pop México 2025 Actualizada Cada Viernes IG soymanuelrod" at bounding box center [596, 364] width 389 height 48
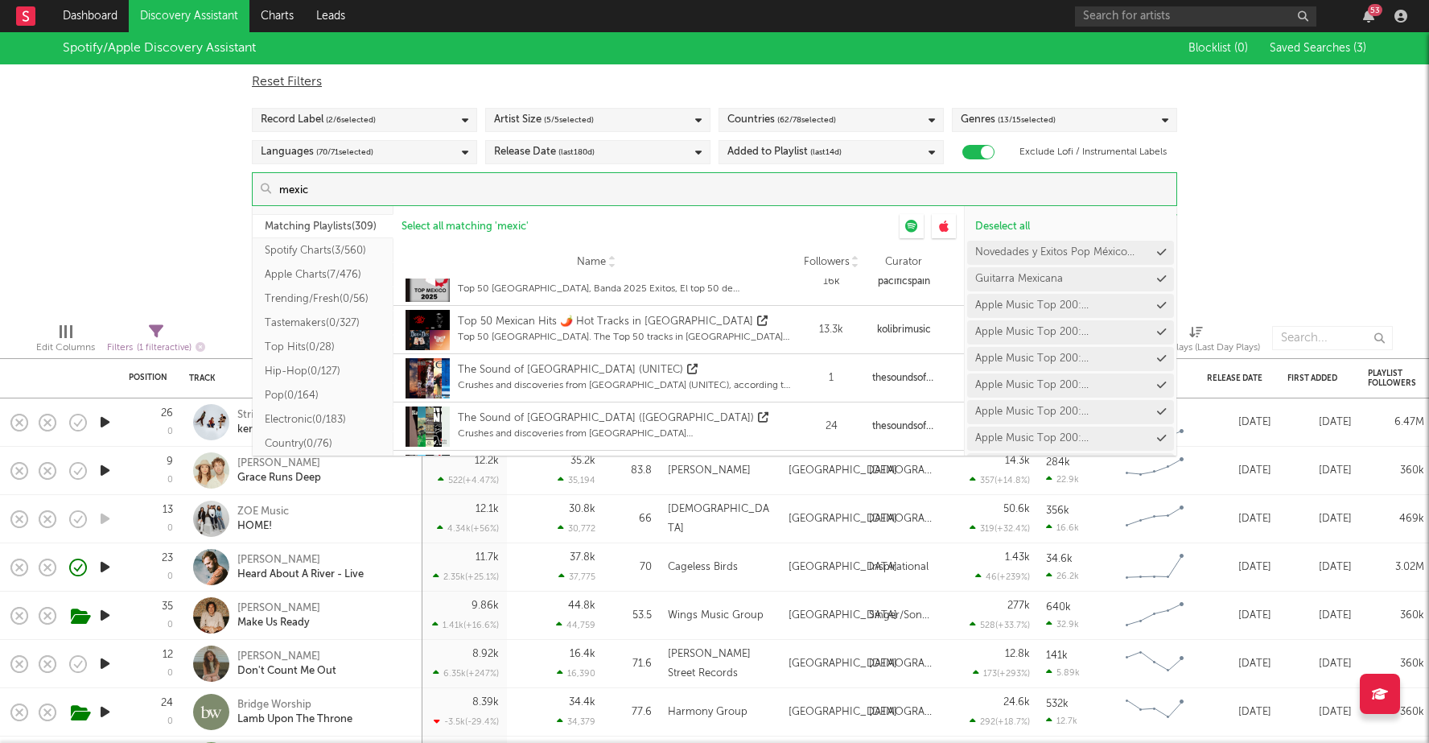
scroll to position [3209, 0]
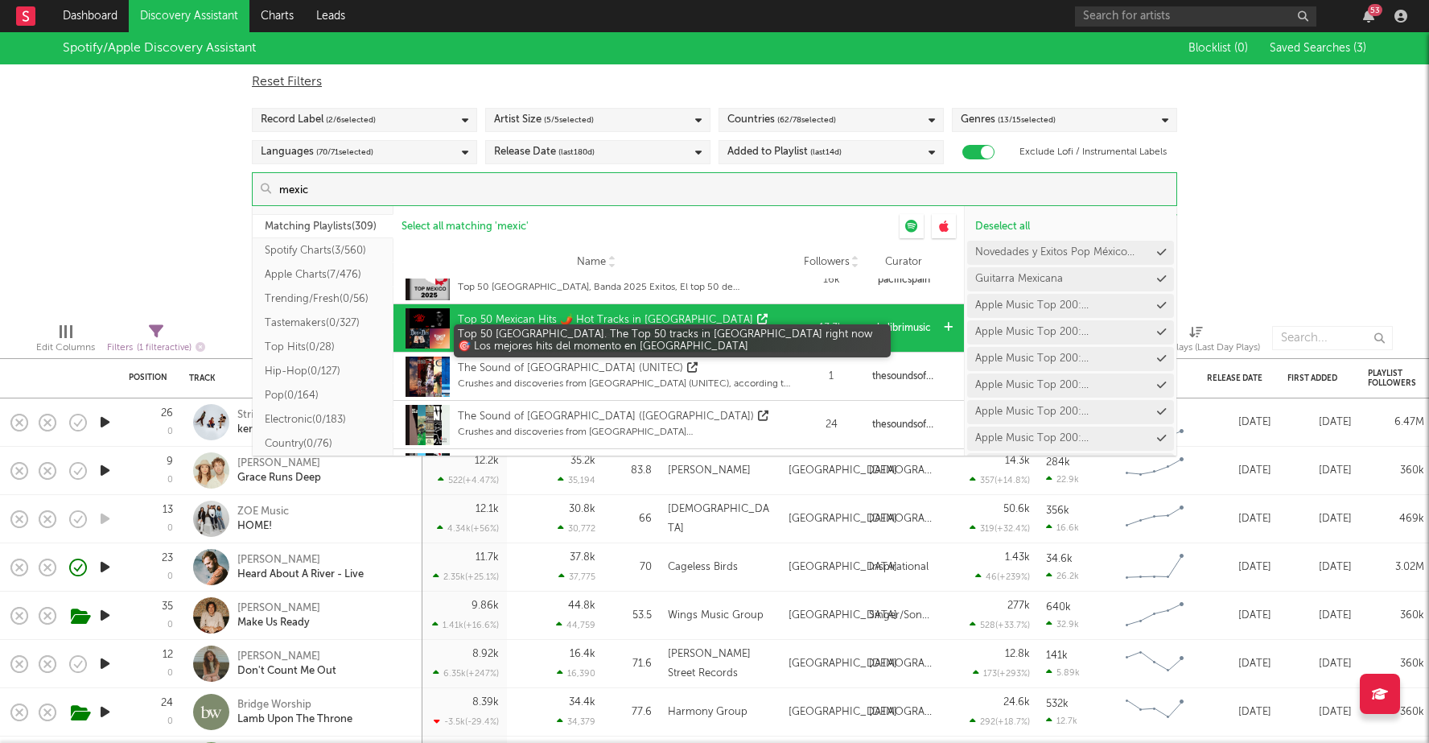
click at [727, 328] on div "Top 50 Mexico. The Top 50 tracks in Mexico right now 🎯 Los mejores hits del mom…" at bounding box center [624, 335] width 333 height 14
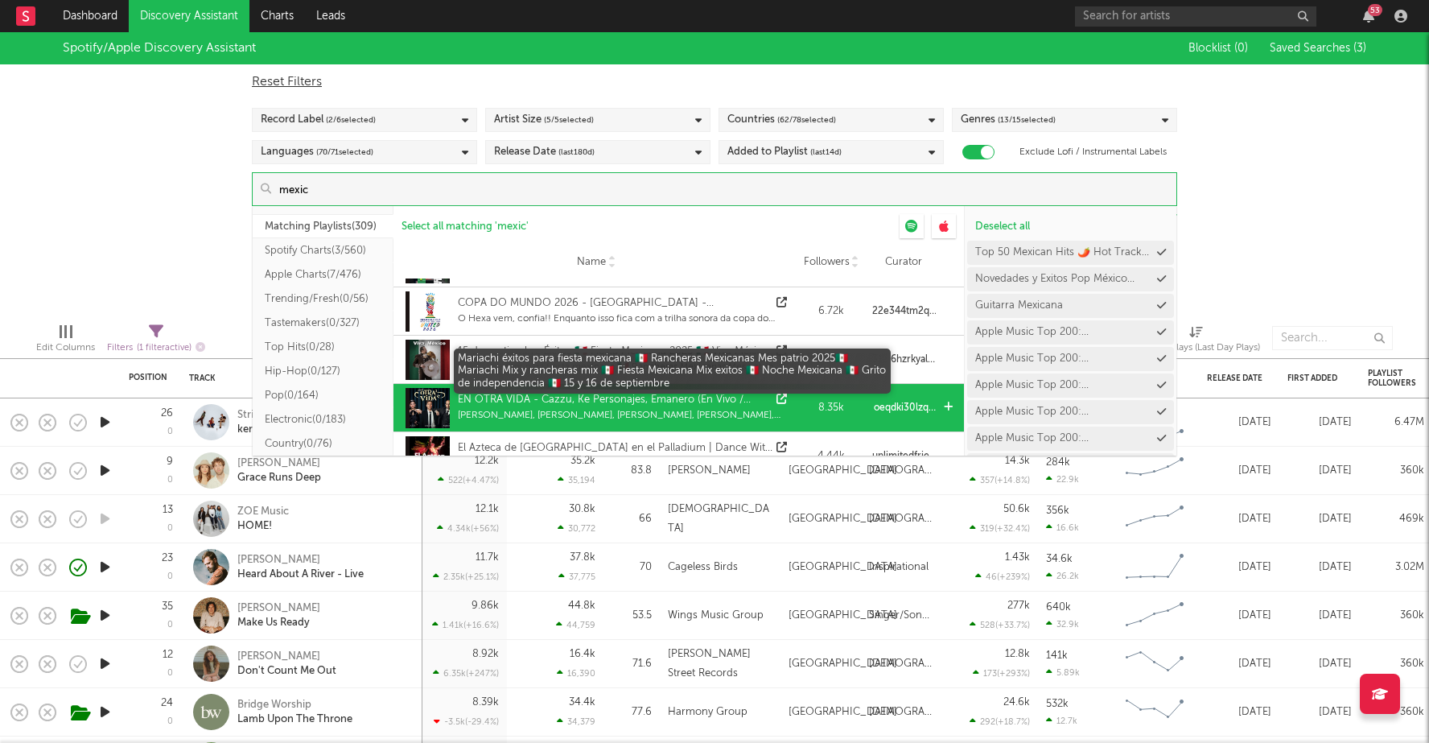
scroll to position [3415, 0]
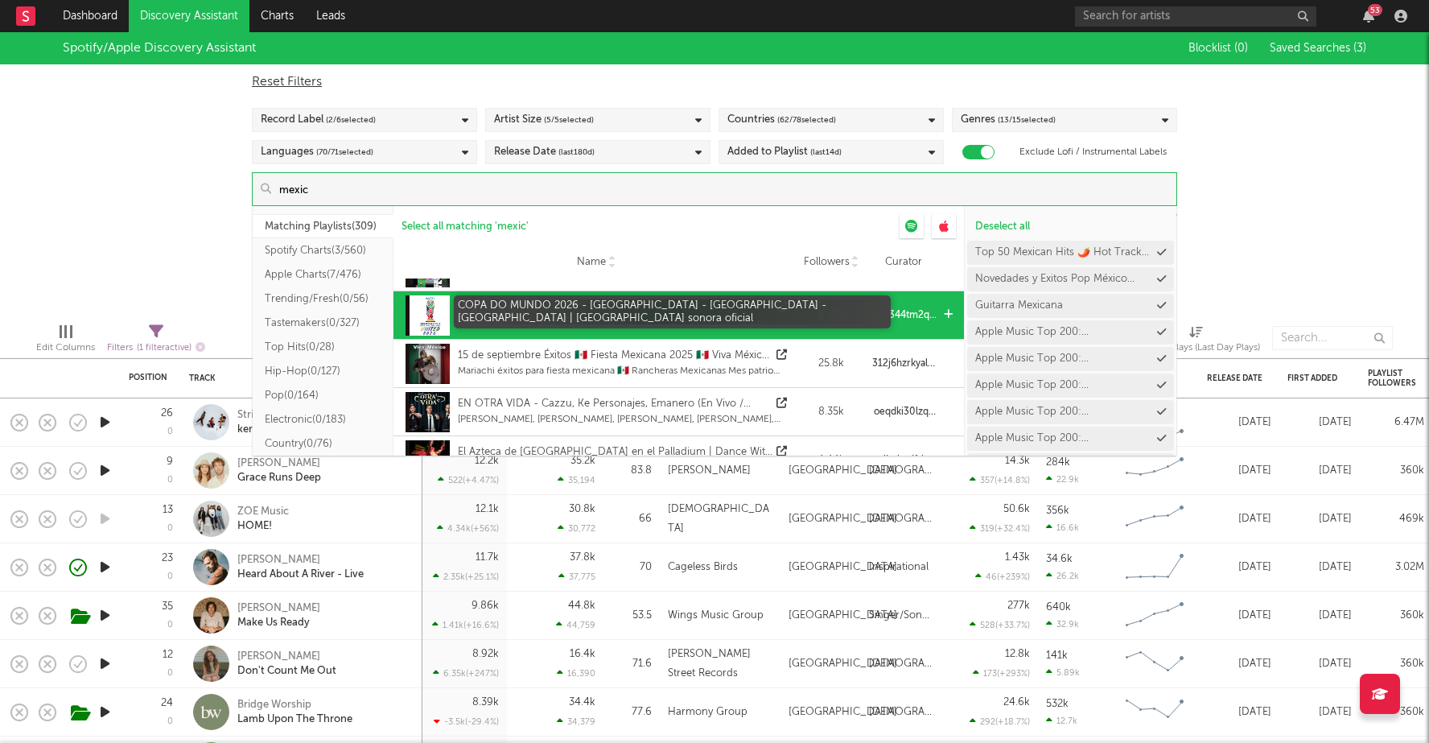
click at [764, 301] on div "COPA DO MUNDO 2026 - MEXICO - ESTADOS UNIDOS - CANADÁ | Trilha sonora oficial" at bounding box center [615, 307] width 315 height 16
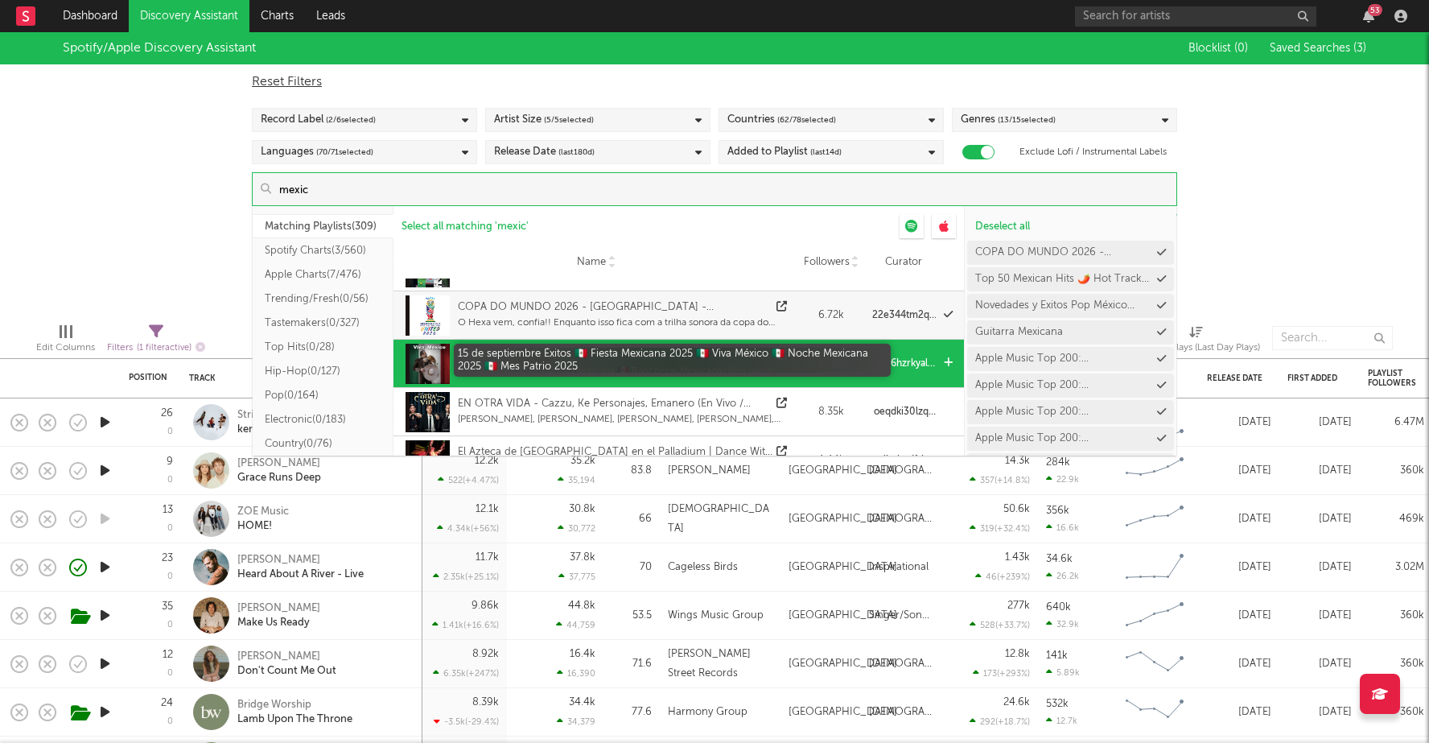
click at [764, 360] on div "15 de septiembre Éxitos 🇲🇽 Fiesta Mexicana 2025 🇲🇽 Viva México 🇲🇽 Noche Mexican…" at bounding box center [615, 356] width 315 height 16
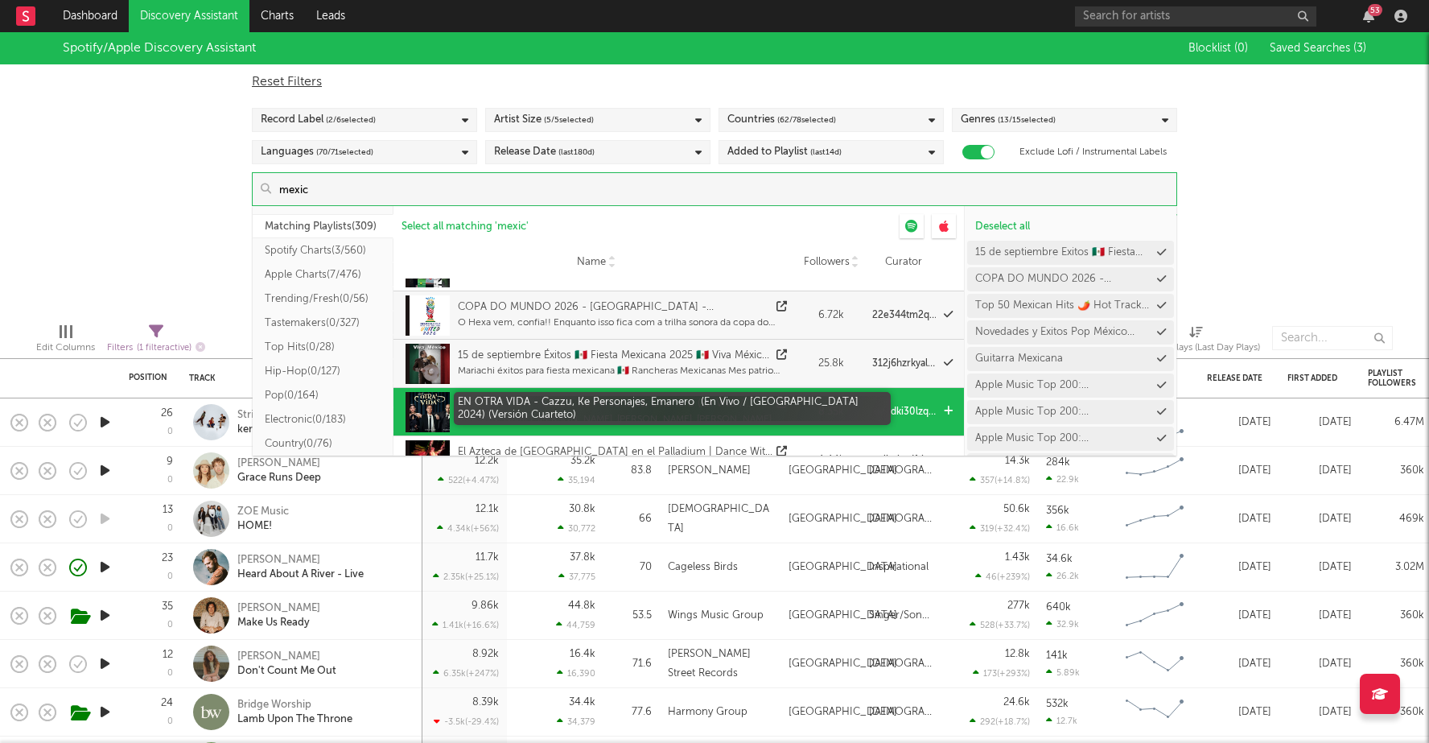
click at [764, 409] on div "EN OTRA VIDA - Cazzu, Ke Personajes, Emanero (En Vivo / Mexico 2024) (Versión C…" at bounding box center [615, 404] width 315 height 16
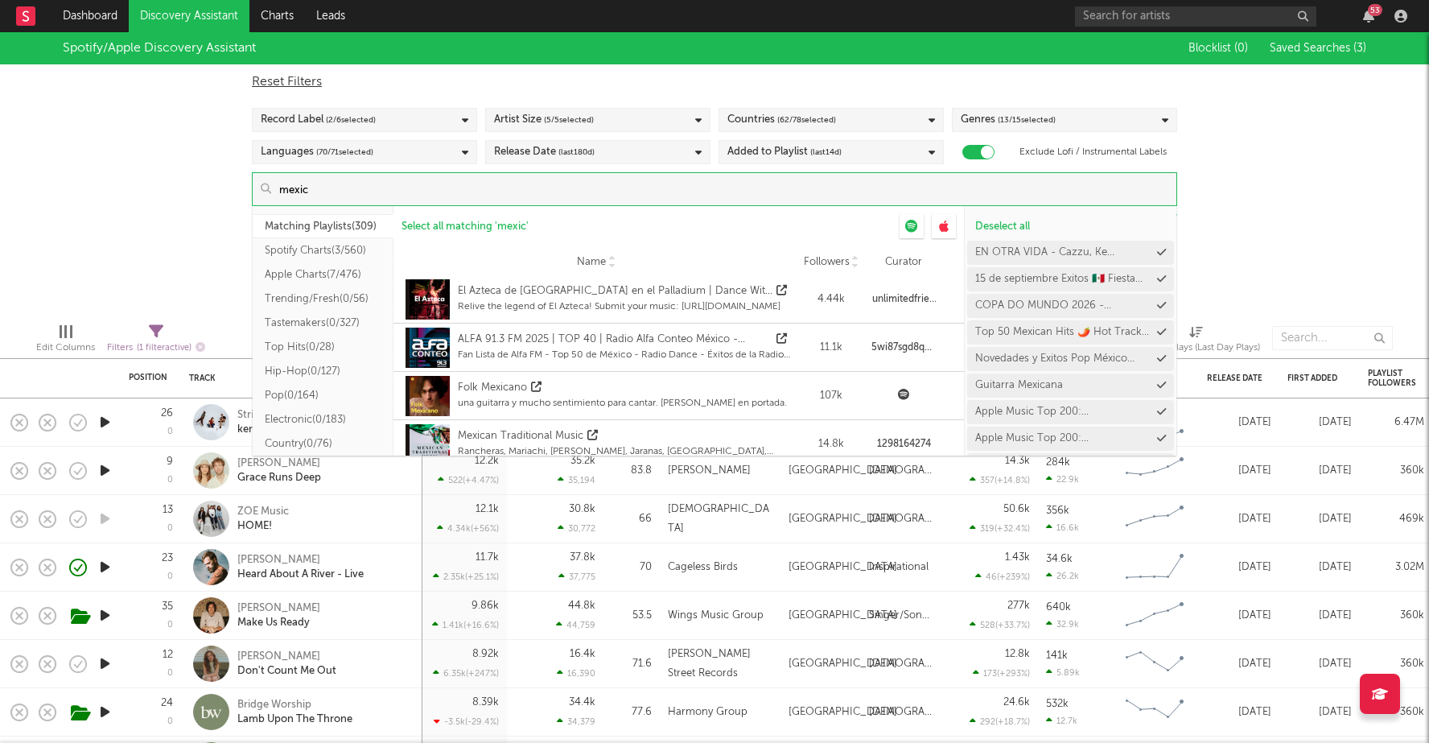
scroll to position [3579, 0]
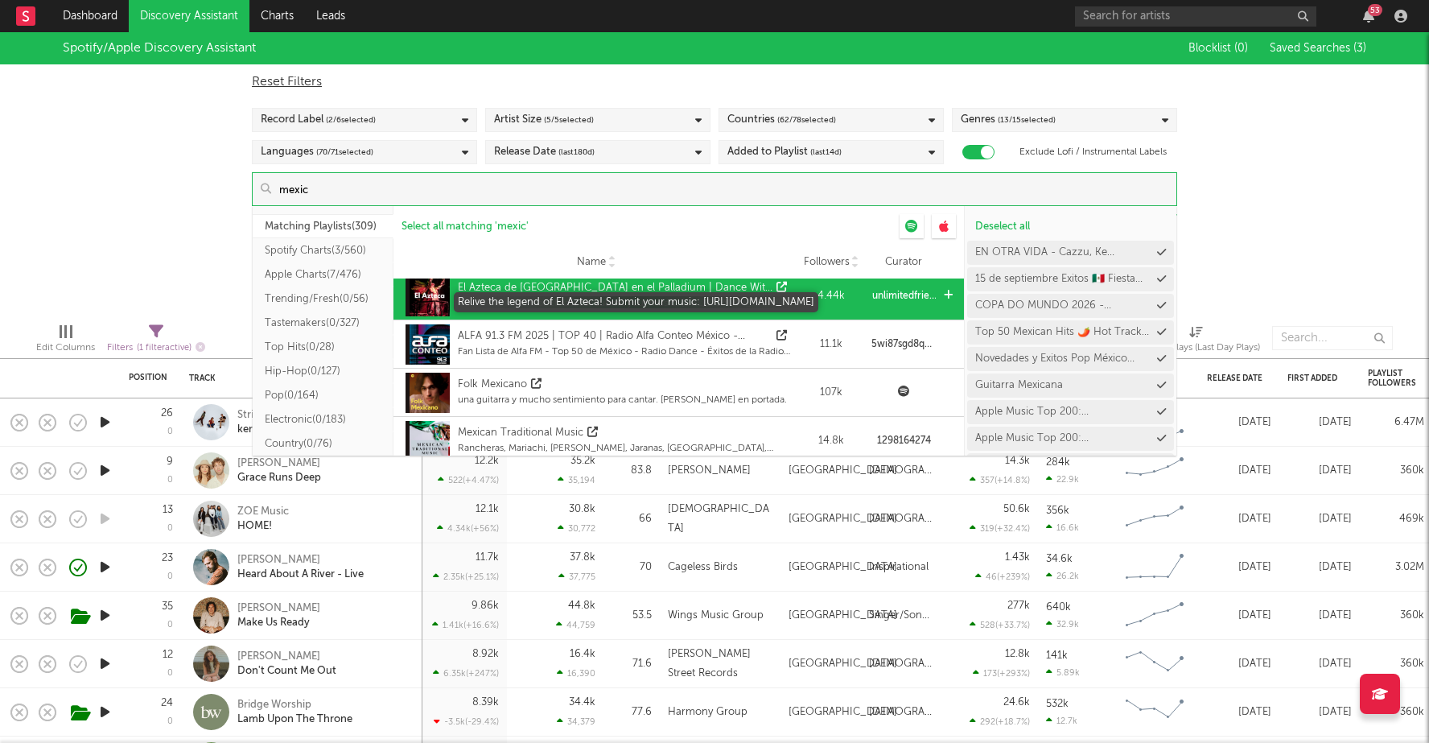
click at [765, 296] on div "Relive the legend of El Azteca! Submit your music: https://www.submithub.com/to…" at bounding box center [624, 303] width 333 height 14
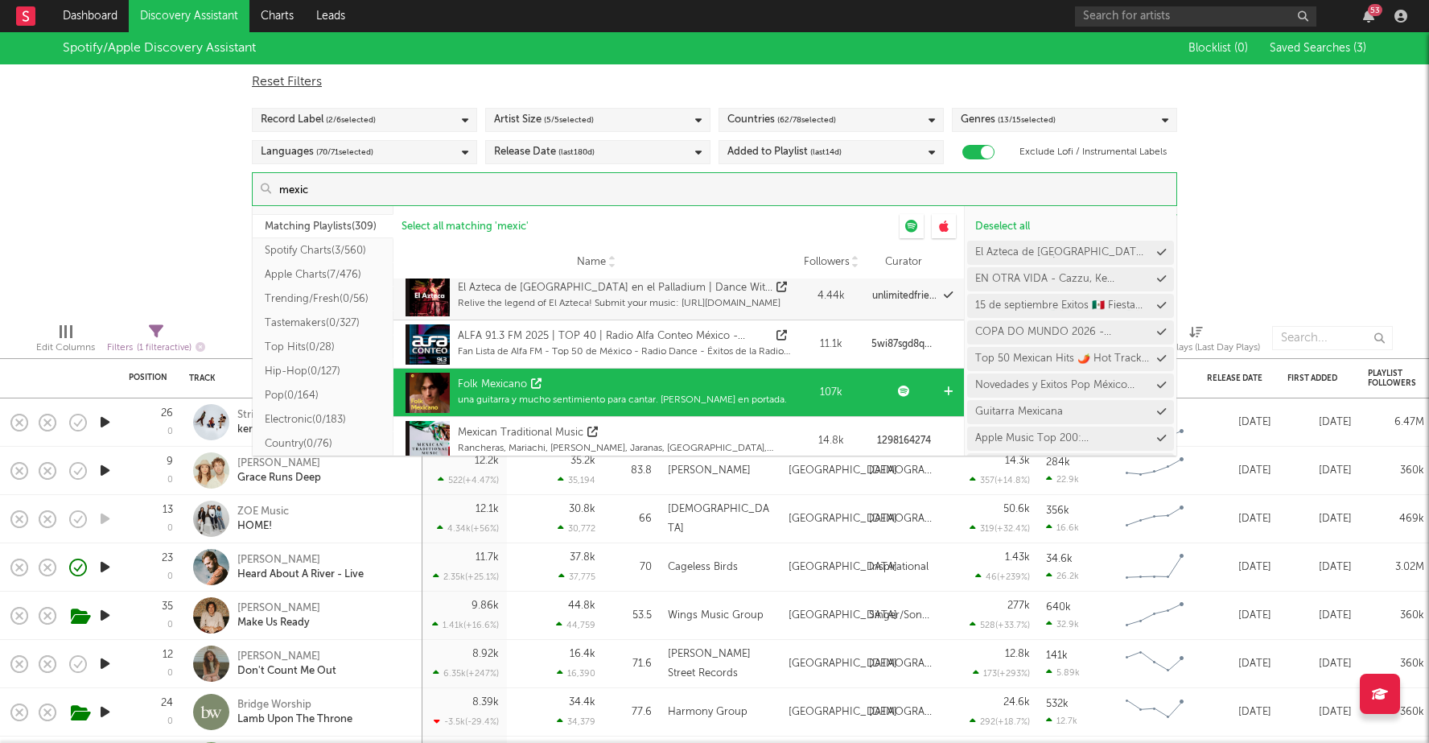
click at [760, 393] on div "una guitarra y mucho sentimiento para cantar. Arath Herce en portada." at bounding box center [622, 400] width 329 height 14
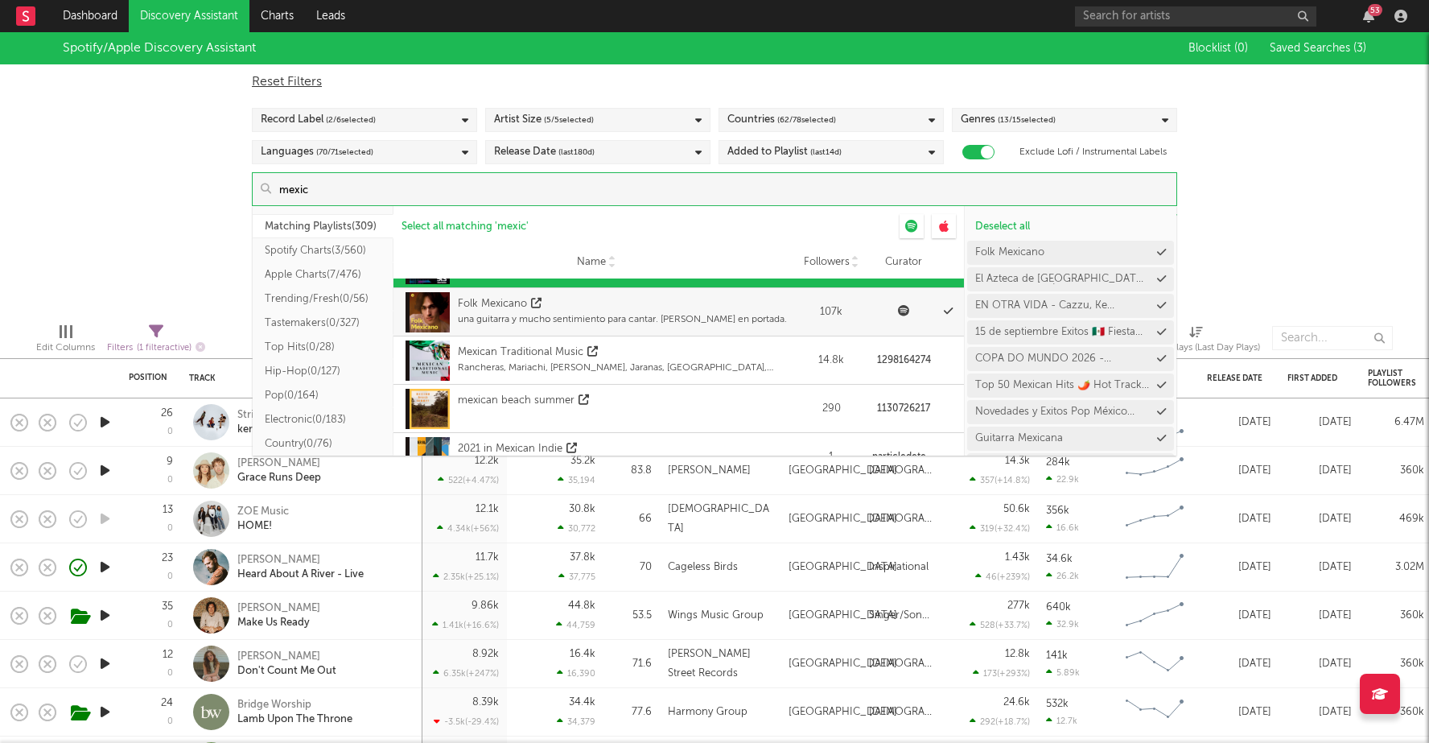
scroll to position [3674, 0]
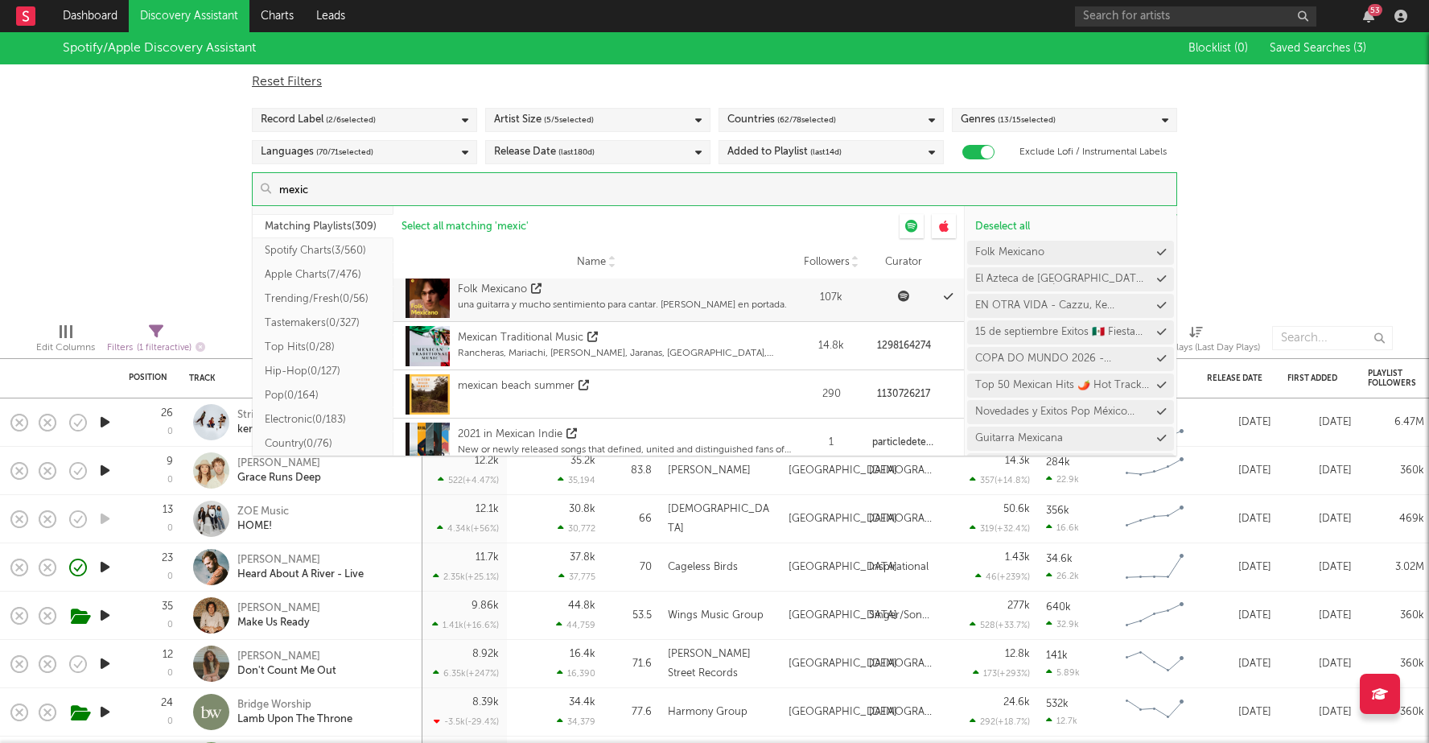
click at [757, 339] on div "Mexican Traditional Music" at bounding box center [624, 338] width 333 height 16
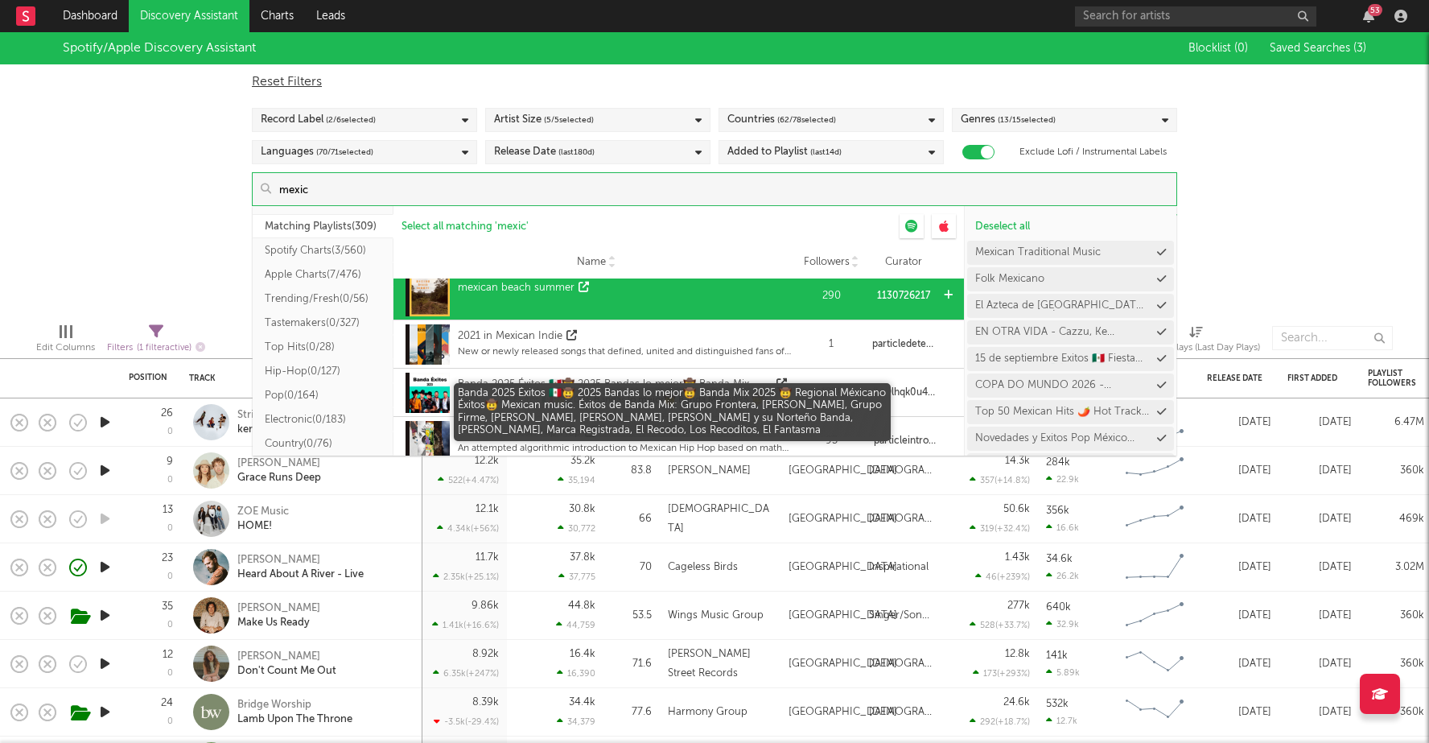
scroll to position [3812, 0]
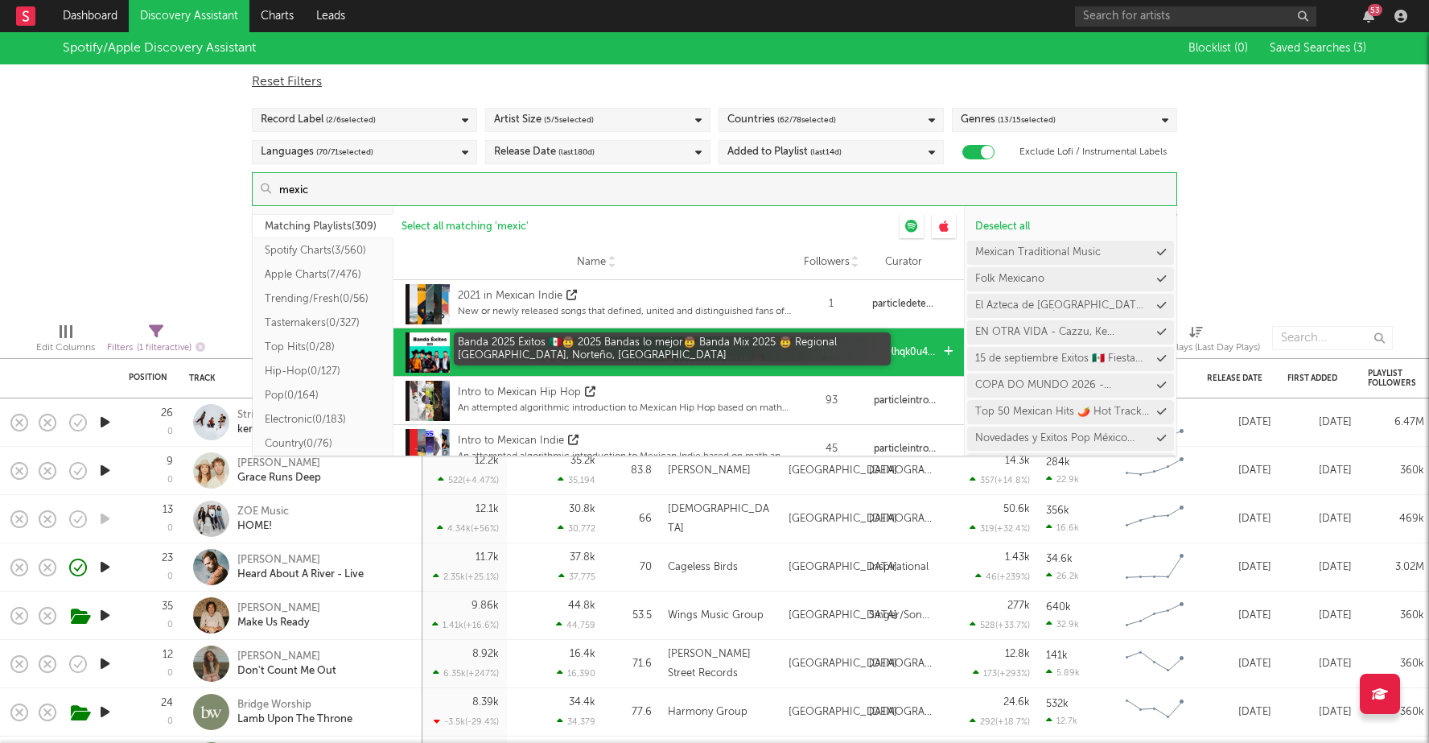
click at [760, 349] on div "Banda 2025 Éxitos 🇲🇽🤠 2025 Bandas lo mejor🤠 Banda Mix 2025 🤠 Regional Méxicano,…" at bounding box center [615, 344] width 315 height 16
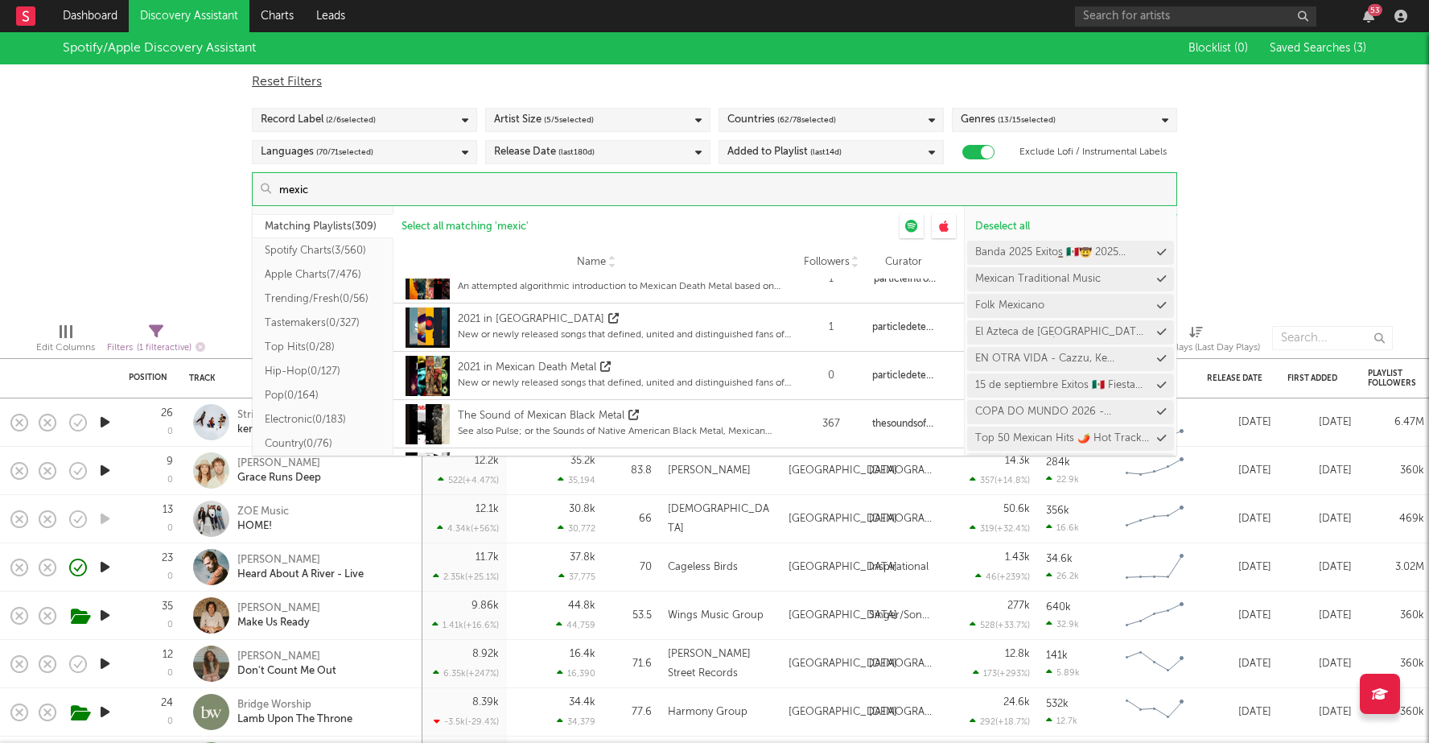
scroll to position [6612, 0]
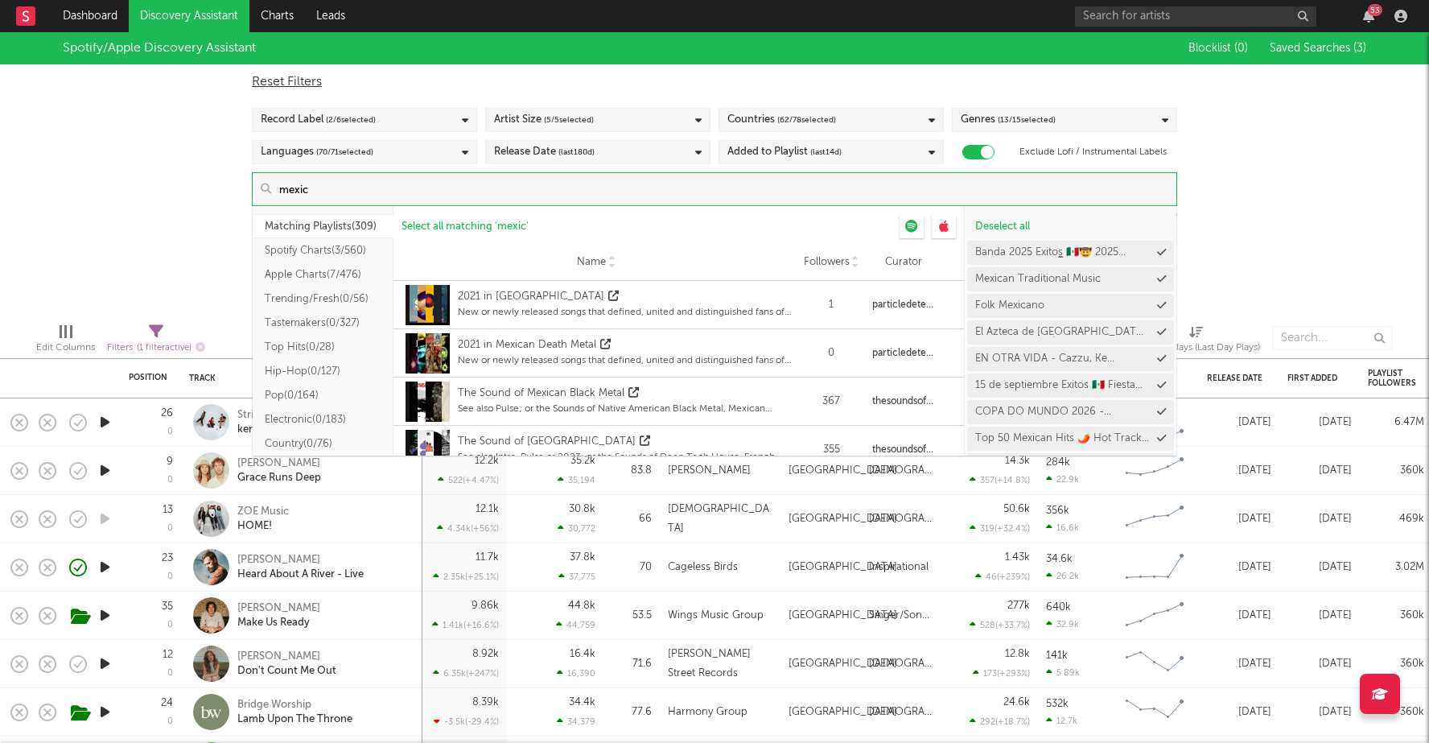
click at [1258, 248] on div "Spotify/Apple Discovery Assistant Blocklist ( 0 ) Saved Searches ( 3 ) Reset Fi…" at bounding box center [714, 171] width 1429 height 278
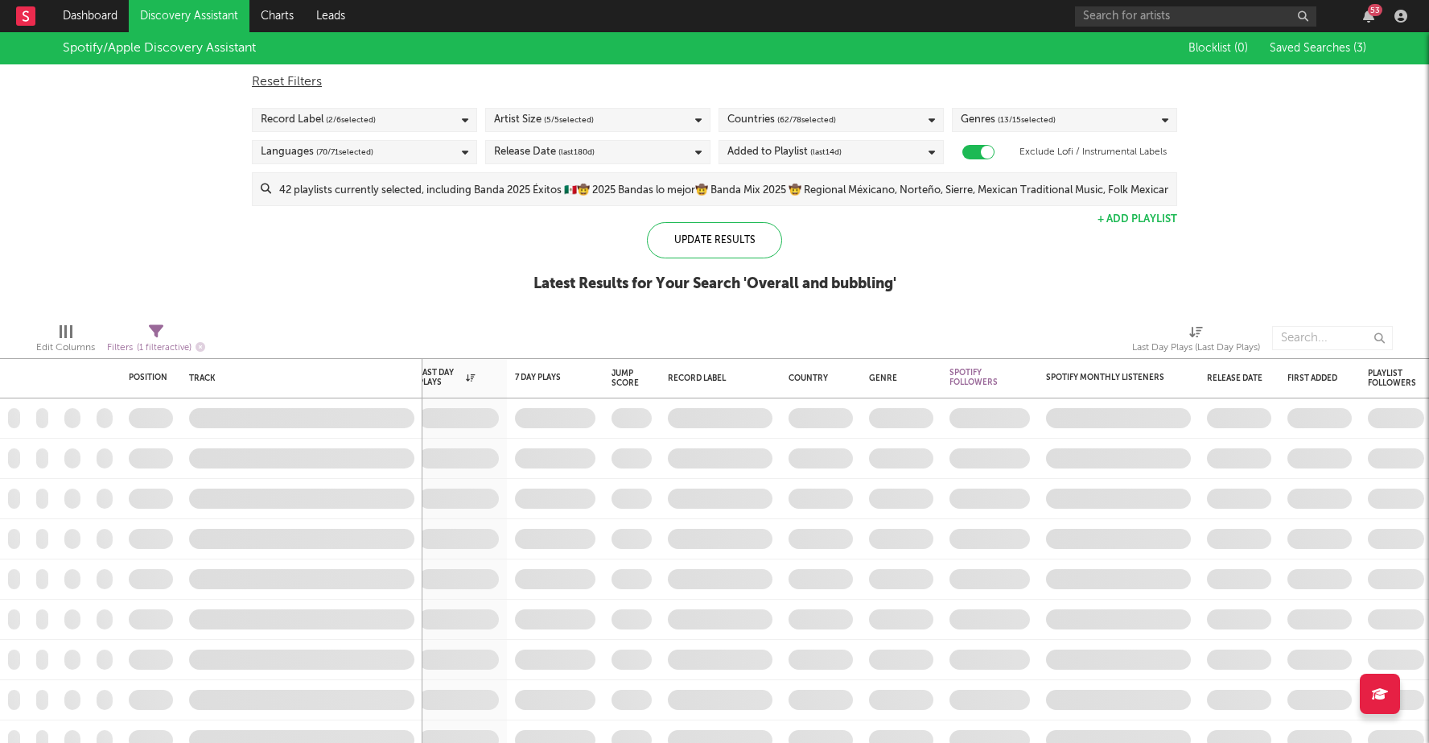
click at [542, 156] on div "Release Date (last 180 d)" at bounding box center [544, 151] width 101 height 19
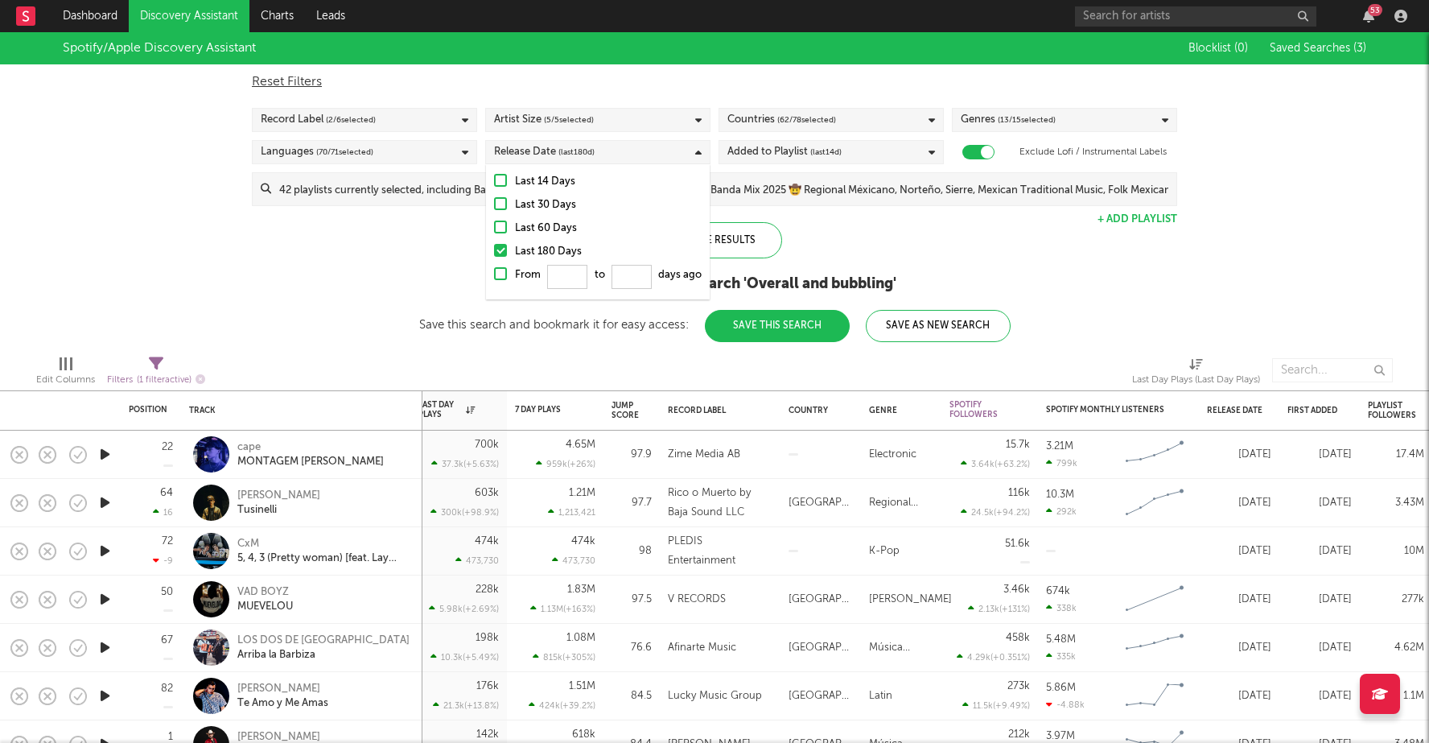
click at [867, 240] on div "Update Results Latest Results for Your Search ' Overall and bubbling ' Save thi…" at bounding box center [714, 282] width 591 height 120
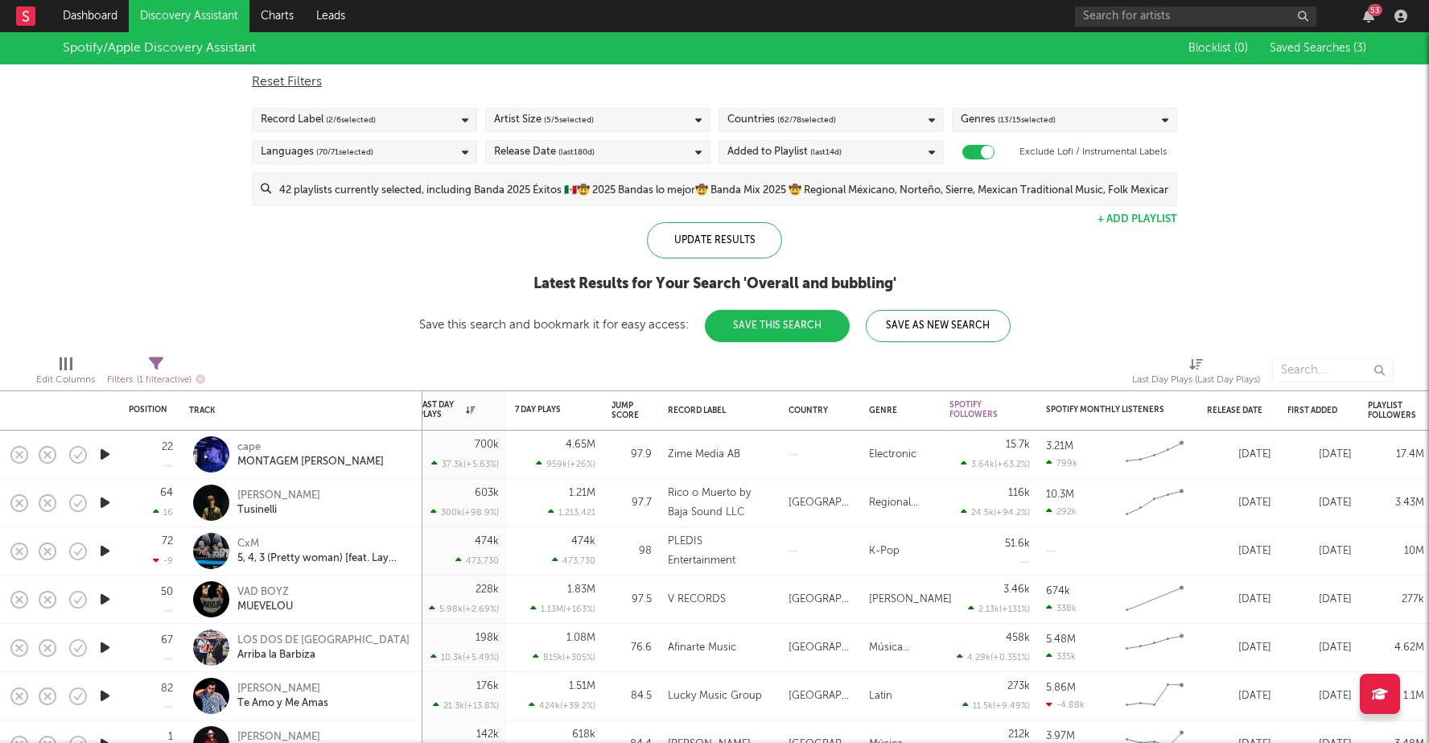
click at [104, 451] on icon "button" at bounding box center [105, 454] width 17 height 20
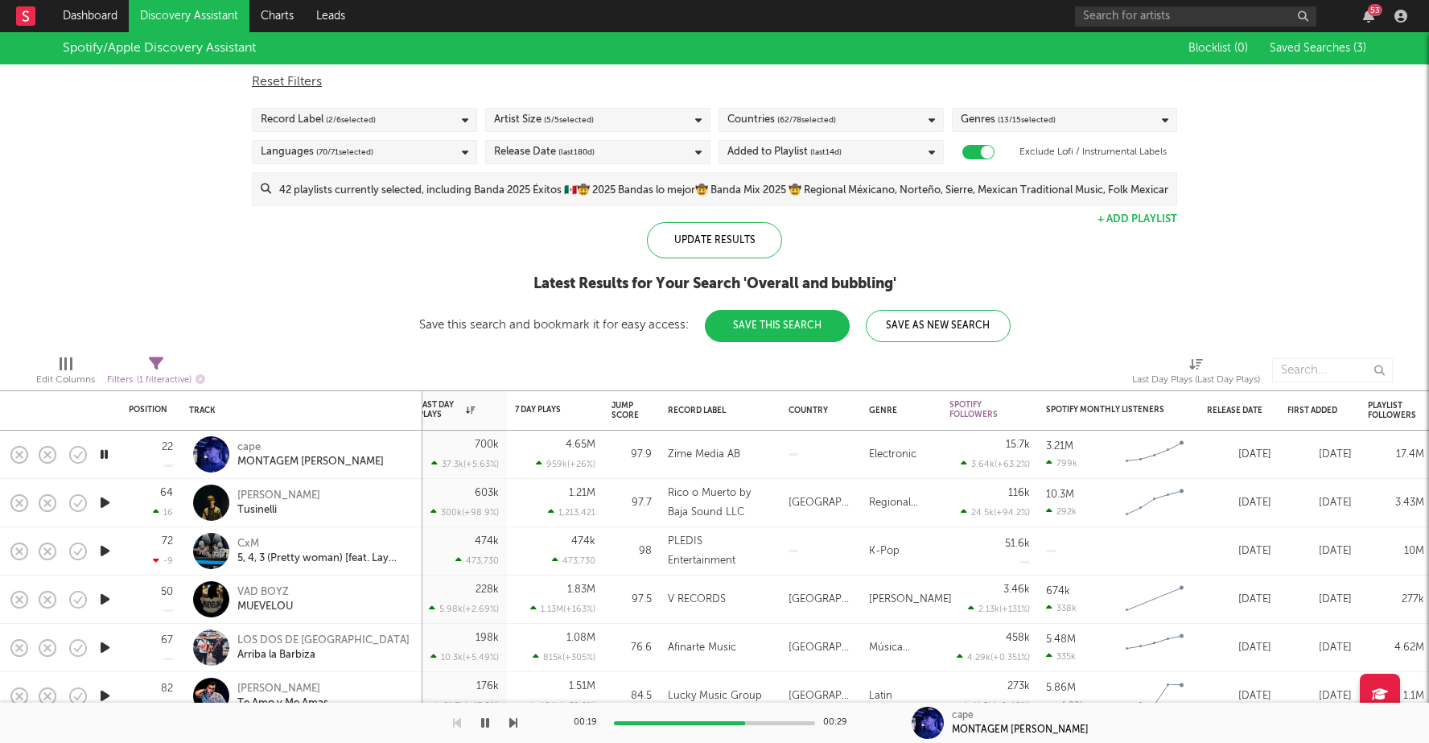
click at [104, 452] on icon "button" at bounding box center [104, 454] width 15 height 20
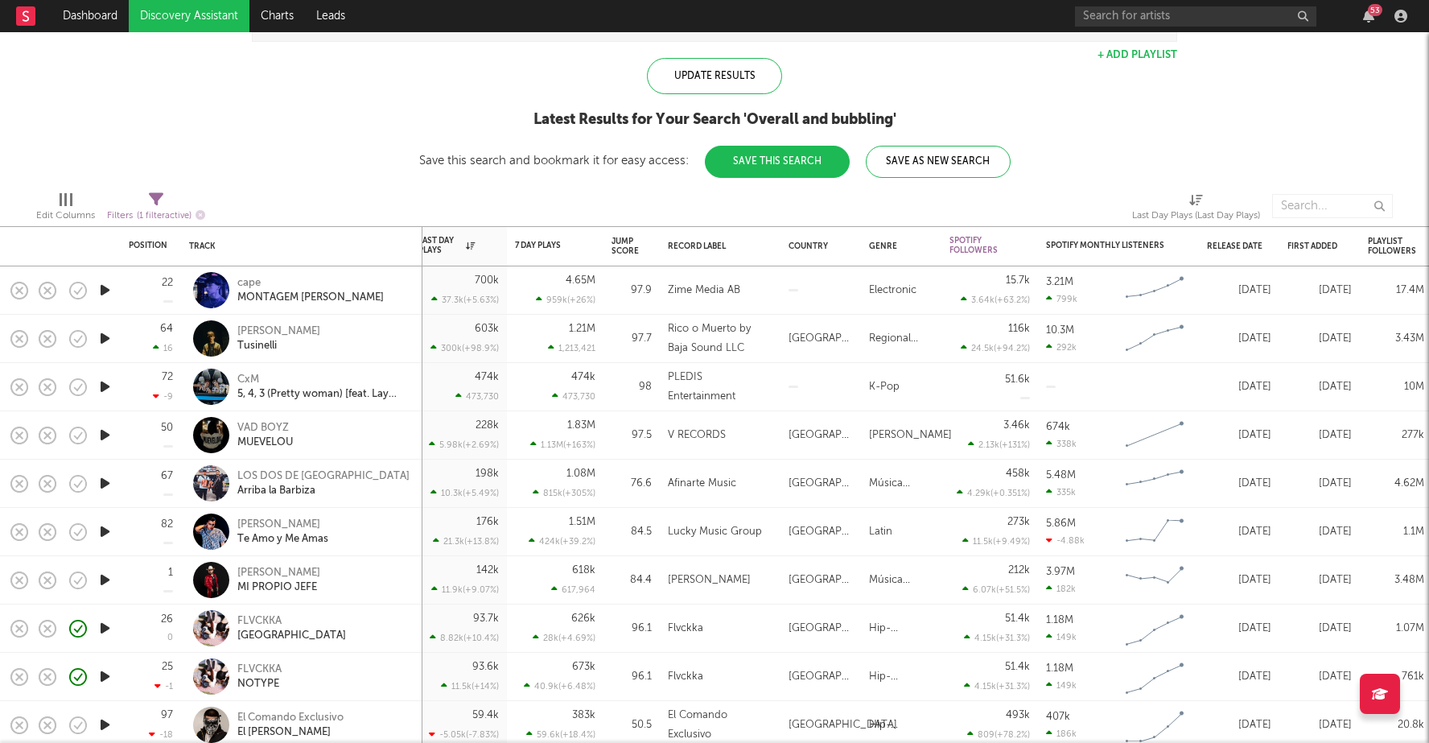
click at [101, 576] on icon "button" at bounding box center [105, 580] width 17 height 20
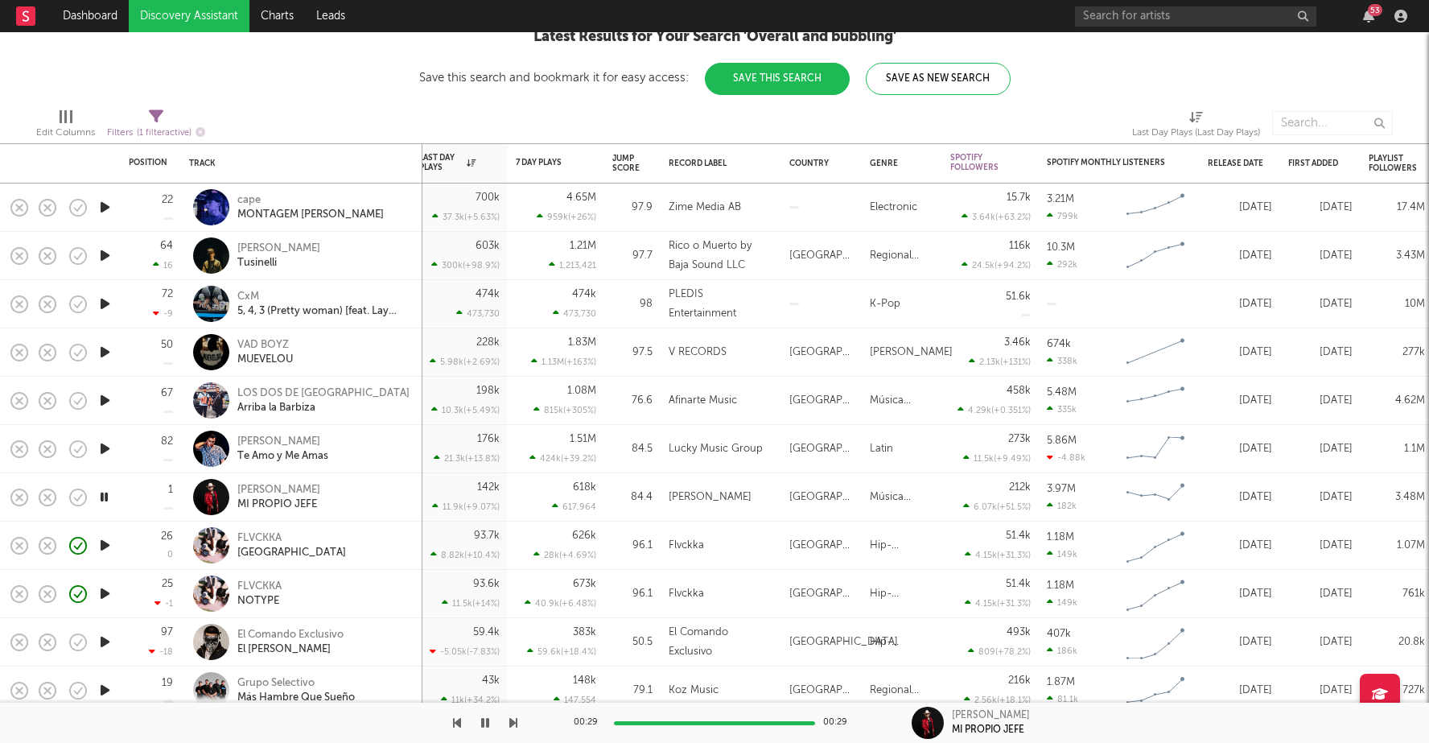
click at [100, 547] on icon "button" at bounding box center [105, 545] width 17 height 20
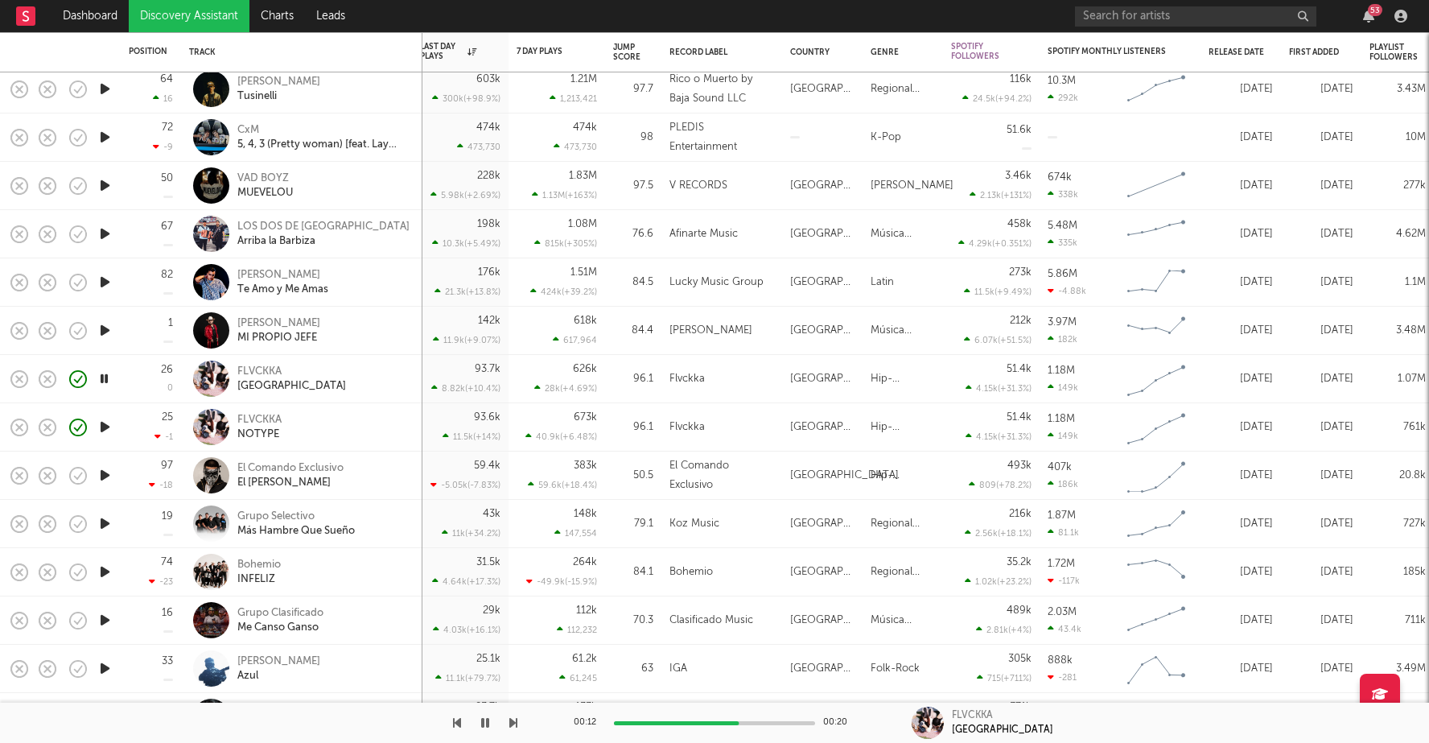
click at [101, 473] on icon "button" at bounding box center [105, 475] width 17 height 20
click at [110, 187] on icon "button" at bounding box center [105, 185] width 17 height 20
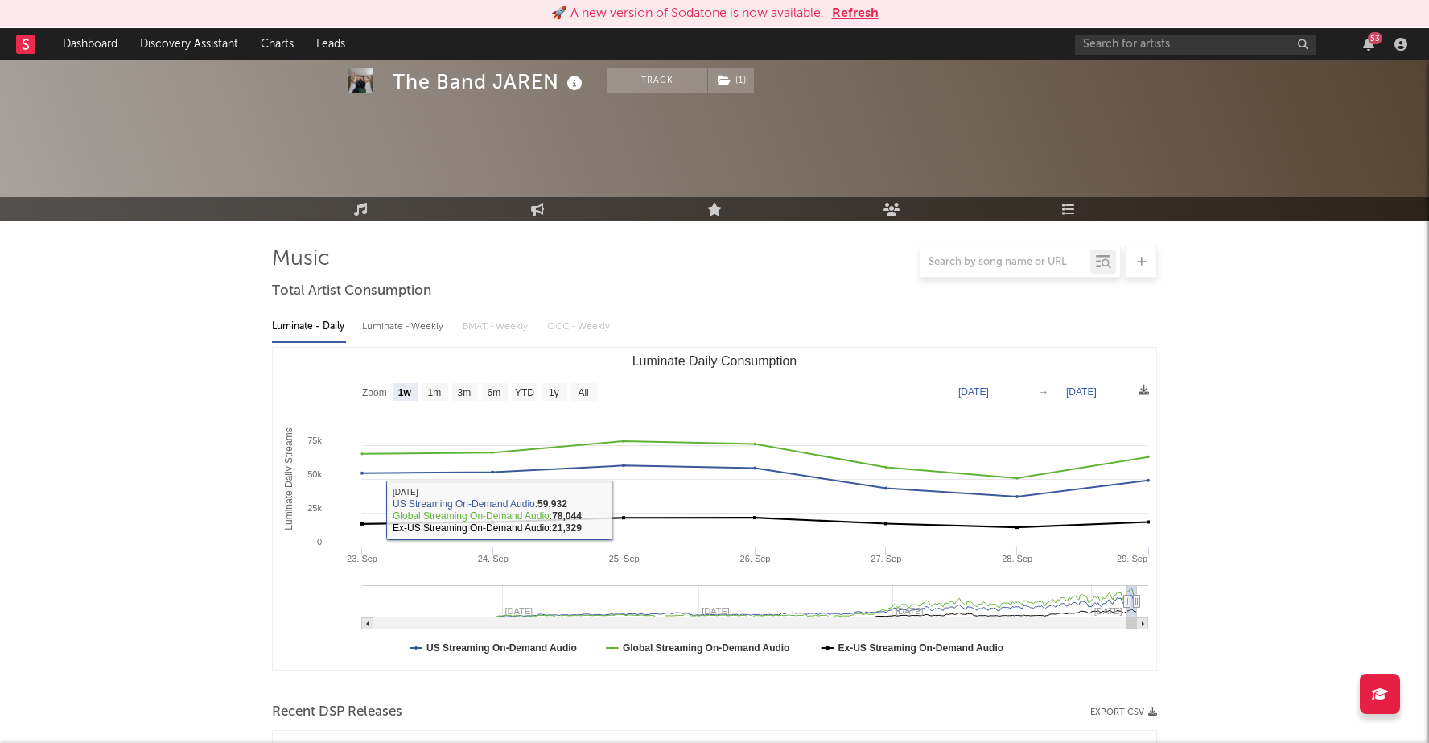
select select "1w"
